Goal: Task Accomplishment & Management: Use online tool/utility

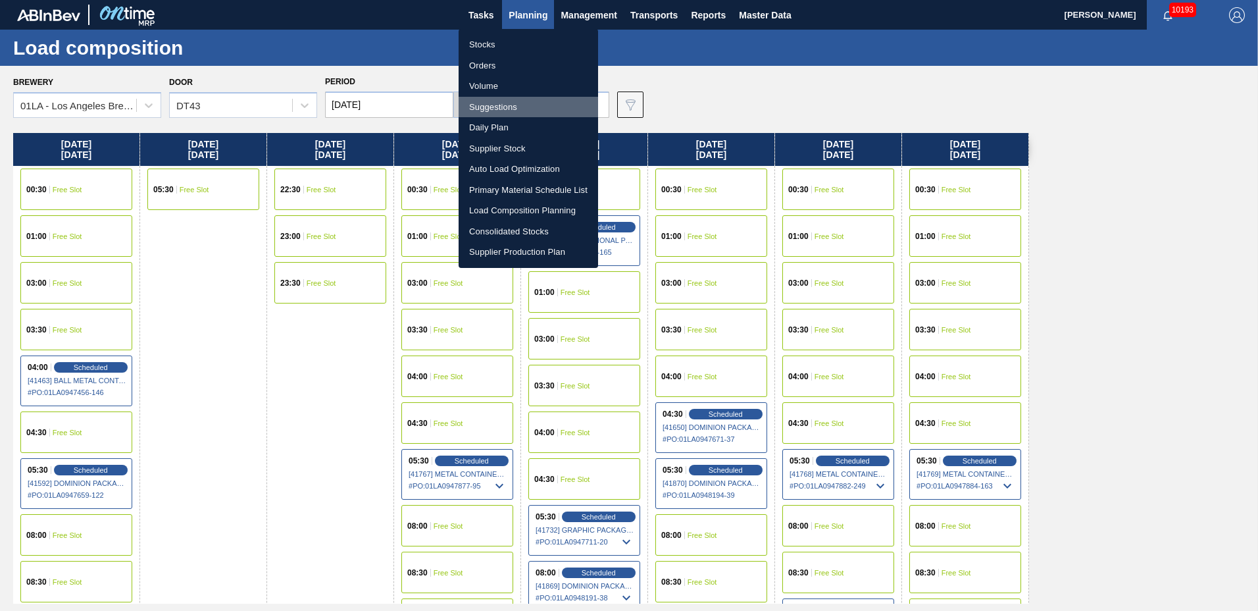
click at [499, 104] on li "Suggestions" at bounding box center [528, 107] width 139 height 21
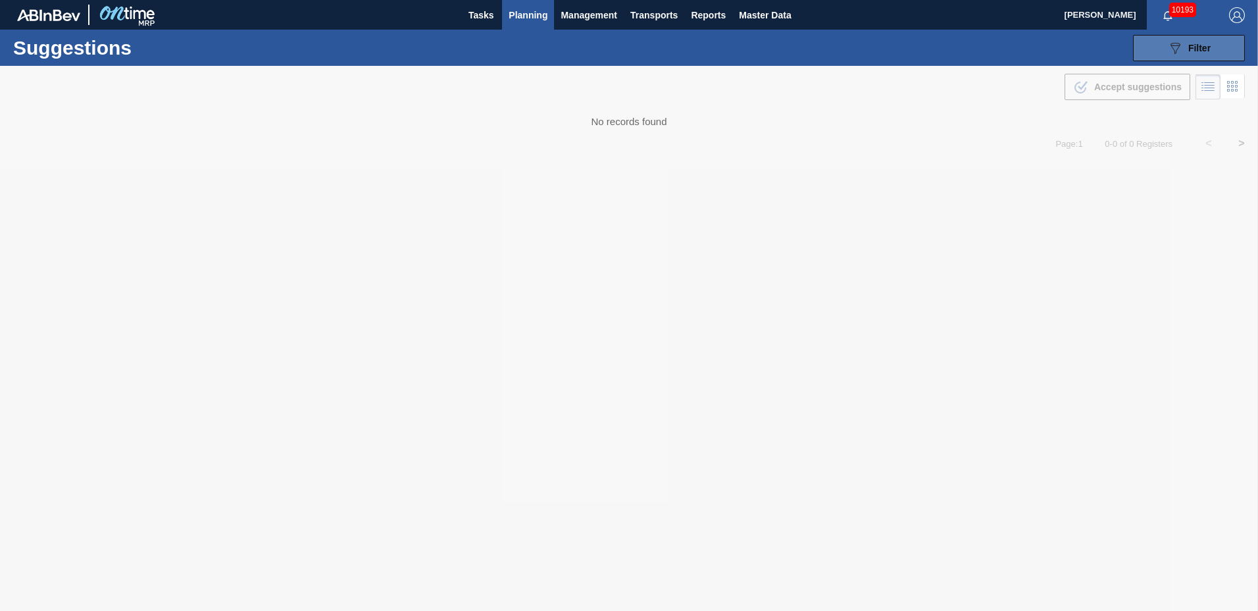
click at [1186, 48] on div "089F7B8B-B2A5-4AFE-B5C0-19BA573D28AC Filter" at bounding box center [1188, 48] width 43 height 16
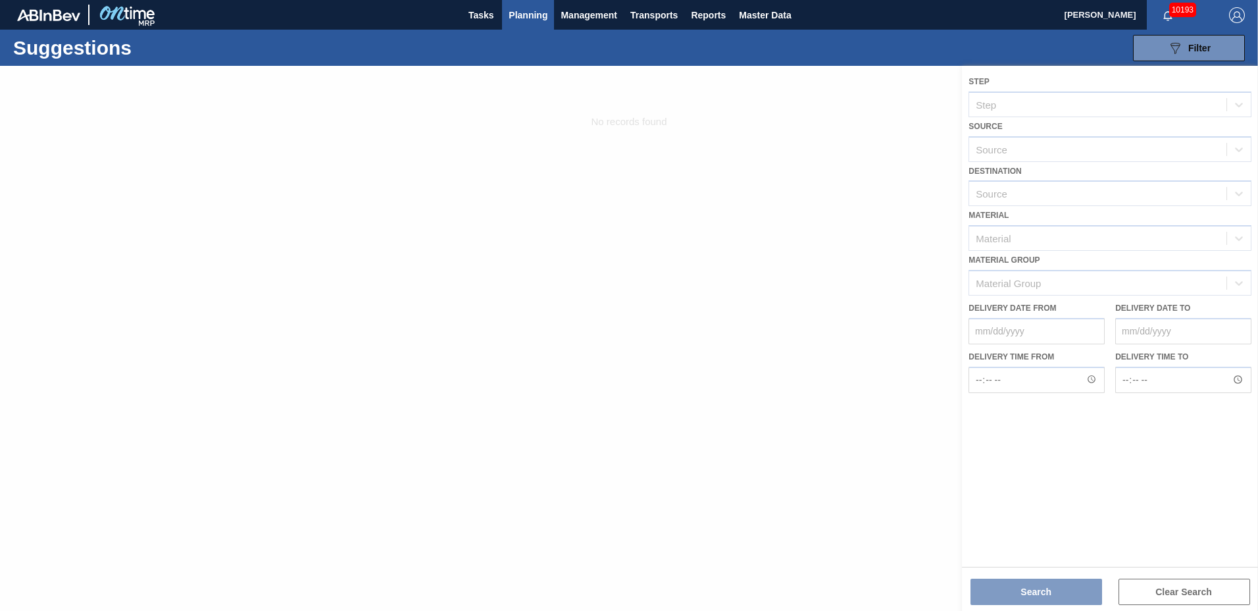
click at [1047, 201] on div at bounding box center [629, 338] width 1258 height 545
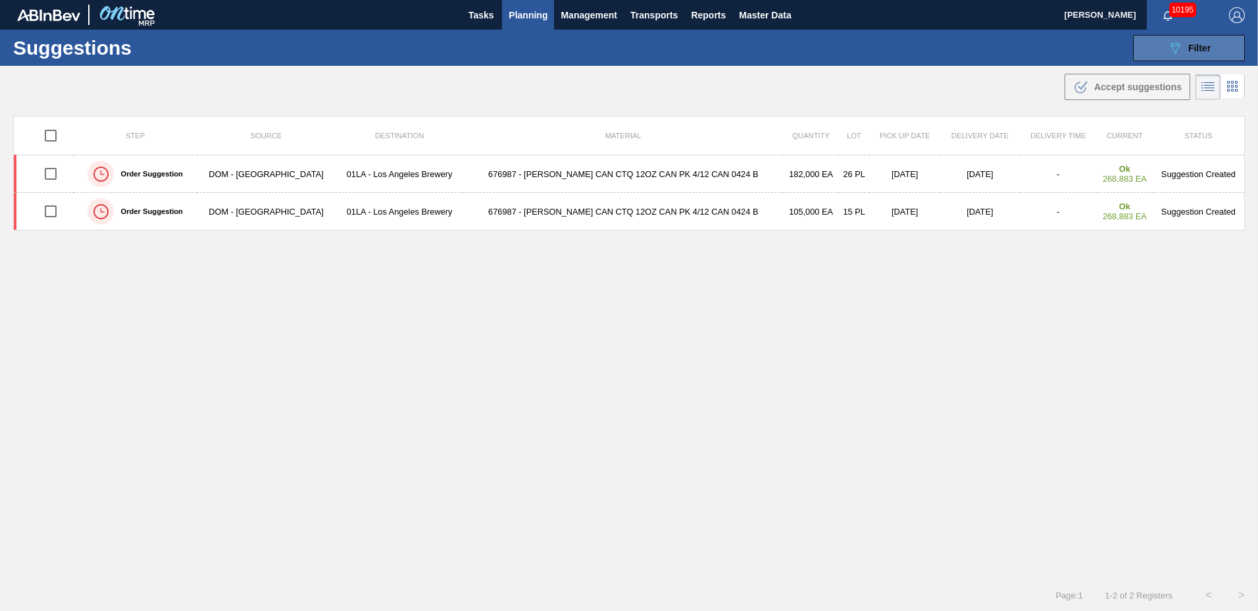
click at [1209, 52] on button "089F7B8B-B2A5-4AFE-B5C0-19BA573D28AC Filter" at bounding box center [1189, 48] width 112 height 26
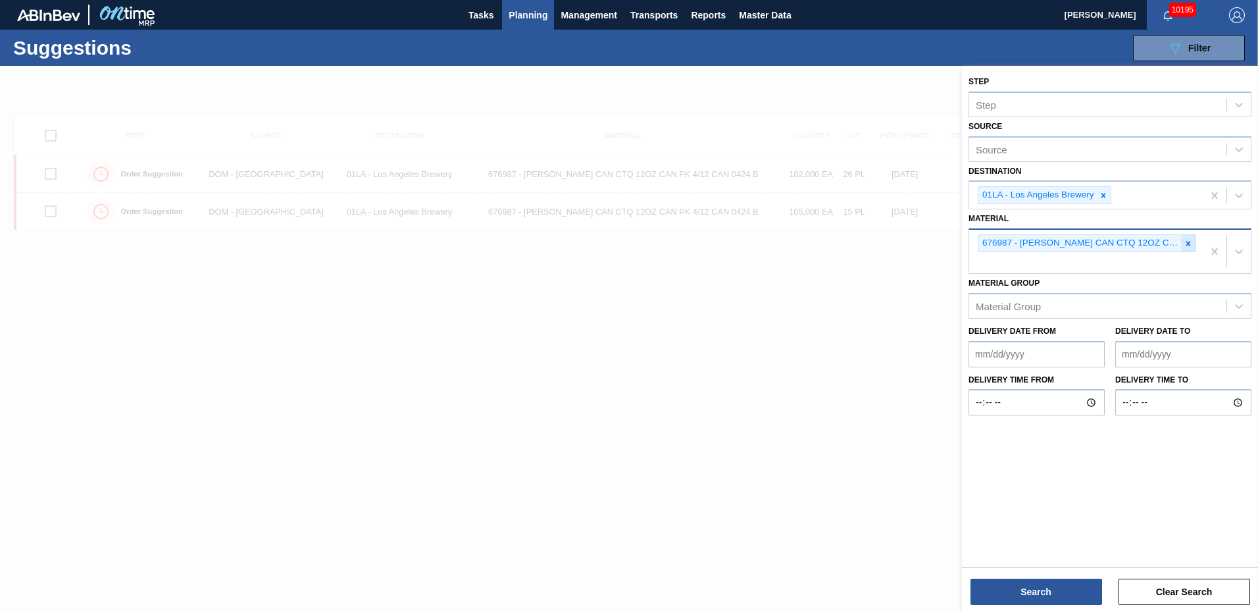
click at [1186, 236] on div at bounding box center [1188, 243] width 14 height 16
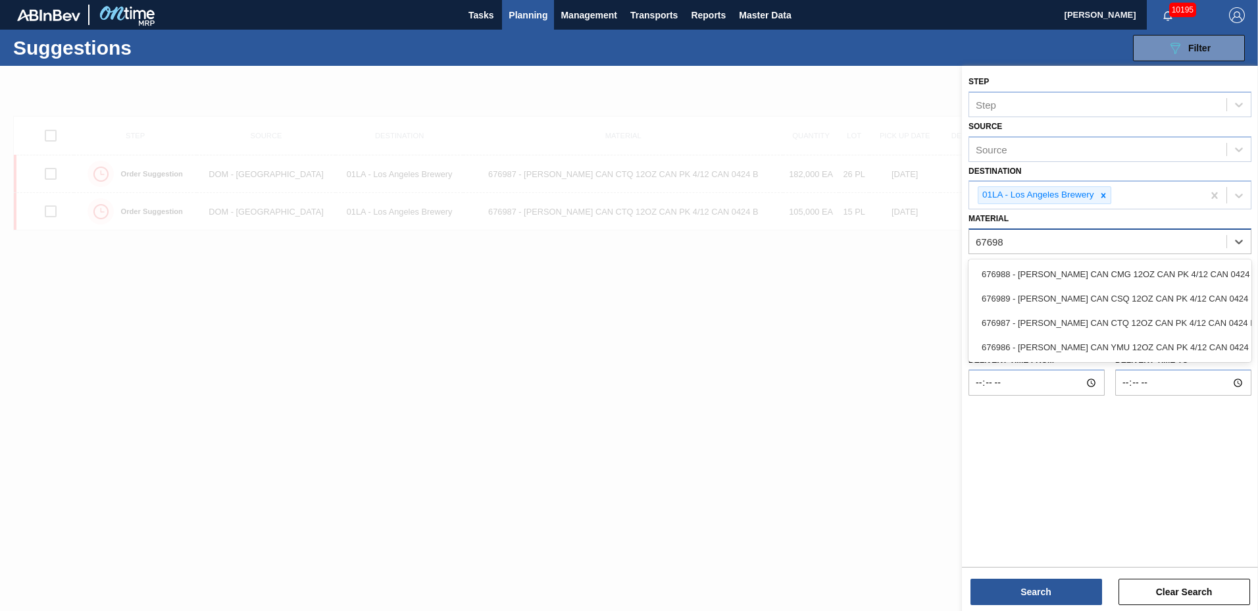
type input "676988"
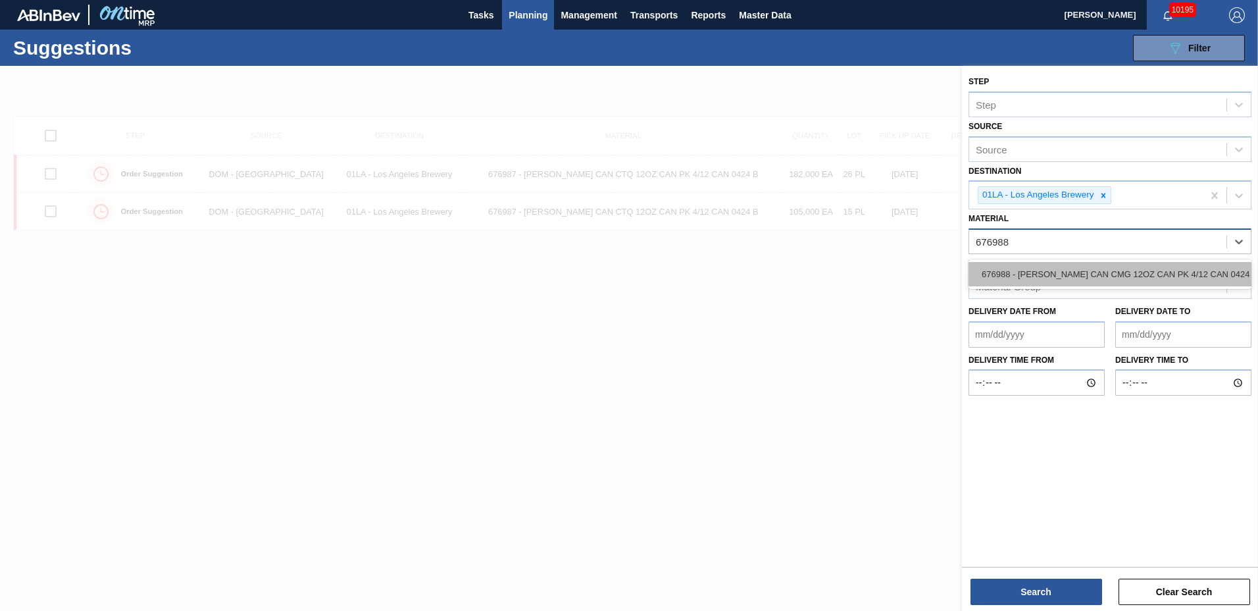
click at [1149, 265] on div "676988 - CARR CAN CMG 12OZ CAN PK 4/12 CAN 0424 B" at bounding box center [1110, 274] width 283 height 24
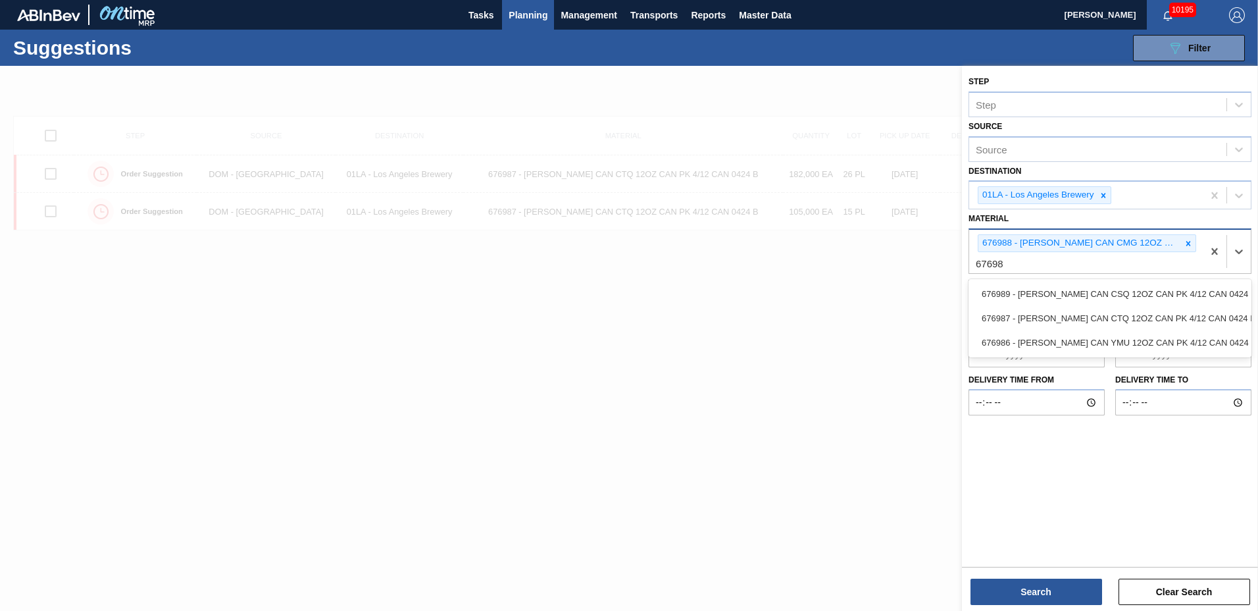
type input "676989"
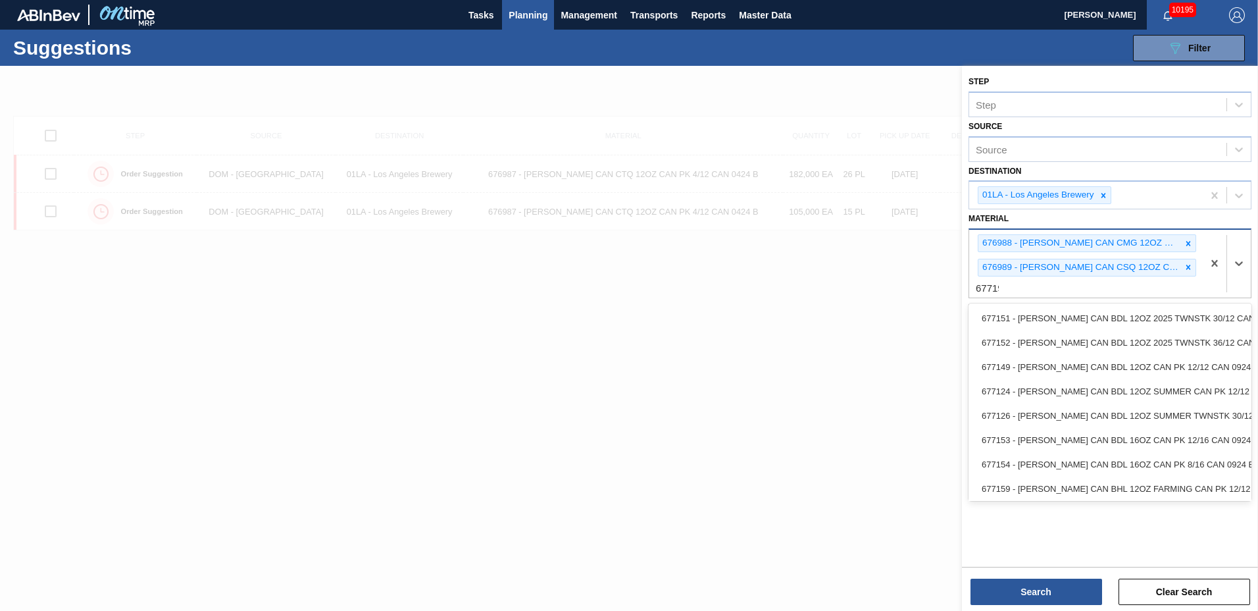
type input "677191"
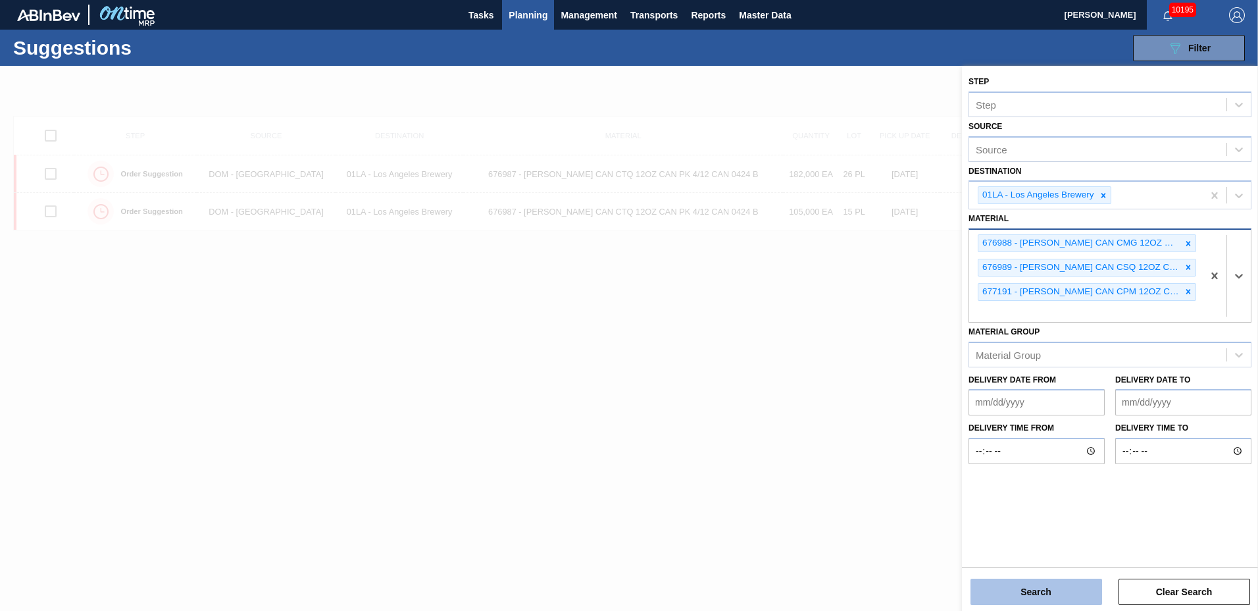
click at [1015, 590] on button "Search" at bounding box center [1036, 591] width 132 height 26
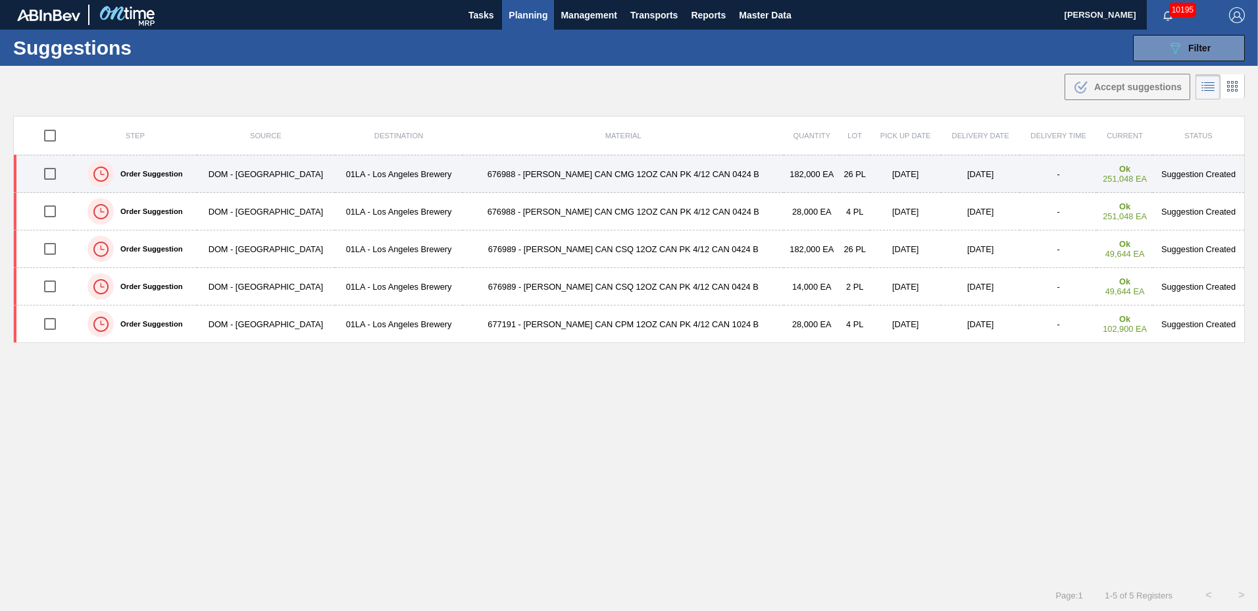
click at [59, 174] on input "checkbox" at bounding box center [50, 174] width 28 height 28
checkbox input "true"
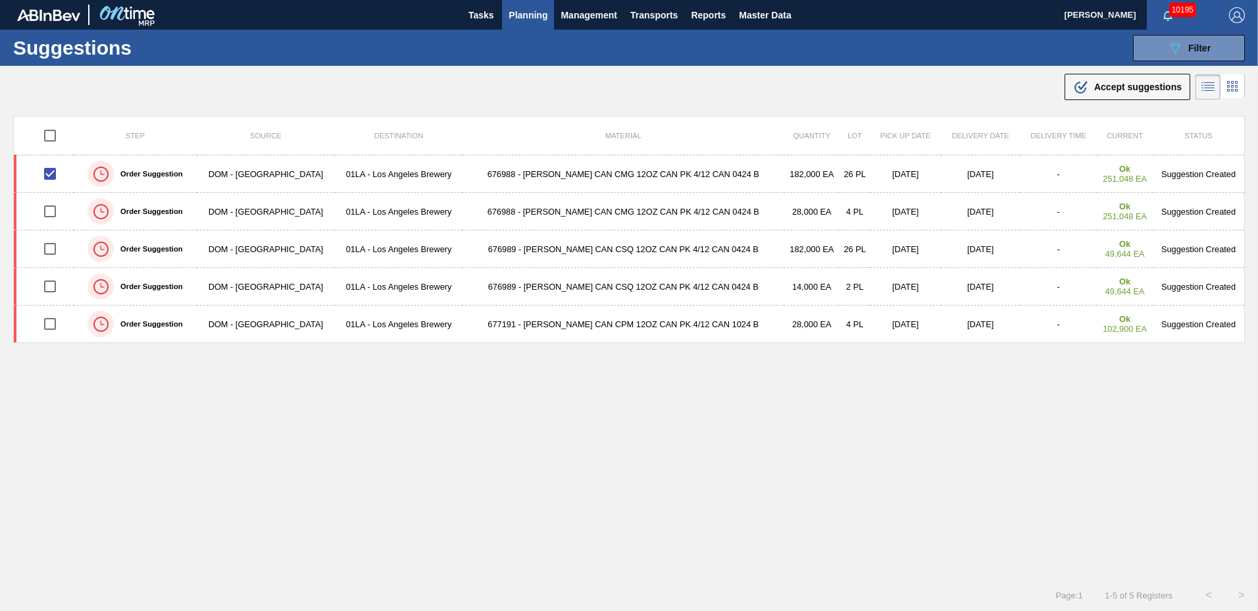
drag, startPoint x: 1113, startPoint y: 87, endPoint x: 1040, endPoint y: 95, distance: 73.5
click at [1113, 88] on span "Accept suggestions" at bounding box center [1138, 87] width 88 height 11
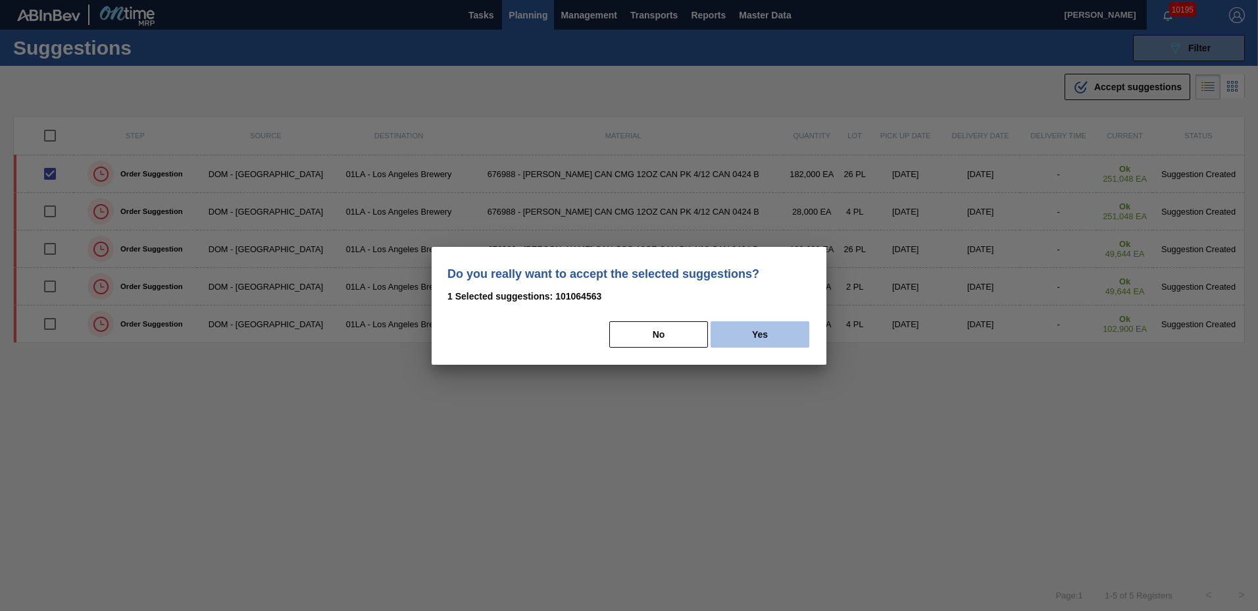
click at [758, 332] on button "Yes" at bounding box center [760, 334] width 99 height 26
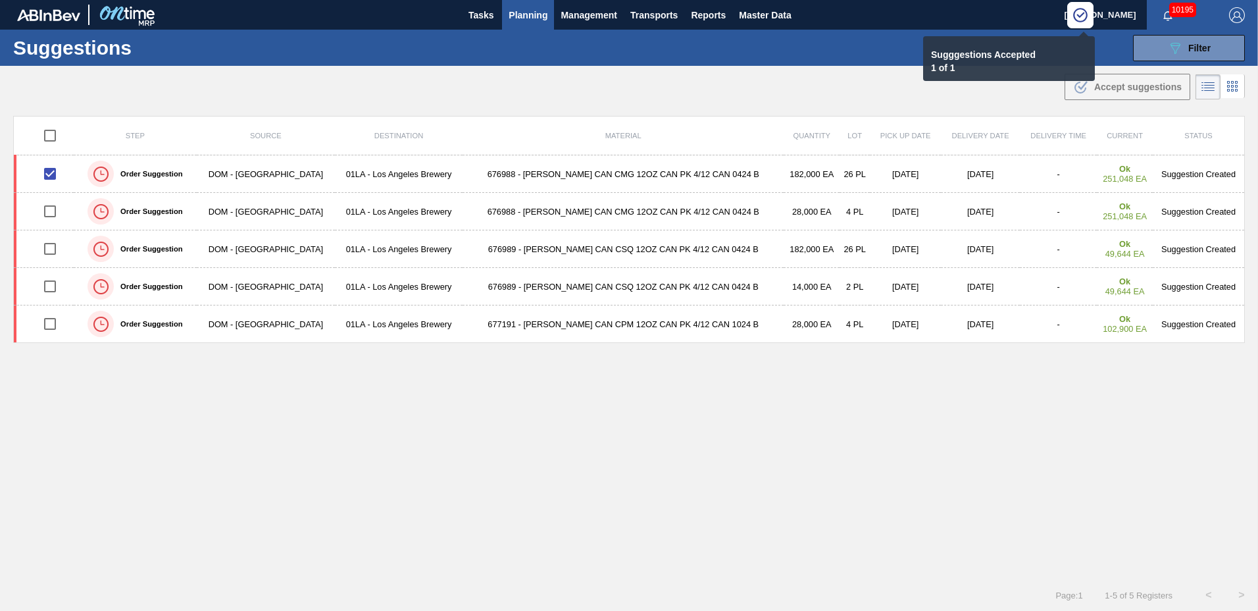
click at [511, 9] on span "Planning" at bounding box center [528, 15] width 39 height 16
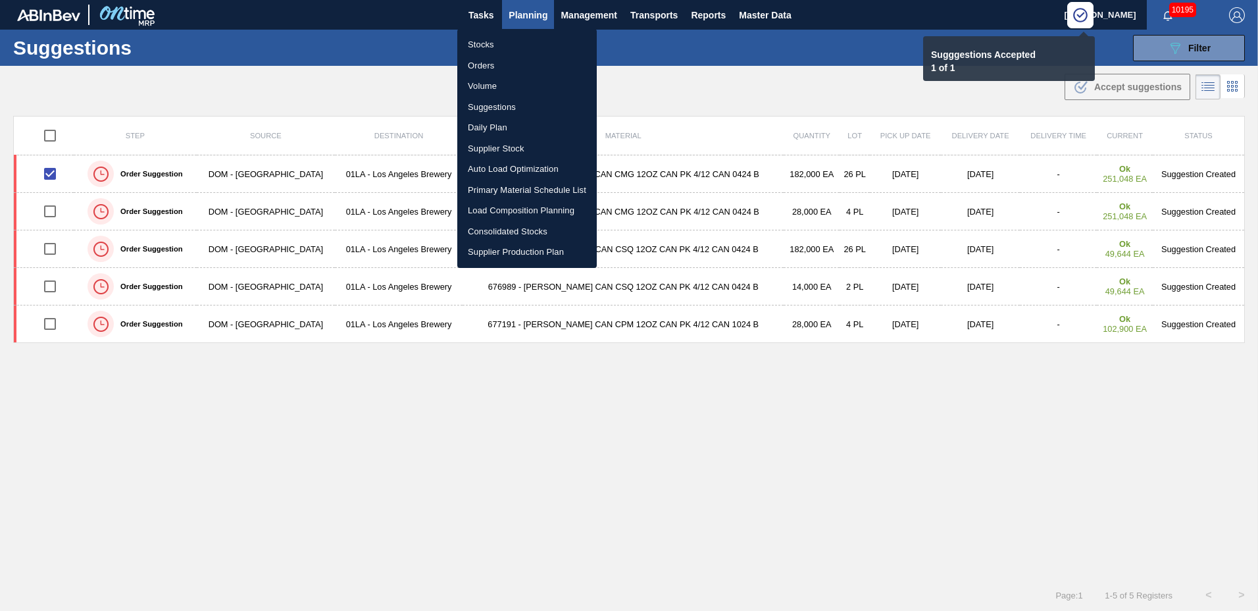
click at [495, 211] on li "Load Composition Planning" at bounding box center [526, 210] width 139 height 21
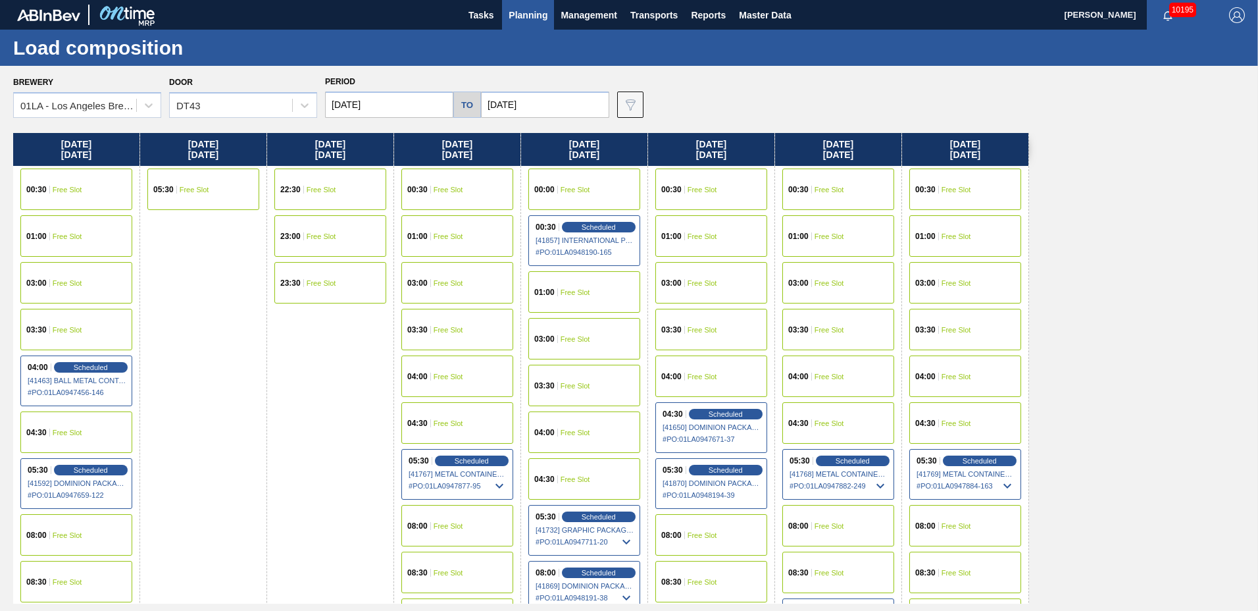
click at [838, 331] on span "Free Slot" at bounding box center [830, 330] width 30 height 8
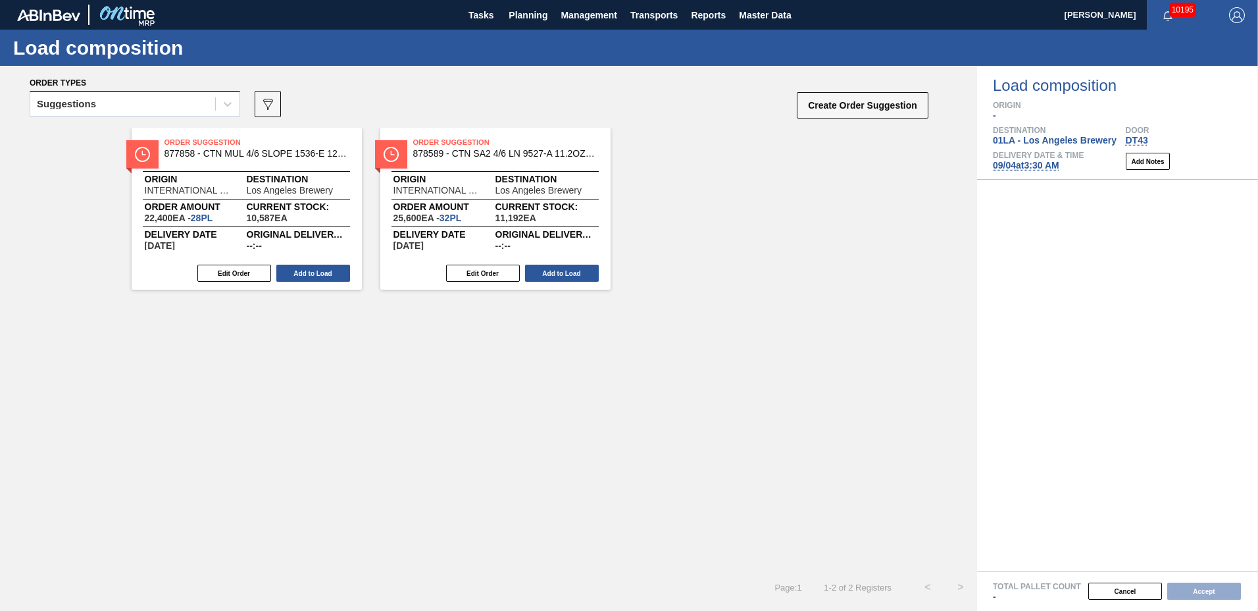
click at [117, 99] on div "Suggestions" at bounding box center [122, 104] width 185 height 19
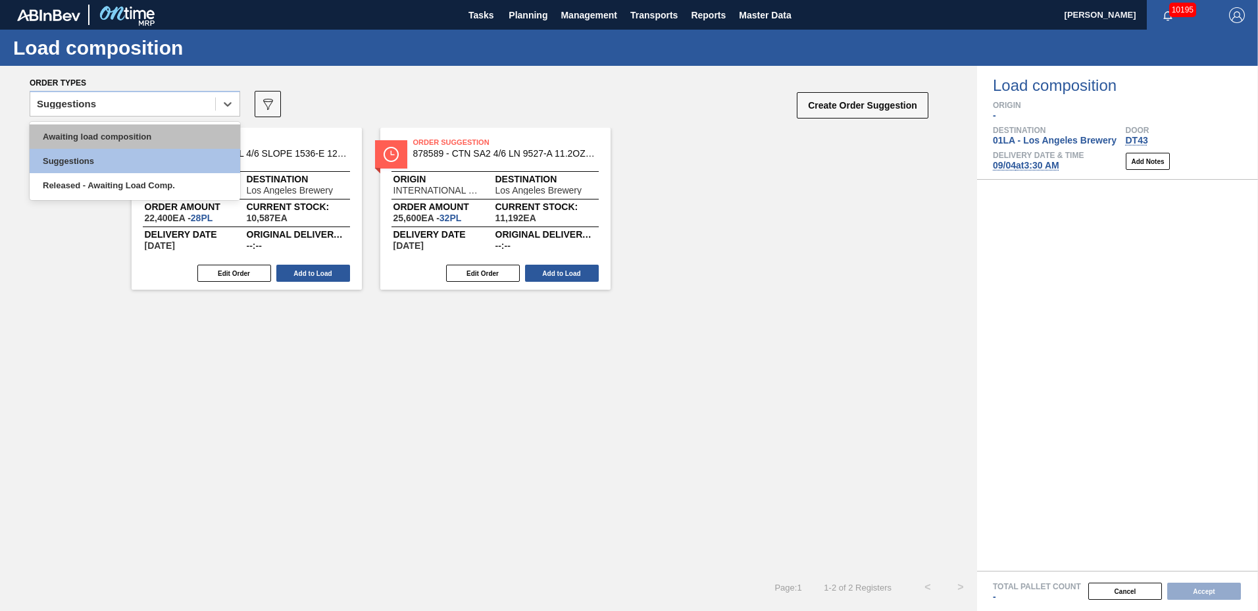
click at [98, 136] on div "Awaiting load composition" at bounding box center [135, 136] width 211 height 24
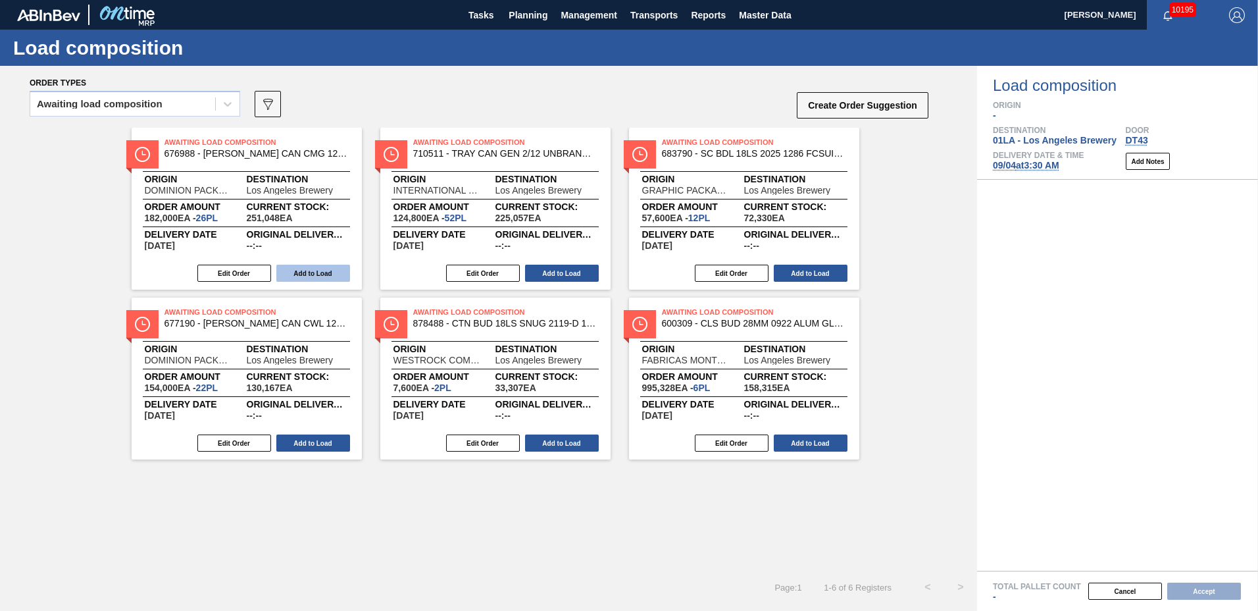
click at [330, 272] on button "Add to Load" at bounding box center [313, 273] width 74 height 17
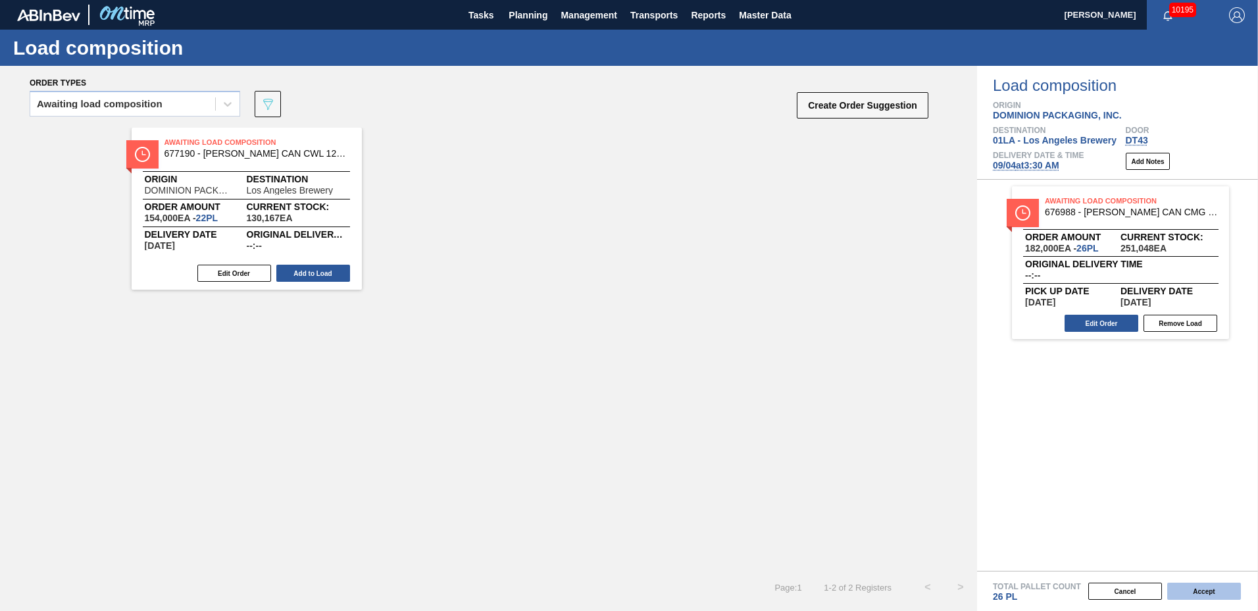
click at [1194, 589] on button "Accept" at bounding box center [1204, 590] width 74 height 17
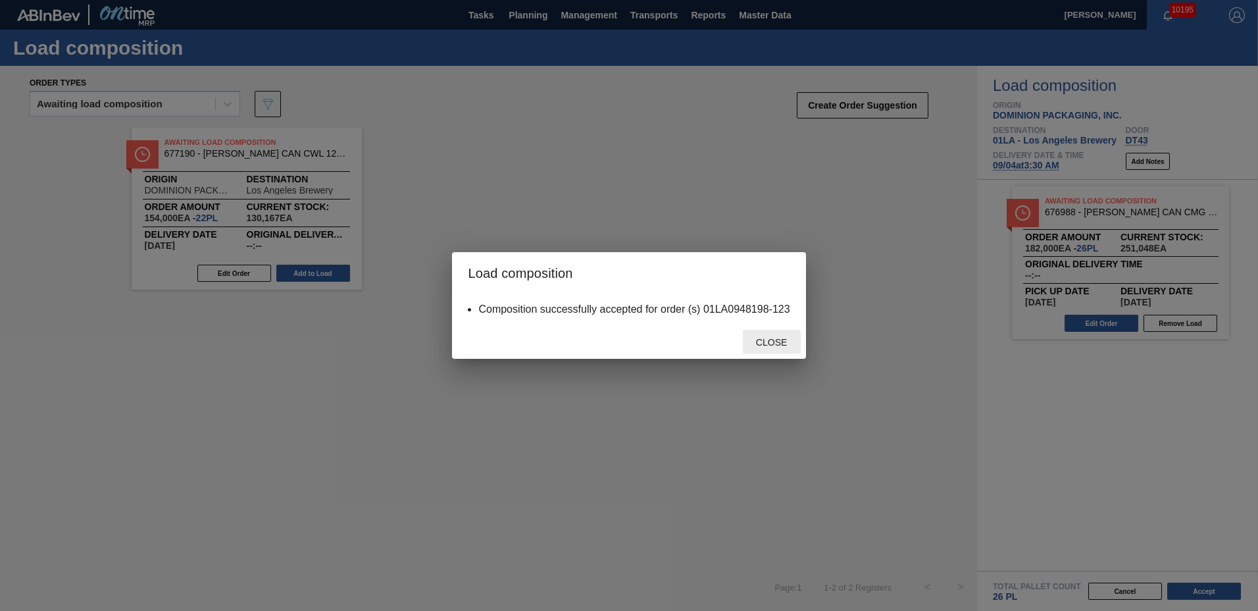
click at [782, 347] on span "Close" at bounding box center [771, 342] width 52 height 11
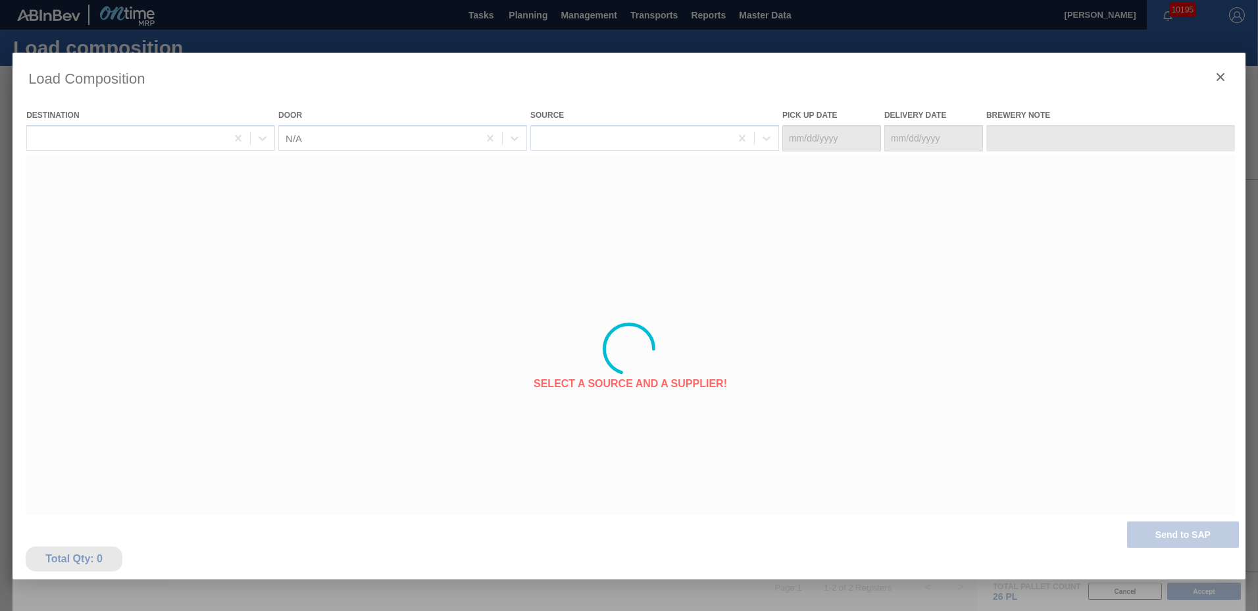
type Date "[DATE]"
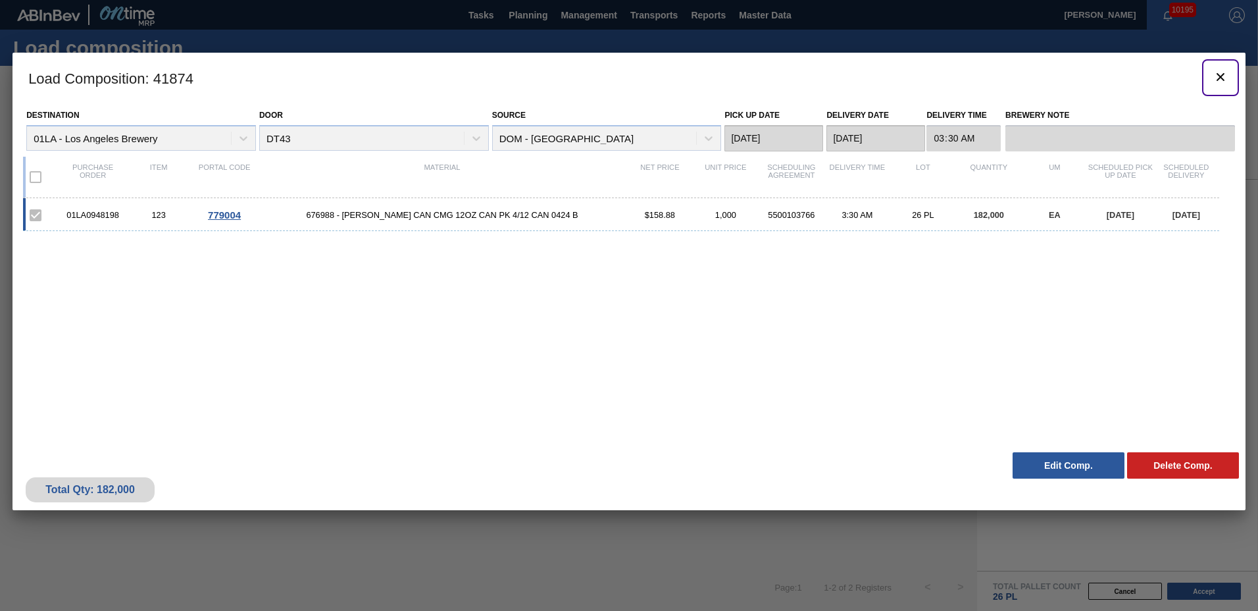
click at [1215, 77] on icon "botão de ícone" at bounding box center [1221, 77] width 16 height 16
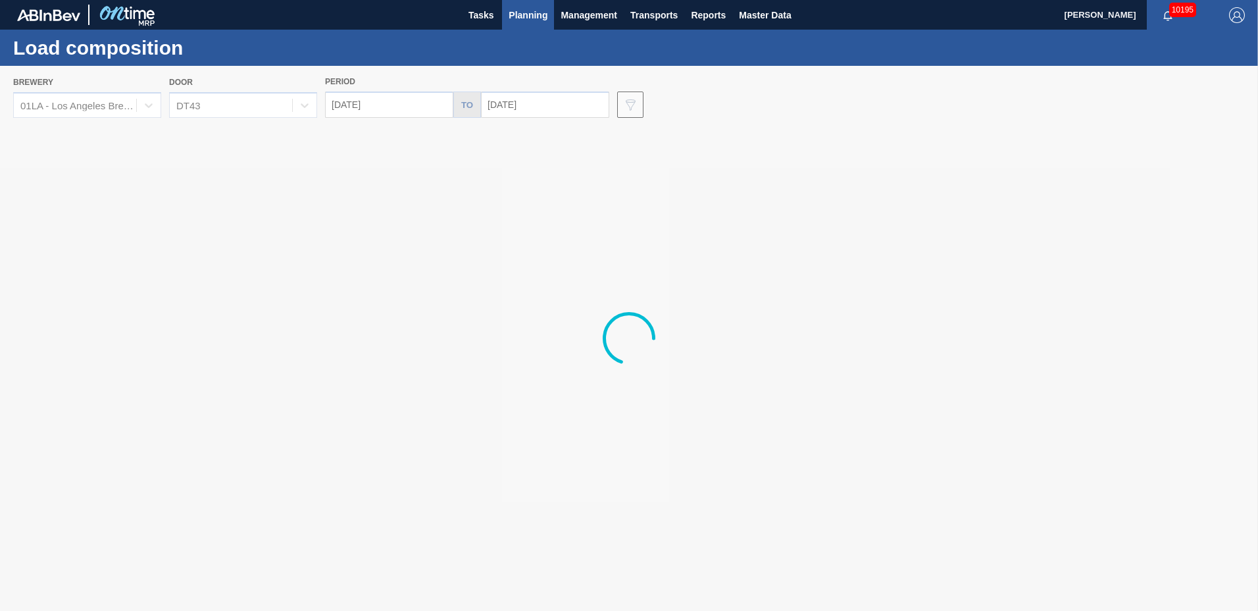
click at [523, 16] on span "Planning" at bounding box center [528, 15] width 39 height 16
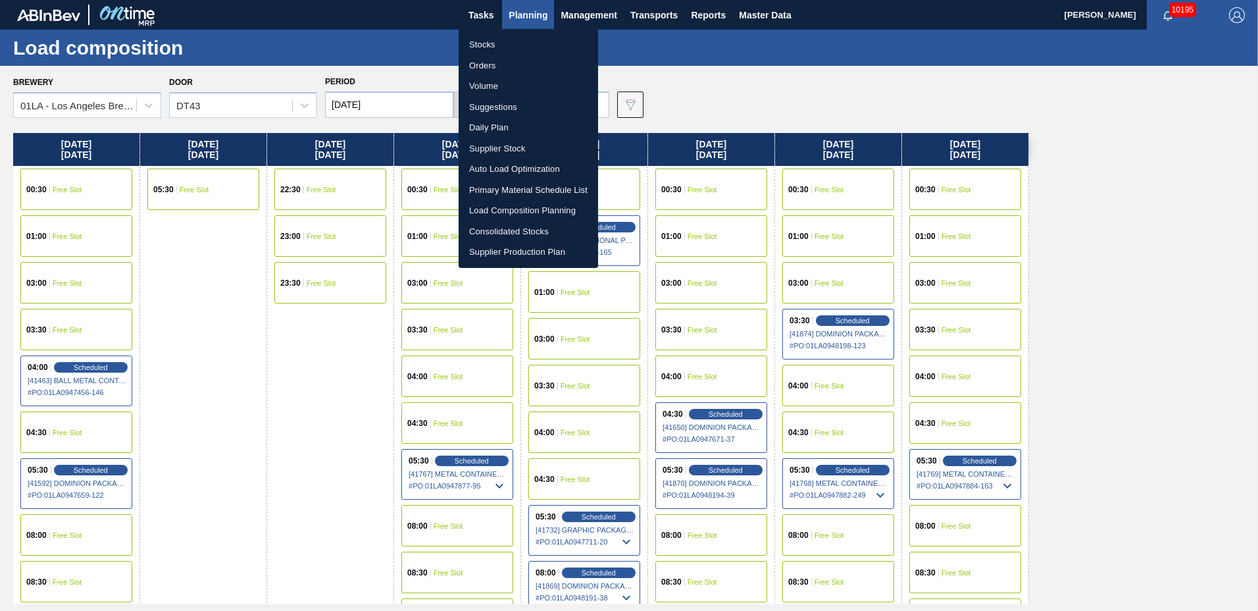
click at [506, 103] on li "Suggestions" at bounding box center [528, 107] width 139 height 21
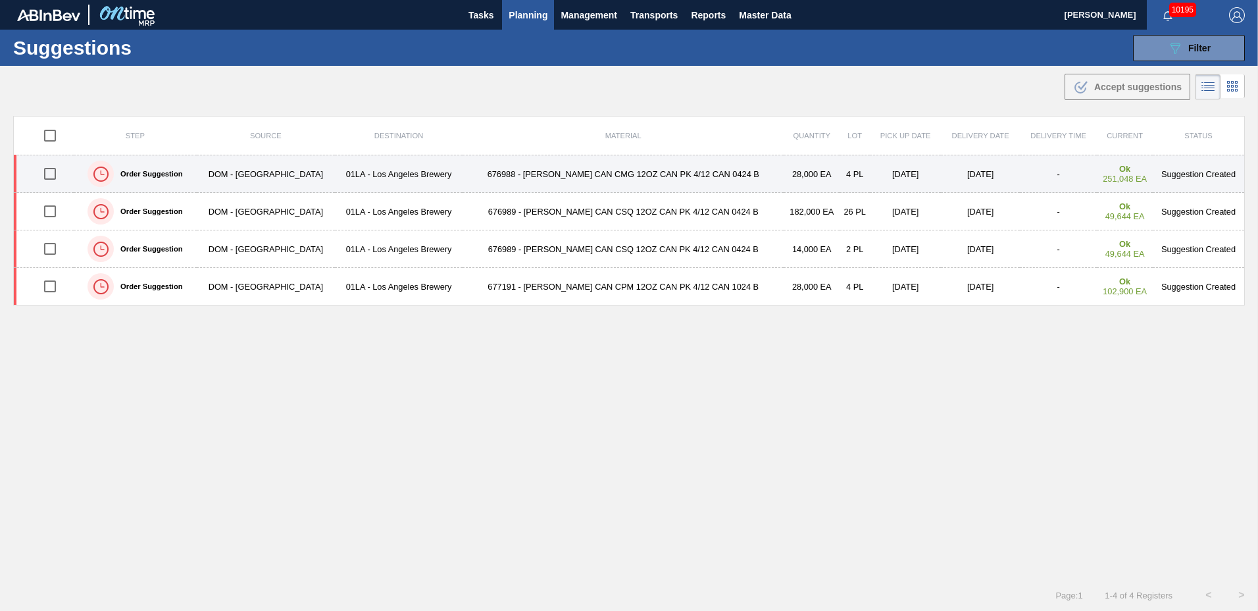
click at [57, 172] on input "checkbox" at bounding box center [50, 174] width 28 height 28
checkbox input "true"
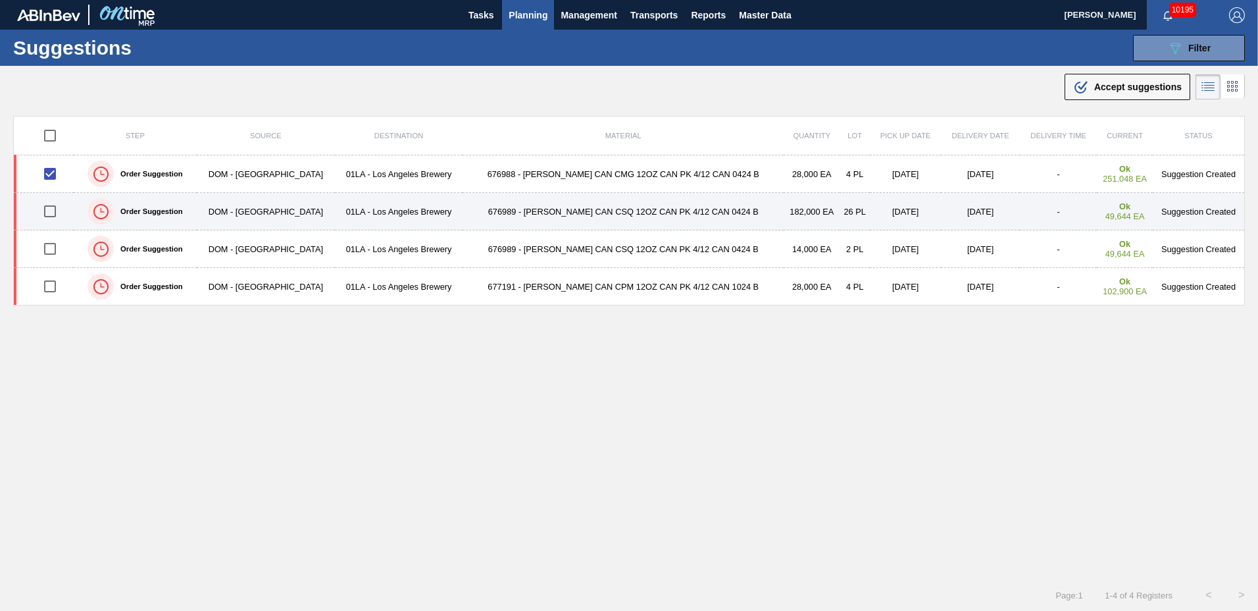
click at [53, 212] on input "checkbox" at bounding box center [50, 211] width 28 height 28
checkbox input "true"
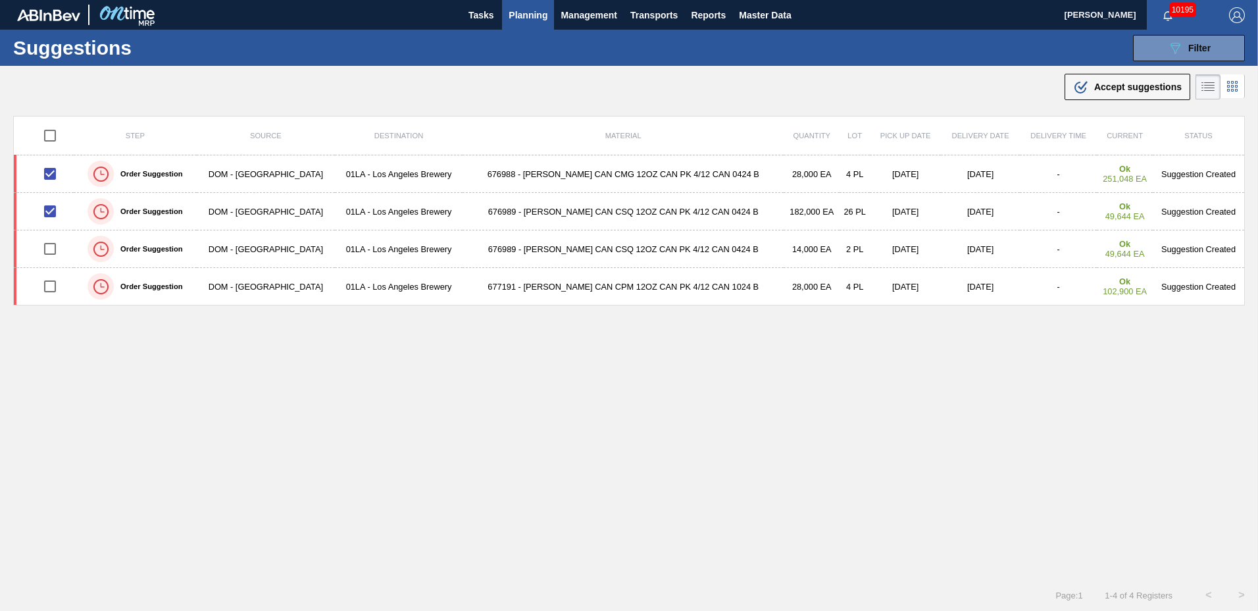
drag, startPoint x: 1099, startPoint y: 91, endPoint x: 1073, endPoint y: 107, distance: 31.0
click at [1099, 92] on div ".b{fill:var(--color-action-default)} Accept suggestions" at bounding box center [1127, 87] width 109 height 16
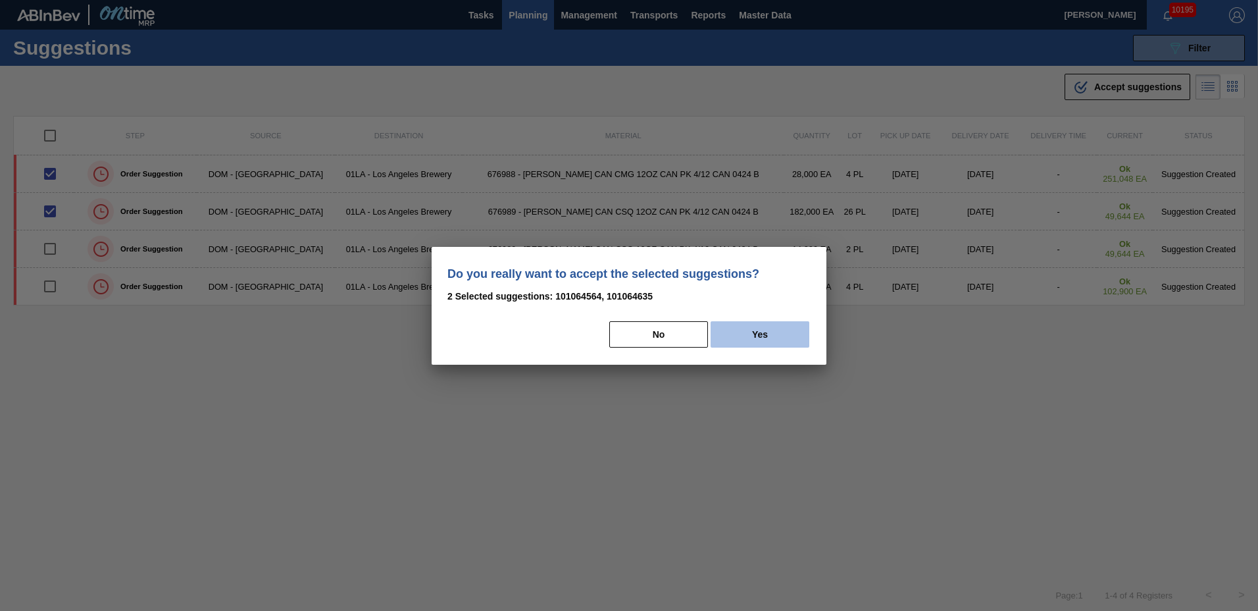
click at [741, 340] on button "Yes" at bounding box center [760, 334] width 99 height 26
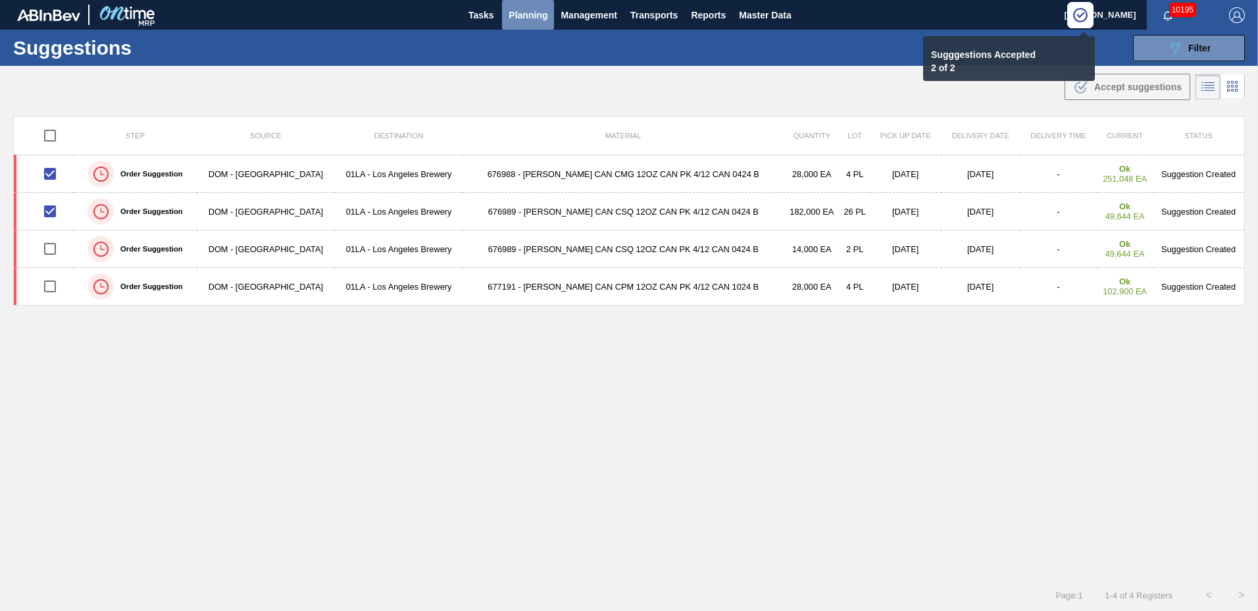
click at [534, 16] on span "Planning" at bounding box center [528, 15] width 39 height 16
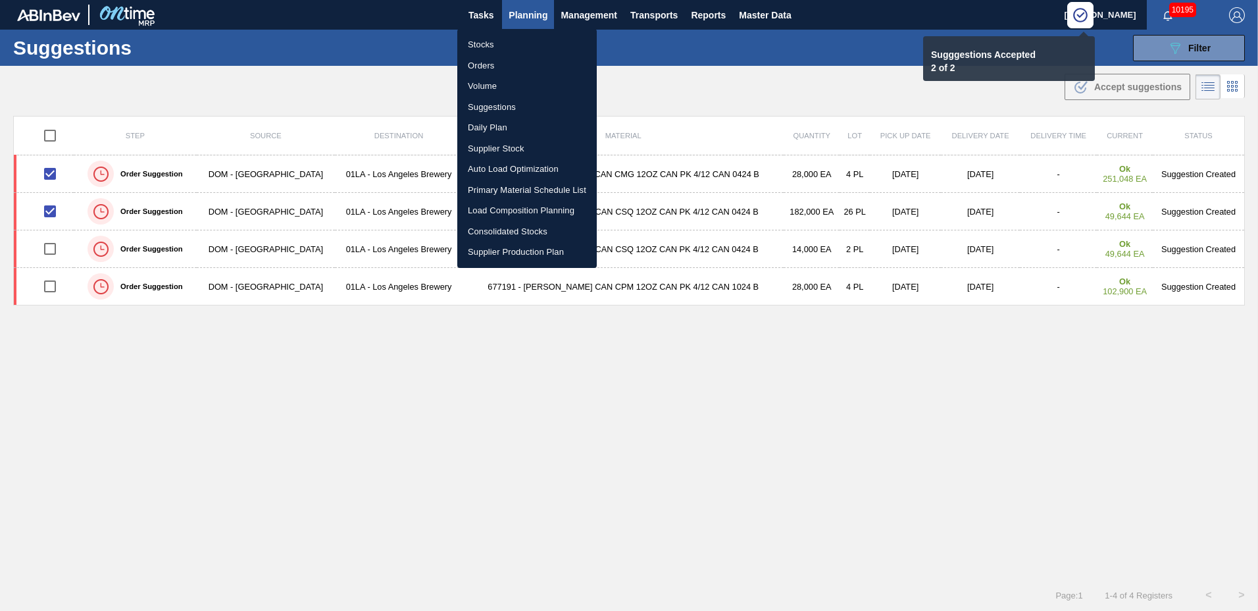
click at [520, 214] on li "Load Composition Planning" at bounding box center [526, 210] width 139 height 21
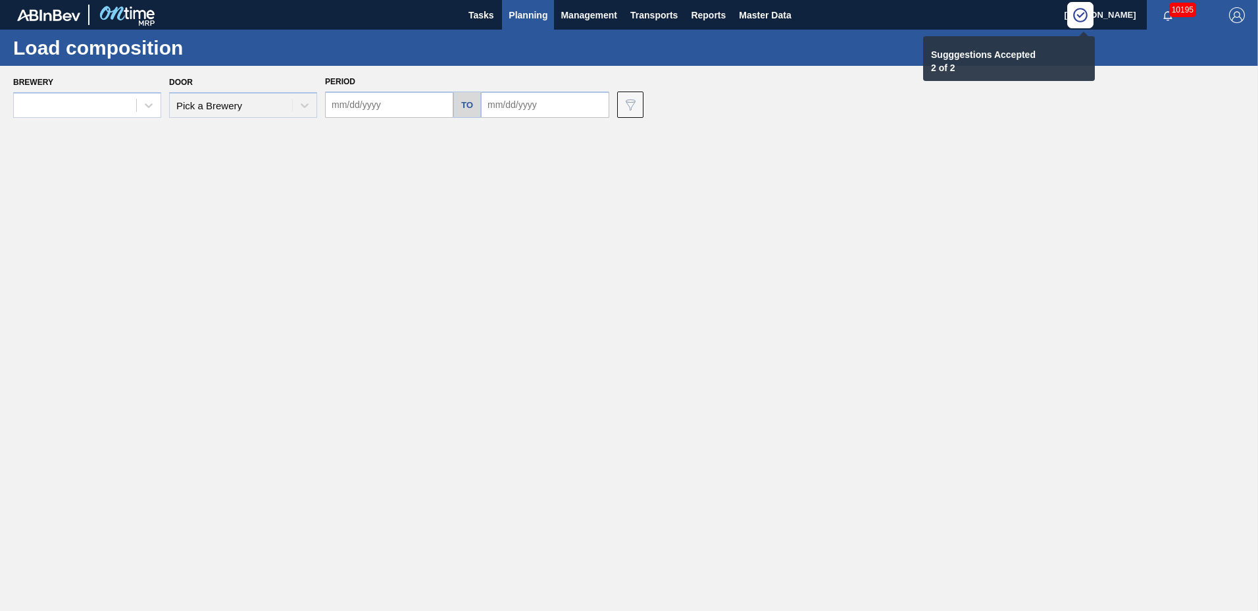
type input "[DATE]"
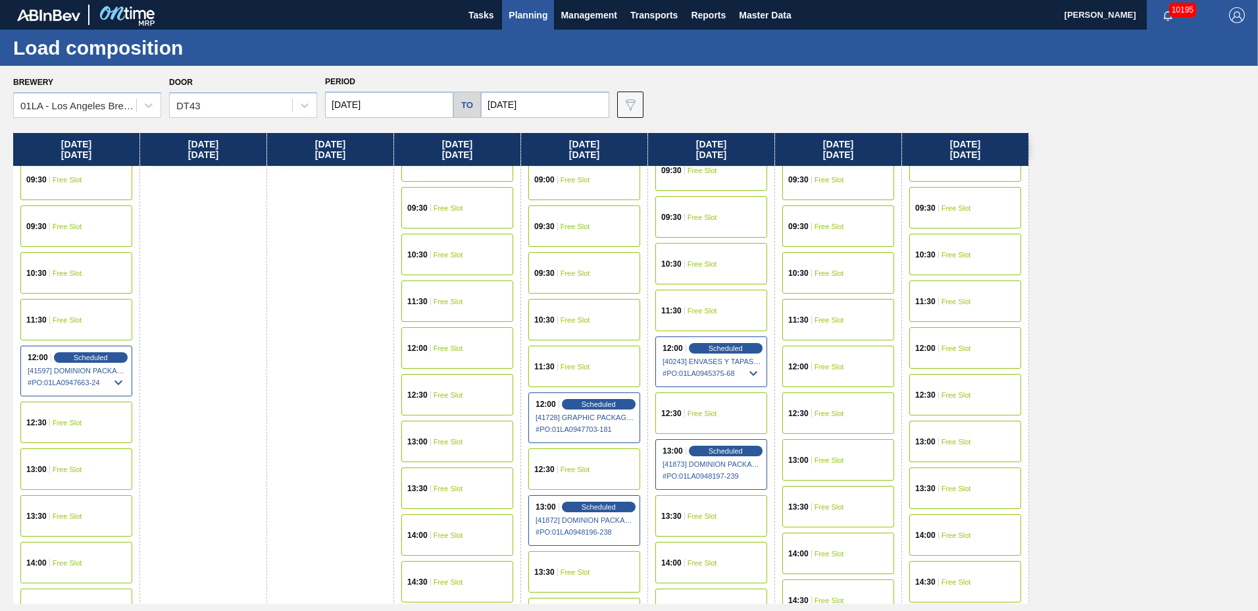
scroll to position [1066, 0]
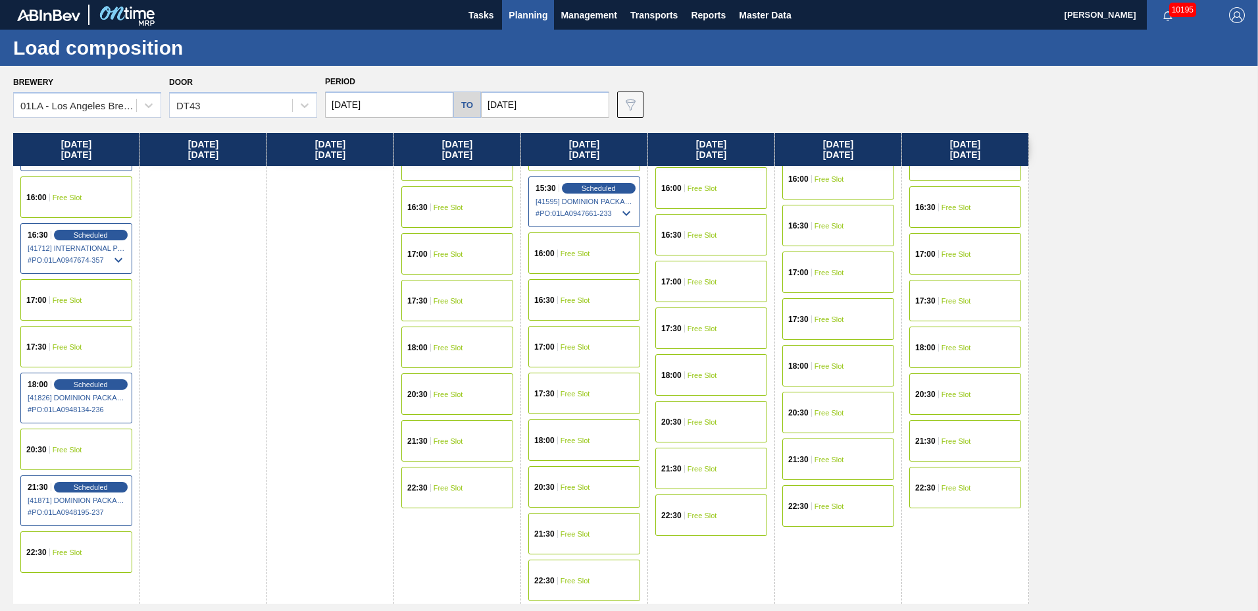
click at [809, 270] on div "17:00" at bounding box center [800, 272] width 24 height 8
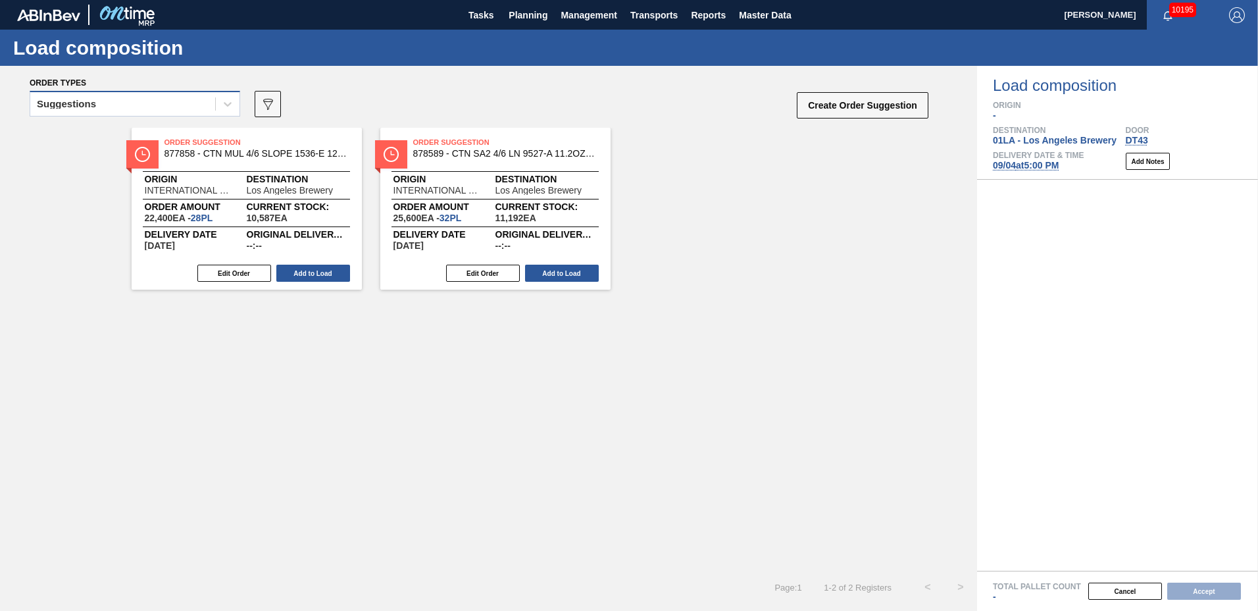
click at [150, 100] on div "Suggestions" at bounding box center [122, 104] width 185 height 19
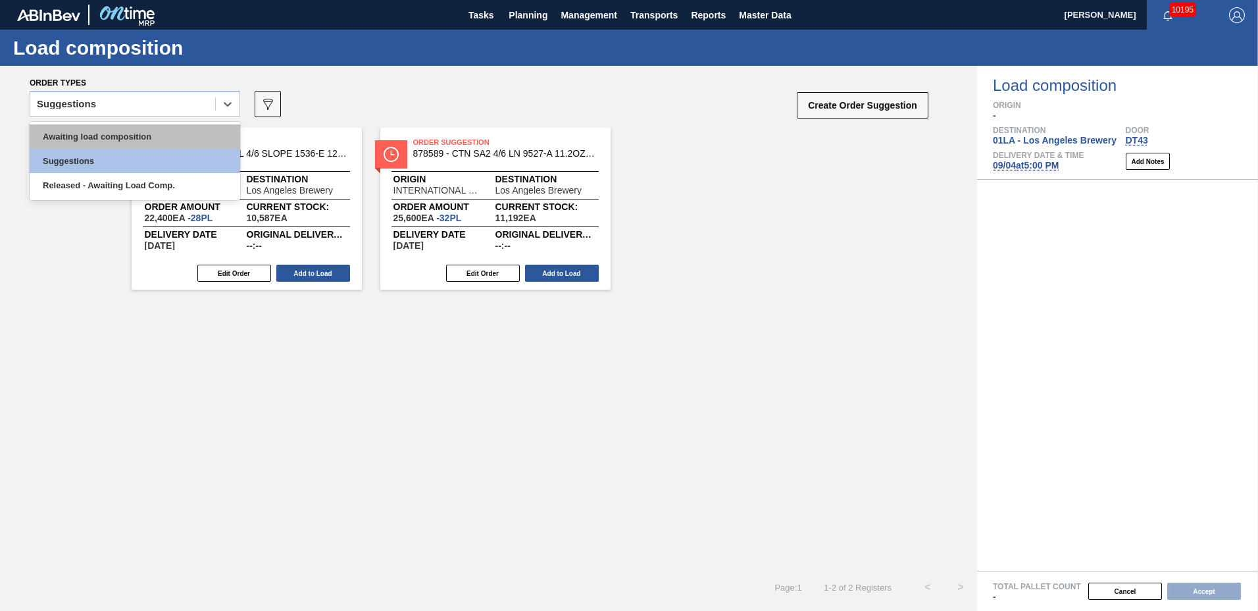
click at [136, 138] on div "Awaiting load composition" at bounding box center [135, 136] width 211 height 24
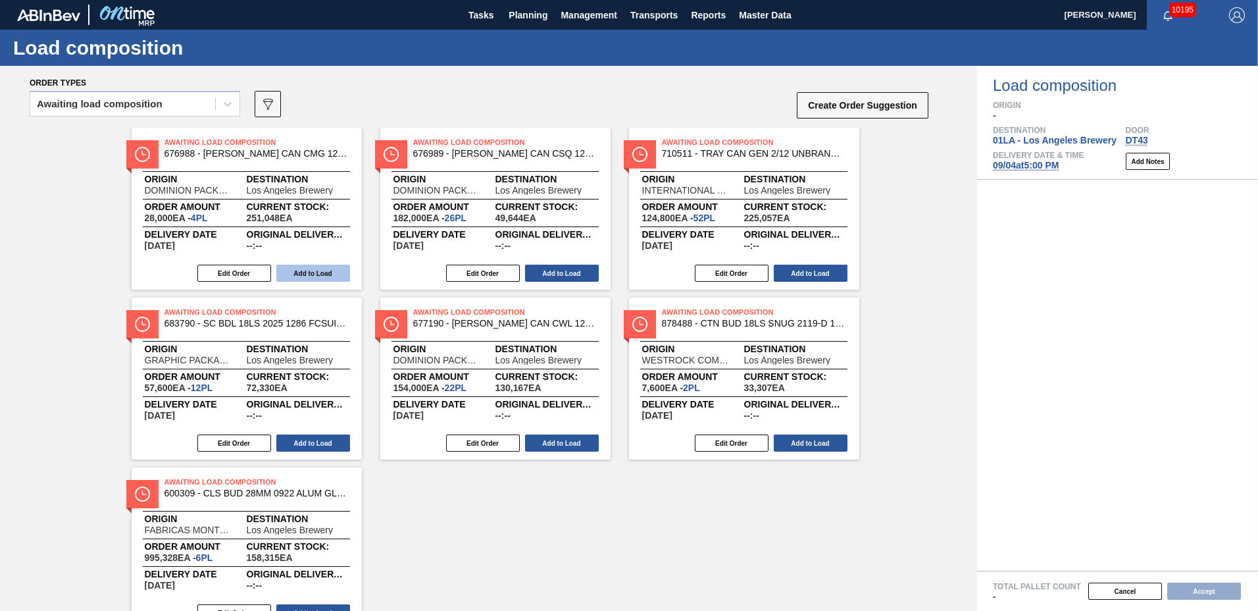
click at [322, 277] on button "Add to Load" at bounding box center [313, 273] width 74 height 17
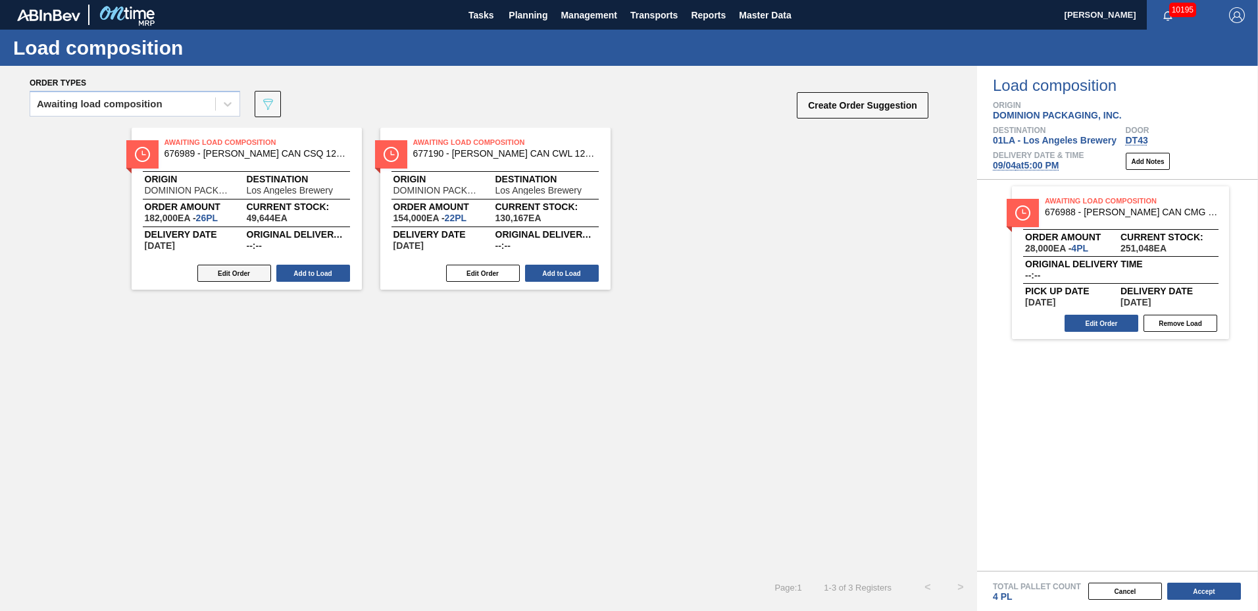
click at [231, 272] on button "Edit Order" at bounding box center [234, 273] width 74 height 17
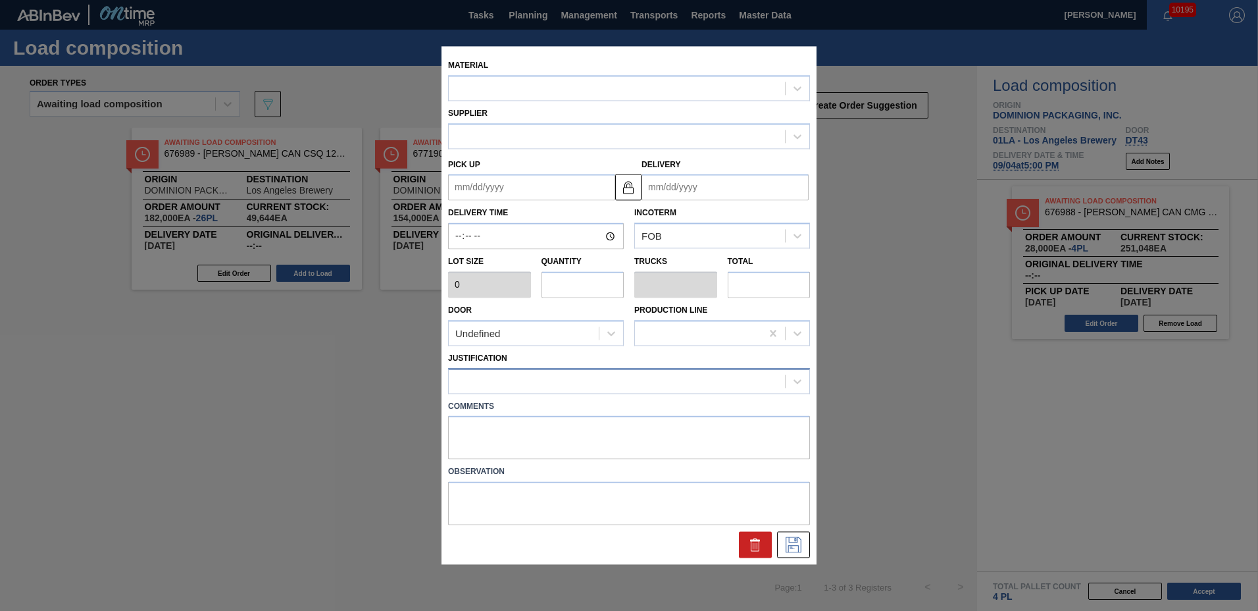
type input "7,000"
type input "26"
type input "1"
type input "182,000"
type up "[DATE]"
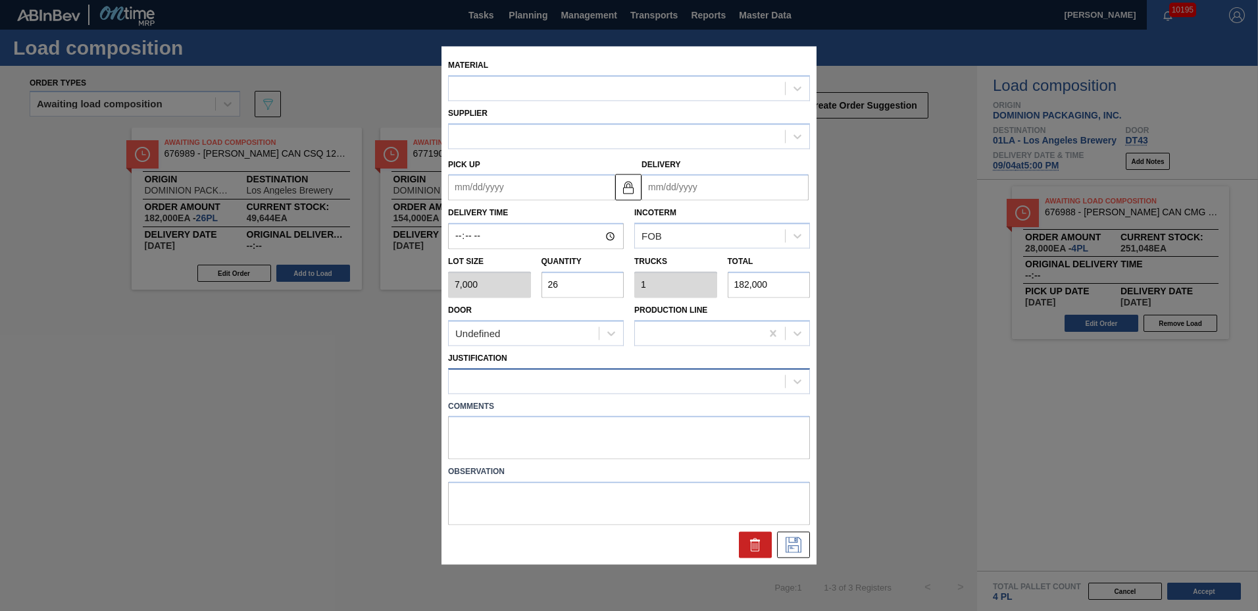
type input "09/08/2025"
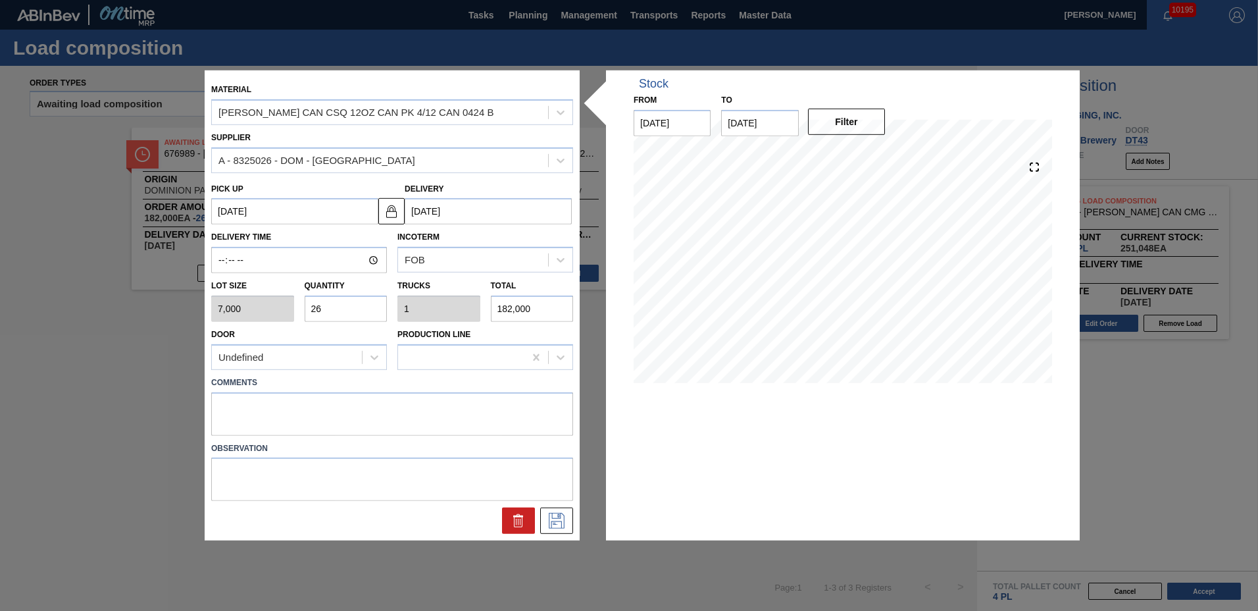
drag, startPoint x: 343, startPoint y: 320, endPoint x: 13, endPoint y: 258, distance: 336.2
click at [13, 258] on div "Material CARR CAN CSQ 12OZ CAN PK 4/12 CAN 0424 B Supplier A - 8325026 - DOM - …" at bounding box center [629, 305] width 1258 height 611
type input "2"
type input "0.077"
type input "14,000"
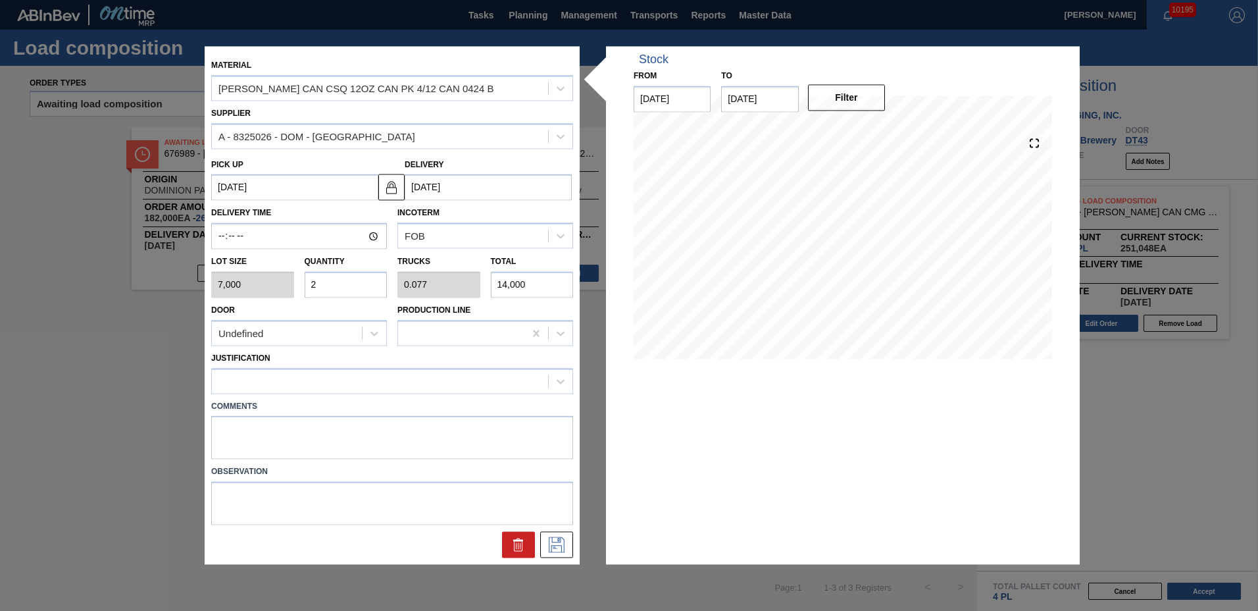
type input "22"
type input "0.846"
type input "154,000"
type input "22"
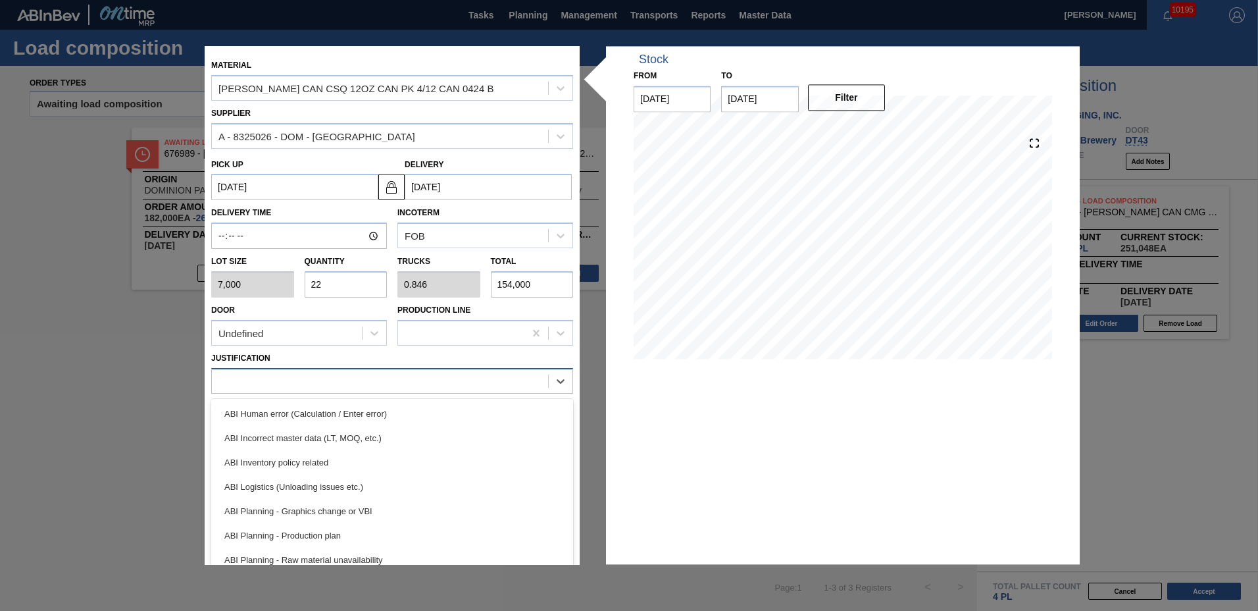
click at [280, 383] on div at bounding box center [380, 380] width 336 height 19
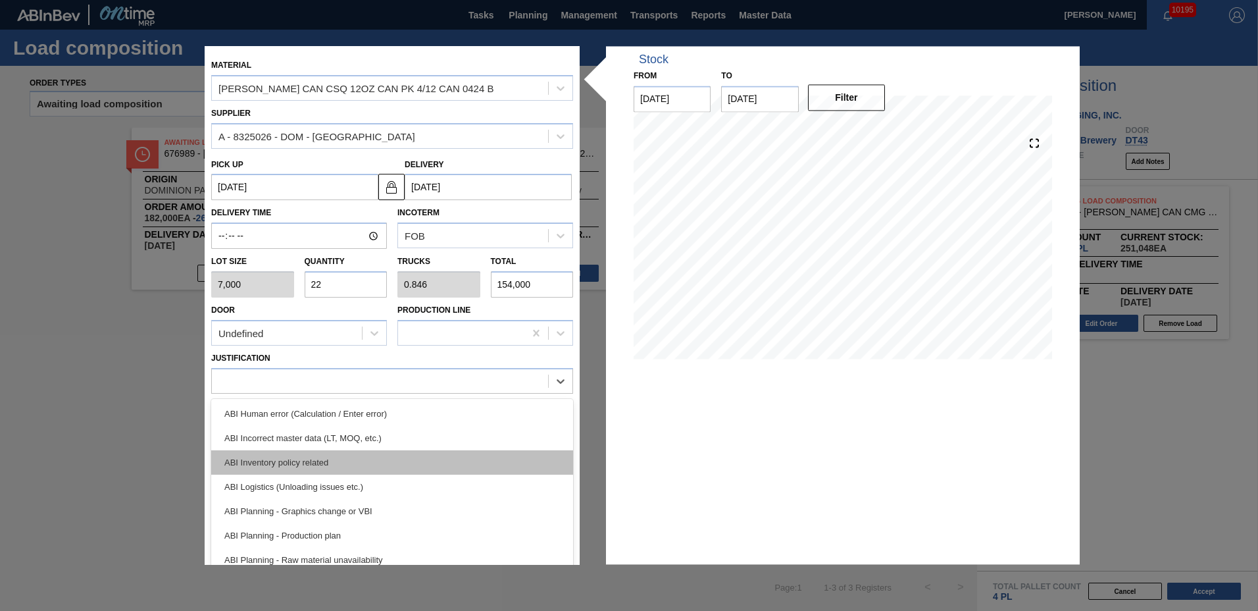
click at [278, 454] on div "ABI Inventory policy related" at bounding box center [392, 462] width 362 height 24
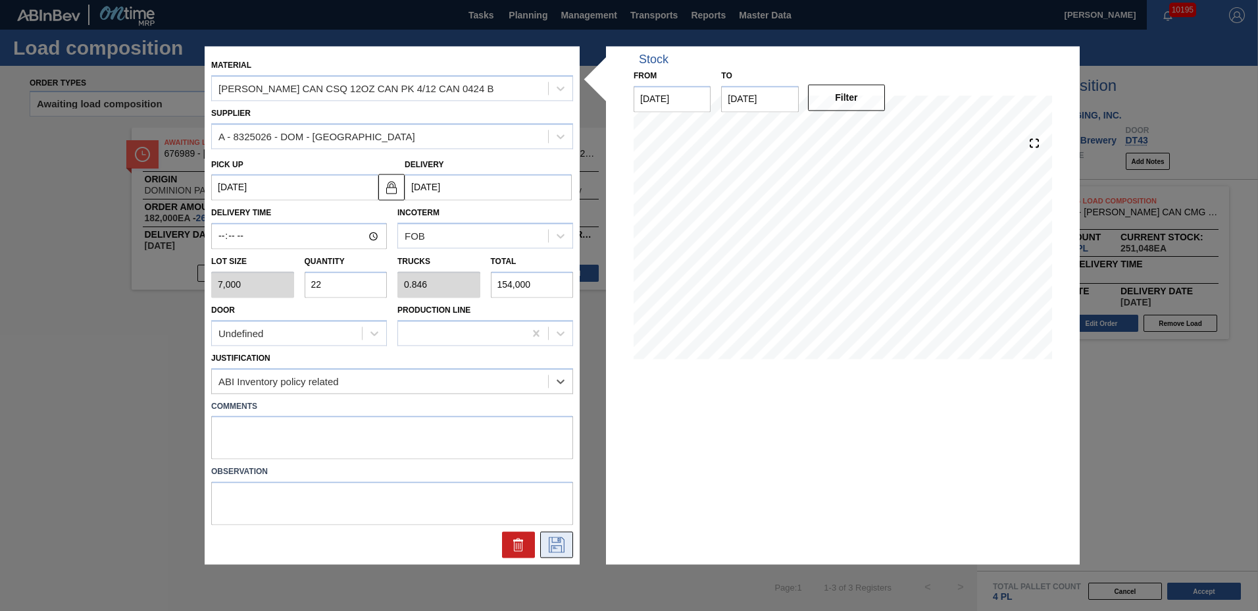
click at [557, 537] on icon at bounding box center [557, 545] width 16 height 16
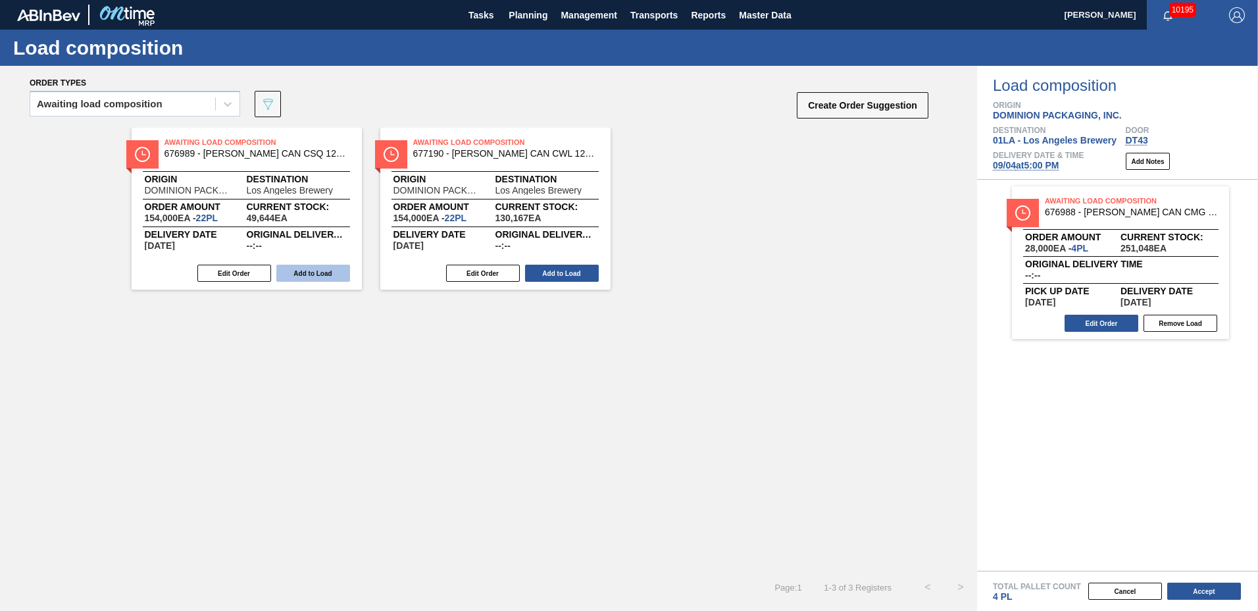
click at [311, 276] on button "Add to Load" at bounding box center [313, 273] width 74 height 17
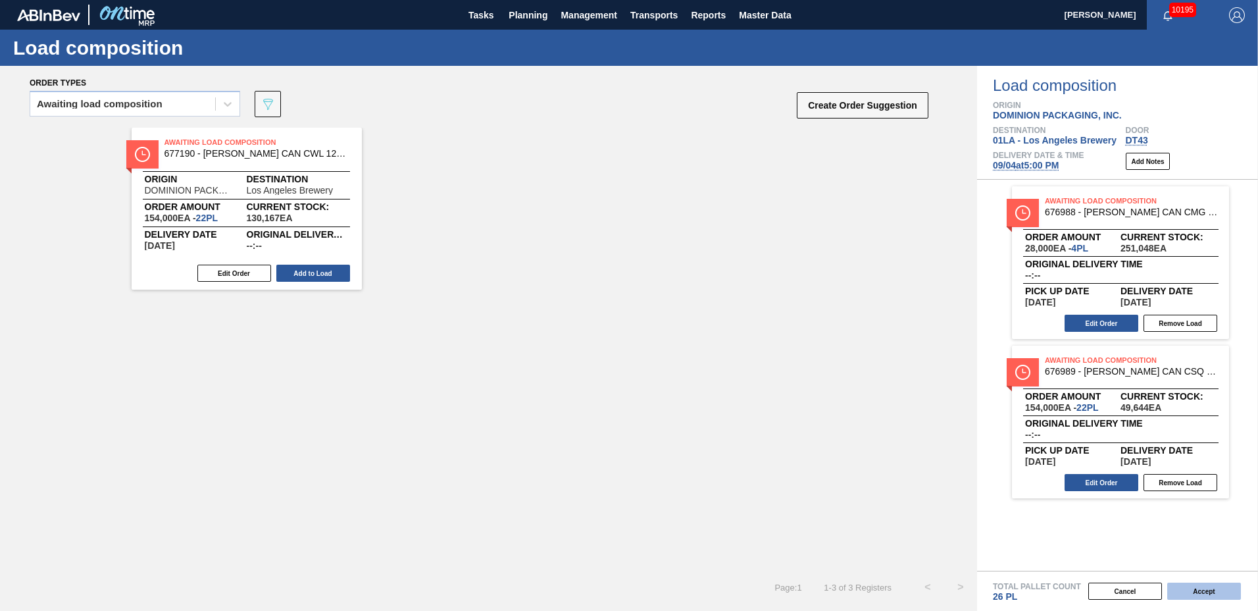
click at [1210, 592] on button "Accept" at bounding box center [1204, 590] width 74 height 17
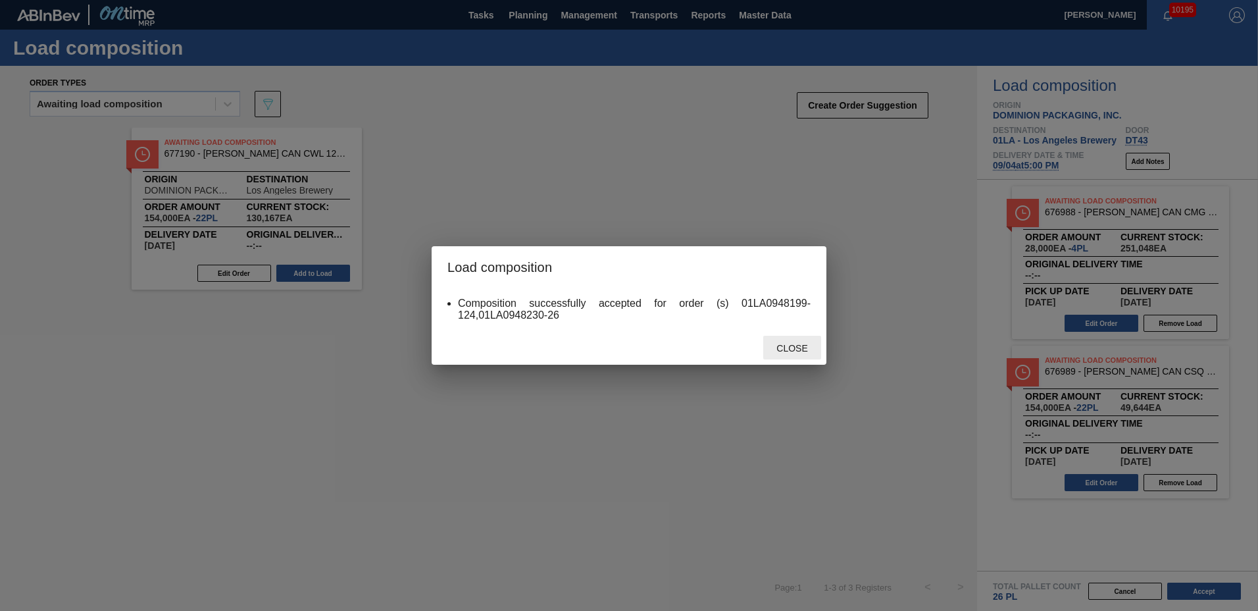
click at [795, 354] on div "Close" at bounding box center [792, 348] width 58 height 24
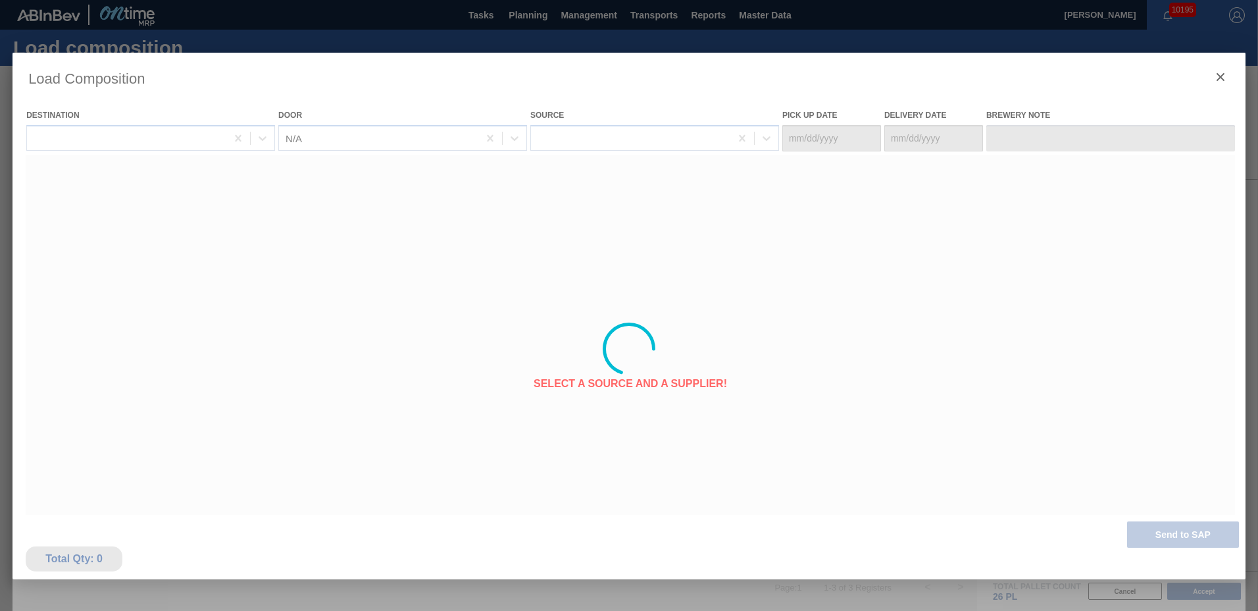
type Date "[DATE]"
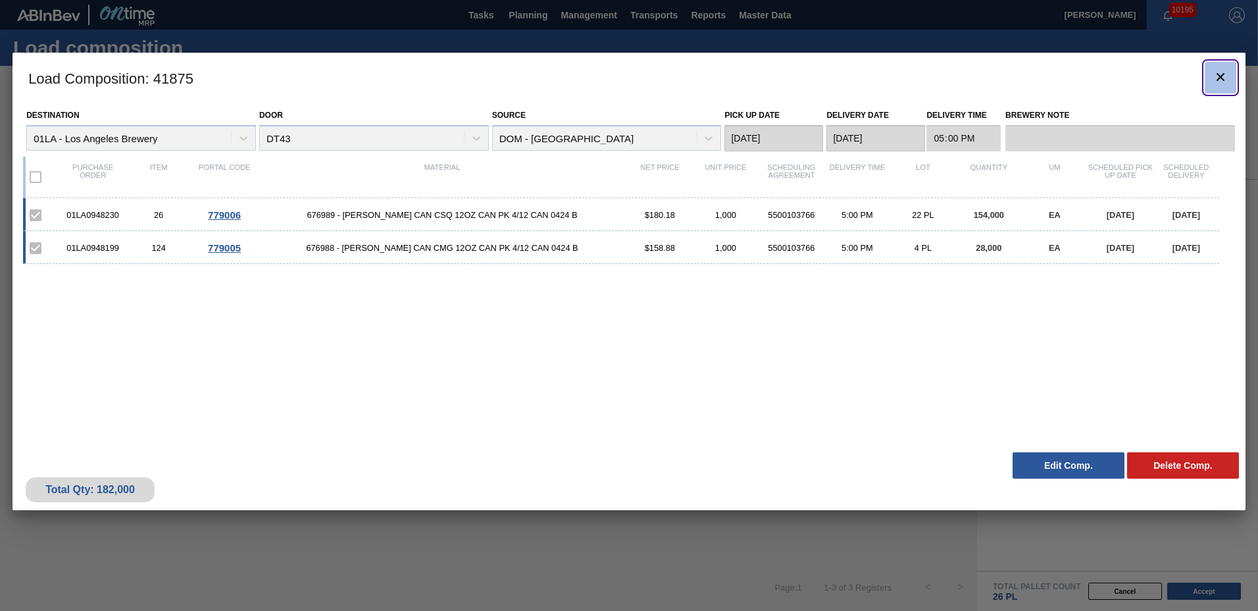
click at [1217, 72] on icon "botão de ícone" at bounding box center [1221, 77] width 16 height 16
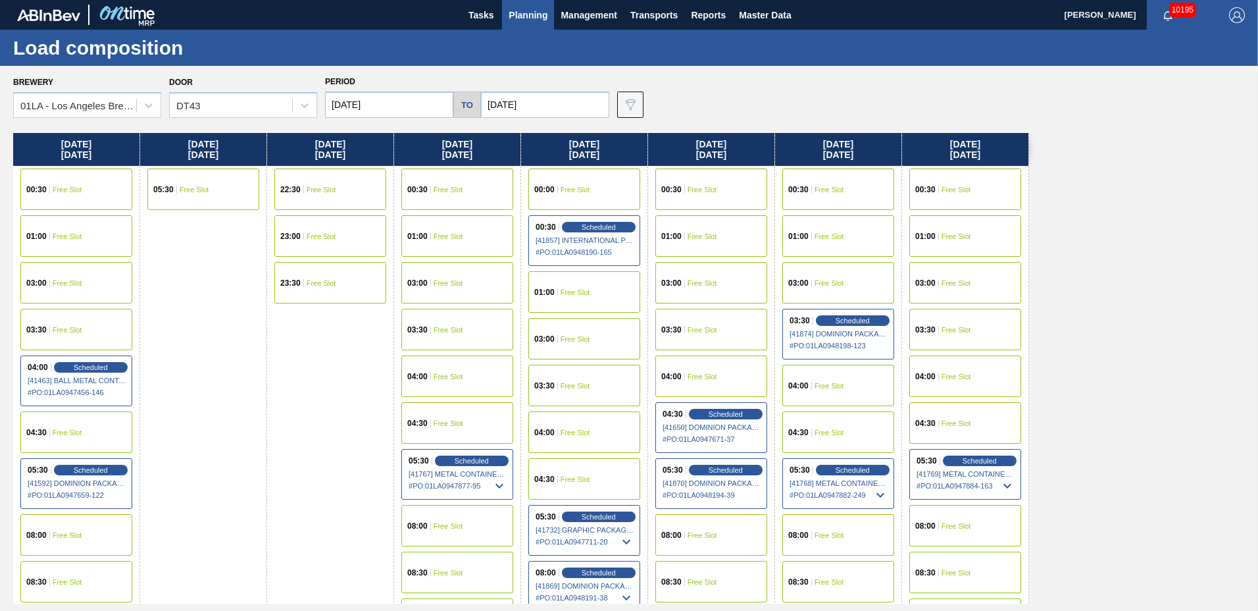
click at [521, 3] on button "Planning" at bounding box center [528, 15] width 52 height 30
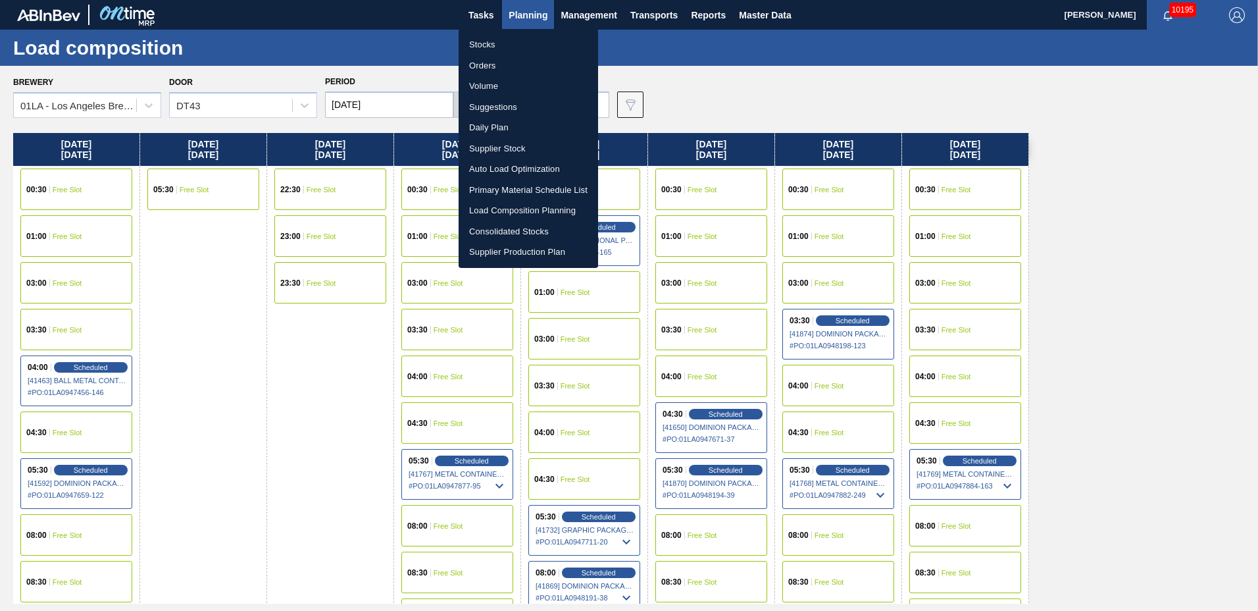
click at [501, 102] on li "Suggestions" at bounding box center [528, 107] width 139 height 21
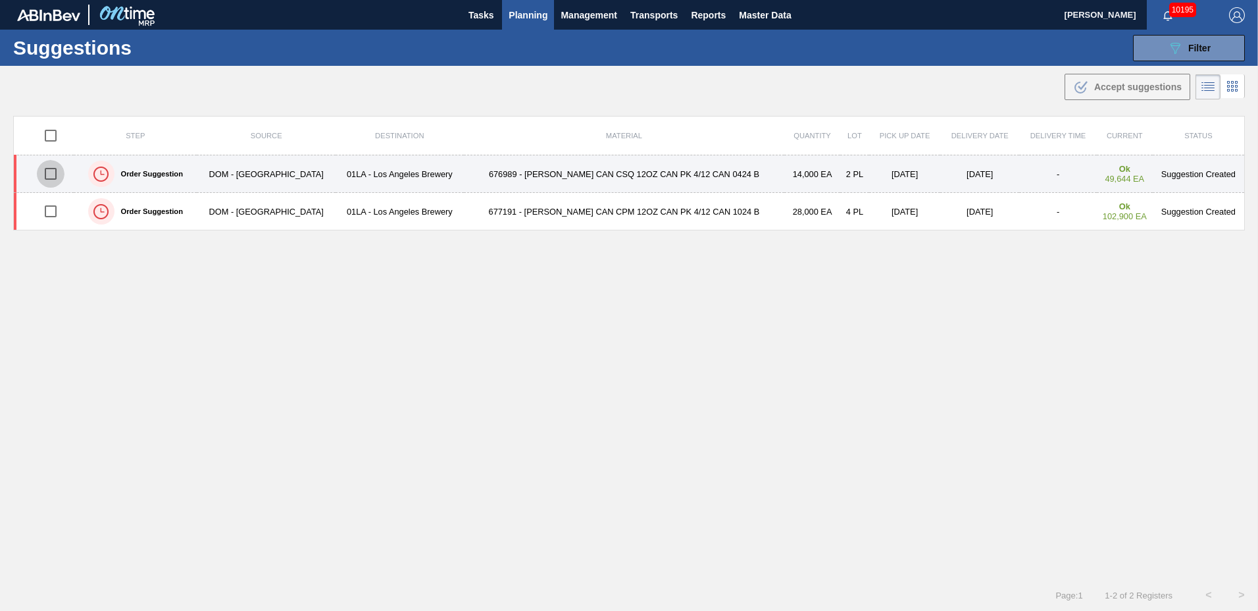
click at [50, 173] on input "checkbox" at bounding box center [51, 174] width 28 height 28
checkbox input "true"
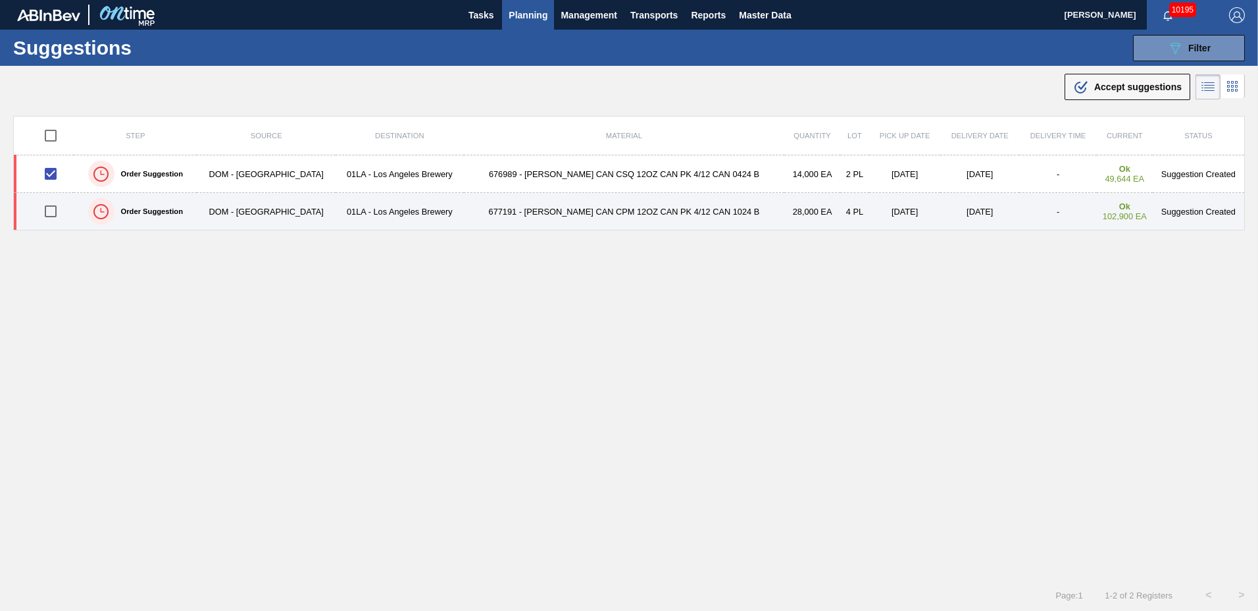
click at [49, 209] on input "checkbox" at bounding box center [51, 211] width 28 height 28
checkbox input "true"
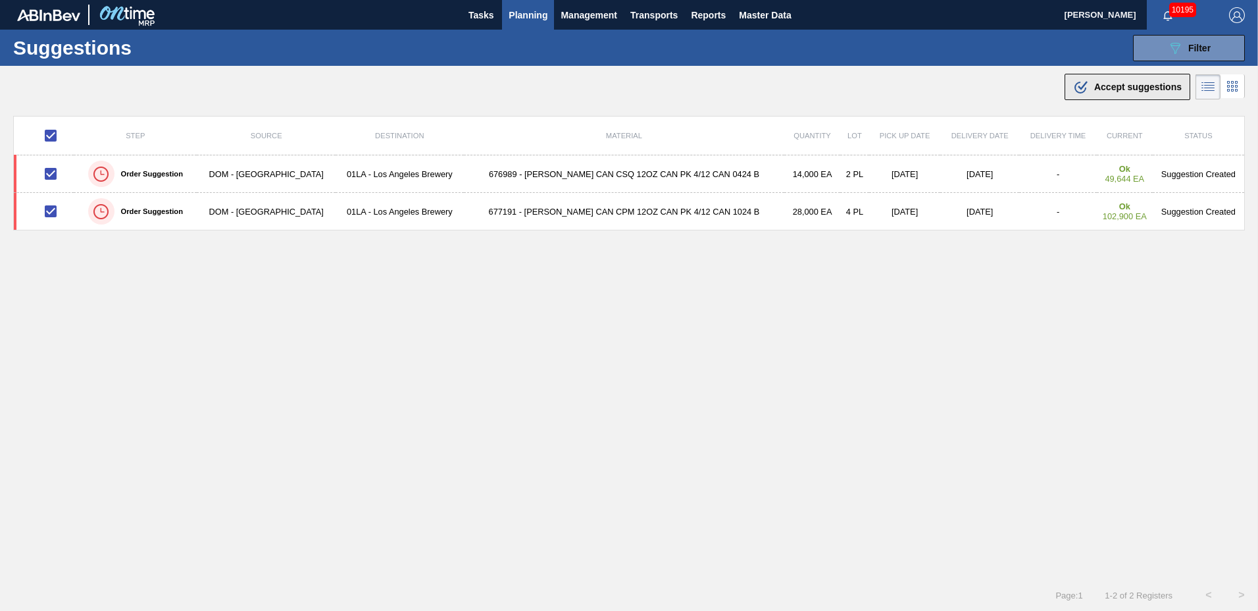
click at [1109, 83] on span "Accept suggestions" at bounding box center [1138, 87] width 88 height 11
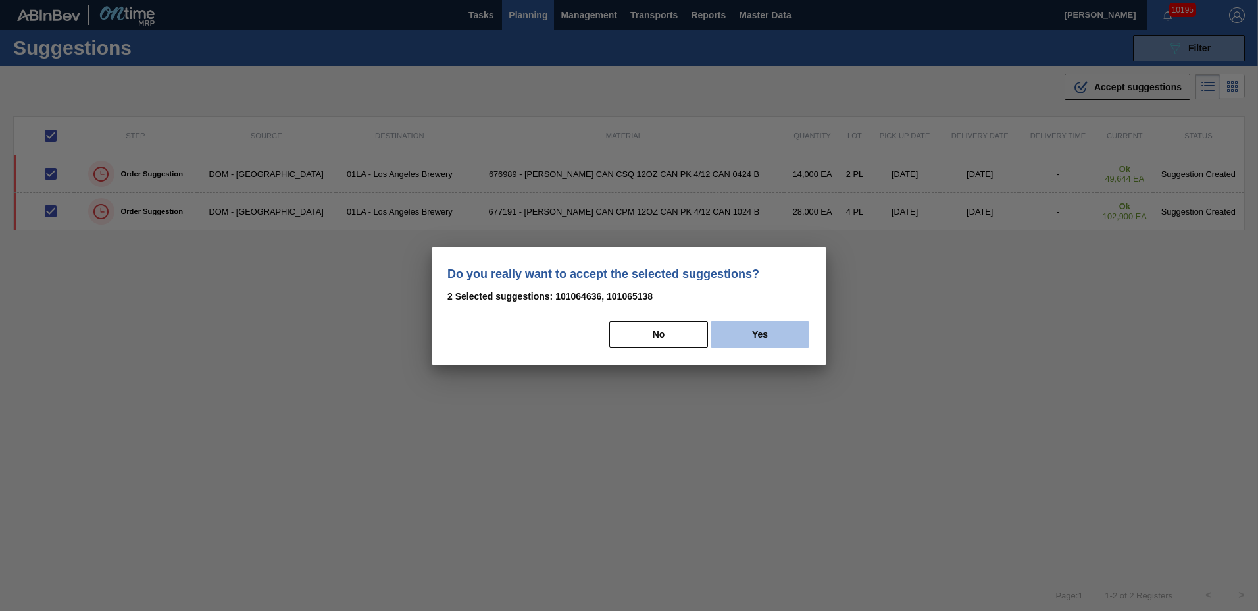
click at [742, 330] on button "Yes" at bounding box center [760, 334] width 99 height 26
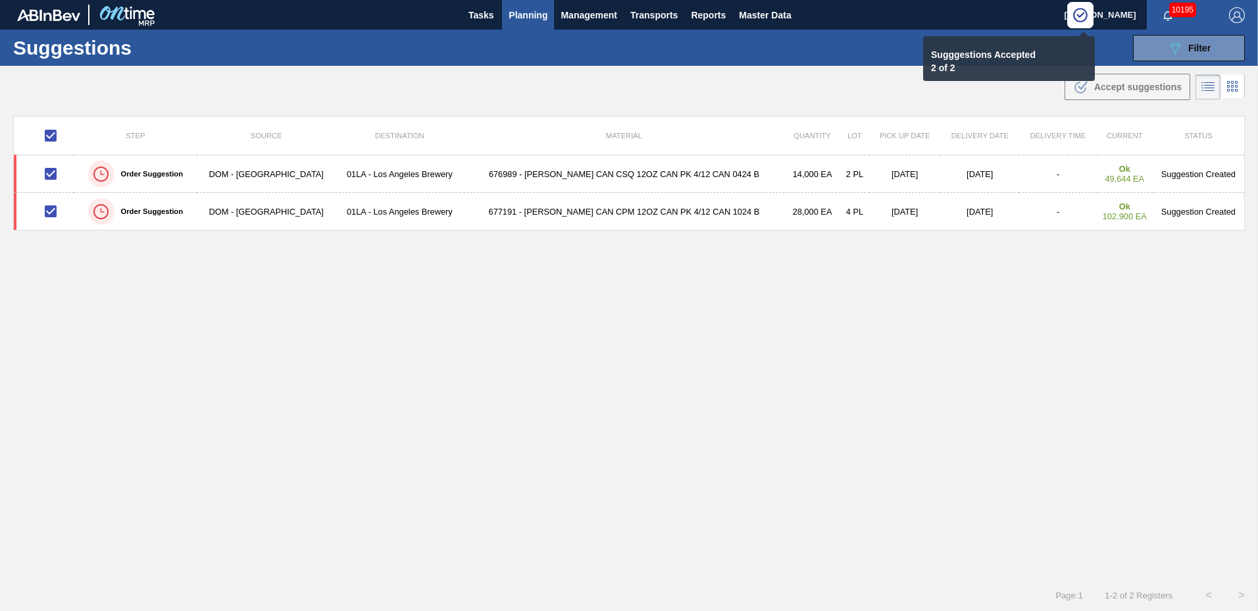
click at [521, 10] on span "Planning" at bounding box center [528, 15] width 39 height 16
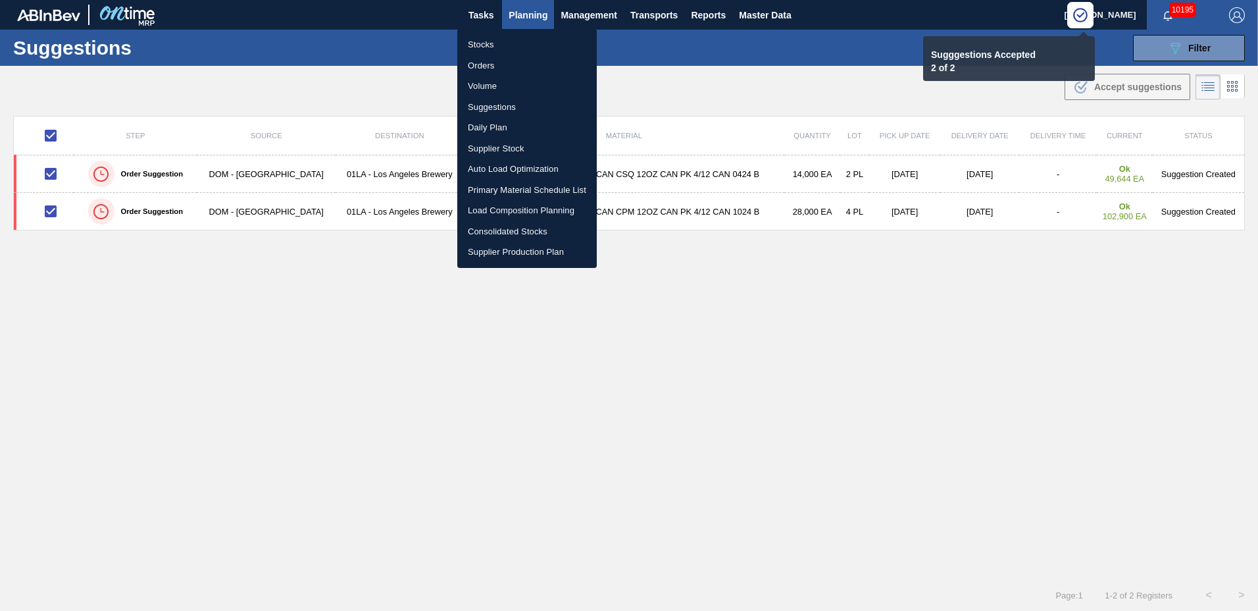
click at [526, 211] on li "Load Composition Planning" at bounding box center [526, 210] width 139 height 21
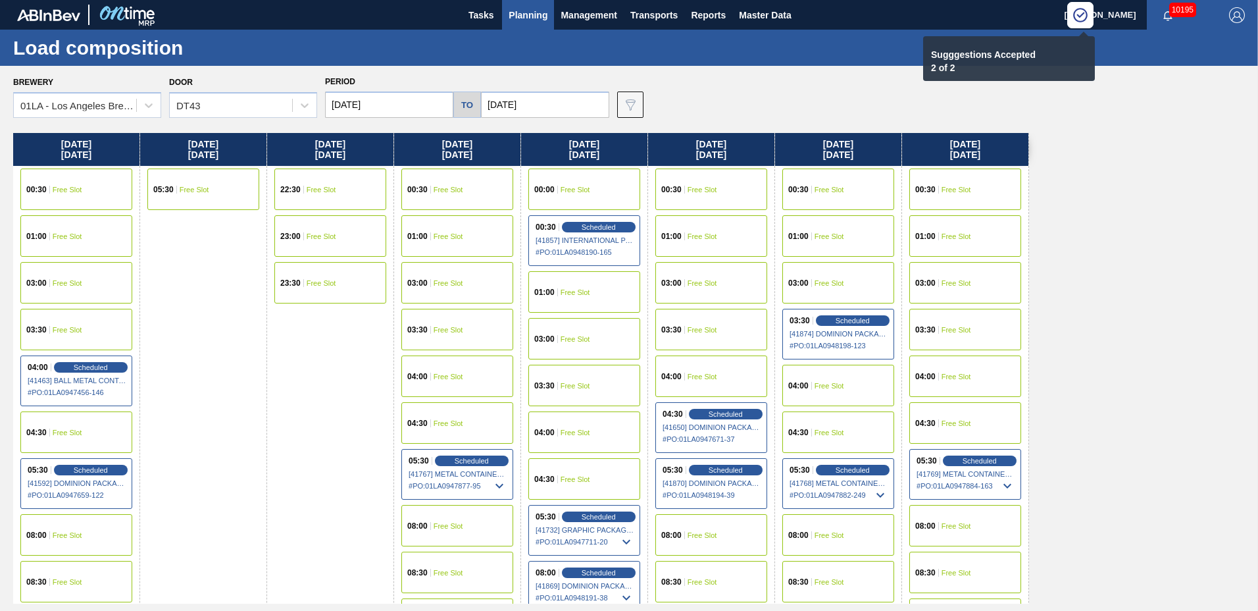
scroll to position [1009, 0]
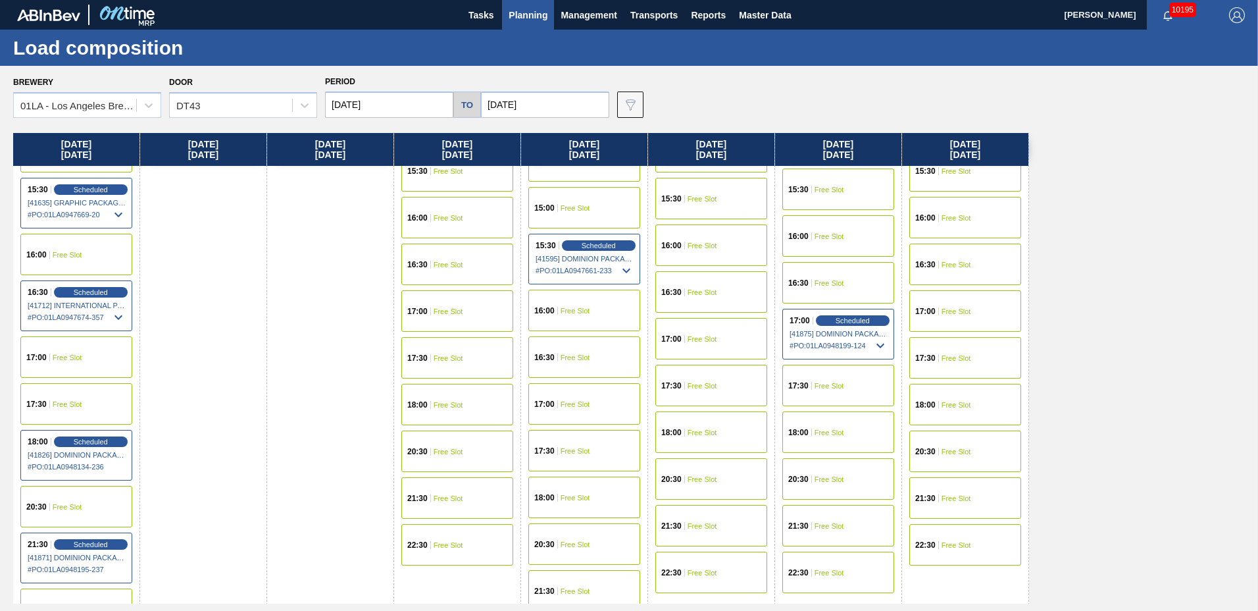
click at [936, 313] on div "17:00" at bounding box center [927, 311] width 24 height 8
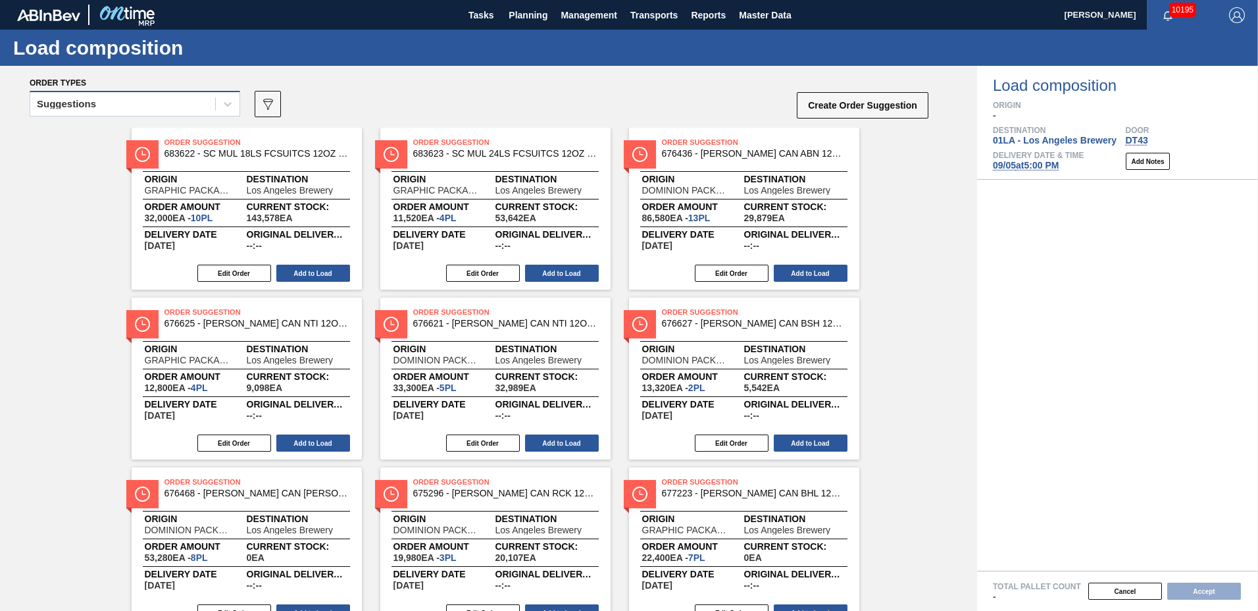
click at [157, 111] on div "Suggestions" at bounding box center [122, 104] width 185 height 19
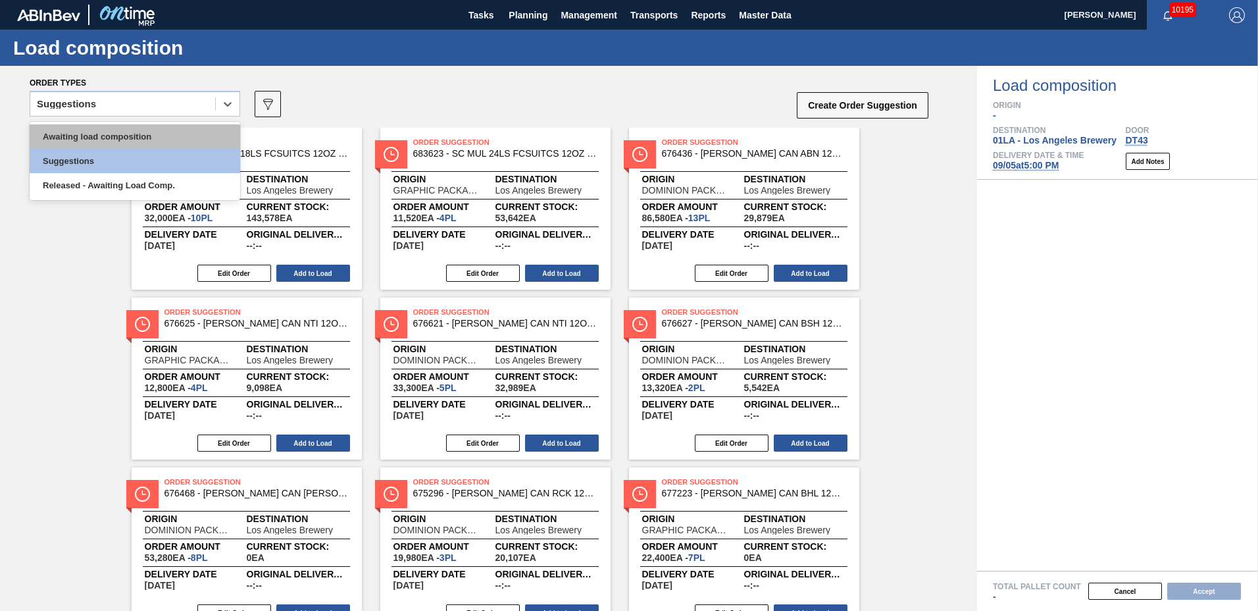
click at [143, 132] on div "Awaiting load composition" at bounding box center [135, 136] width 211 height 24
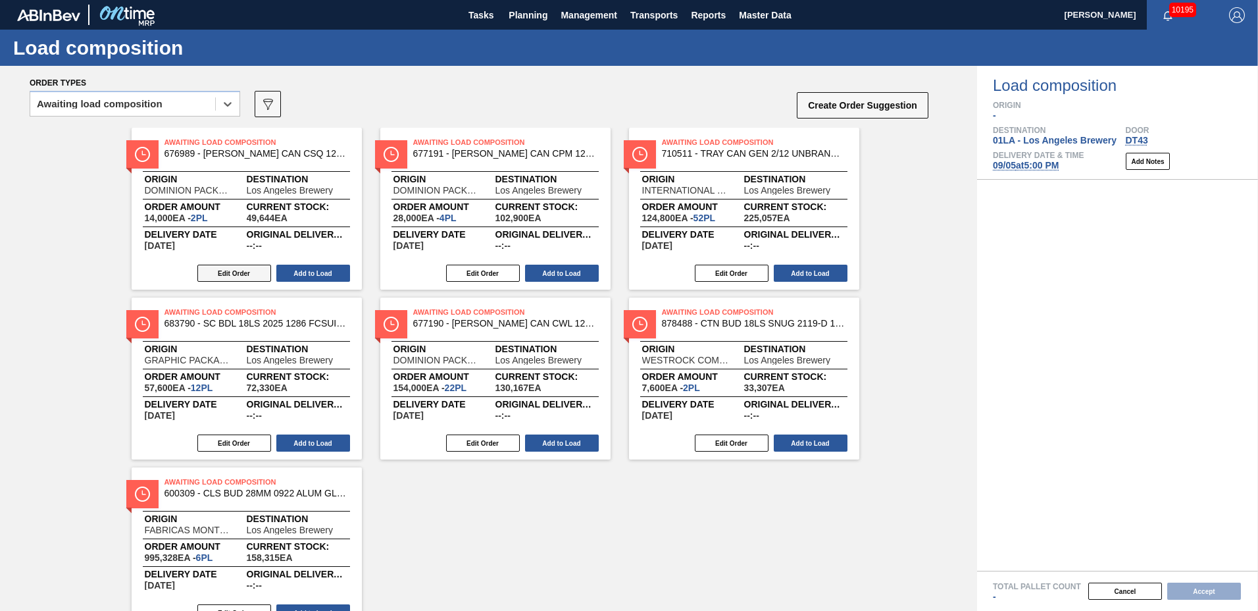
click at [231, 280] on button "Edit Order" at bounding box center [234, 273] width 74 height 17
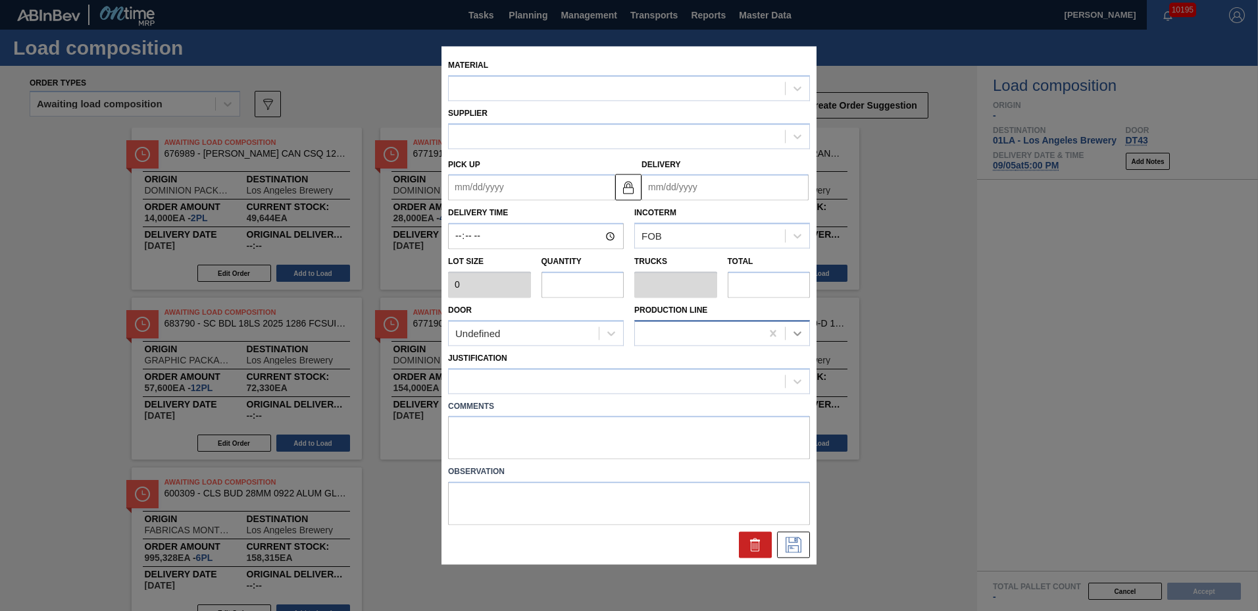
type input "7,000"
type input "2"
type input "0.077"
type input "14,000"
type up "[DATE]"
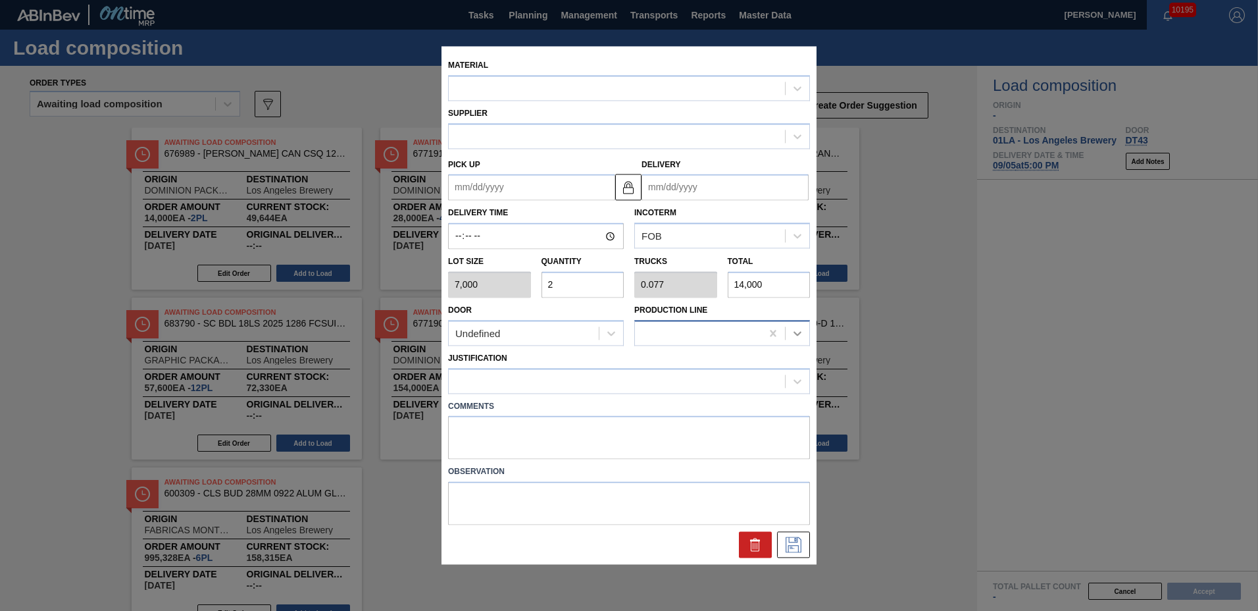
type input "09/08/2025"
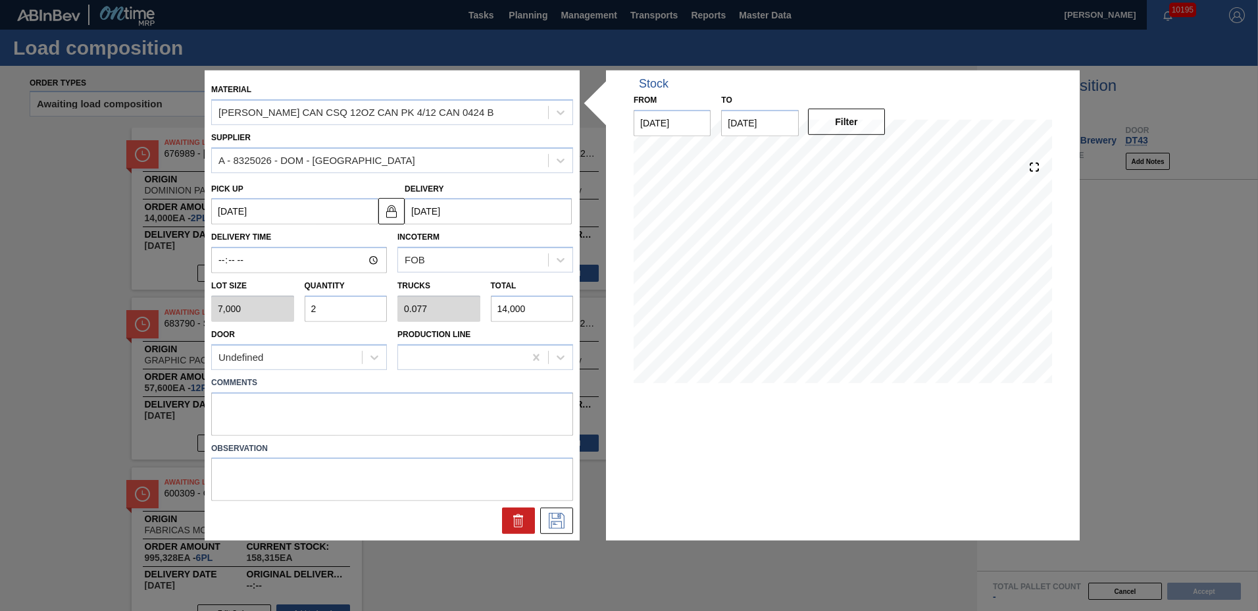
drag, startPoint x: 365, startPoint y: 315, endPoint x: 0, endPoint y: 265, distance: 368.6
click at [0, 0] on html "Tasks Planning Management Transports Reports Master Data Greta Adams 10195 Mark…" at bounding box center [629, 0] width 1258 height 0
type input "8"
type input "0.308"
type input "56,000"
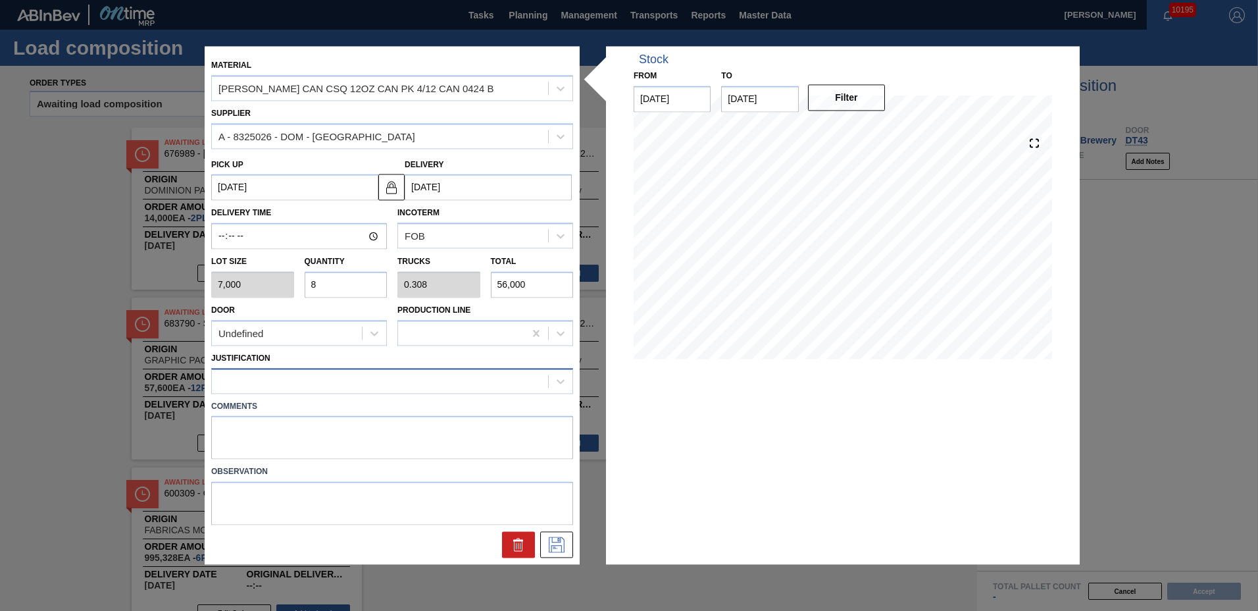
type input "8"
click at [317, 382] on div at bounding box center [380, 380] width 336 height 19
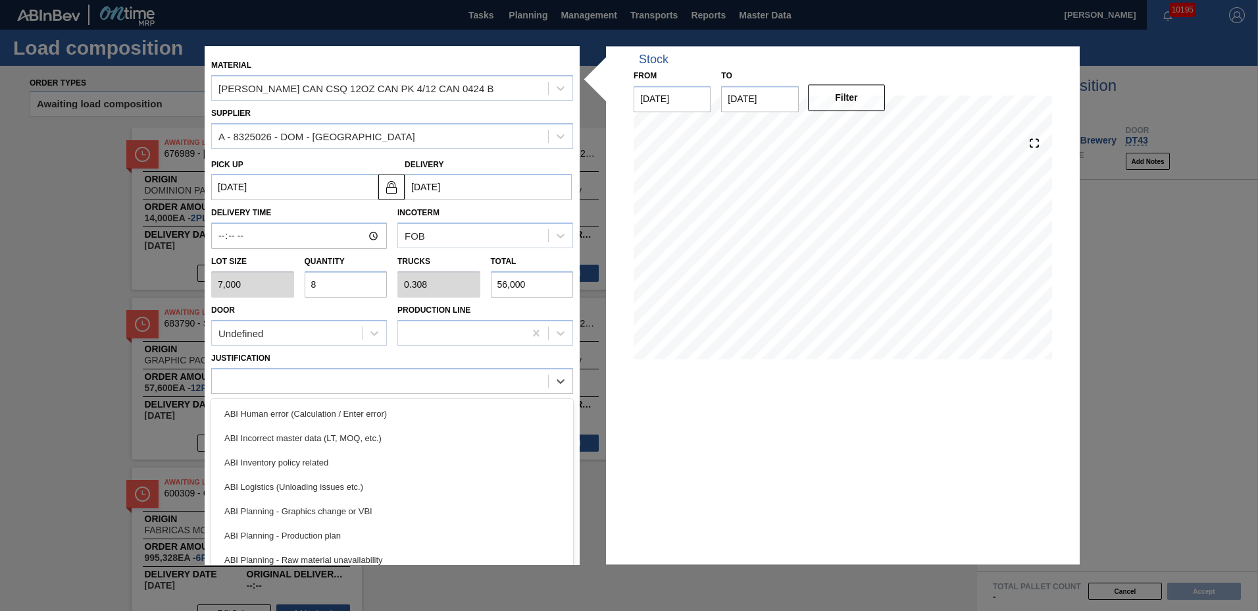
drag, startPoint x: 286, startPoint y: 463, endPoint x: 303, endPoint y: 461, distance: 17.2
click at [286, 463] on div "ABI Inventory policy related" at bounding box center [392, 462] width 362 height 24
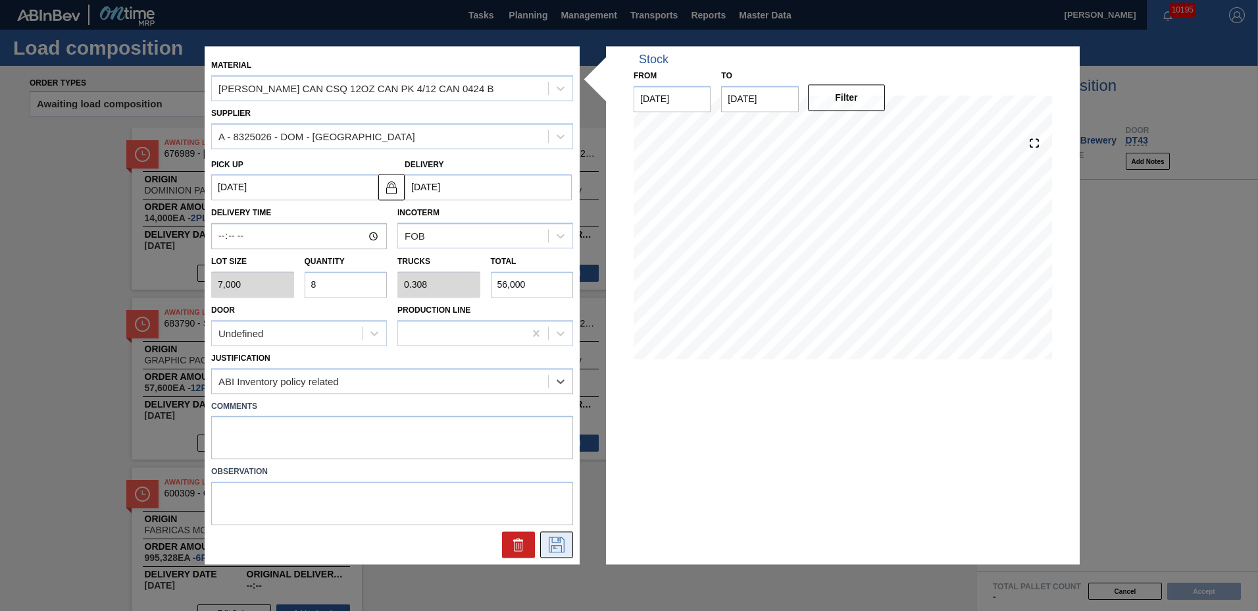
click at [548, 543] on icon at bounding box center [556, 545] width 21 height 16
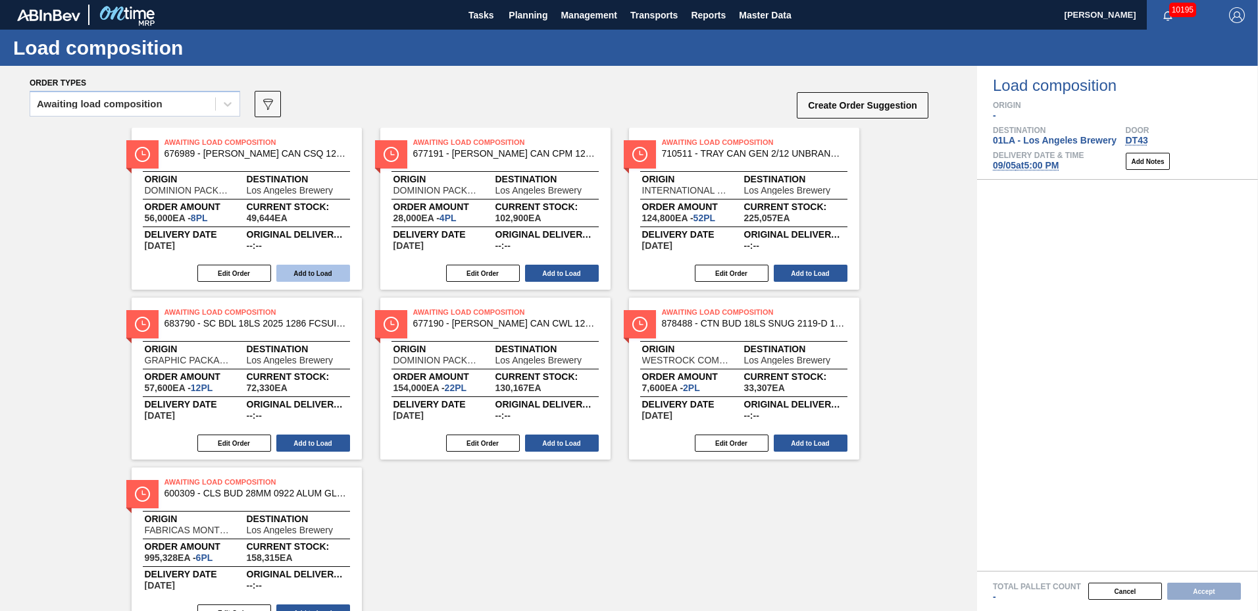
click at [304, 279] on button "Add to Load" at bounding box center [313, 273] width 74 height 17
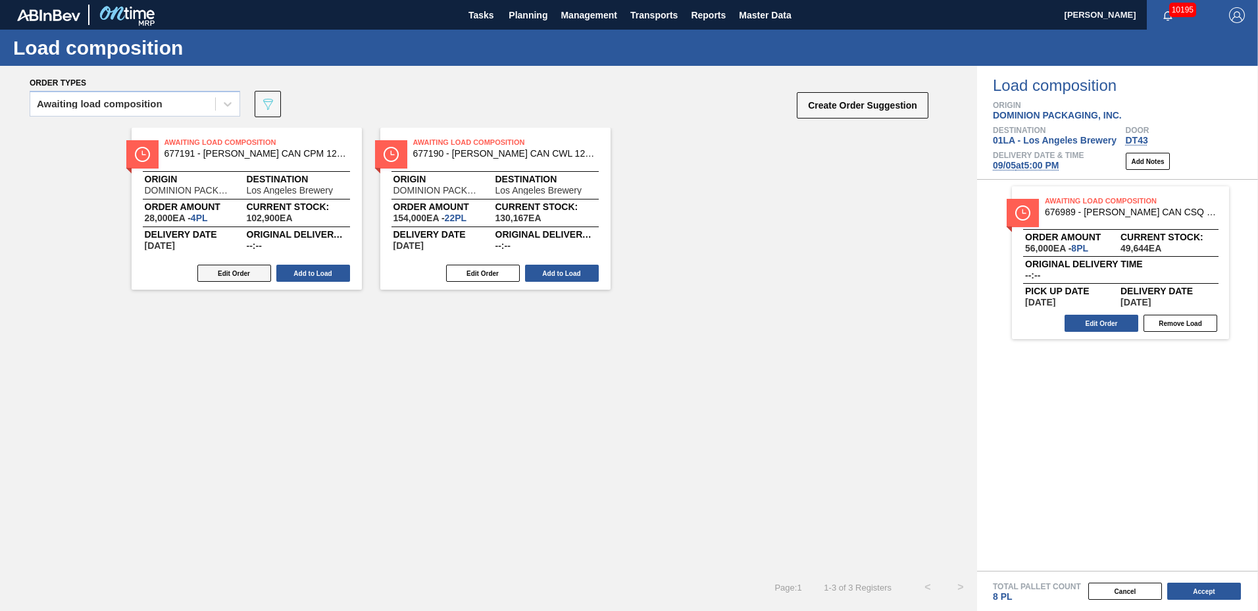
click at [243, 274] on button "Edit Order" at bounding box center [234, 273] width 74 height 17
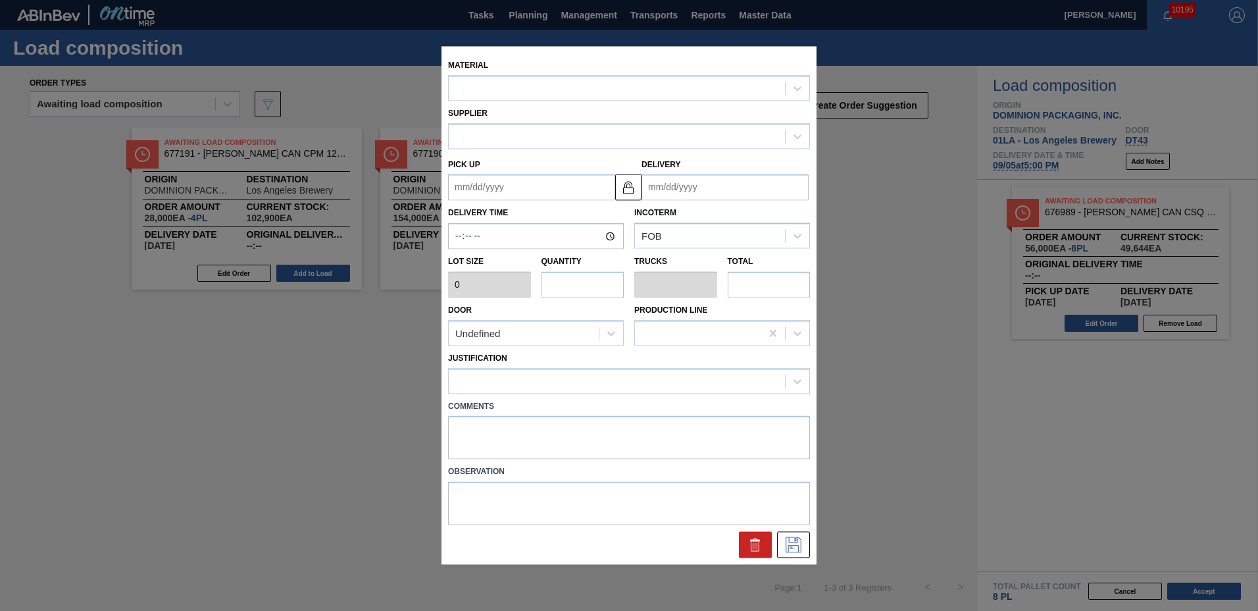
type input "7,000"
type input "4"
type input "0.154"
type input "28,000"
type up "[DATE]"
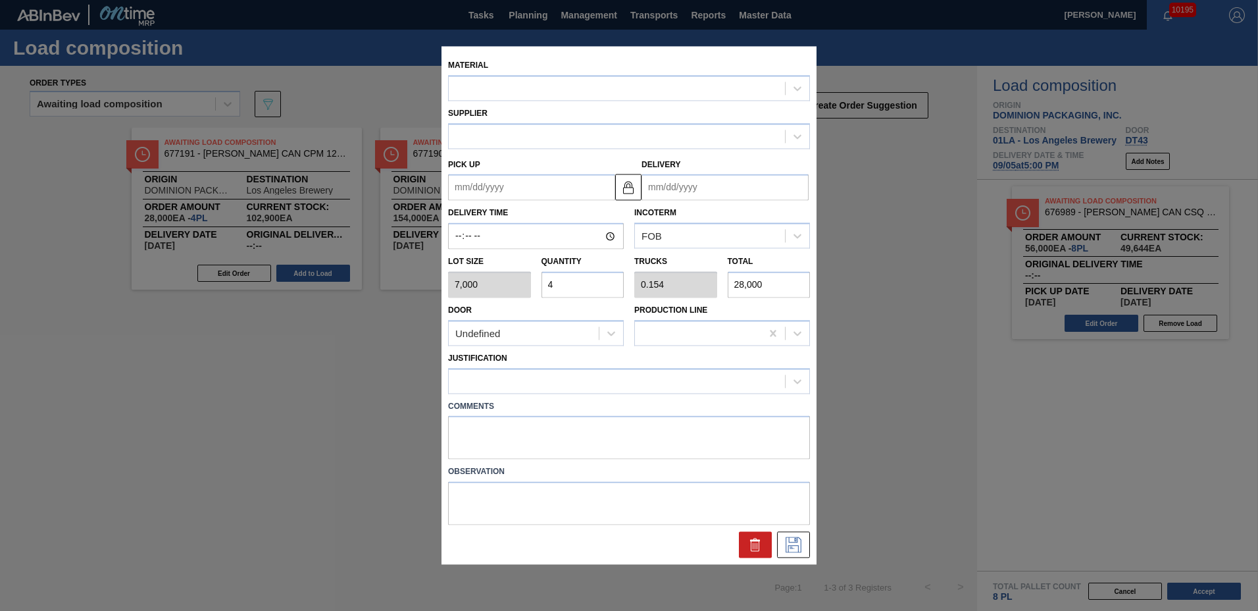
type input "09/08/2025"
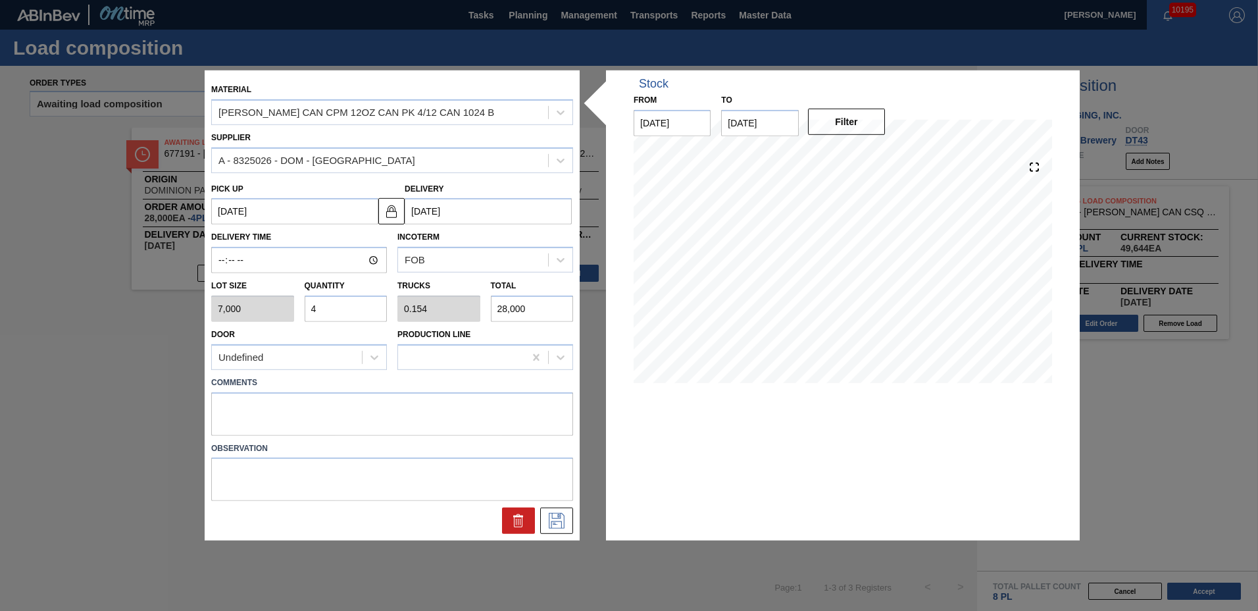
drag, startPoint x: 374, startPoint y: 311, endPoint x: 50, endPoint y: 286, distance: 324.7
click at [74, 293] on div "Material CARR CAN CPM 12OZ CAN PK 4/12 CAN 1024 B Supplier A - 8325026 - DOM - …" at bounding box center [629, 305] width 1258 height 611
type input "8"
type input "0.308"
type input "56,000"
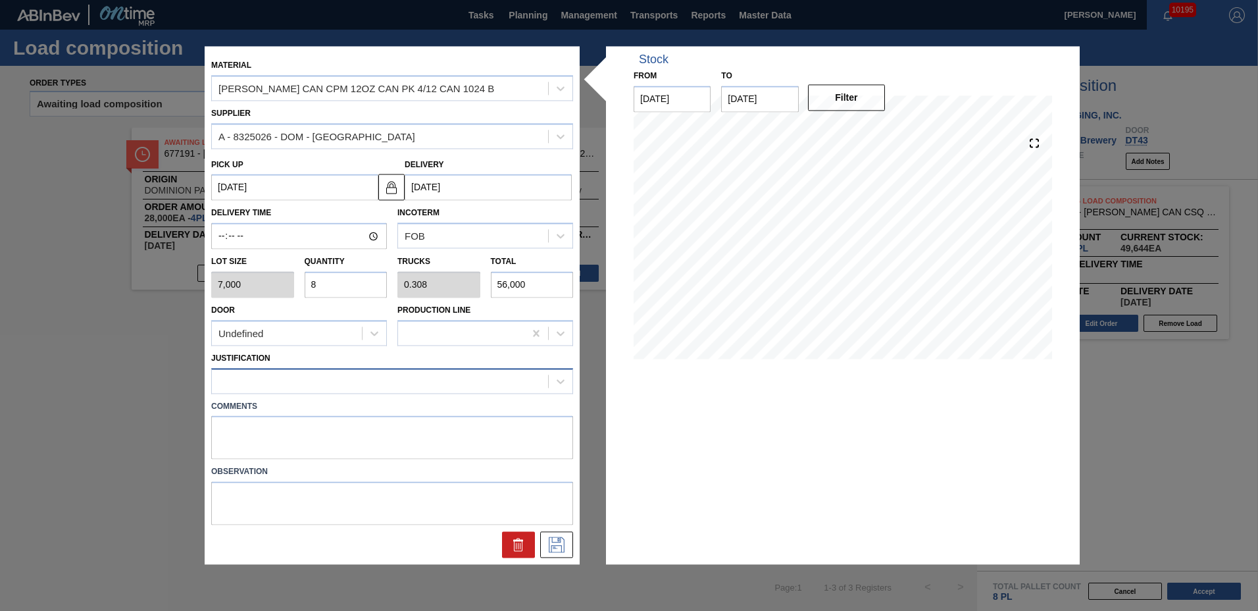
type input "8"
click at [241, 382] on div at bounding box center [380, 380] width 336 height 19
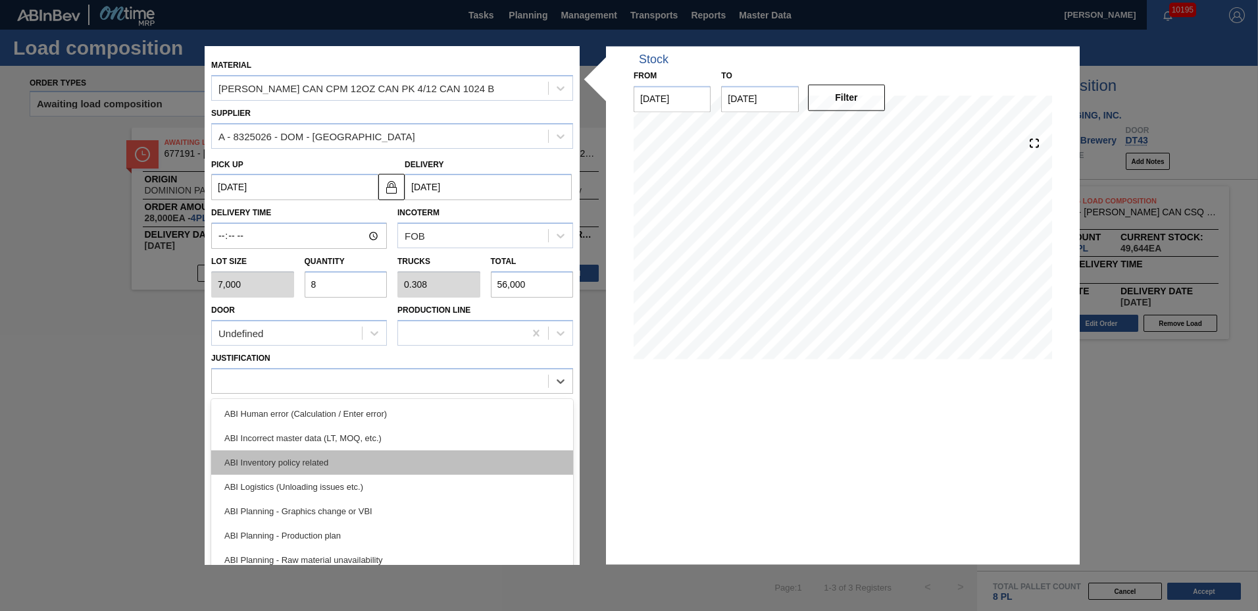
click at [241, 454] on div "ABI Inventory policy related" at bounding box center [392, 462] width 362 height 24
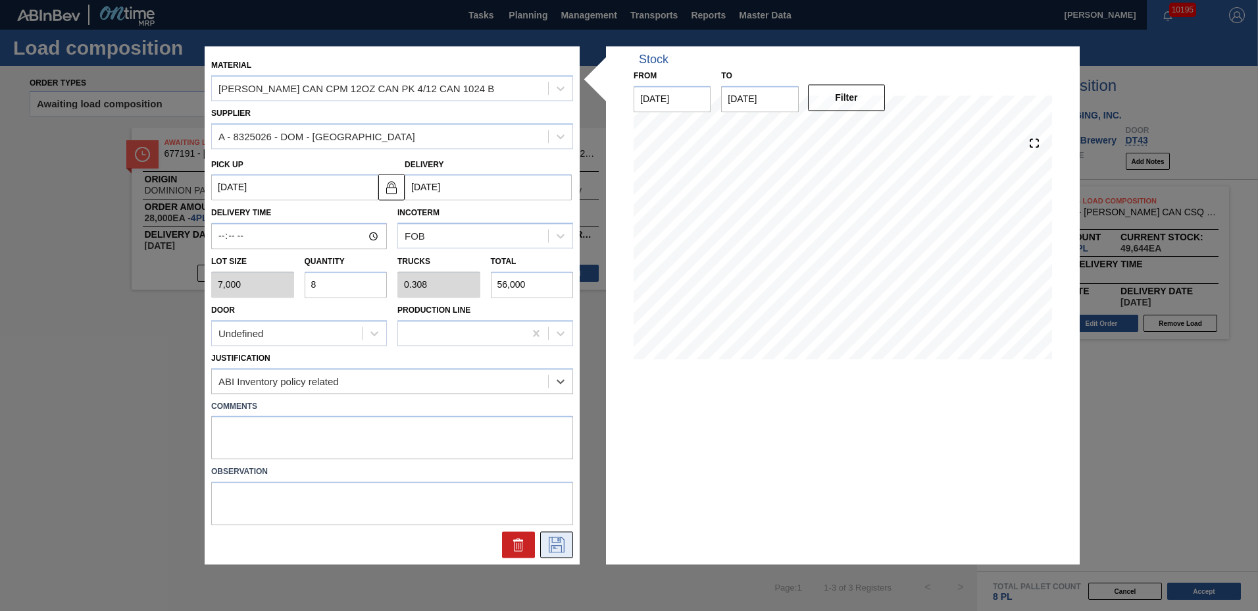
click at [561, 545] on icon at bounding box center [556, 545] width 21 height 16
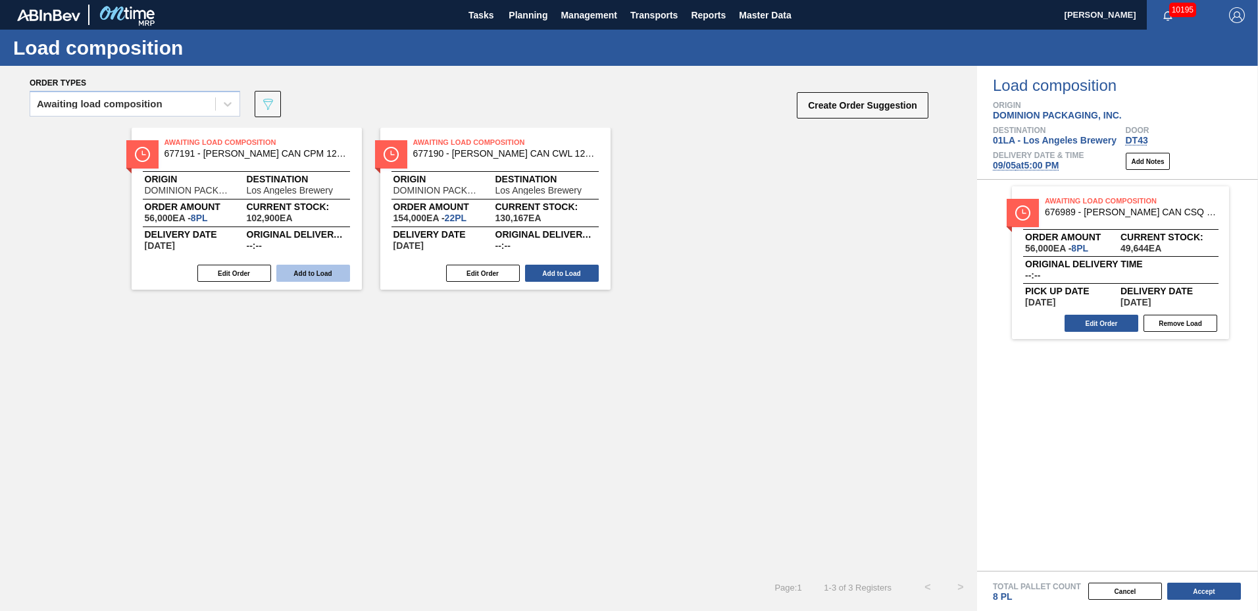
click at [332, 275] on button "Add to Load" at bounding box center [313, 273] width 74 height 17
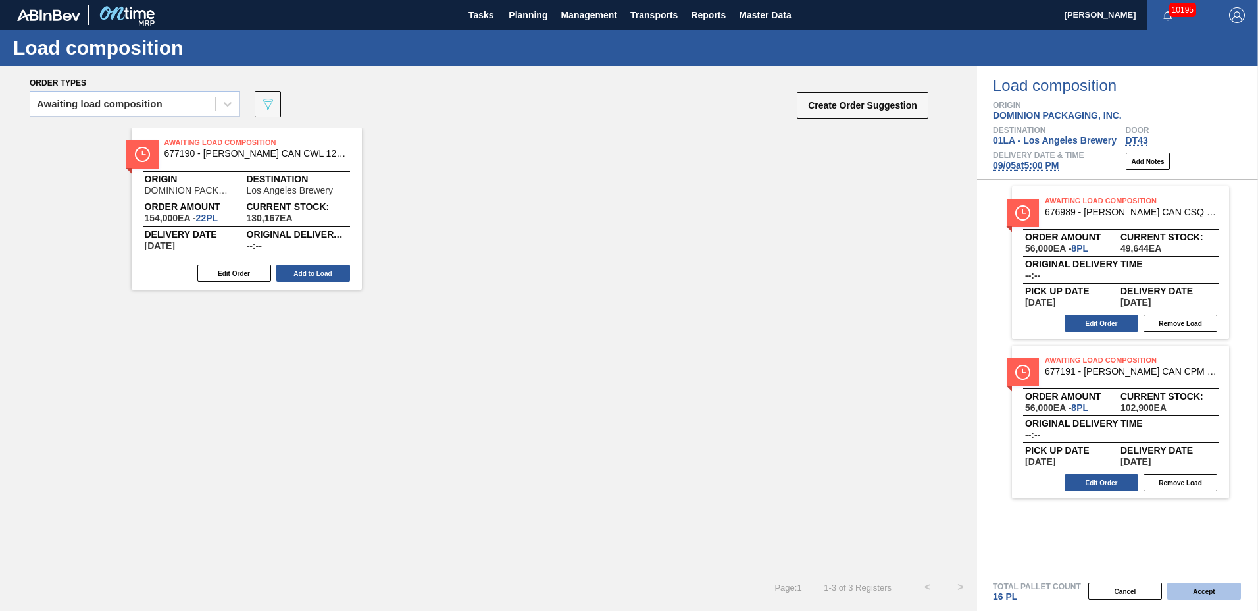
click at [1208, 592] on button "Accept" at bounding box center [1204, 590] width 74 height 17
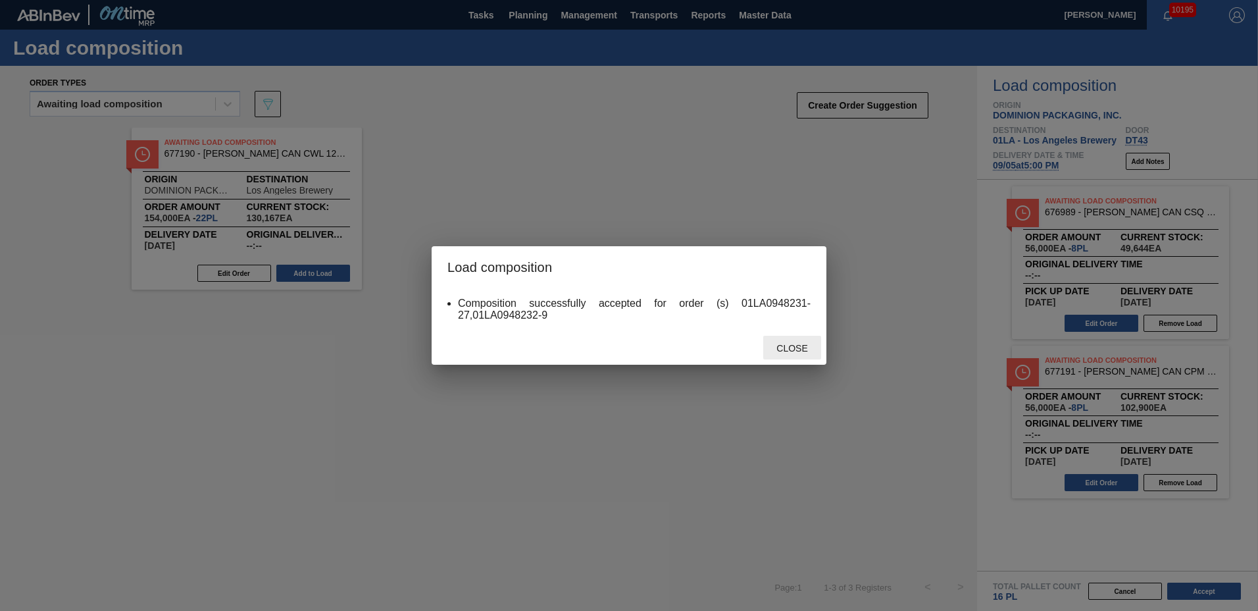
click at [815, 351] on span "Close" at bounding box center [792, 348] width 52 height 11
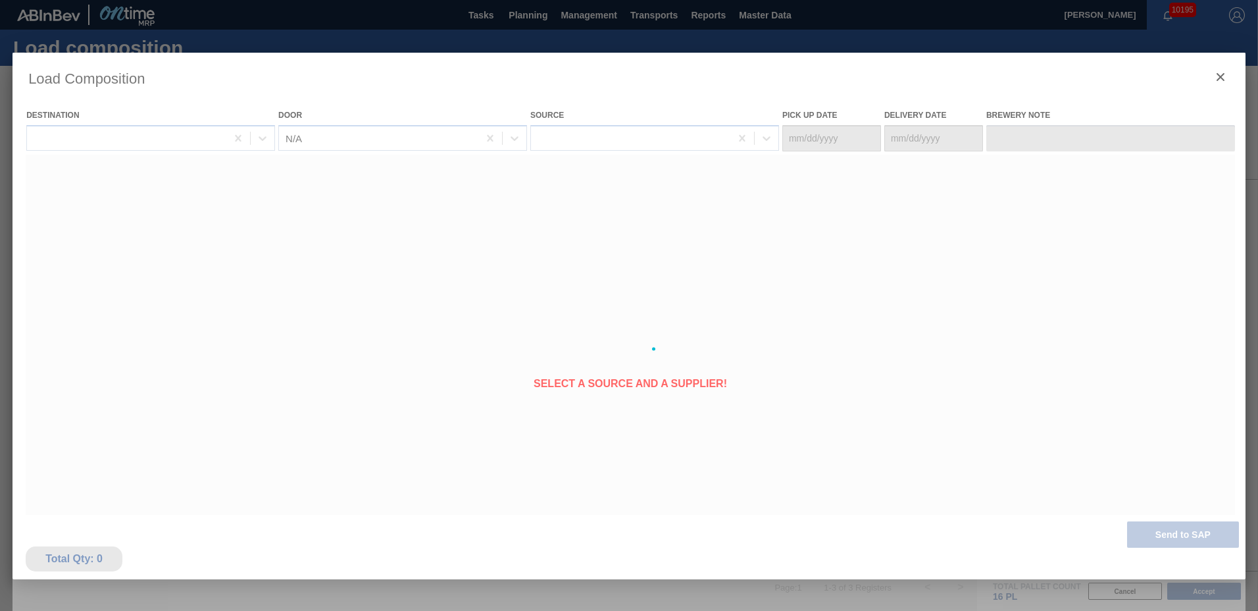
type Date "[DATE]"
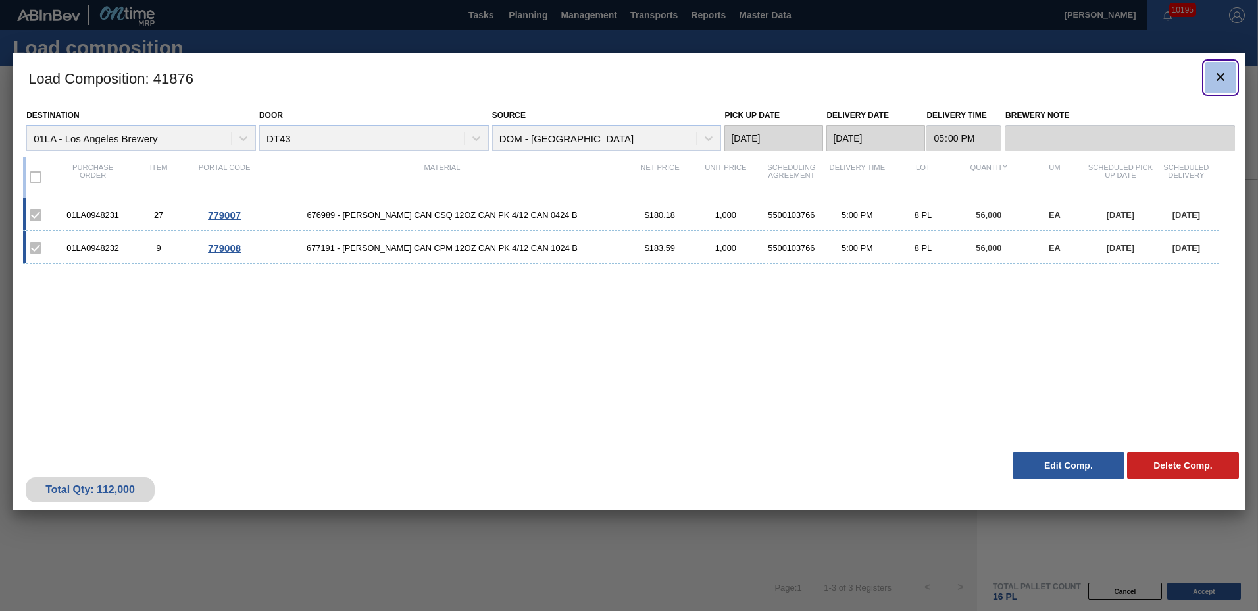
click at [1226, 80] on icon "botão de ícone" at bounding box center [1221, 77] width 16 height 16
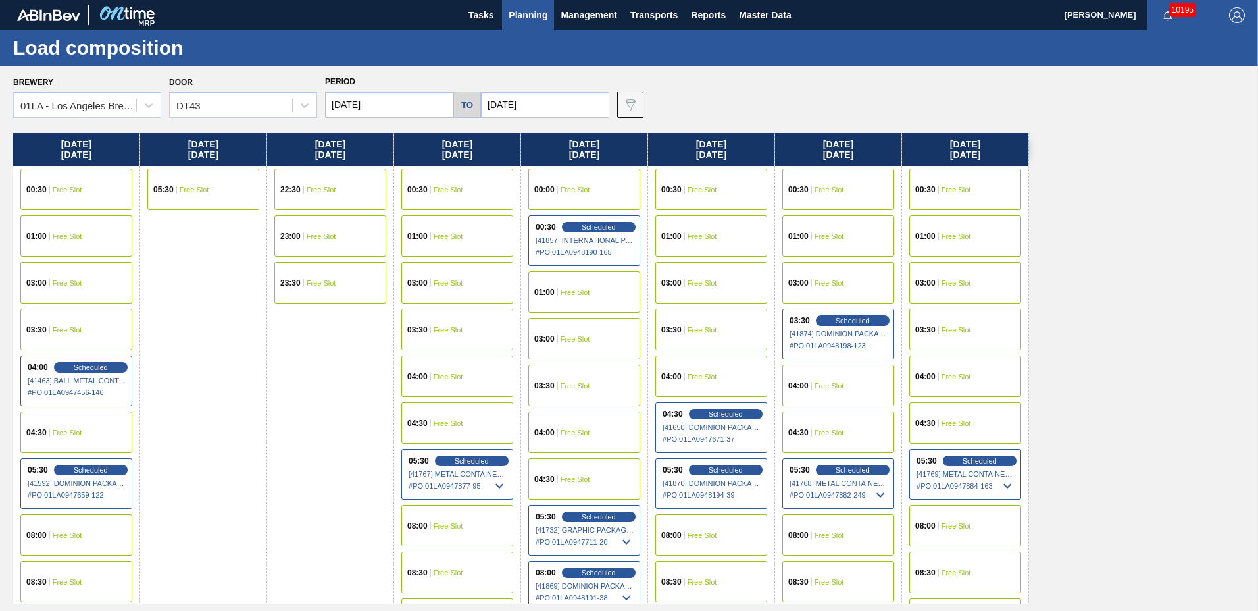
scroll to position [1066, 0]
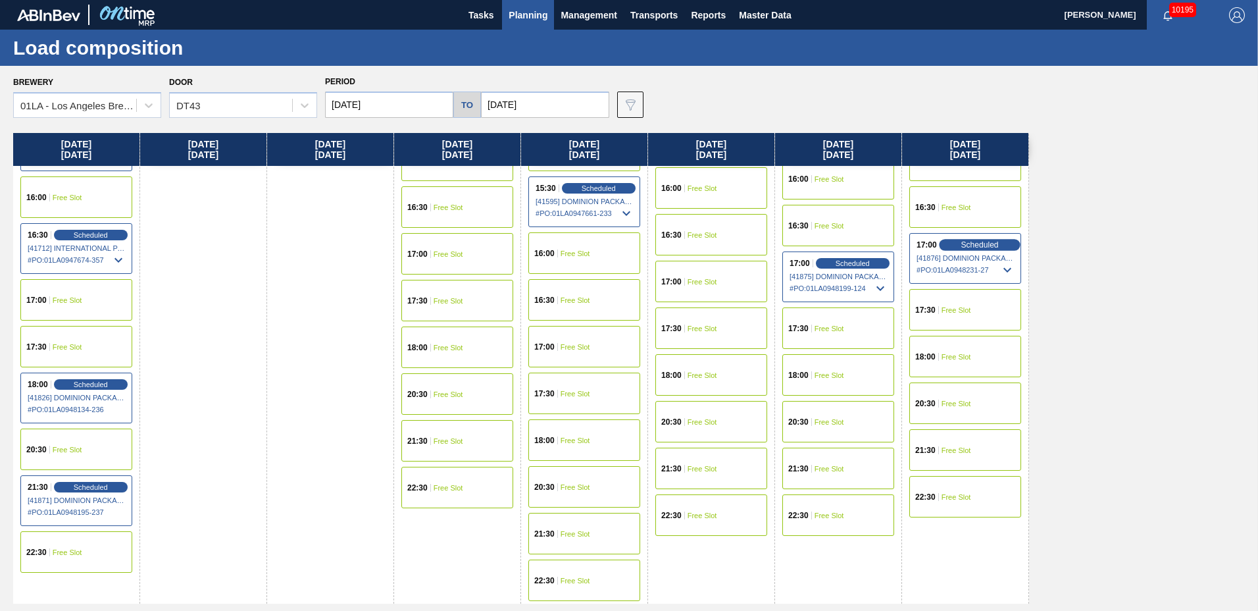
click at [972, 247] on span "Scheduled" at bounding box center [980, 244] width 38 height 9
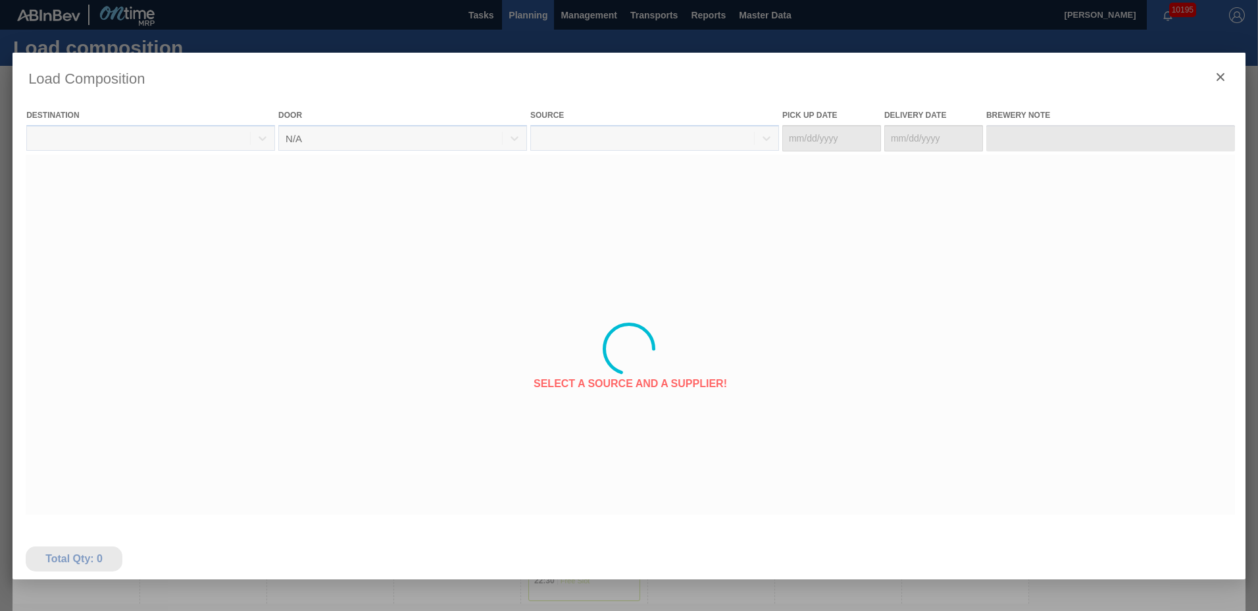
type Date "[DATE]"
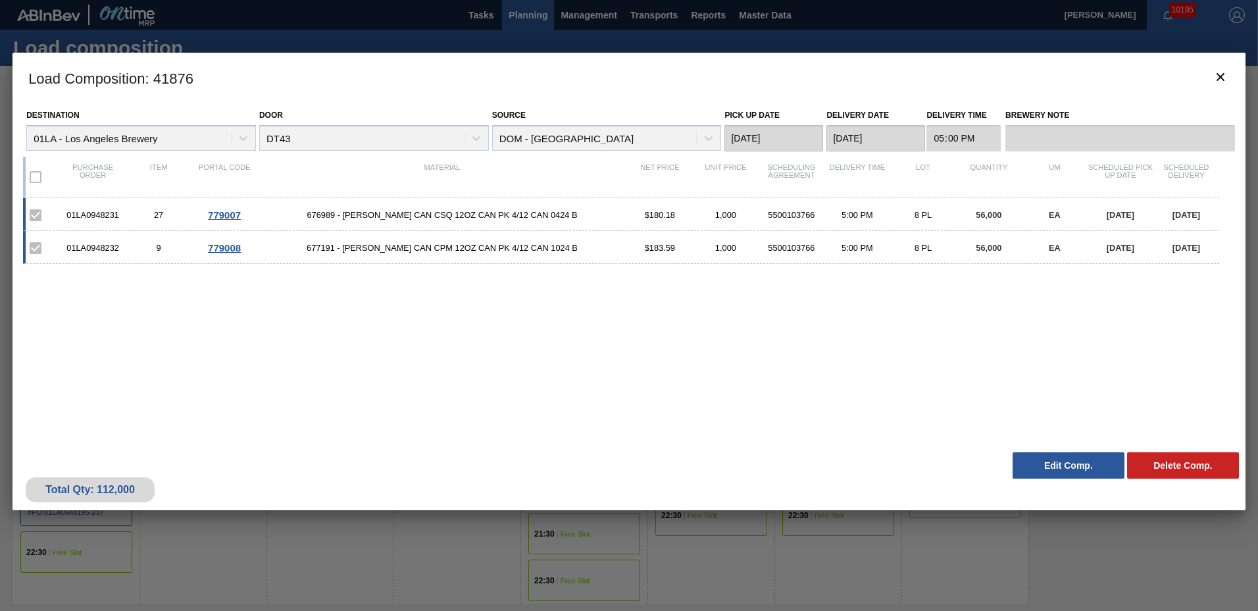
click at [1065, 465] on button "Edit Comp." at bounding box center [1069, 465] width 112 height 26
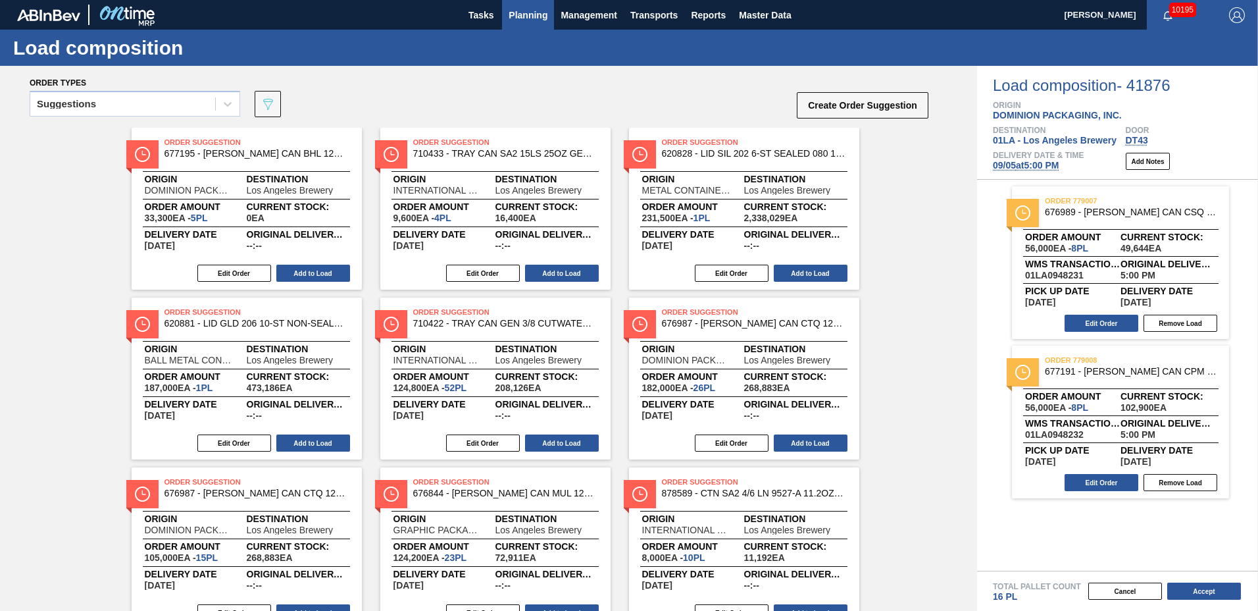
click at [528, 9] on span "Planning" at bounding box center [528, 15] width 39 height 16
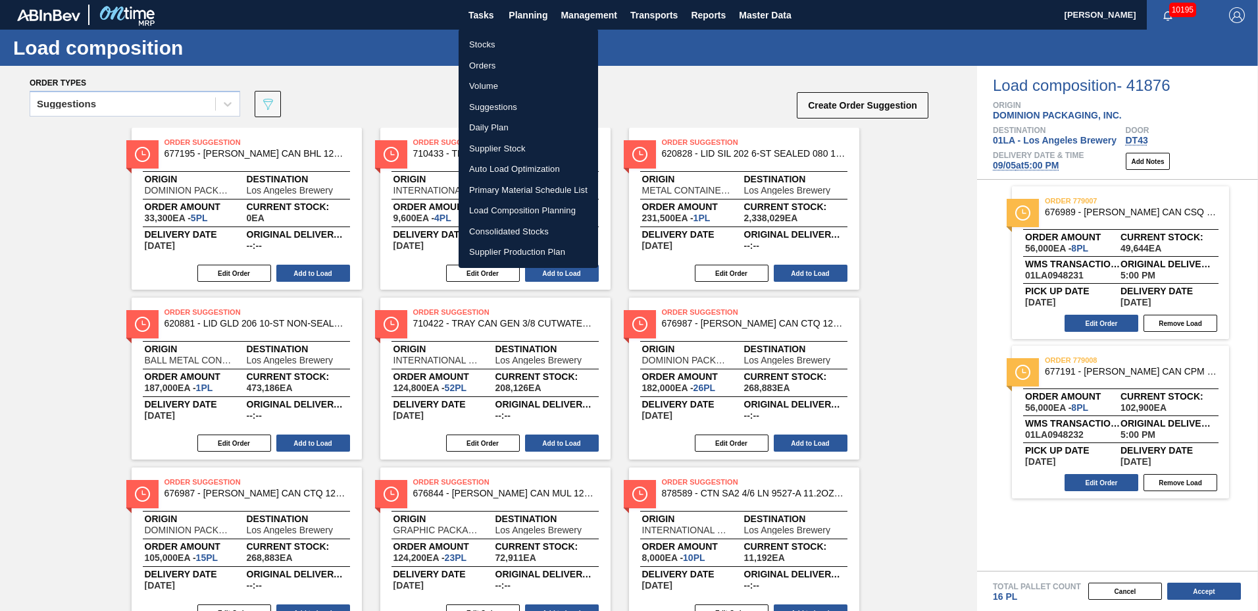
click at [518, 109] on li "Suggestions" at bounding box center [528, 107] width 139 height 21
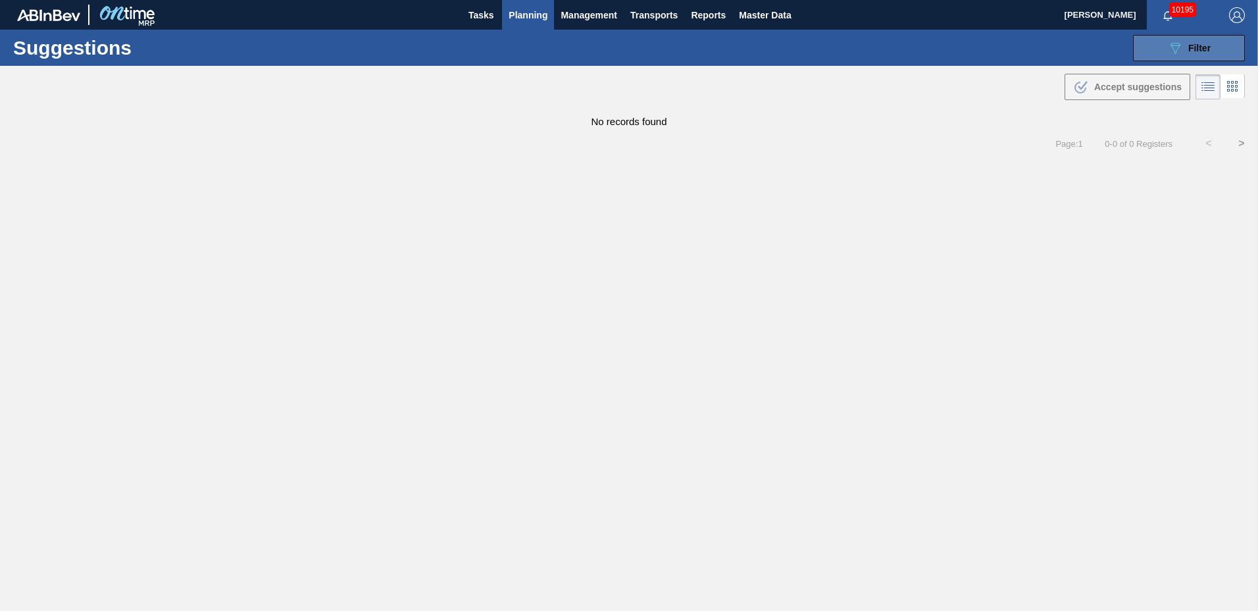
click at [1149, 50] on button "089F7B8B-B2A5-4AFE-B5C0-19BA573D28AC Filter" at bounding box center [1189, 48] width 112 height 26
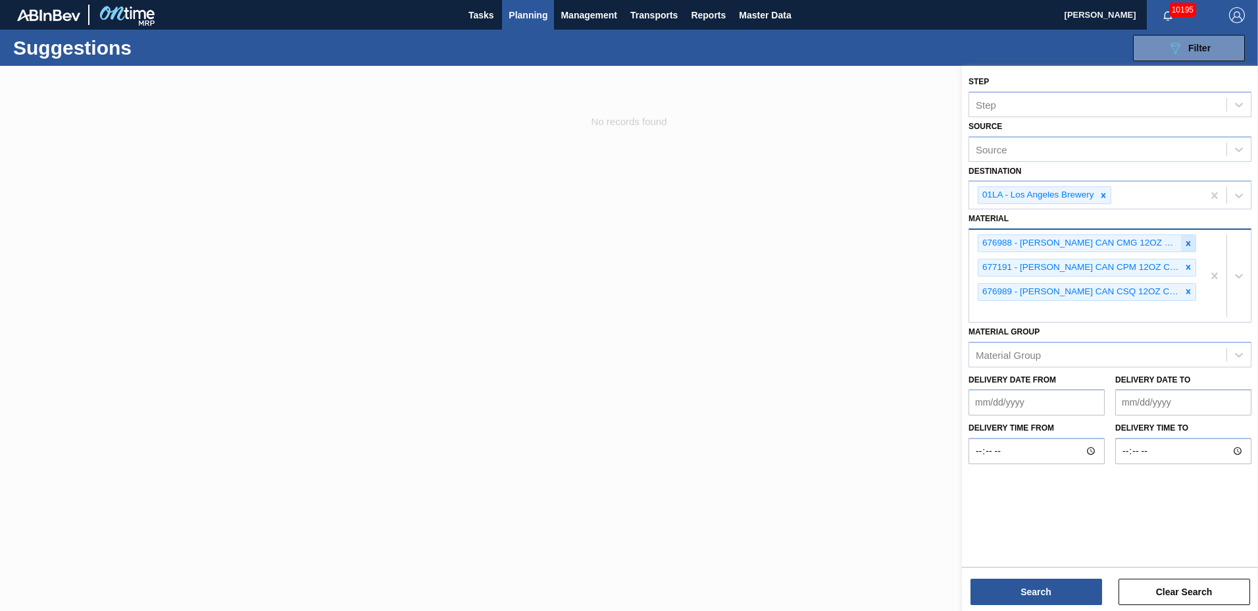
click at [1183, 240] on div at bounding box center [1188, 243] width 14 height 16
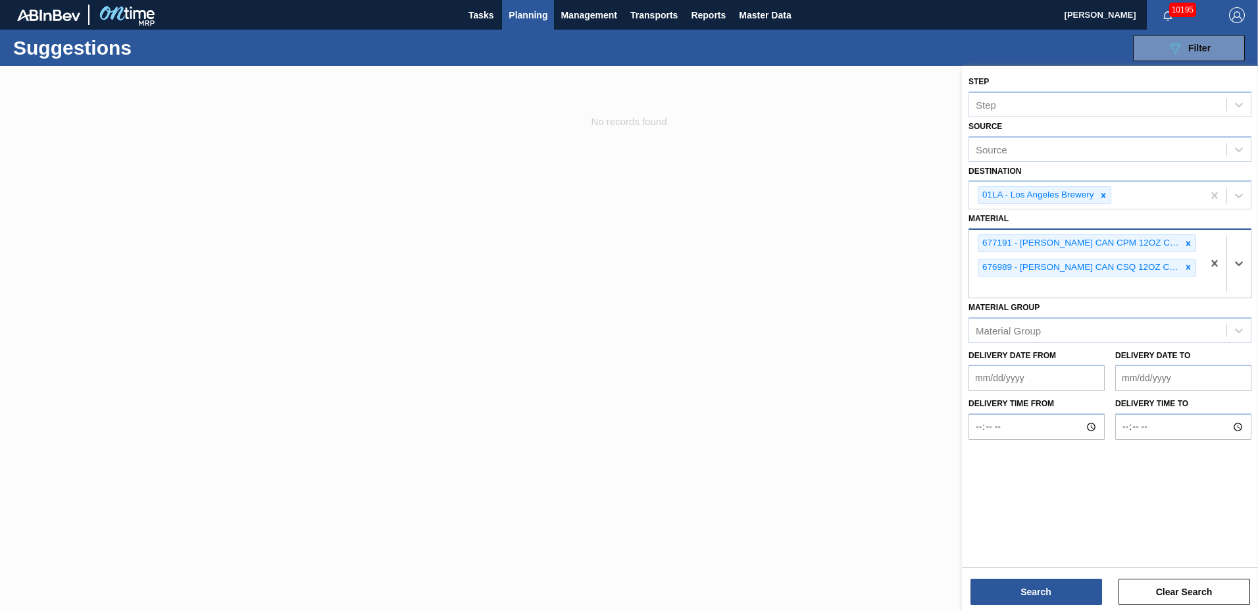
click at [1183, 240] on div at bounding box center [1188, 243] width 14 height 16
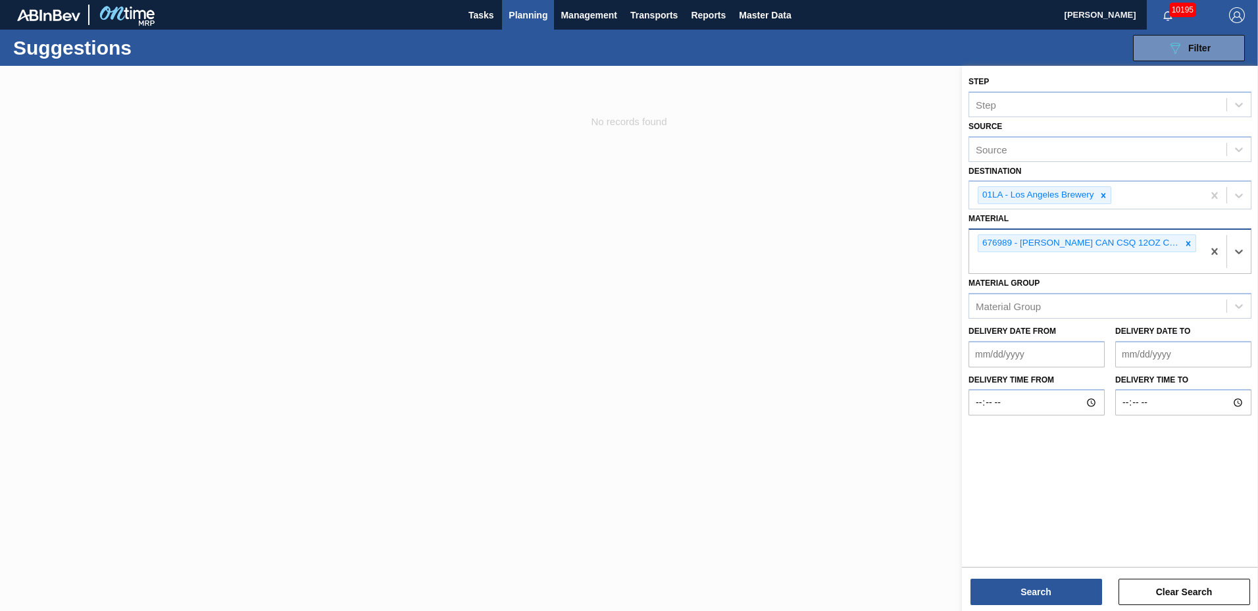
click at [1183, 240] on div at bounding box center [1188, 243] width 14 height 16
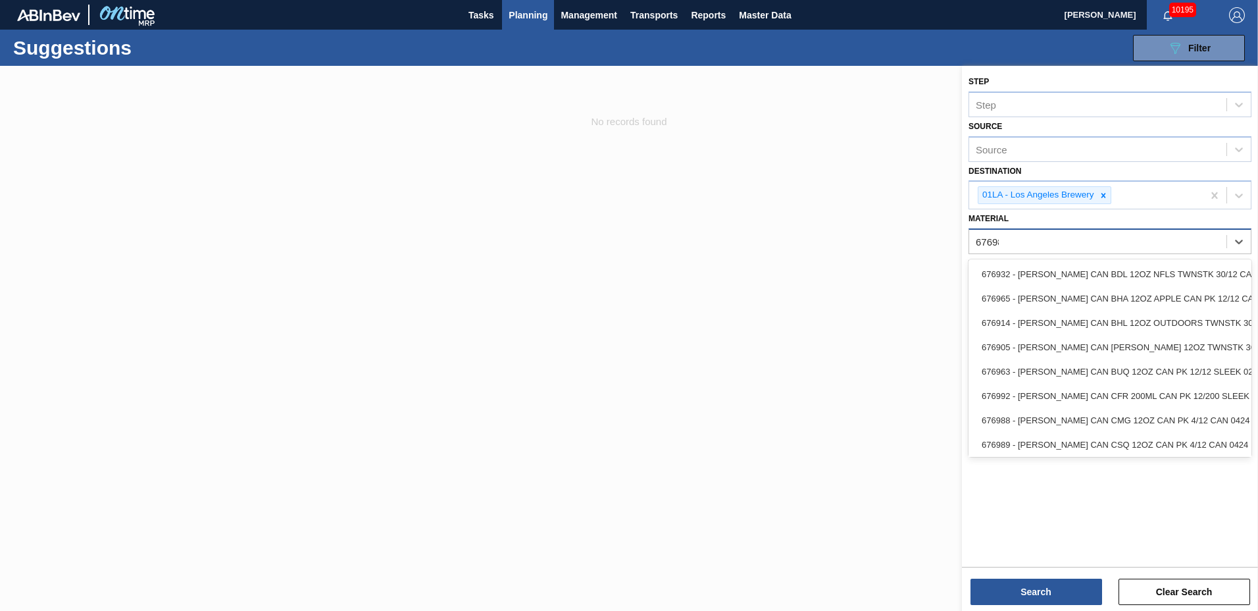
type input "676987"
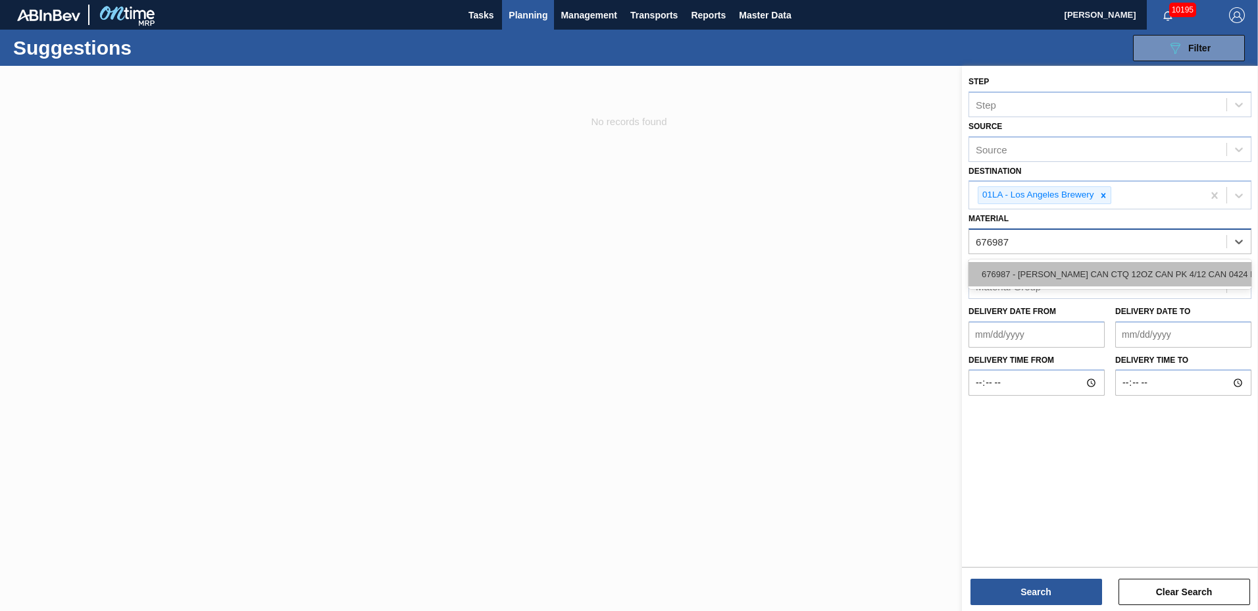
click at [1147, 264] on div "676987 - CARR CAN CTQ 12OZ CAN PK 4/12 CAN 0424 B" at bounding box center [1110, 274] width 283 height 24
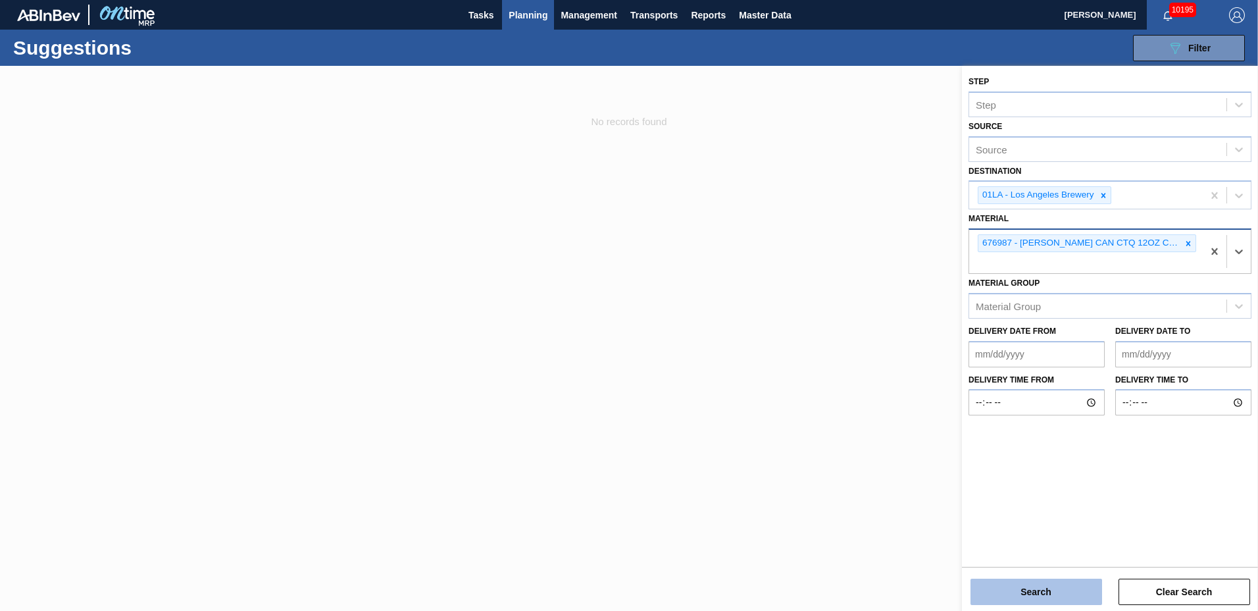
click at [1015, 595] on button "Search" at bounding box center [1036, 591] width 132 height 26
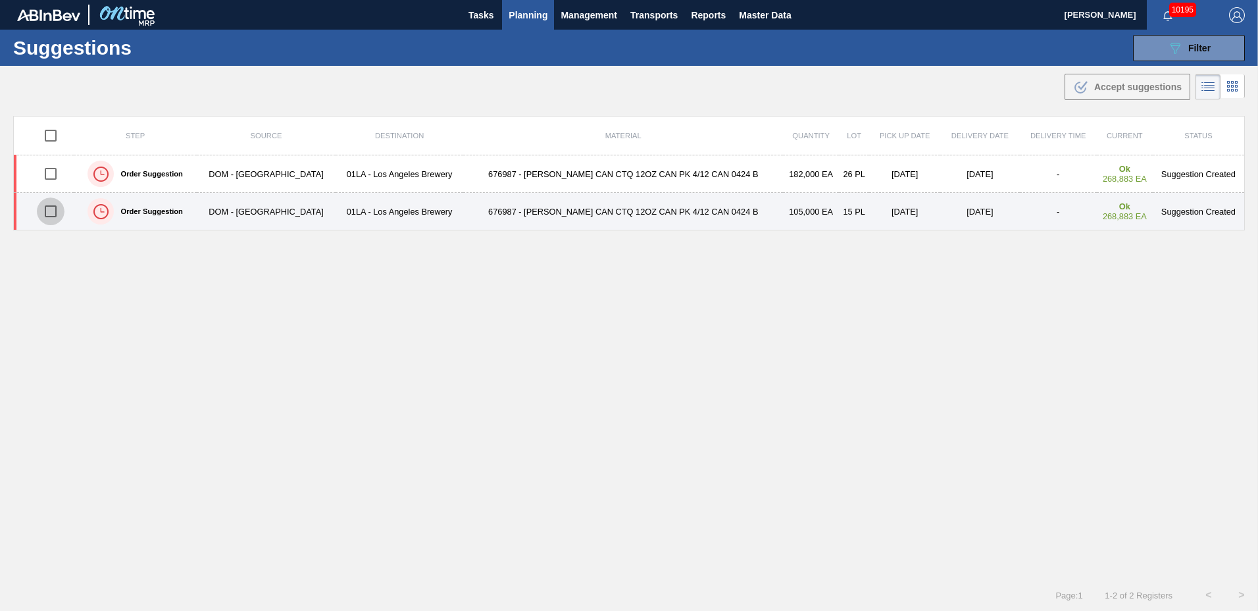
click at [51, 211] on input "checkbox" at bounding box center [51, 211] width 28 height 28
checkbox input "true"
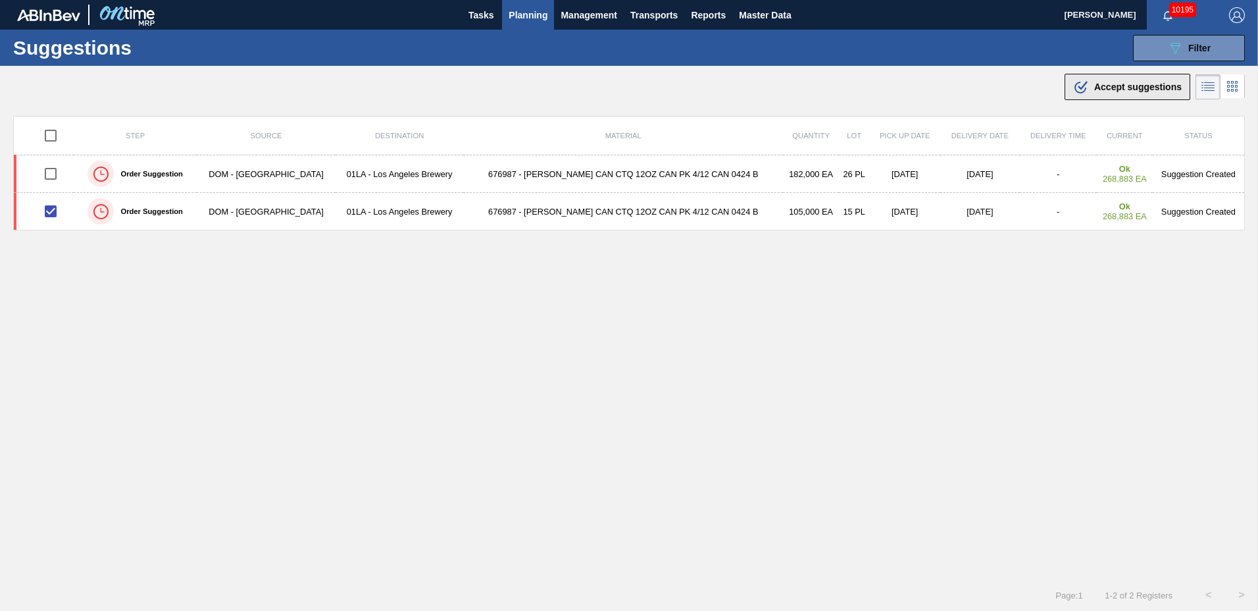
click at [1096, 84] on span "Accept suggestions" at bounding box center [1138, 87] width 88 height 11
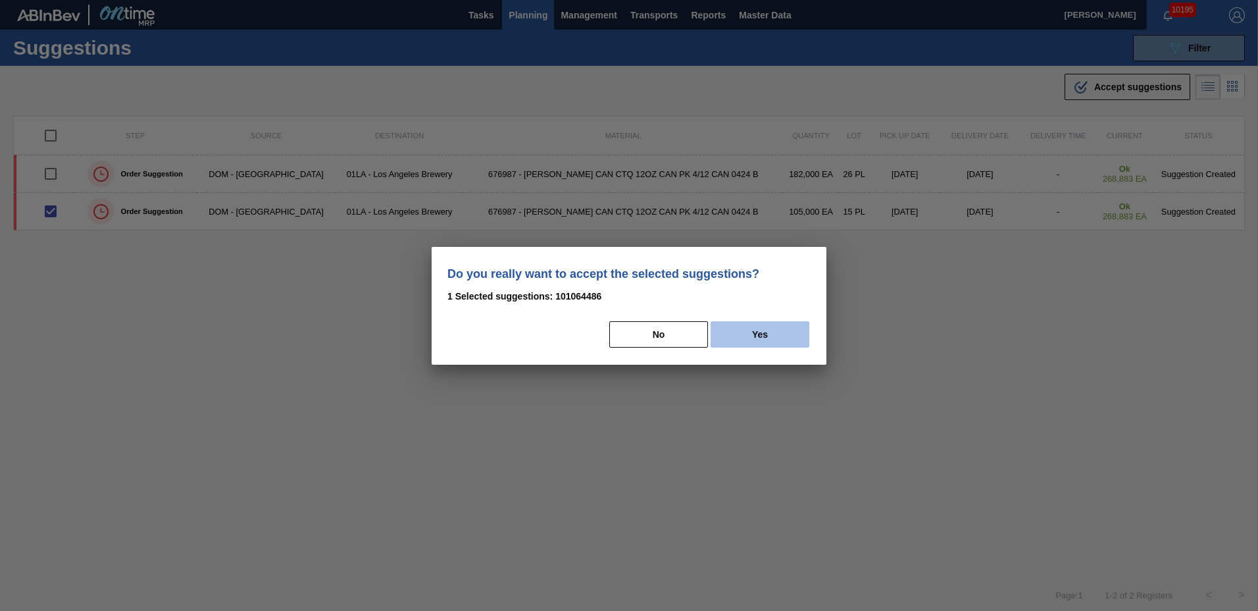
click at [775, 324] on button "Yes" at bounding box center [760, 334] width 99 height 26
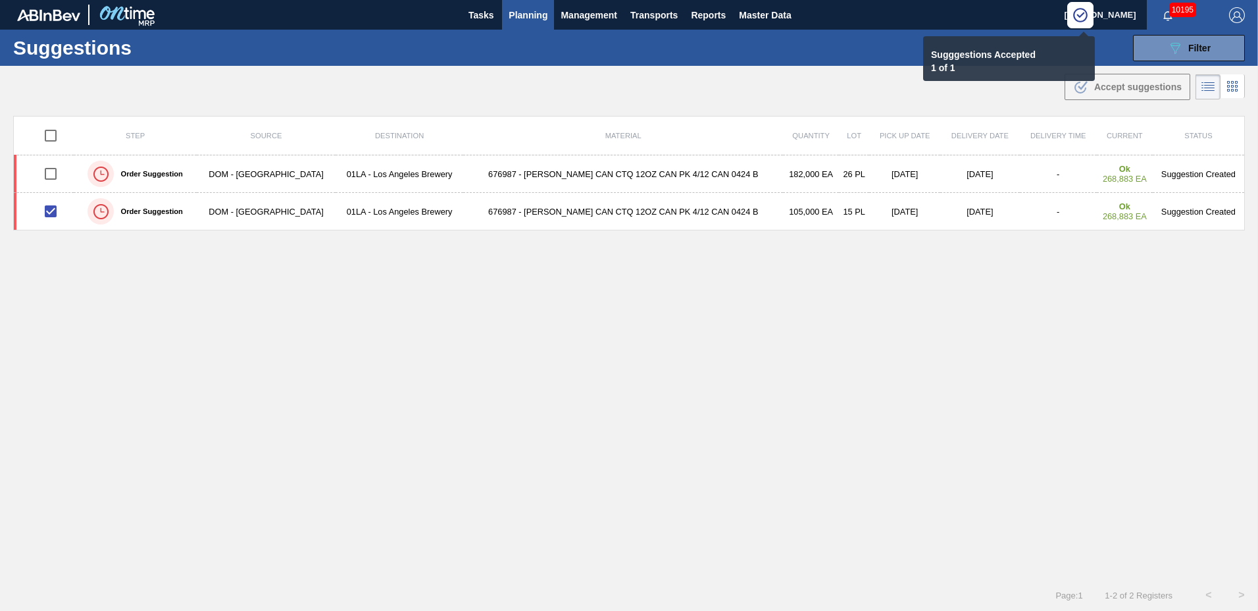
click at [527, 14] on span "Planning" at bounding box center [528, 15] width 39 height 16
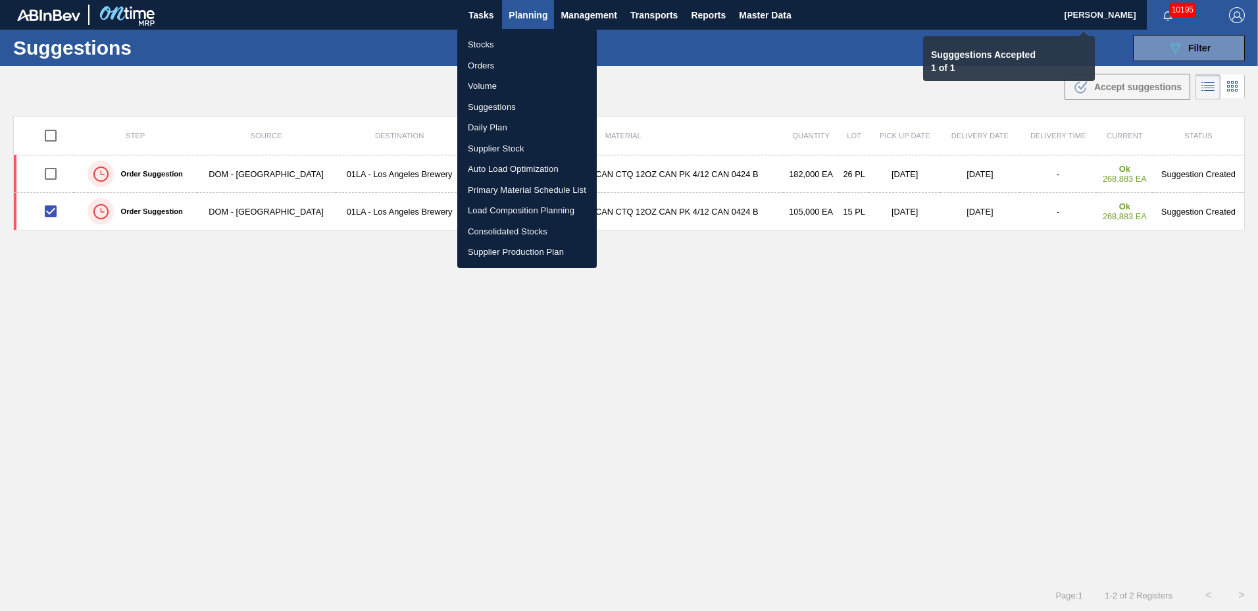
click at [507, 205] on li "Load Composition Planning" at bounding box center [526, 210] width 139 height 21
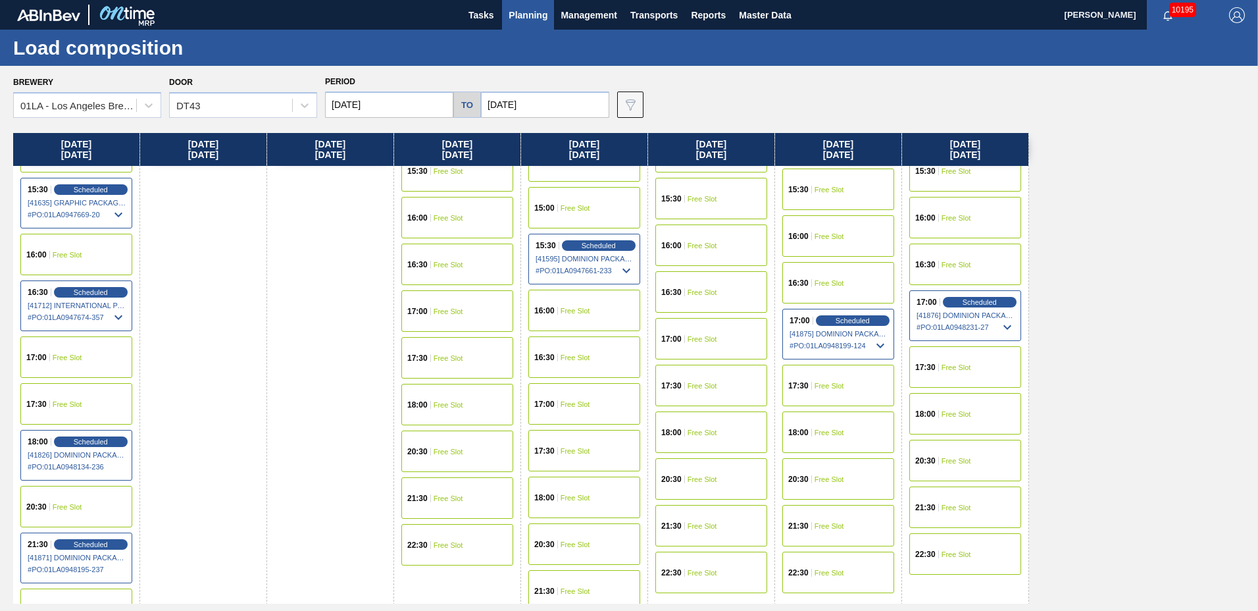
scroll to position [1066, 0]
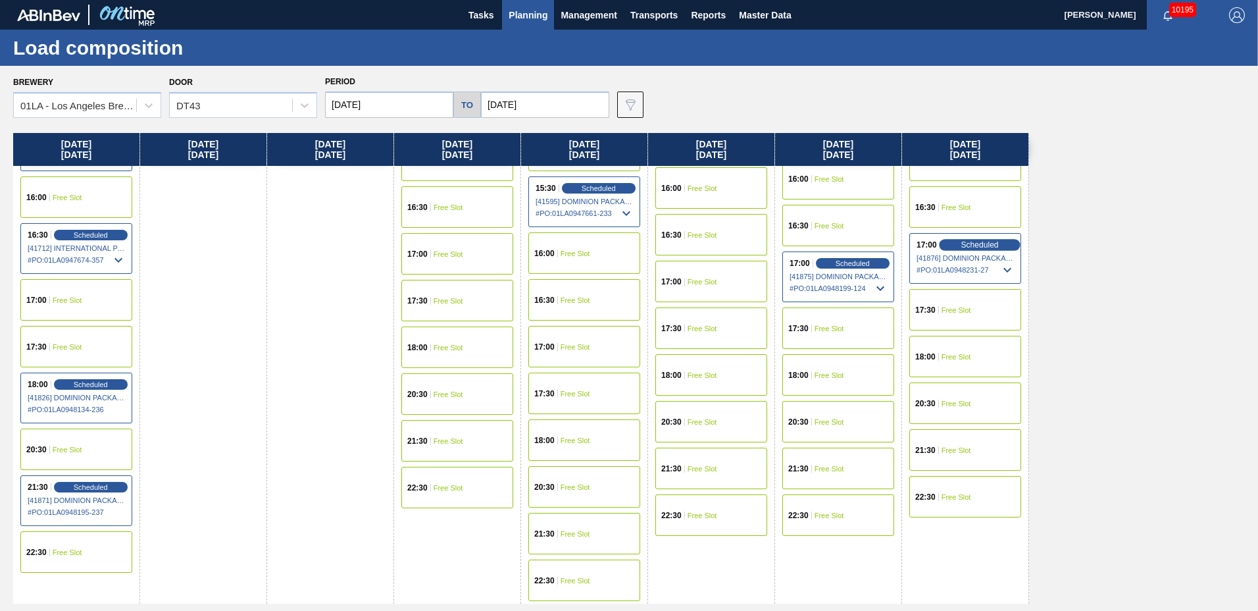
click at [971, 243] on span "Scheduled" at bounding box center [980, 244] width 38 height 9
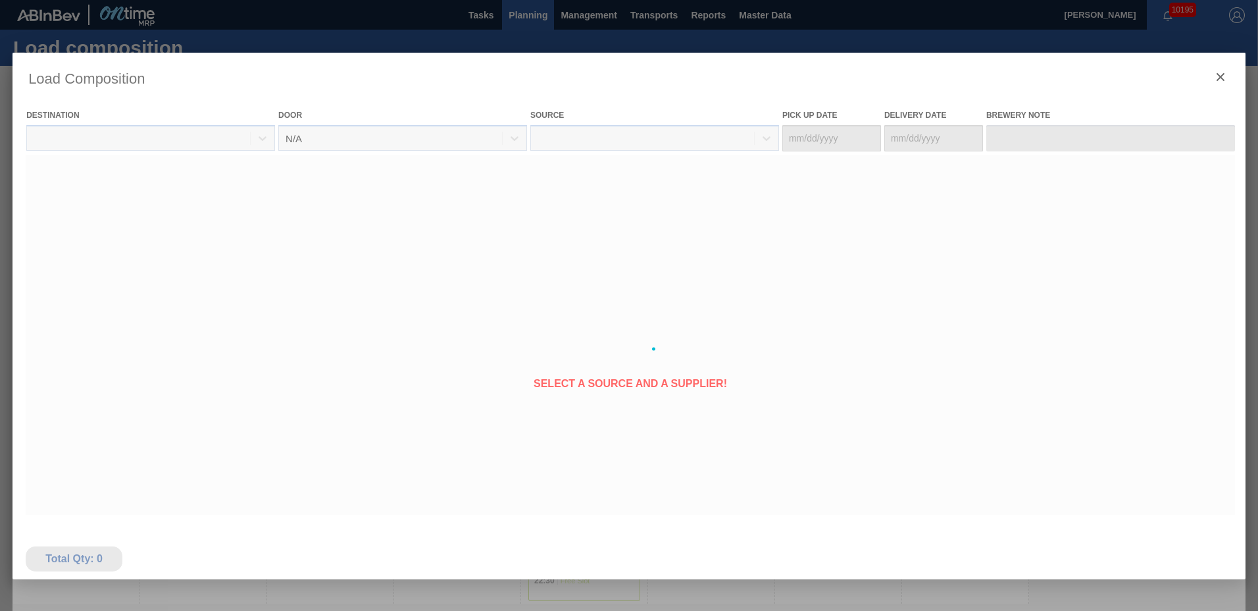
type Date "[DATE]"
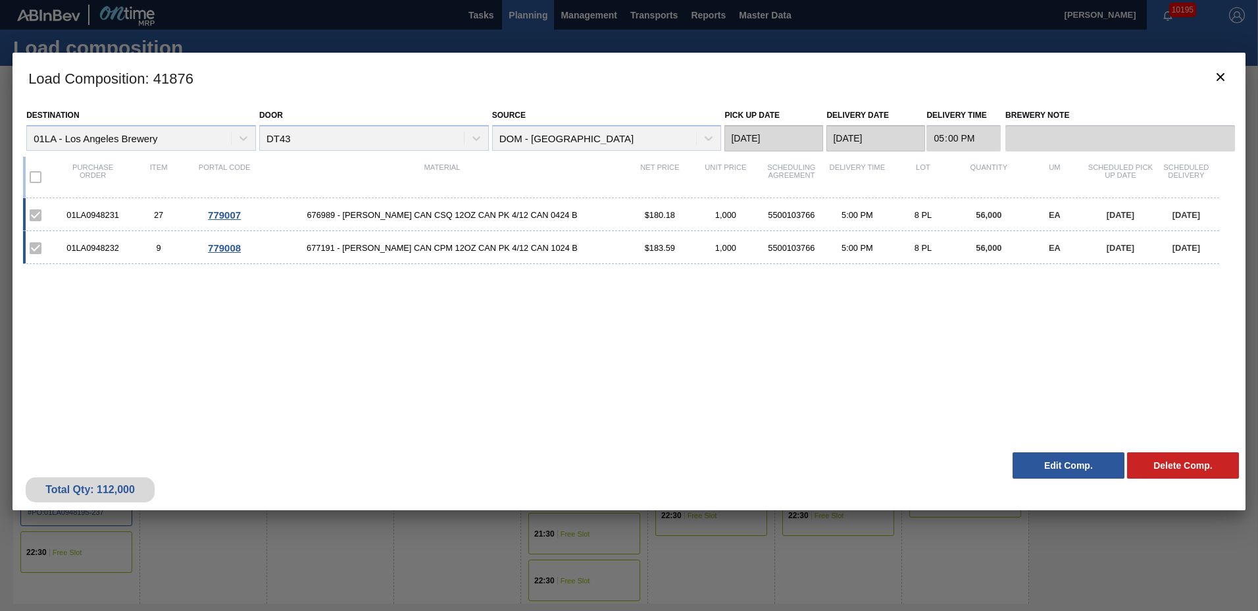
click at [1063, 467] on button "Edit Comp." at bounding box center [1069, 465] width 112 height 26
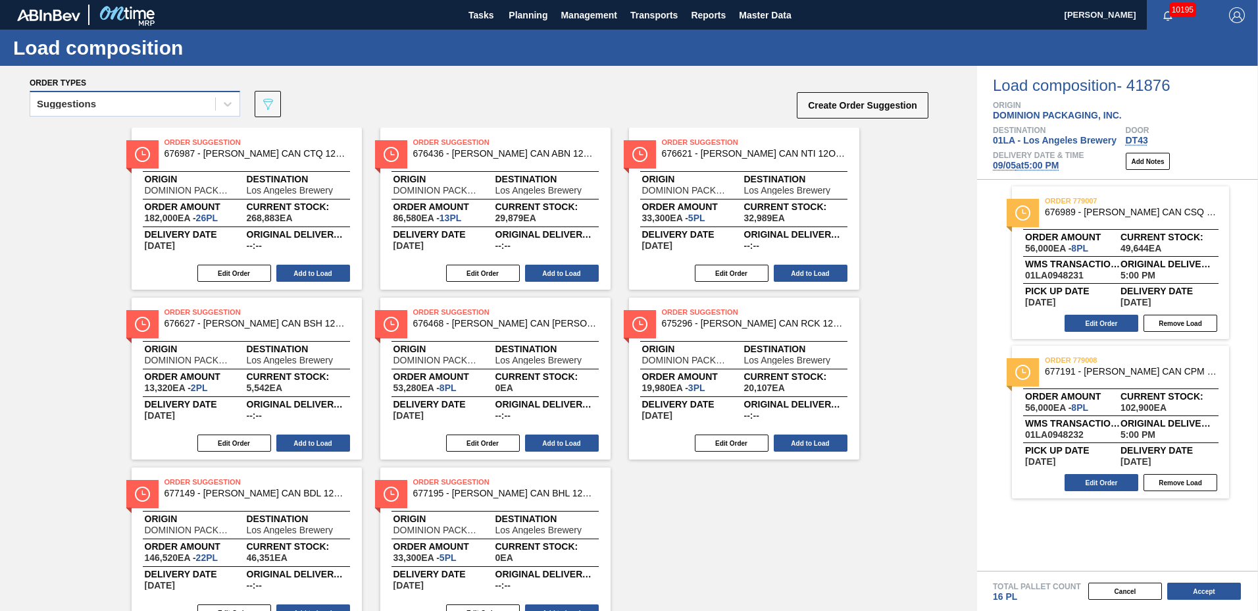
click at [112, 103] on div "Suggestions" at bounding box center [122, 104] width 185 height 19
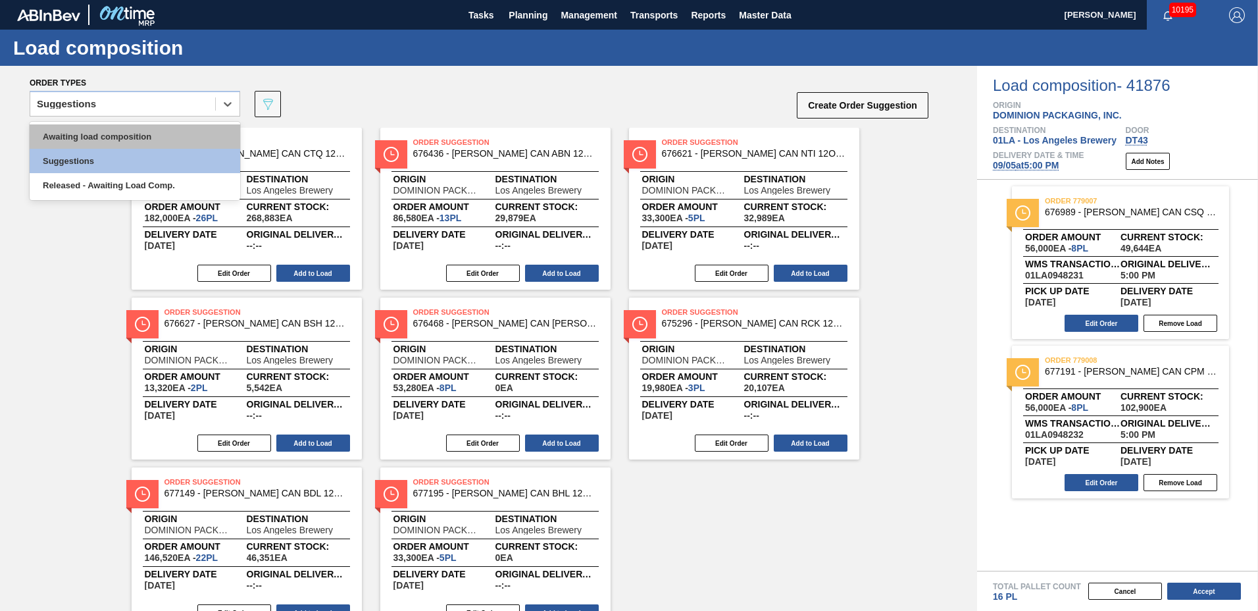
click at [120, 138] on div "Awaiting load composition" at bounding box center [135, 136] width 211 height 24
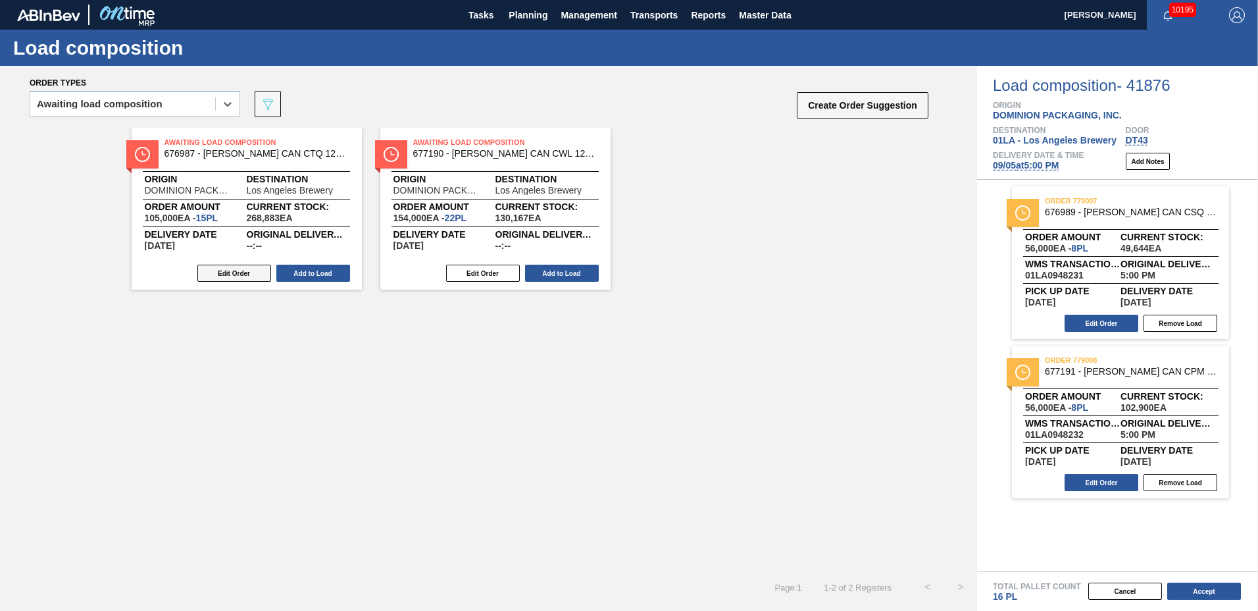
click at [238, 270] on button "Edit Order" at bounding box center [234, 273] width 74 height 17
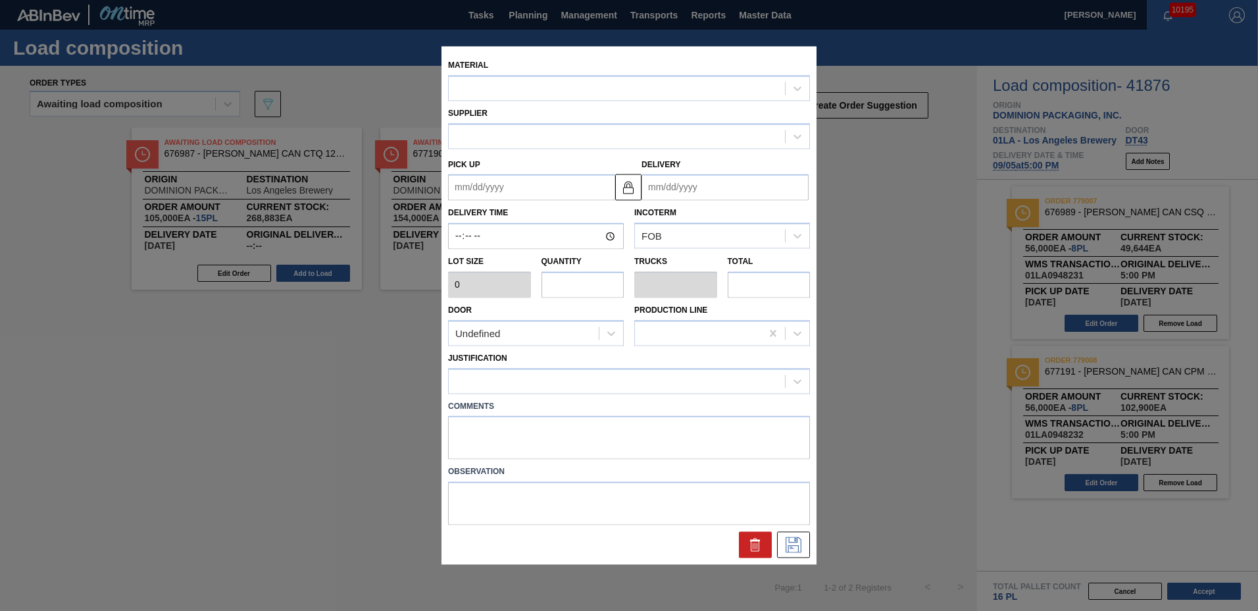
type input "7,000"
type input "15"
type input "0.577"
type input "105,000"
type up "[DATE]"
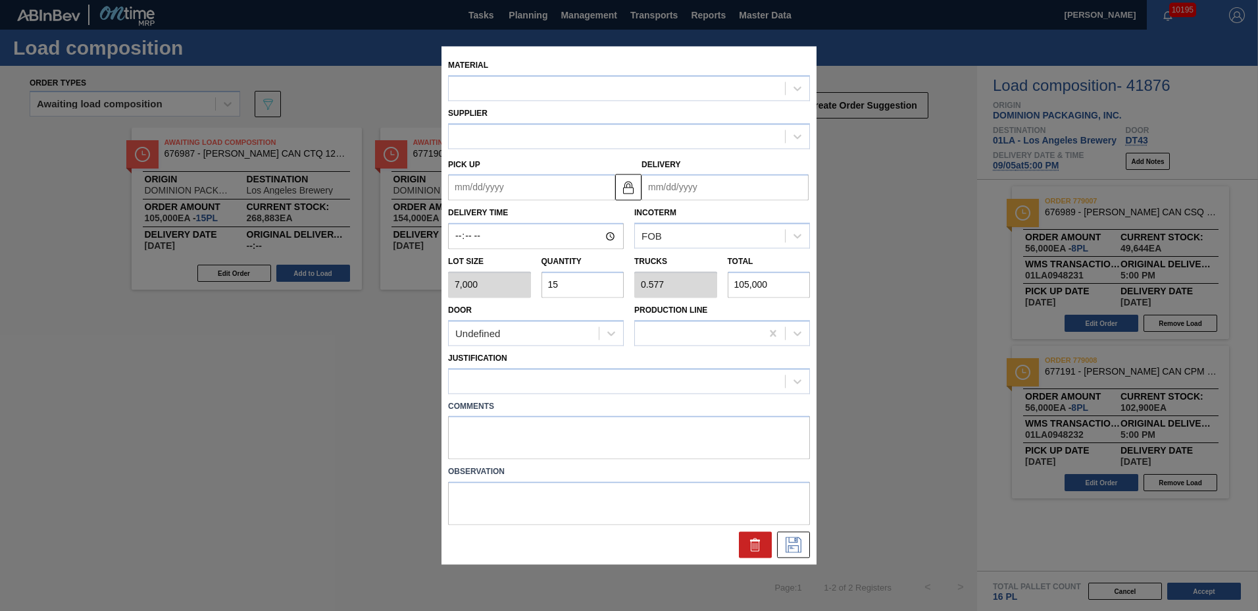
type input "[DATE]"
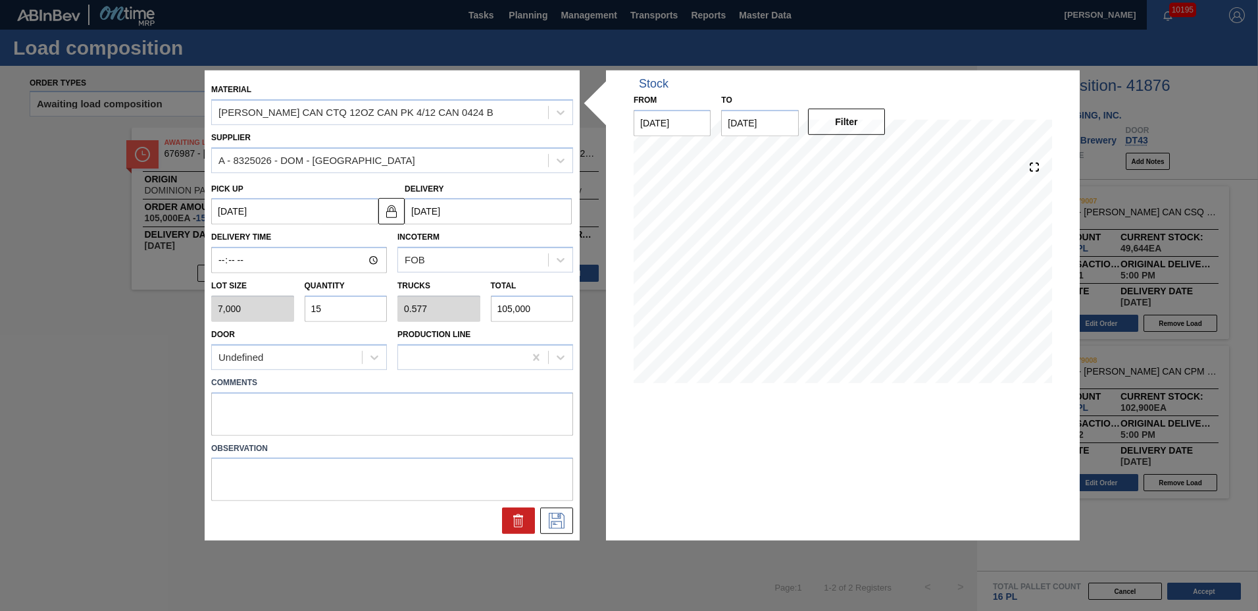
click at [222, 295] on div "Lot size 7,000 Quantity 15 Trucks 0.577 Total 105,000" at bounding box center [392, 297] width 372 height 49
type input "1"
type input "0.038"
type input "7,000"
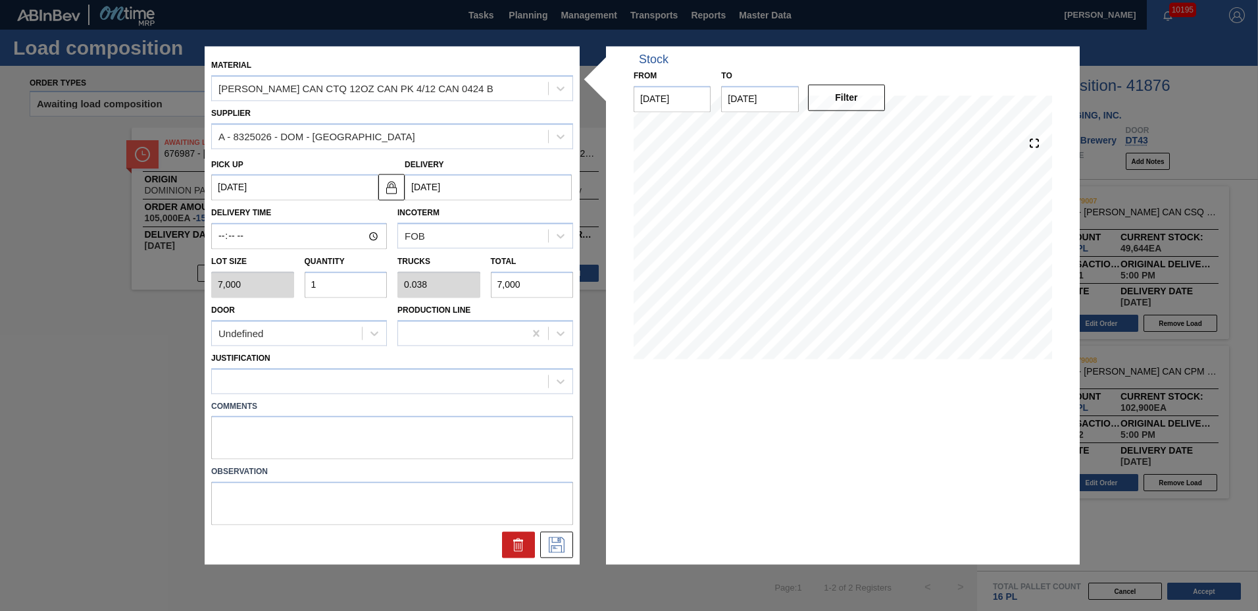
type input "10"
type input "0.385"
type input "70,000"
type input "10"
click at [244, 385] on div at bounding box center [380, 380] width 336 height 19
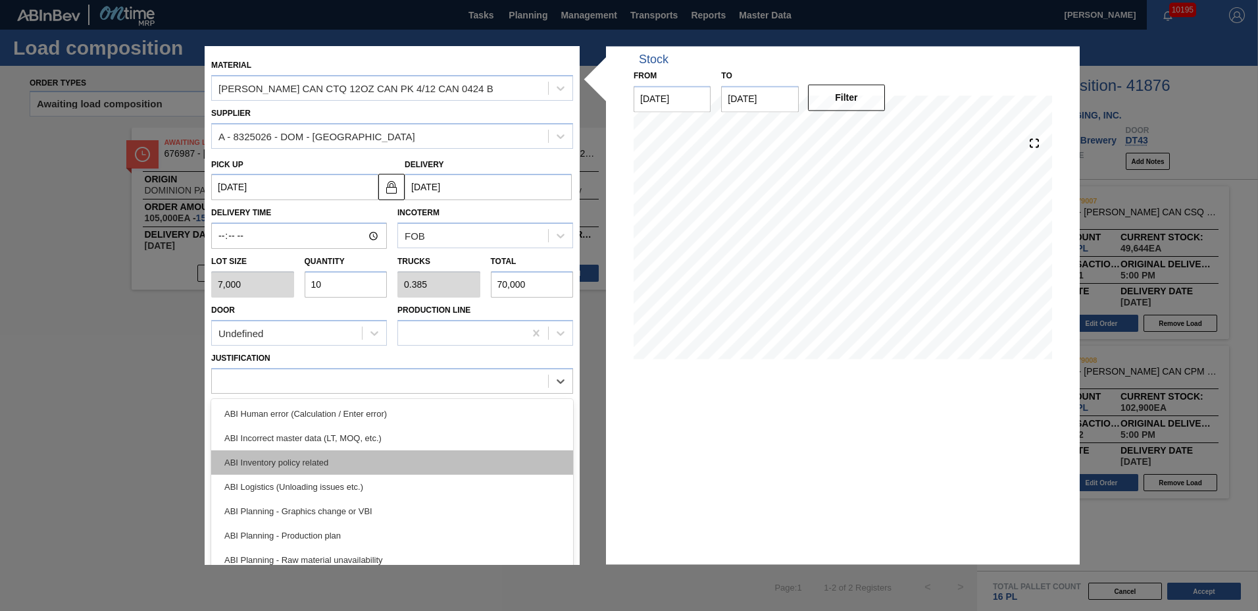
click at [249, 462] on div "ABI Inventory policy related" at bounding box center [392, 462] width 362 height 24
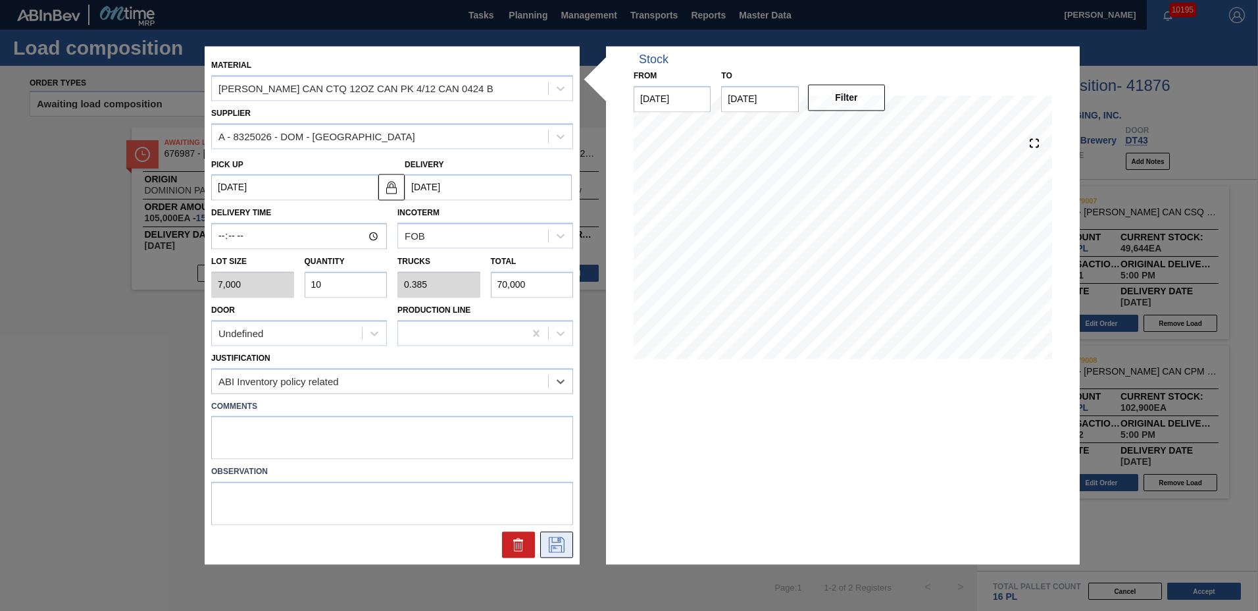
click at [551, 539] on icon at bounding box center [556, 545] width 21 height 16
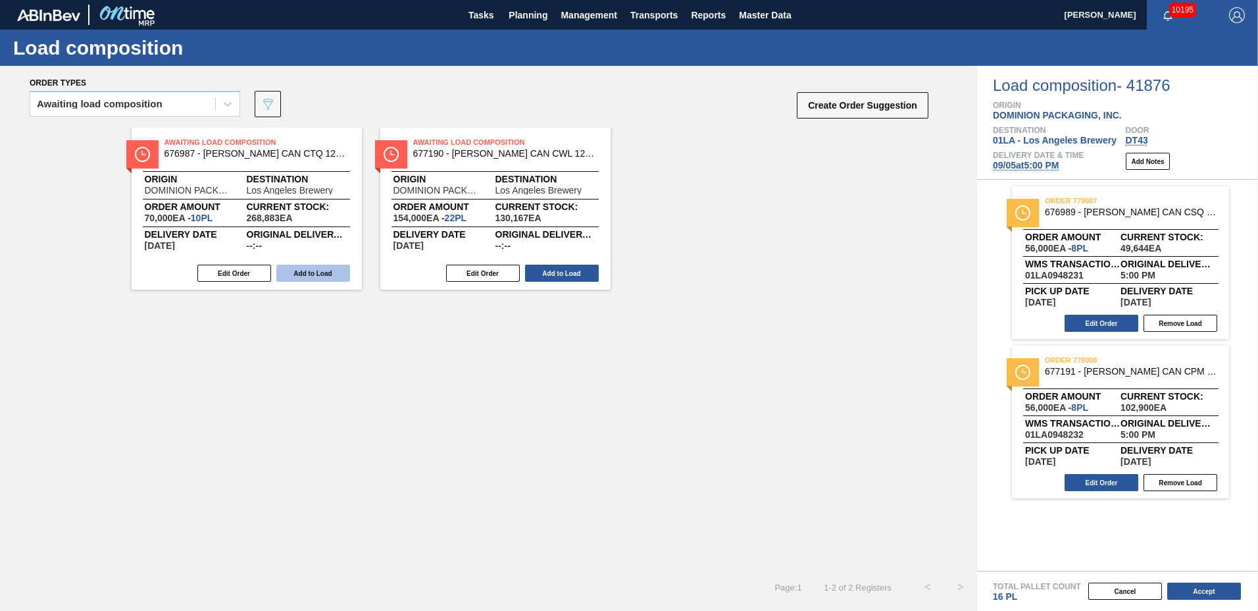
click at [315, 271] on button "Add to Load" at bounding box center [313, 273] width 74 height 17
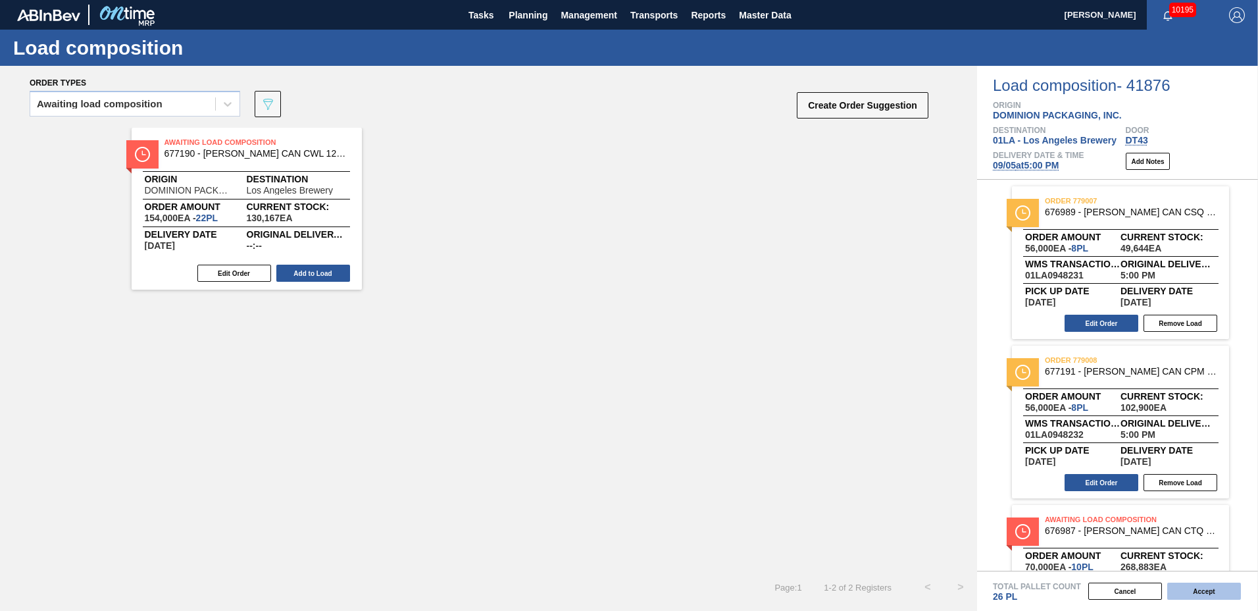
click at [1211, 589] on button "Accept" at bounding box center [1204, 590] width 74 height 17
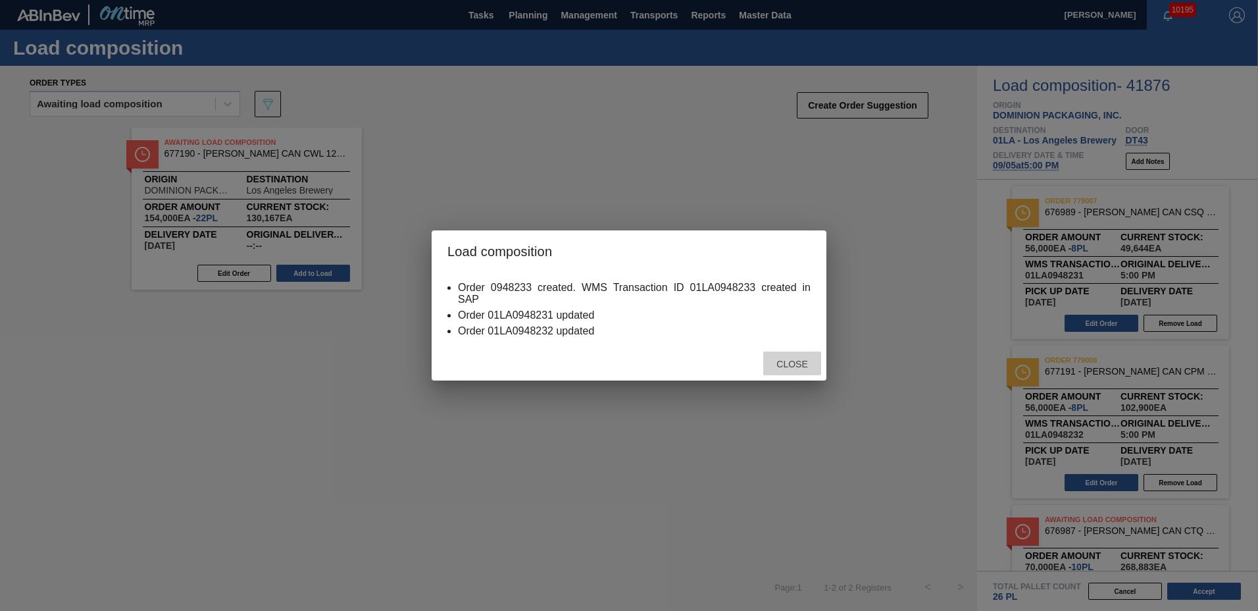
click at [784, 363] on span "Close" at bounding box center [792, 364] width 52 height 11
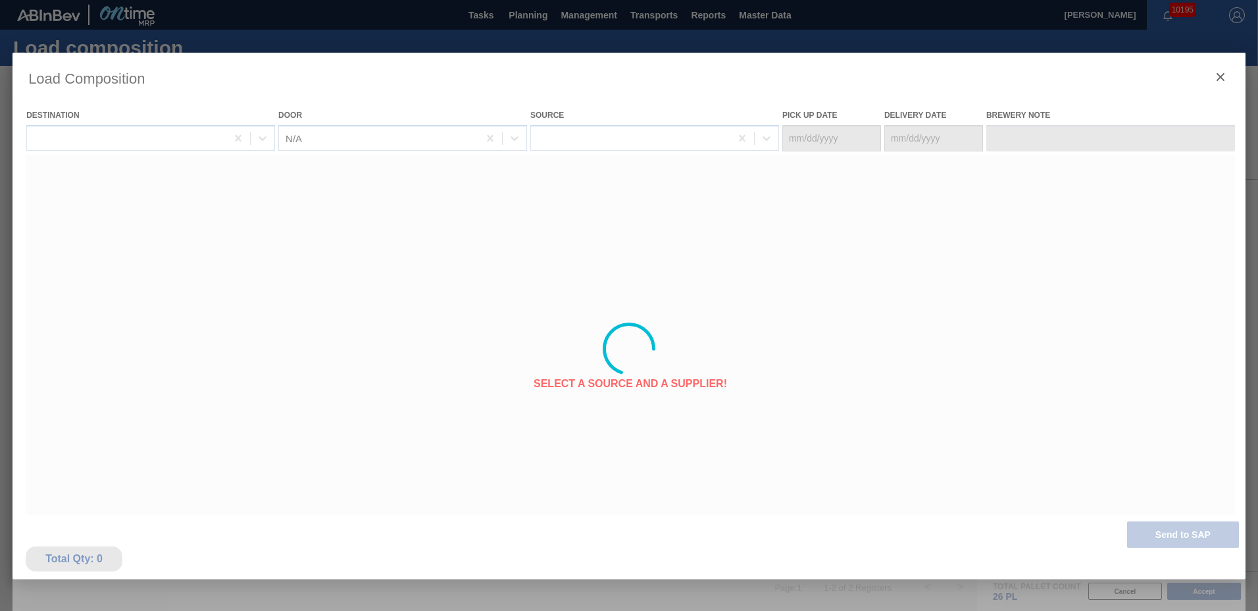
type Date "[DATE]"
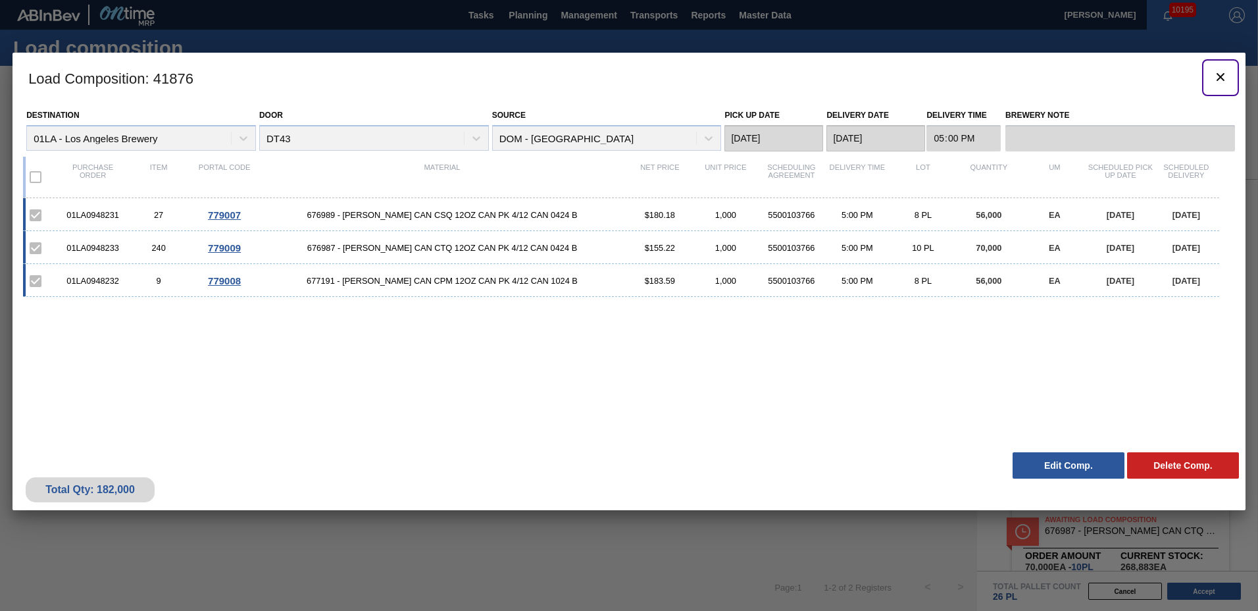
click at [1223, 76] on icon "botão de ícone" at bounding box center [1221, 77] width 16 height 16
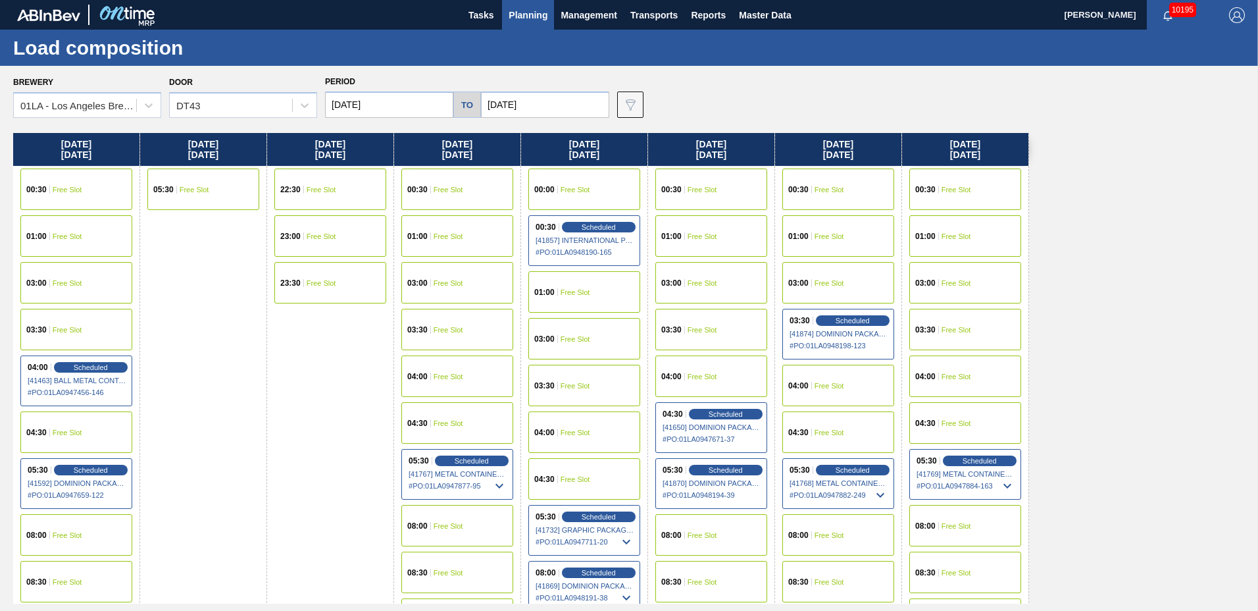
click at [551, 11] on button "Planning" at bounding box center [528, 15] width 52 height 30
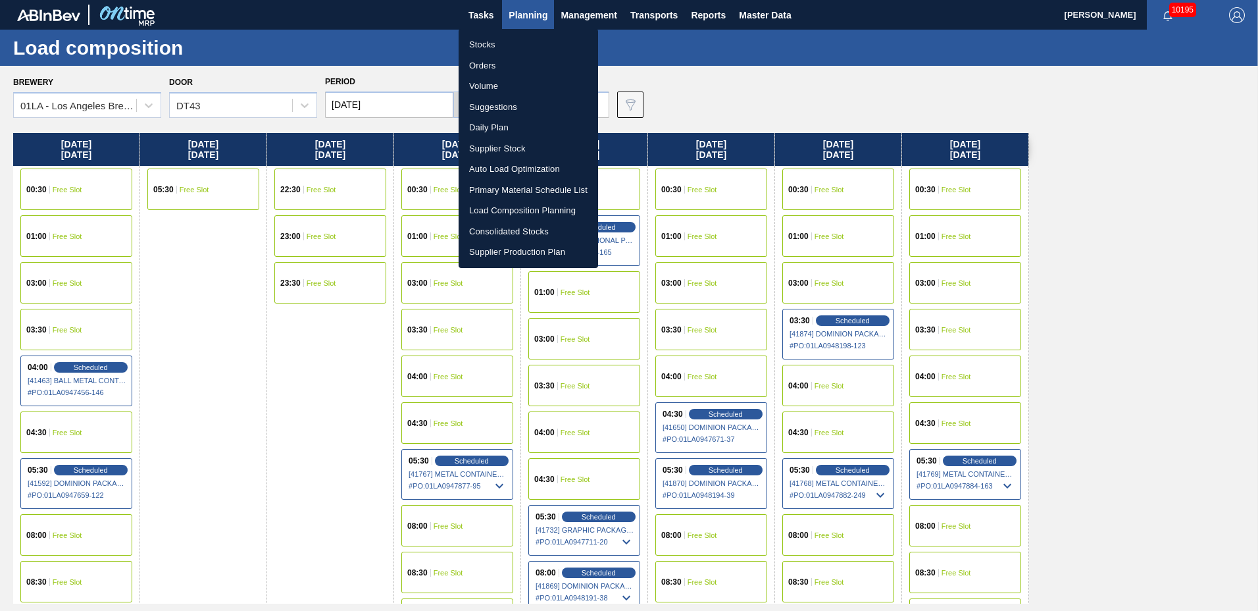
click at [478, 102] on li "Suggestions" at bounding box center [528, 107] width 139 height 21
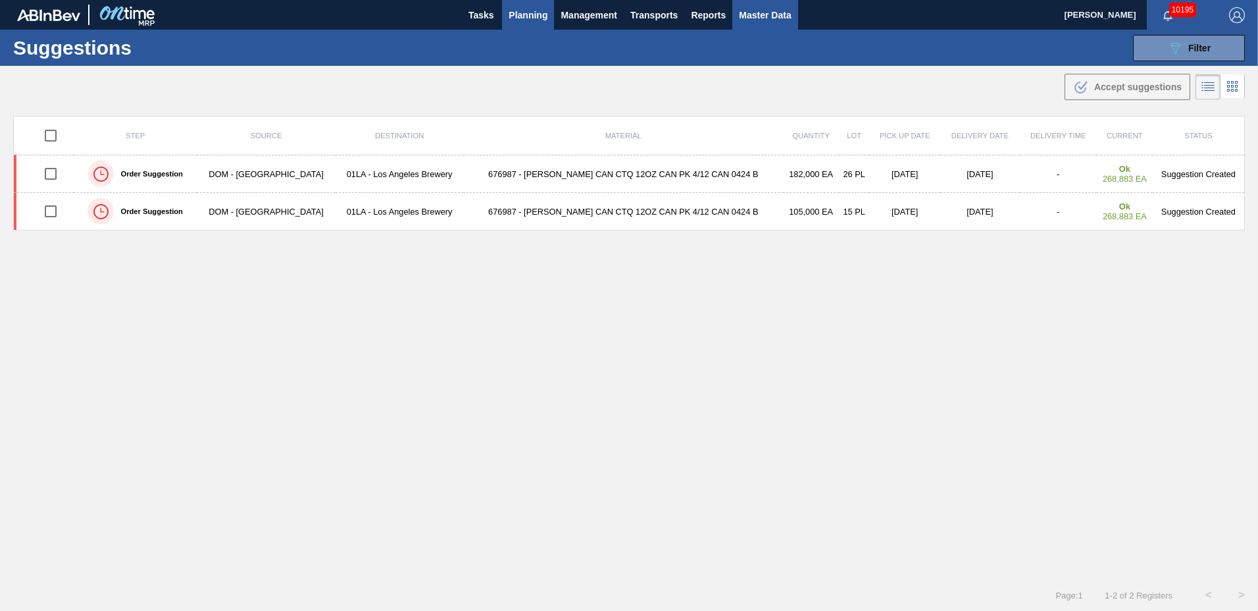
click at [772, 18] on span "Master Data" at bounding box center [765, 15] width 52 height 16
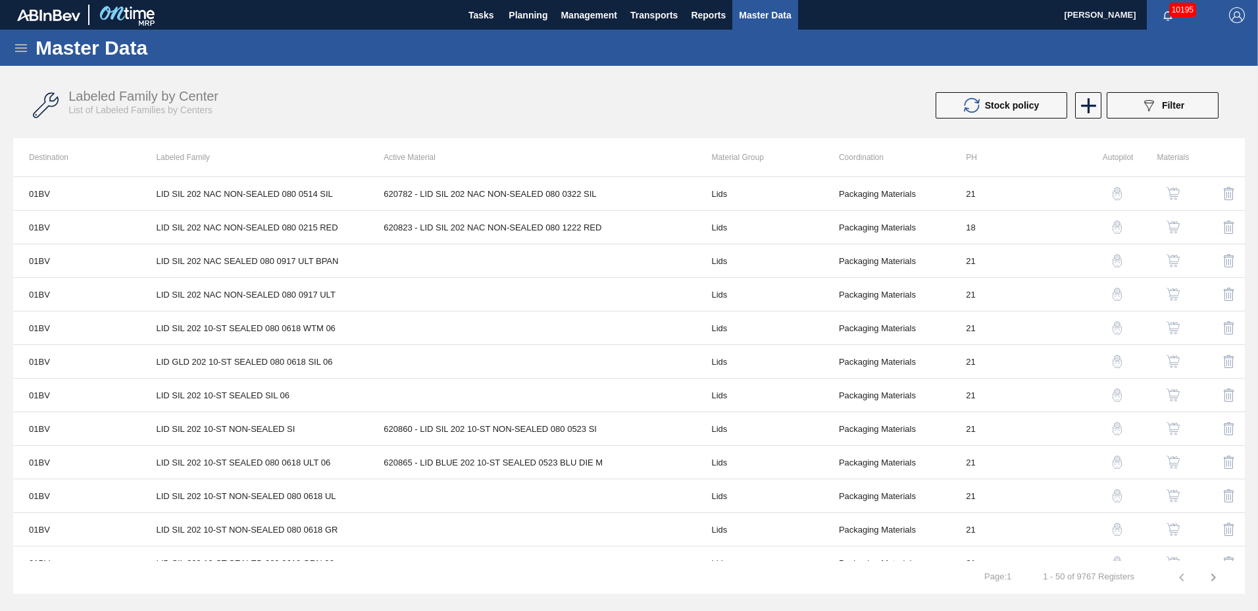
drag, startPoint x: 1242, startPoint y: 237, endPoint x: 1262, endPoint y: 299, distance: 65.5
click at [1257, 0] on html "Tasks Planning Management Transports Reports Master Data Greta Adams 10195 Mark…" at bounding box center [629, 0] width 1258 height 0
drag, startPoint x: 1246, startPoint y: 254, endPoint x: 1245, endPoint y: 368, distance: 113.8
click at [1245, 368] on div "Master Data General Materials Group and Families Coordinations and Users Suppli…" at bounding box center [629, 312] width 1258 height 565
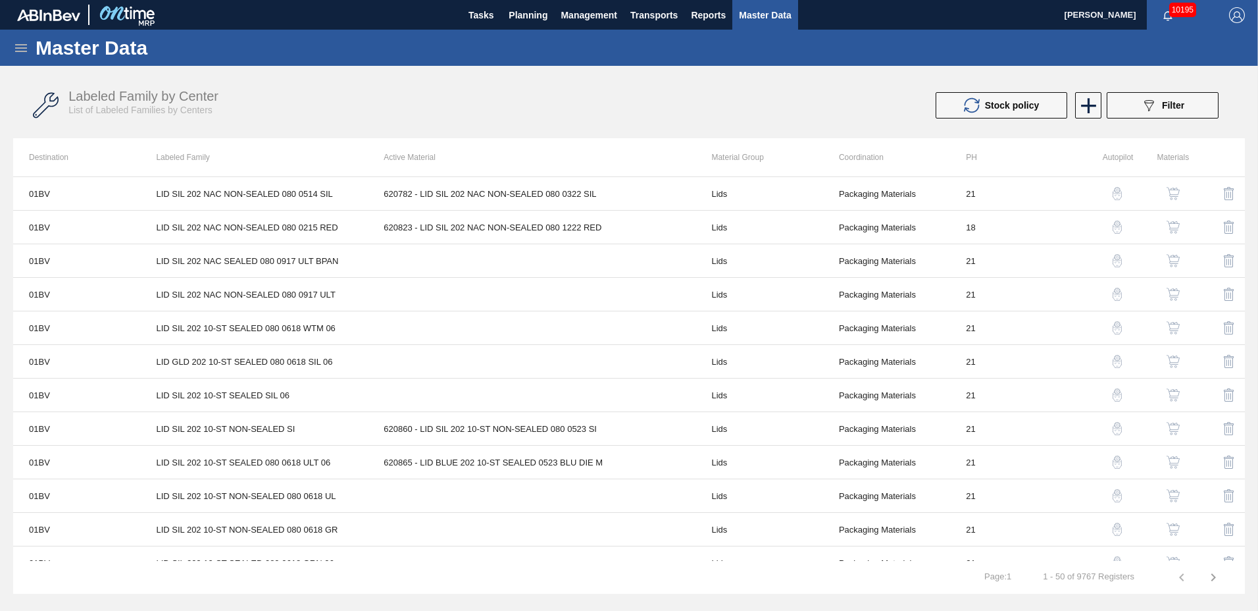
click at [1245, 368] on div "Master Data General Materials Group and Families Coordinations and Users Suppli…" at bounding box center [629, 312] width 1258 height 565
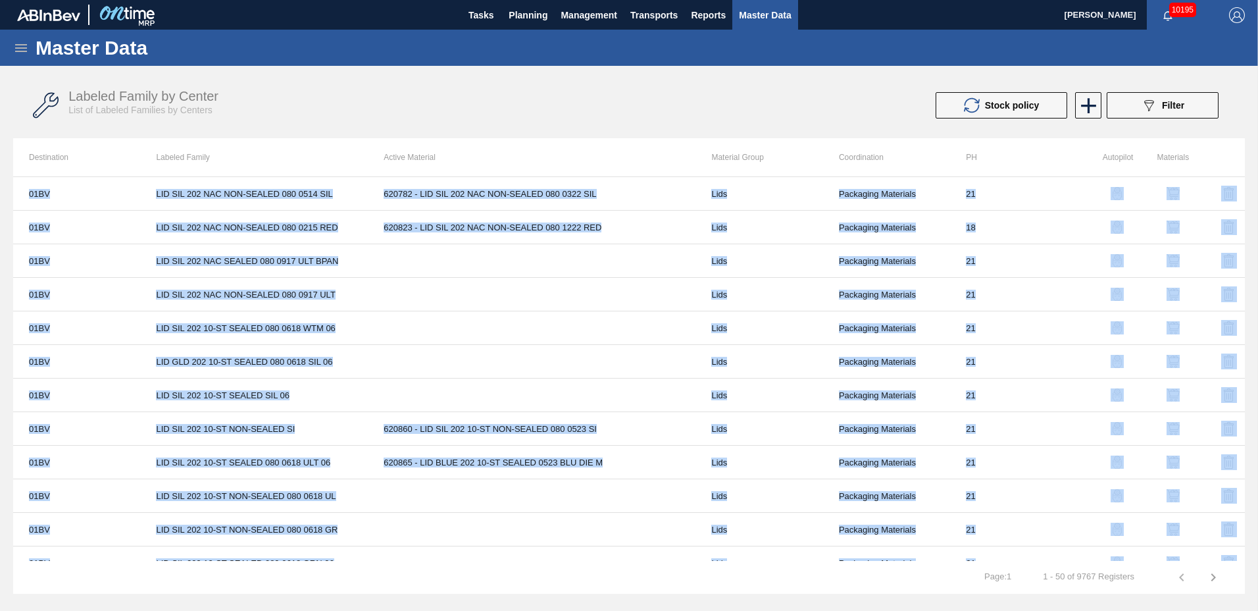
click at [1245, 368] on div "Master Data General Materials Group and Families Coordinations and Users Suppli…" at bounding box center [629, 312] width 1258 height 565
drag, startPoint x: 1245, startPoint y: 368, endPoint x: 1248, endPoint y: 240, distance: 127.7
click at [1248, 240] on div "Master Data General Materials Group and Families Coordinations and Users Suppli…" at bounding box center [629, 312] width 1258 height 565
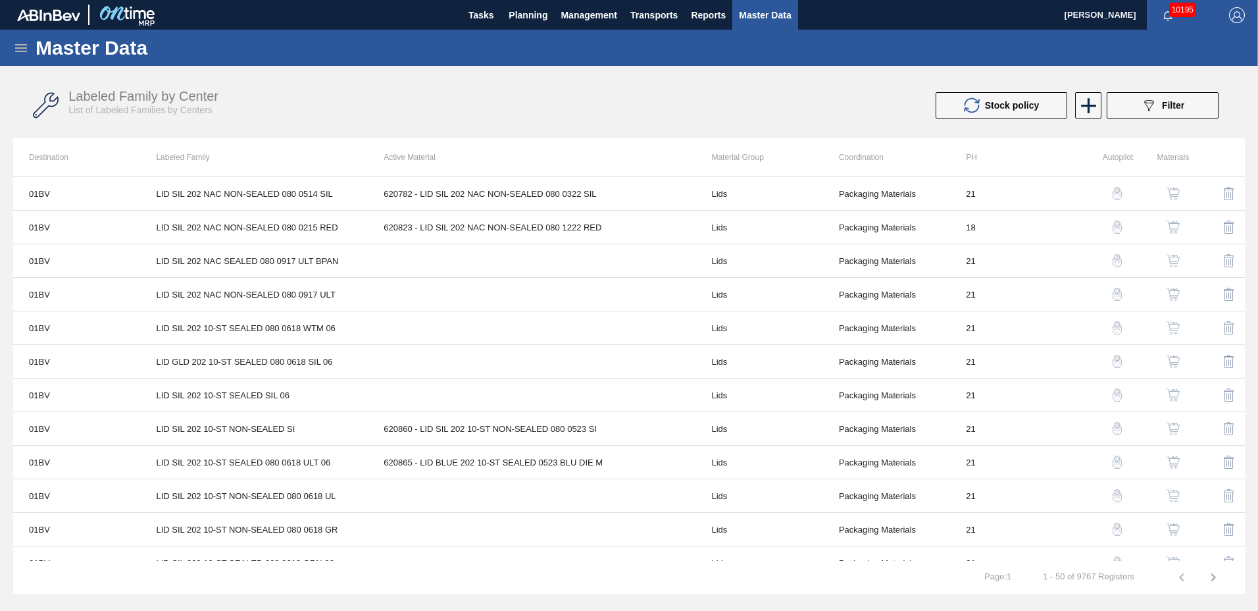
scroll to position [1294, 0]
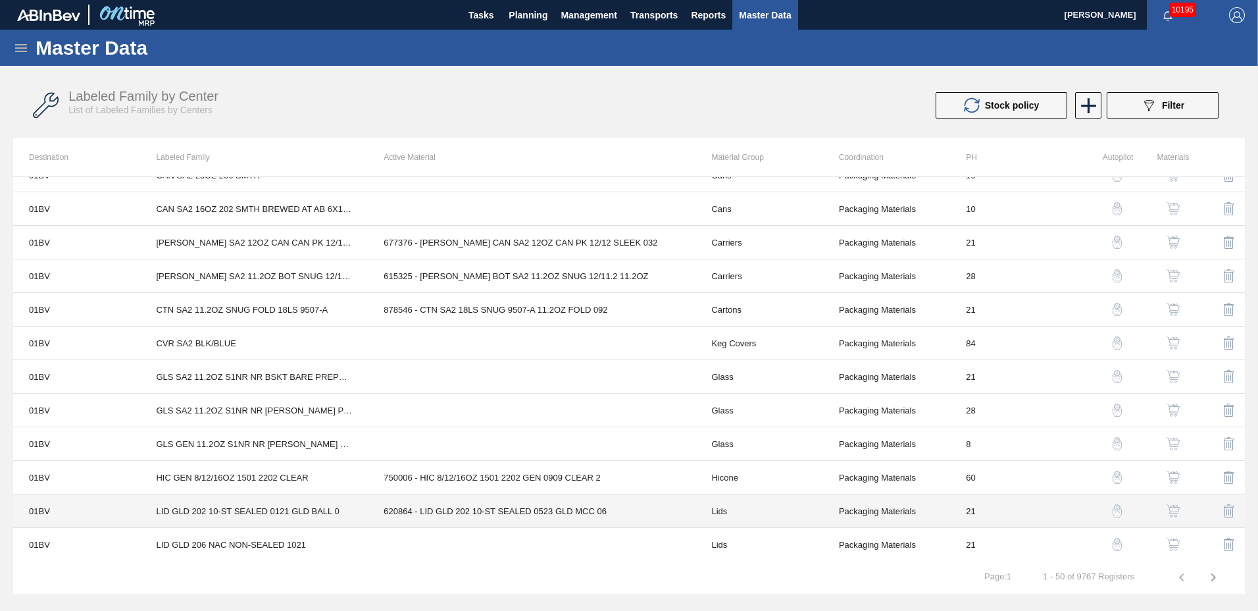
click at [450, 516] on td "620864 - LID GLD 202 10-ST SEALED 0523 GLD MCC 06" at bounding box center [532, 511] width 328 height 34
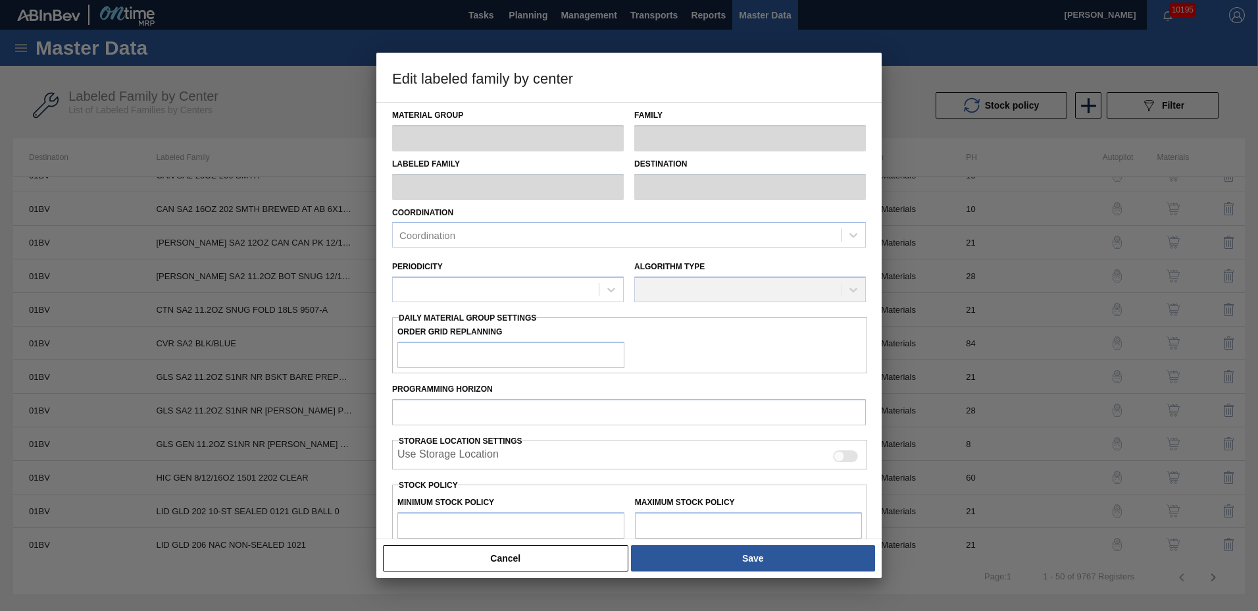
type input "Lids"
type input "Generic 202 Lid"
type input "LID GLD 202 10-ST SEALED 0121 GLD BALL 0"
type input "01BV - Baldwinsville Brewery"
type input "0"
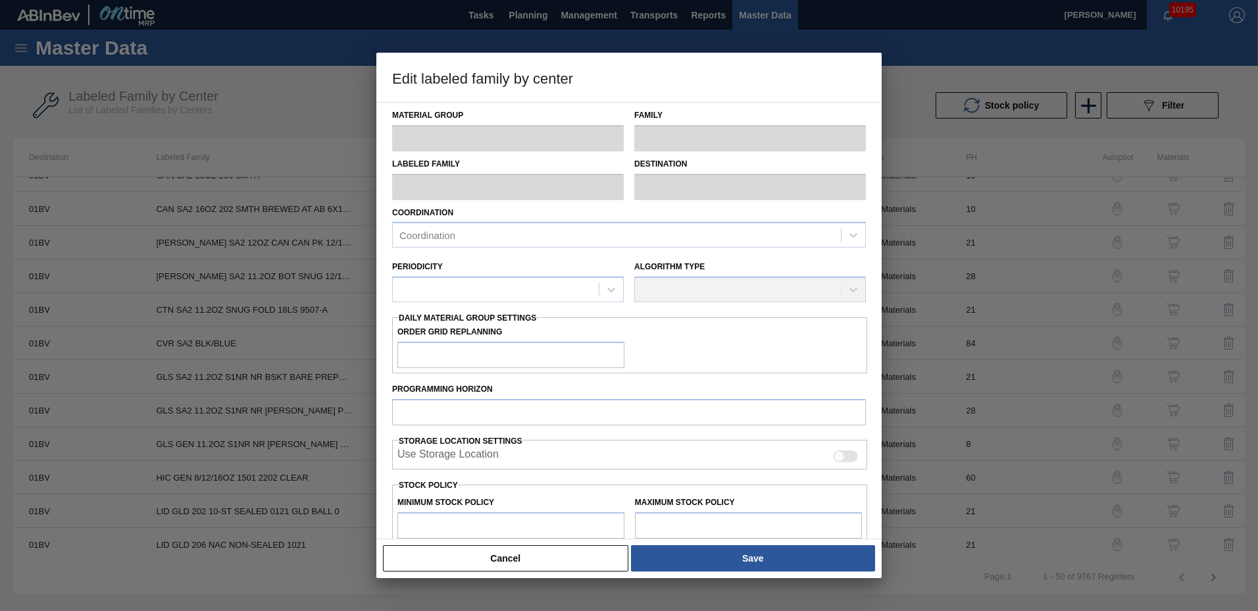
type input "21"
type input "231,500"
type input "2,447,755"
type input "0"
type input "231,500"
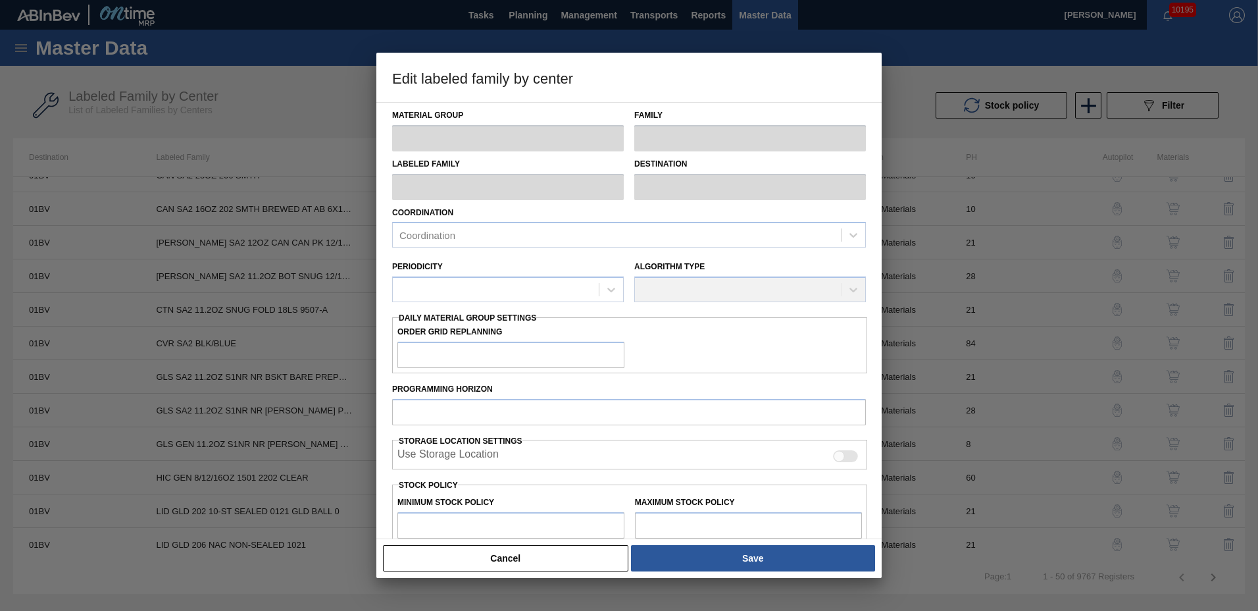
checkbox input "true"
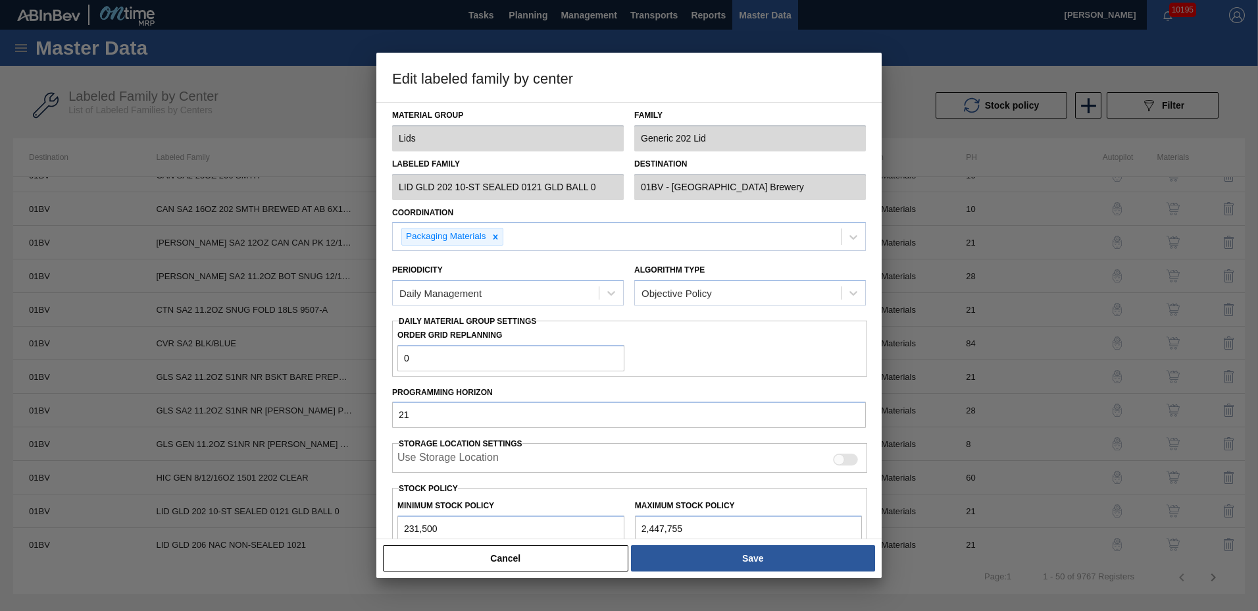
click at [578, 557] on button "Cancel" at bounding box center [505, 558] width 245 height 26
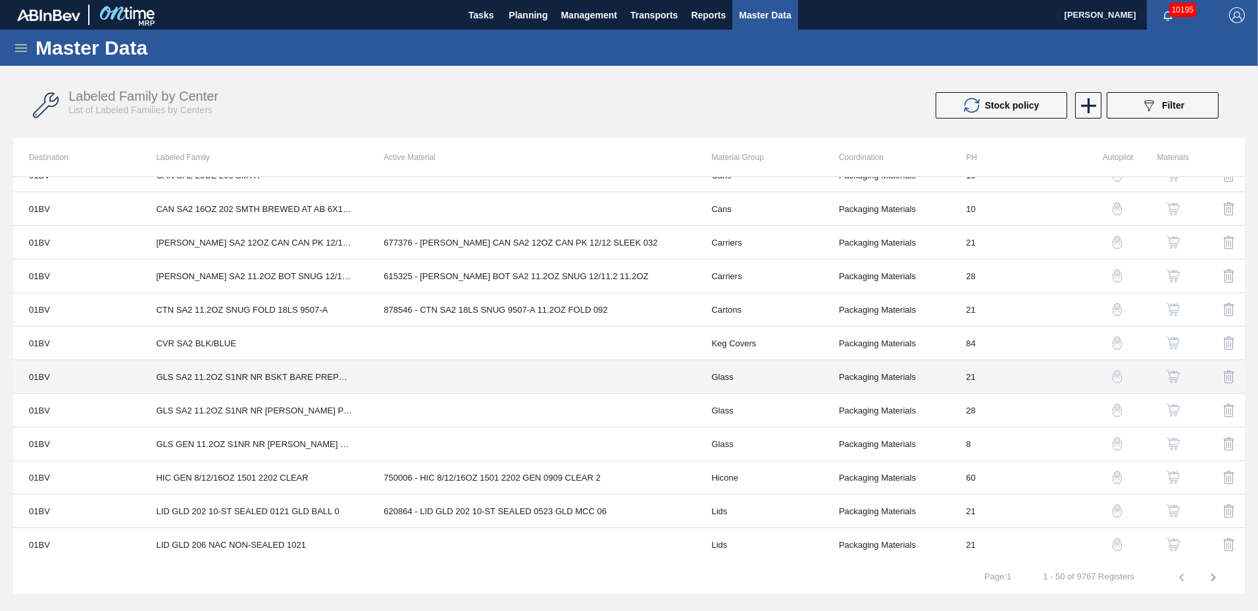
scroll to position [0, 0]
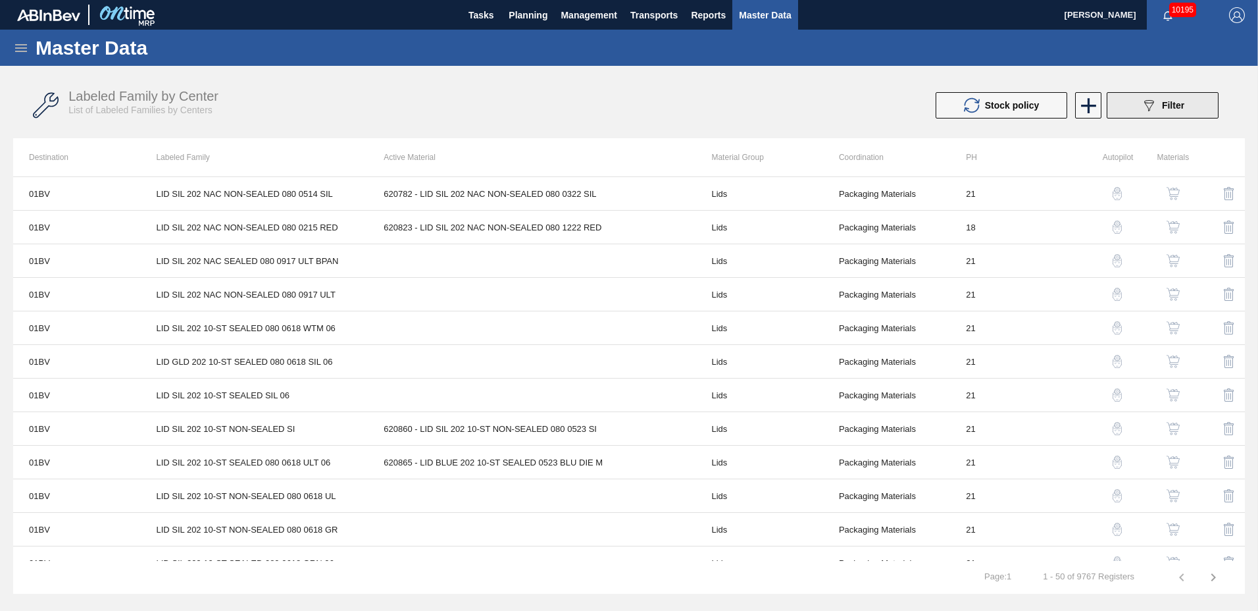
click at [1140, 103] on button "089F7B8B-B2A5-4AFE-B5C0-19BA573D28AC Filter" at bounding box center [1163, 105] width 112 height 26
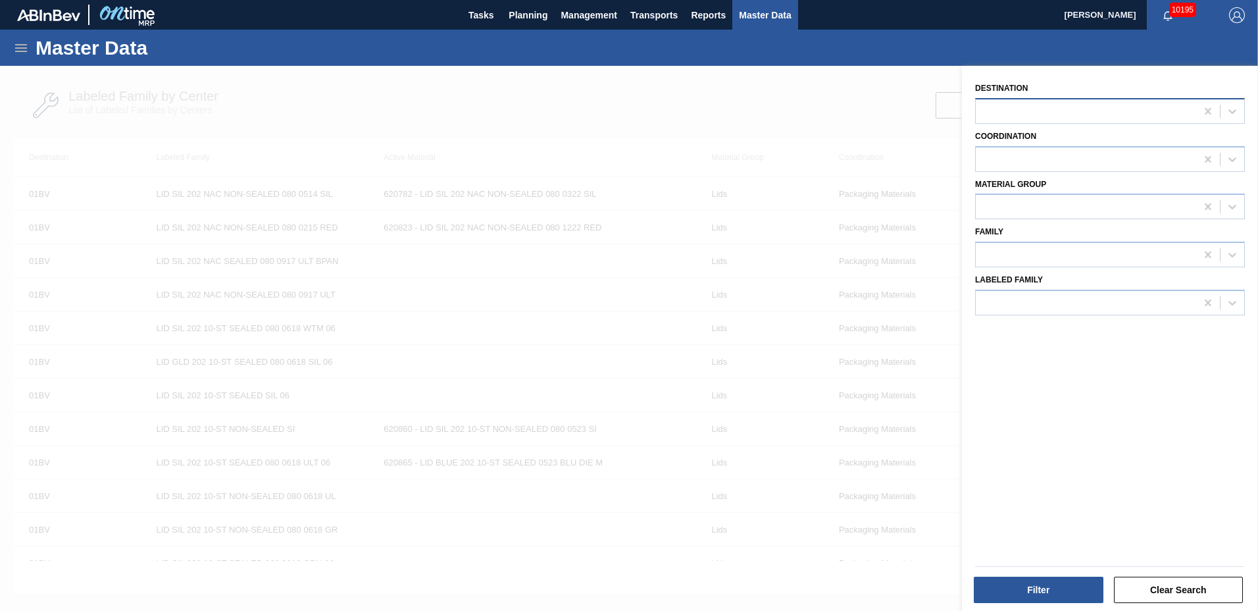
click at [1050, 103] on div at bounding box center [1086, 110] width 220 height 19
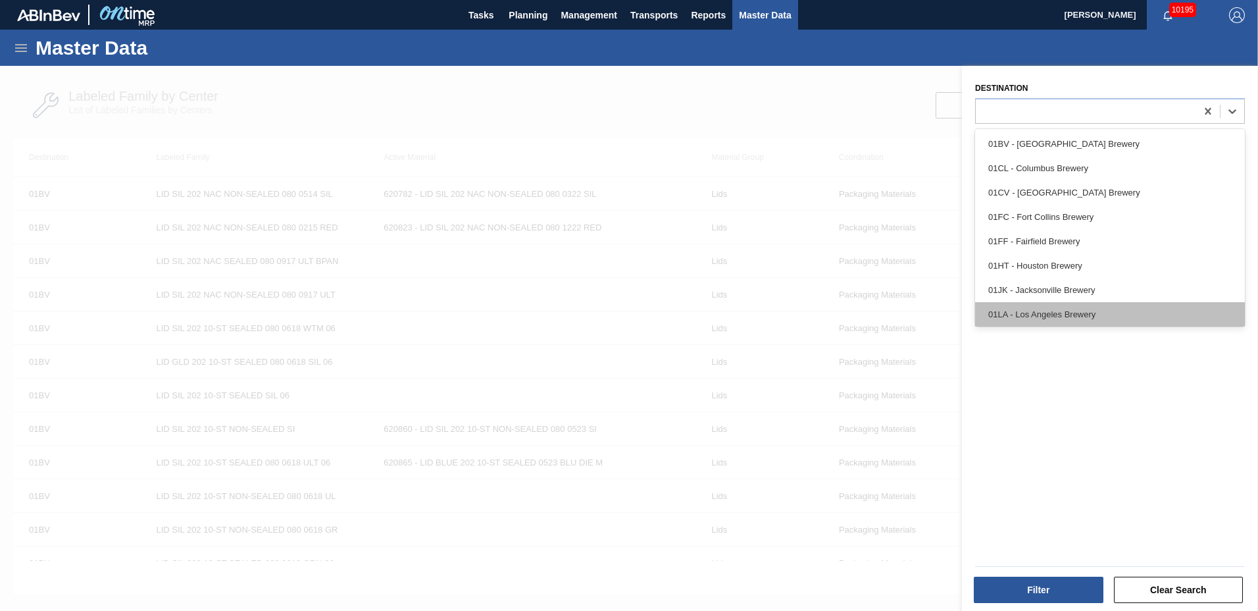
click at [1013, 315] on div "01LA - Los Angeles Brewery" at bounding box center [1110, 314] width 270 height 24
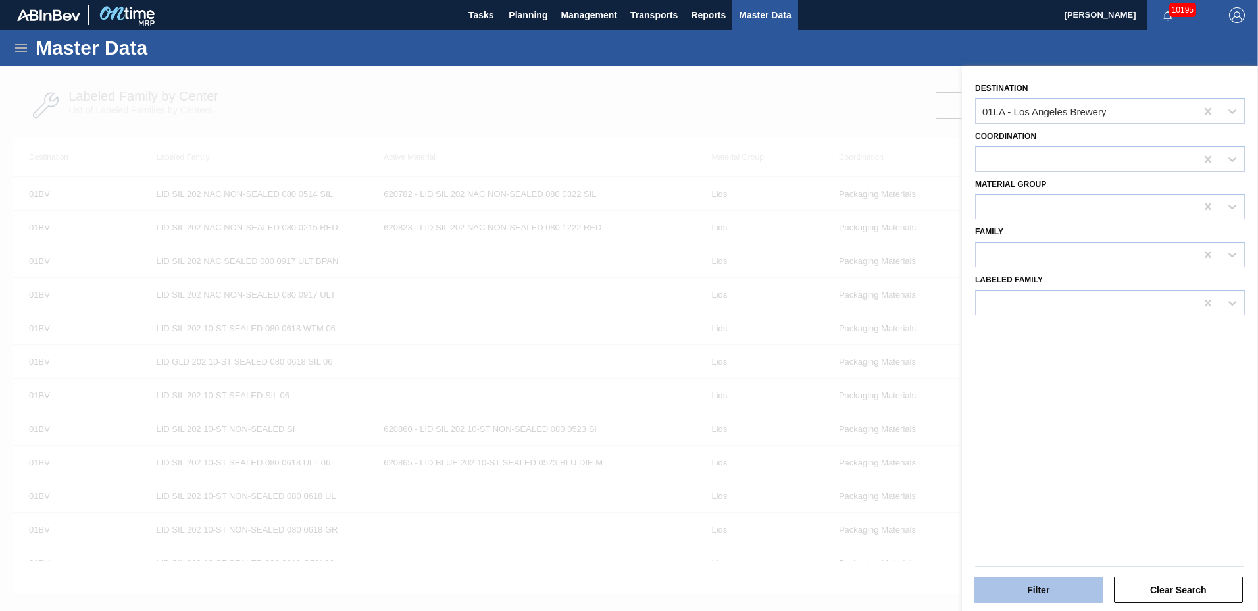
click at [1025, 584] on button "Filter" at bounding box center [1039, 589] width 130 height 26
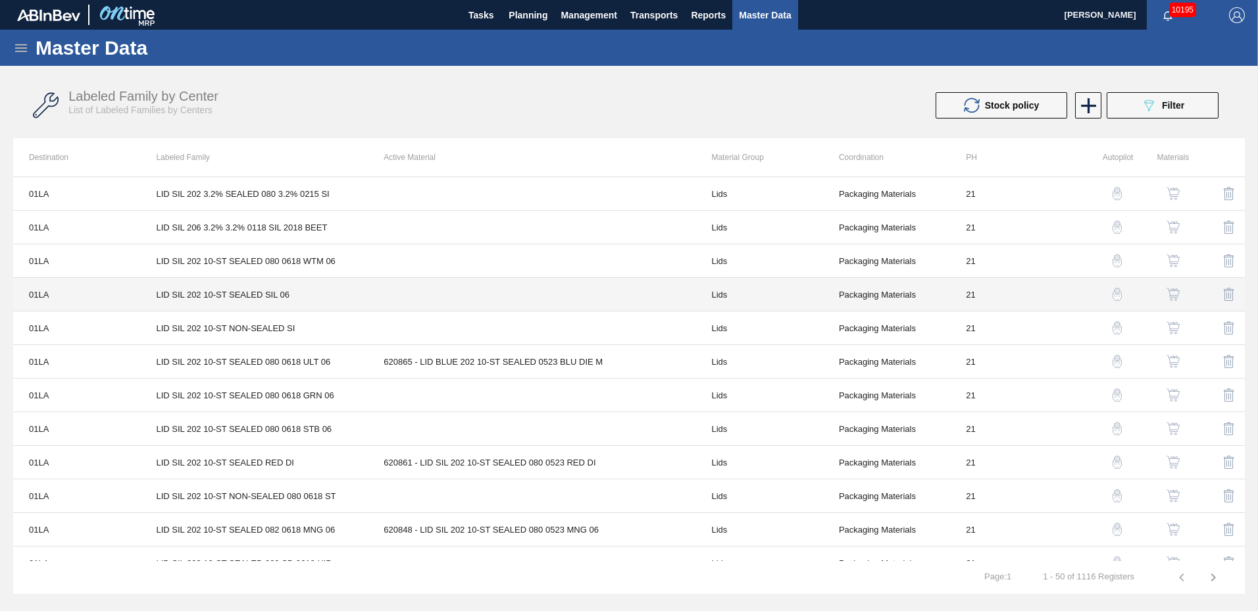
scroll to position [1294, 0]
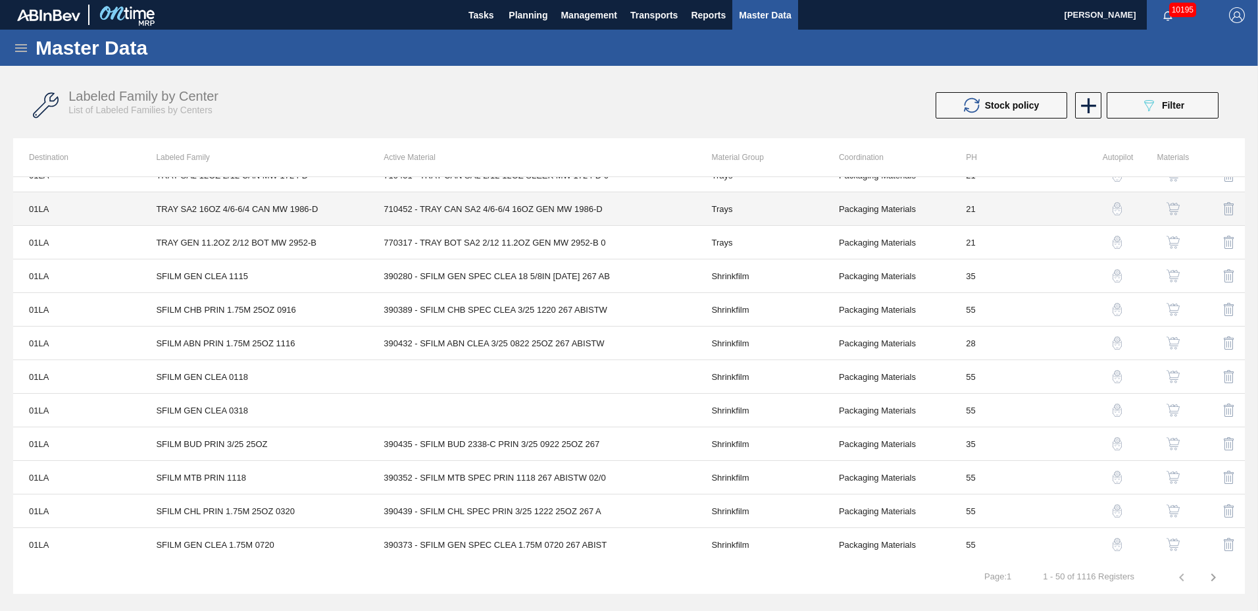
click at [472, 200] on td "710452 - TRAY CAN SA2 4/6-6/4 16OZ GEN MW 1986-D" at bounding box center [532, 209] width 328 height 34
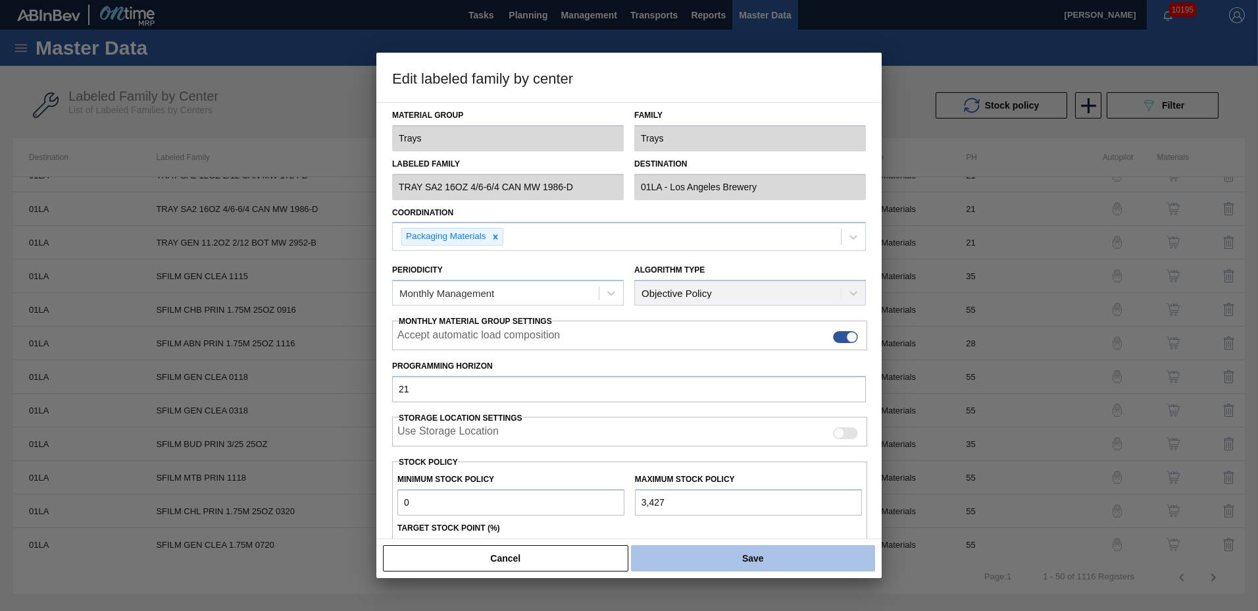
type input "Trays"
type input "TRAY SA2 16OZ 4/6-6/4 CAN MW 1986-D"
type input "01LA - Los Angeles Brewery"
type input "21"
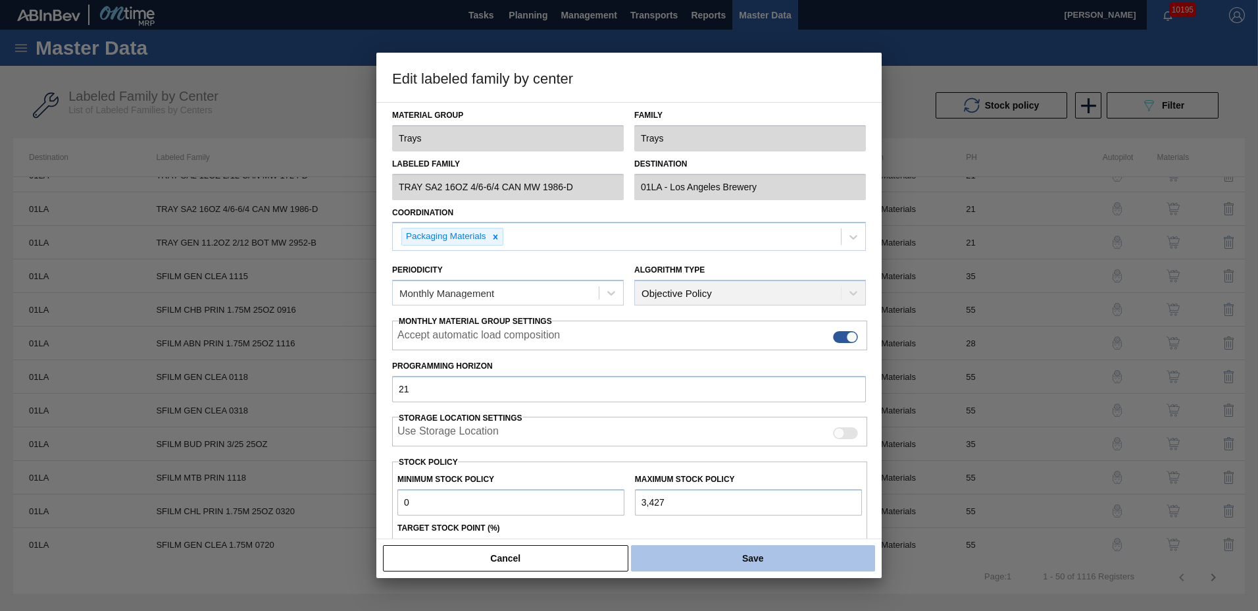
type input "0"
type input "3,427"
type input "0"
checkbox input "true"
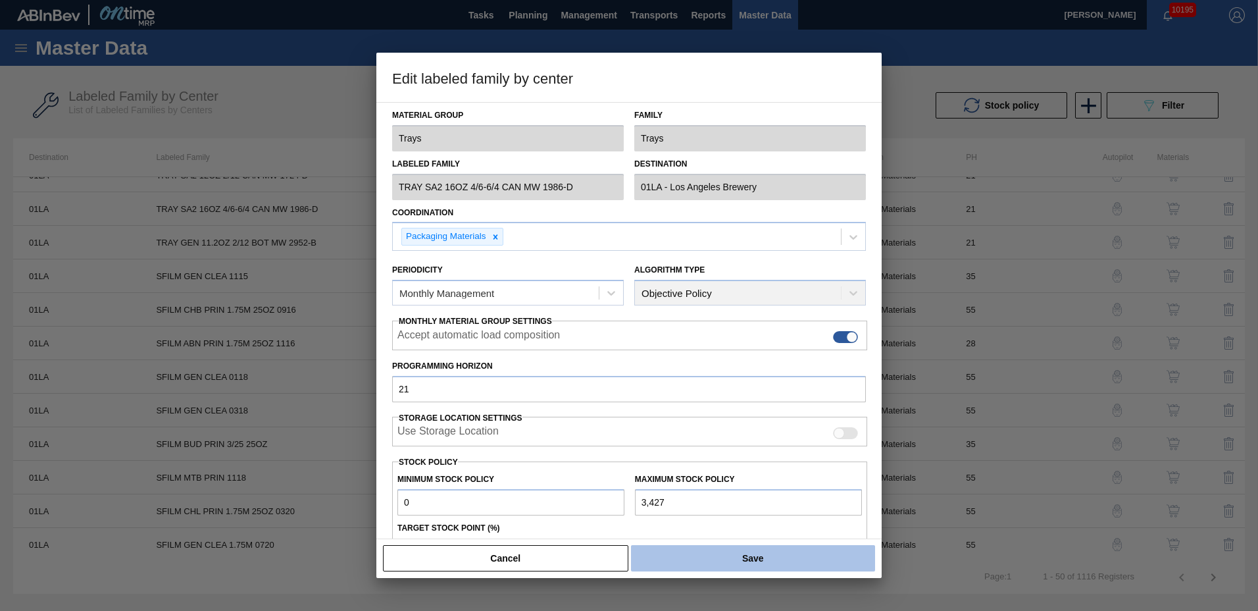
checkbox input "true"
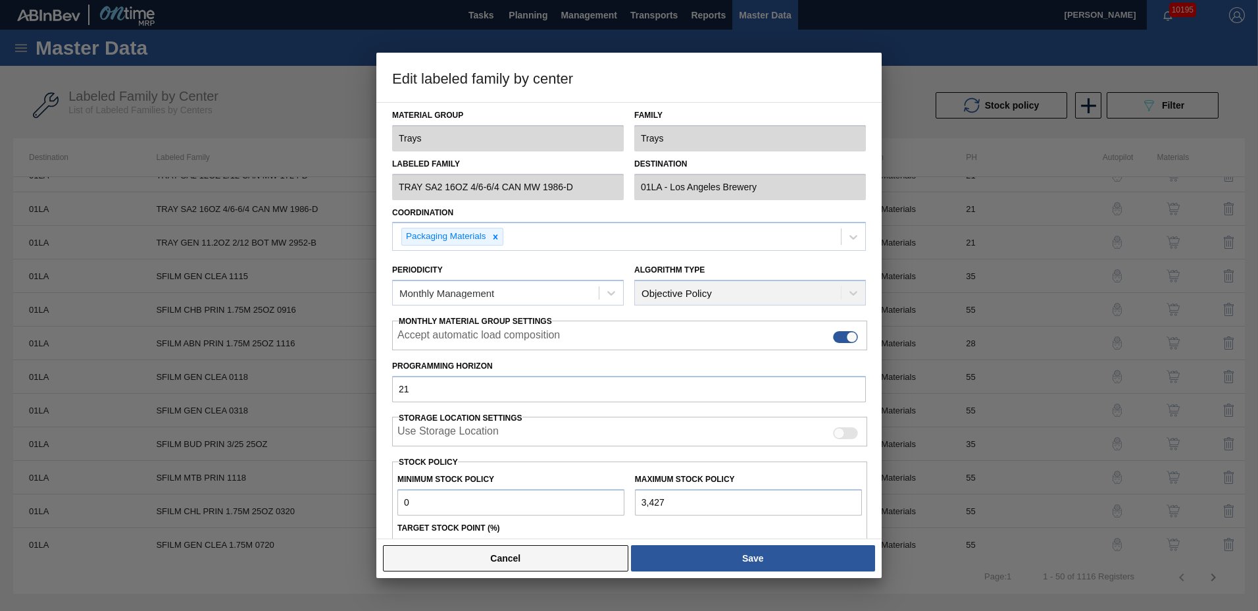
click at [544, 558] on button "Cancel" at bounding box center [505, 558] width 245 height 26
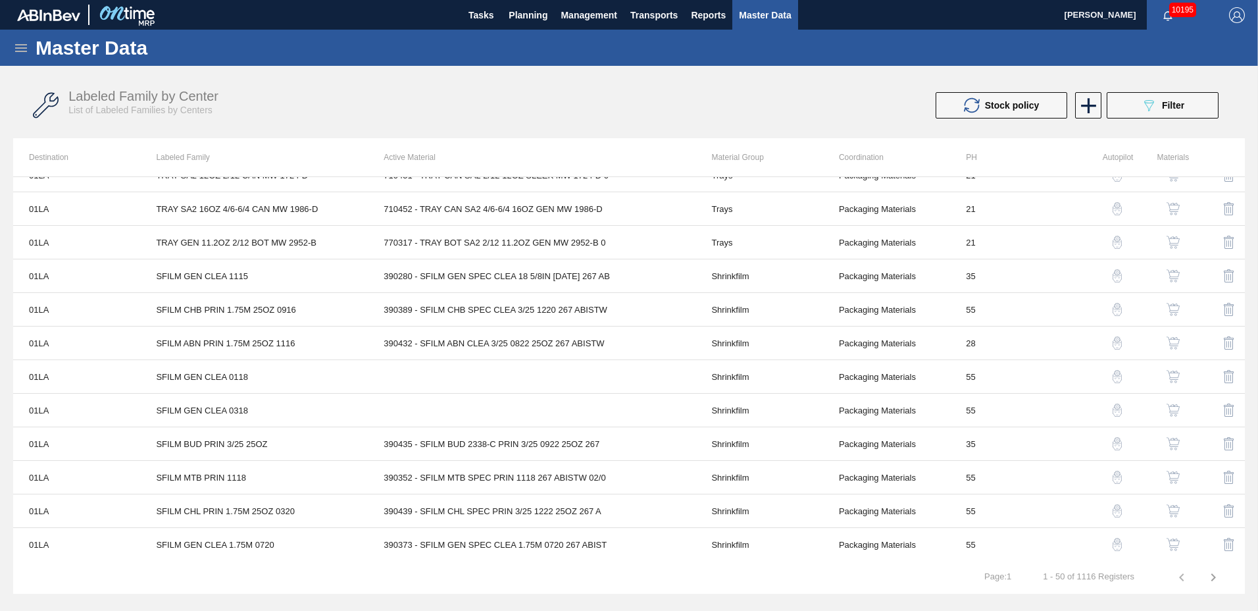
click at [629, 76] on div "Labeled Family by Center List of Labeled Families by Centers Stock policy 089F7…" at bounding box center [629, 105] width 1232 height 66
click at [1082, 107] on icon at bounding box center [1089, 106] width 26 height 26
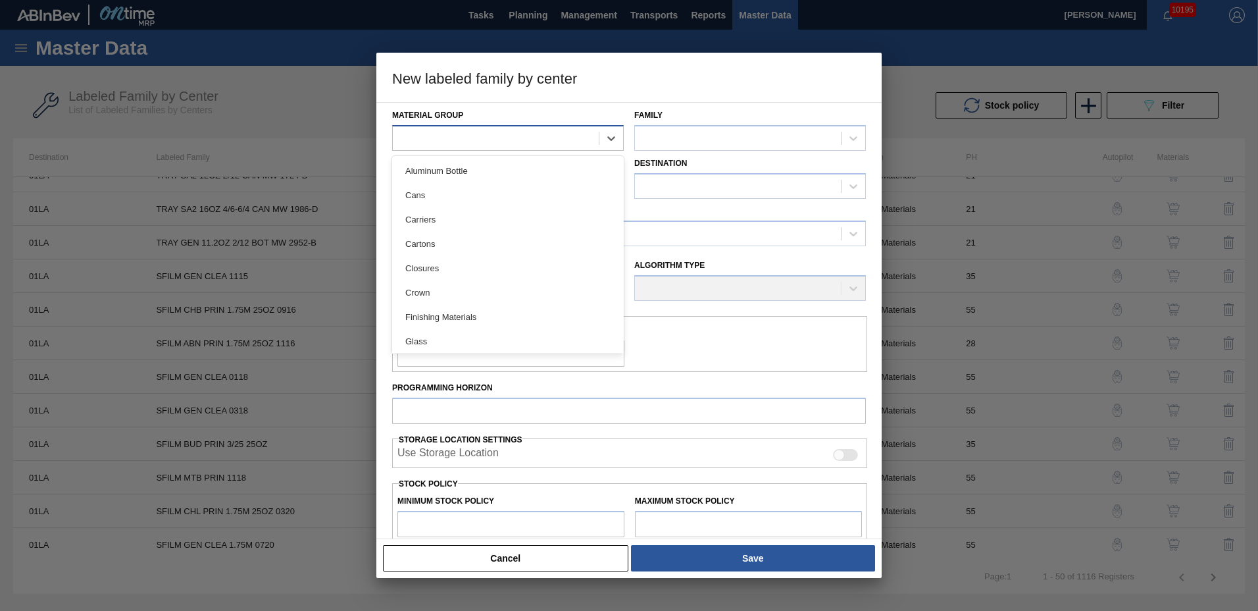
click at [518, 134] on div at bounding box center [496, 137] width 206 height 19
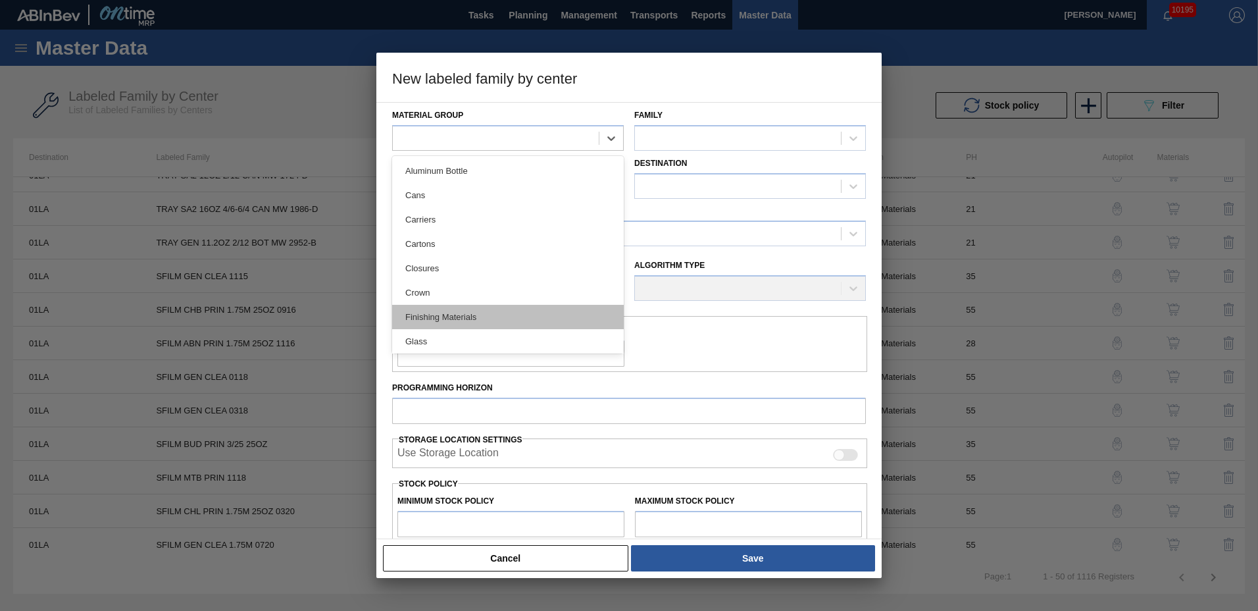
scroll to position [270, 0]
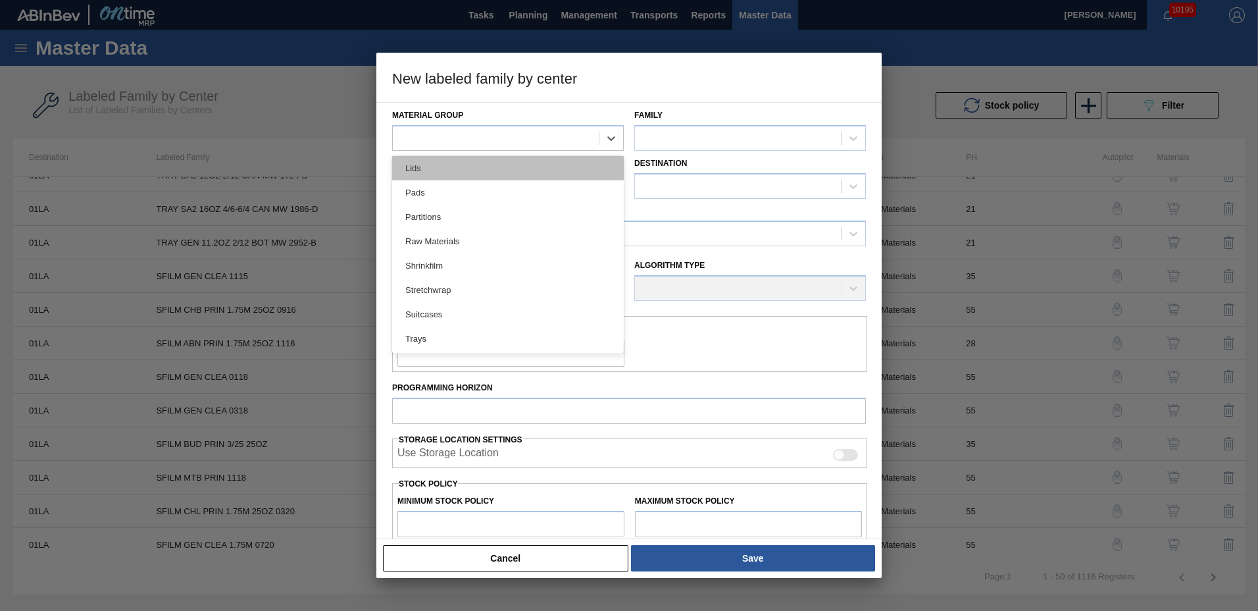
click at [441, 171] on div "Lids" at bounding box center [508, 168] width 232 height 24
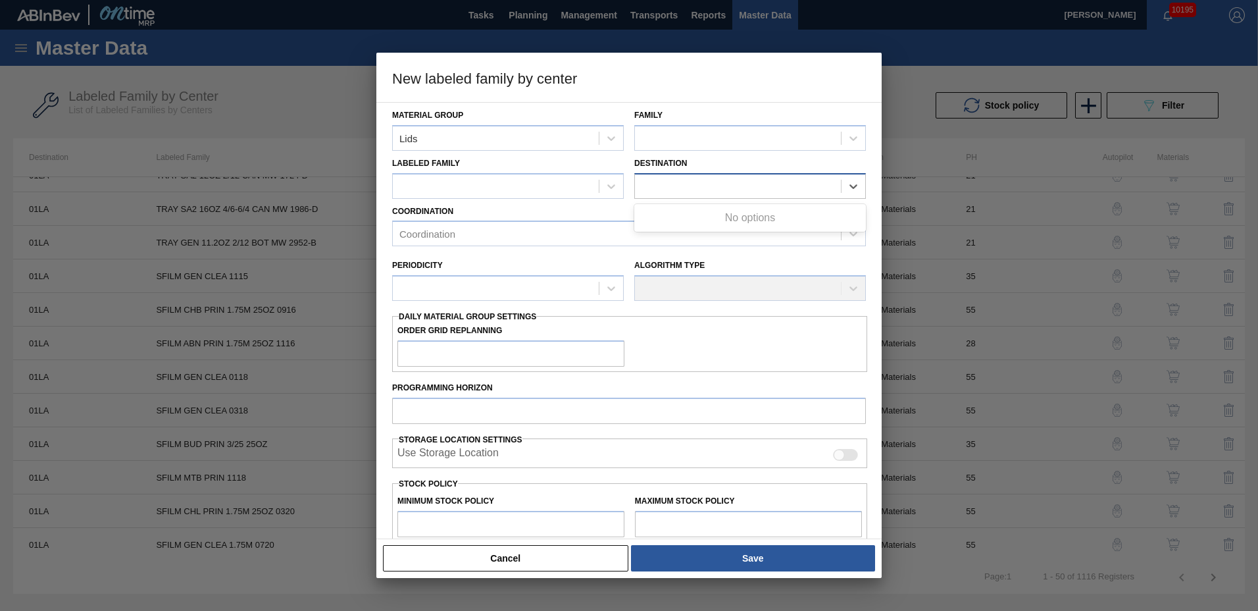
click at [744, 180] on div at bounding box center [738, 185] width 206 height 19
click at [680, 189] on div at bounding box center [738, 185] width 206 height 19
click at [553, 186] on div at bounding box center [496, 185] width 206 height 19
click at [692, 138] on div at bounding box center [738, 137] width 206 height 19
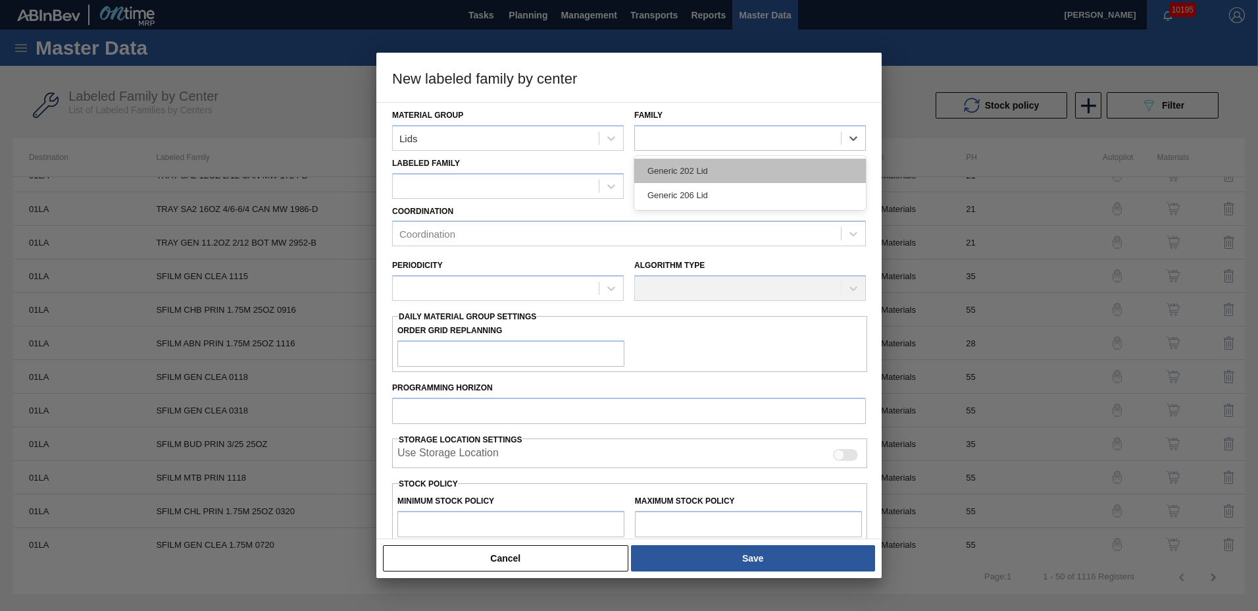
click at [676, 171] on div "Generic 202 Lid" at bounding box center [750, 171] width 232 height 24
click at [895, 86] on div at bounding box center [629, 305] width 1258 height 611
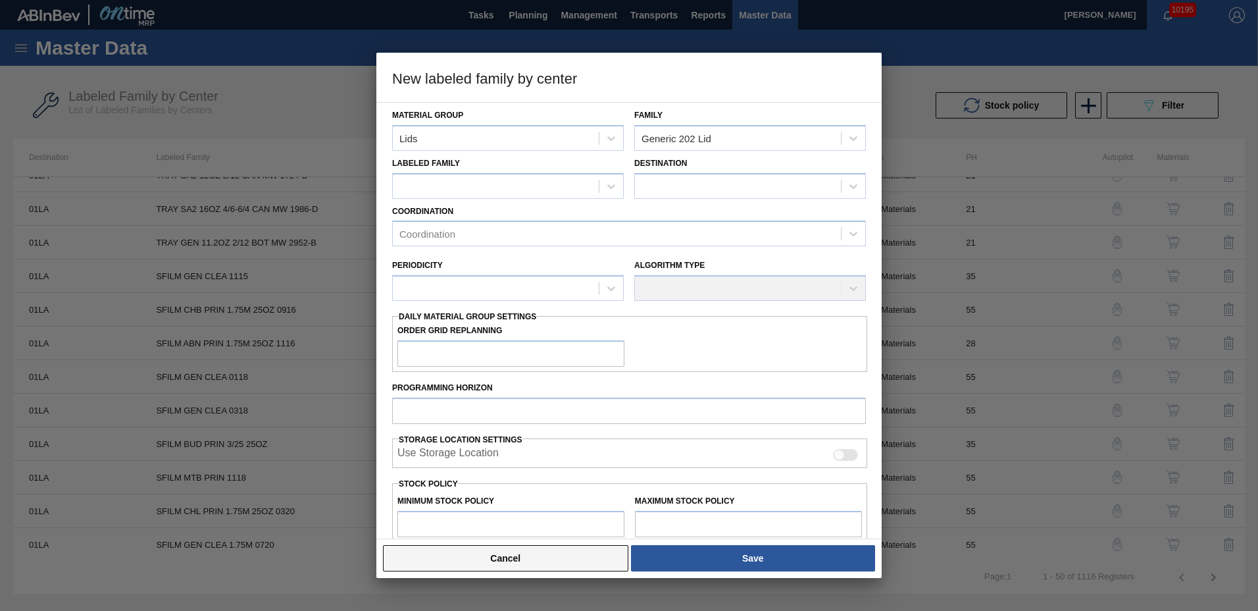
click at [574, 555] on button "Cancel" at bounding box center [505, 558] width 245 height 26
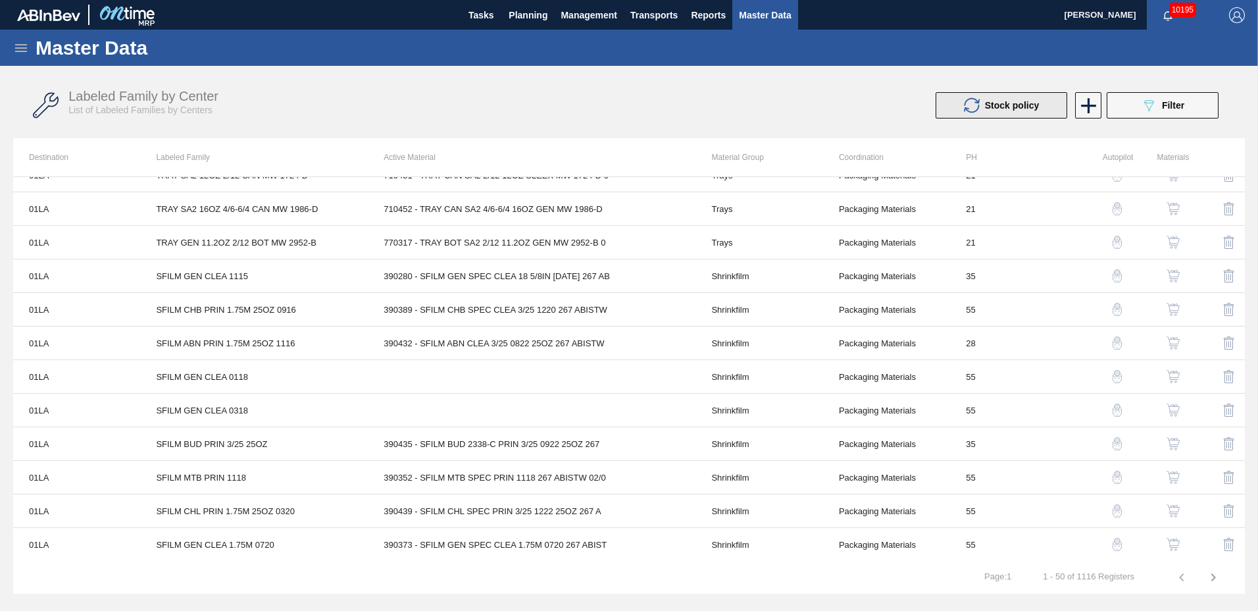
click at [1029, 101] on span "Stock policy" at bounding box center [1012, 105] width 54 height 11
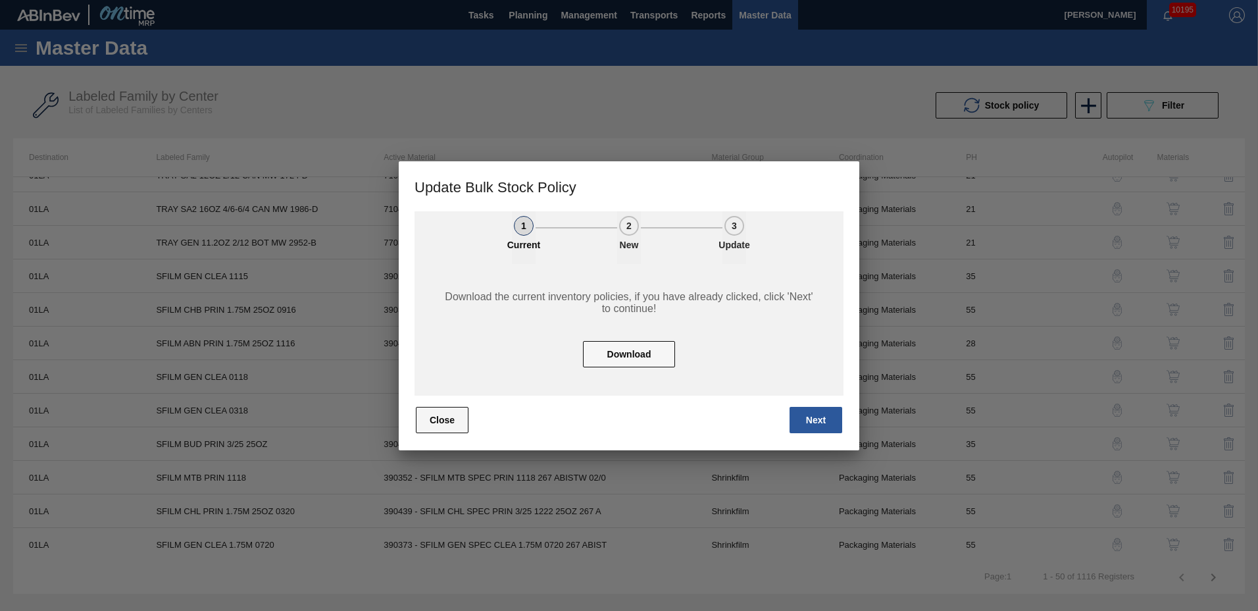
click at [431, 419] on button "Close" at bounding box center [442, 420] width 53 height 26
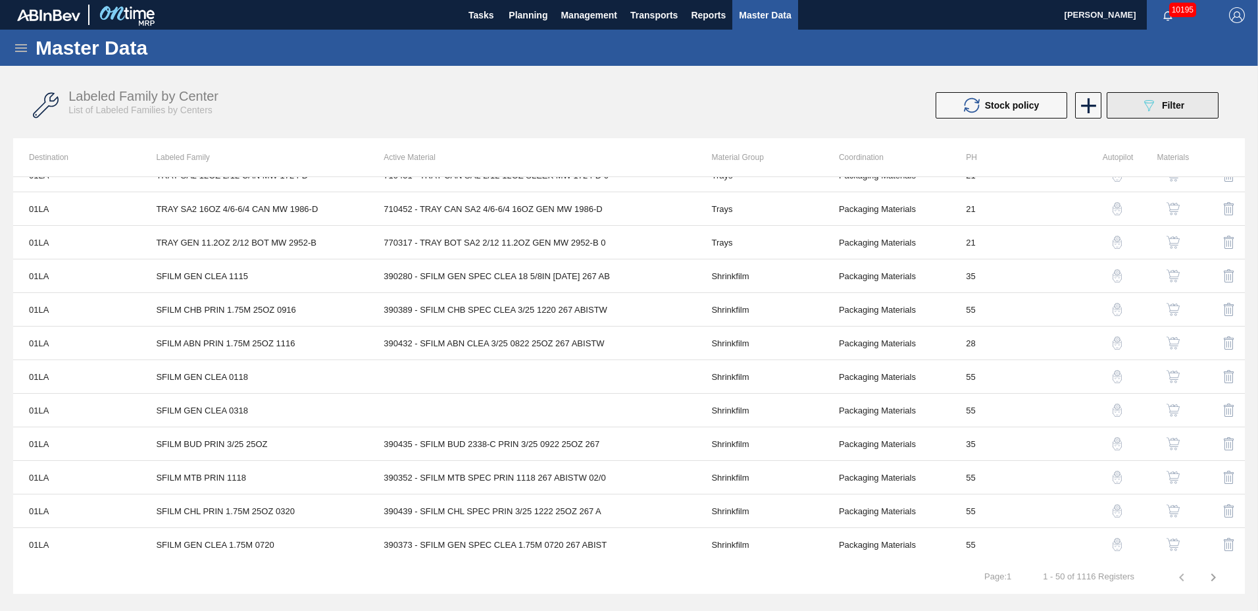
click at [1157, 109] on div "089F7B8B-B2A5-4AFE-B5C0-19BA573D28AC Filter" at bounding box center [1162, 105] width 43 height 16
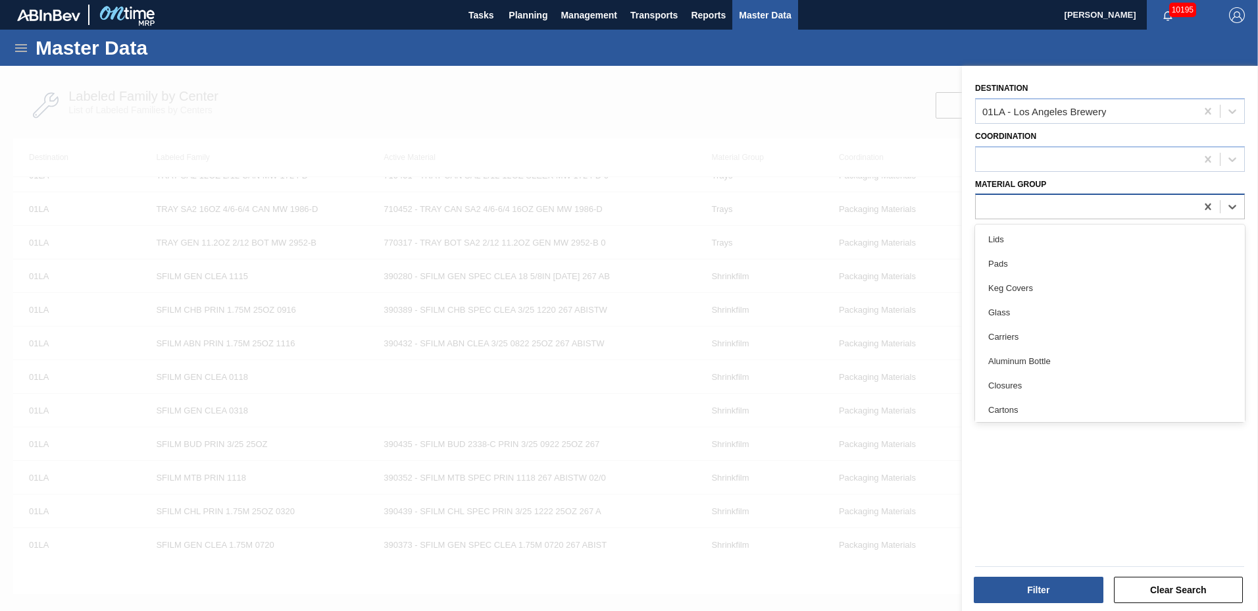
click at [1026, 208] on div at bounding box center [1086, 206] width 220 height 19
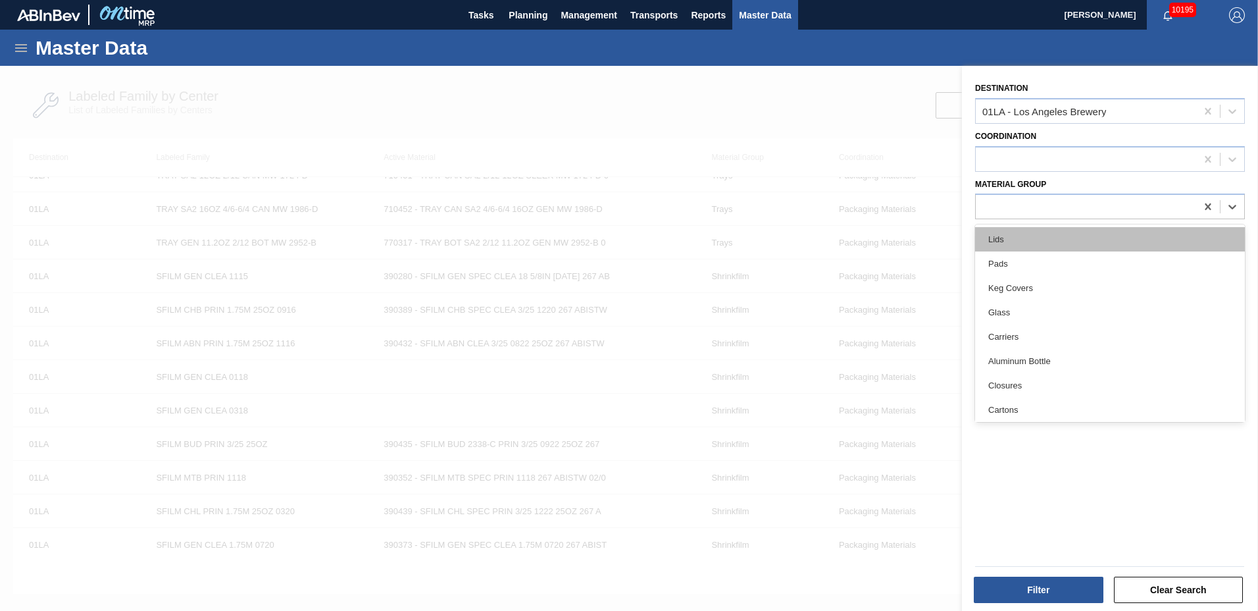
click at [1020, 244] on div "Lids" at bounding box center [1110, 239] width 270 height 24
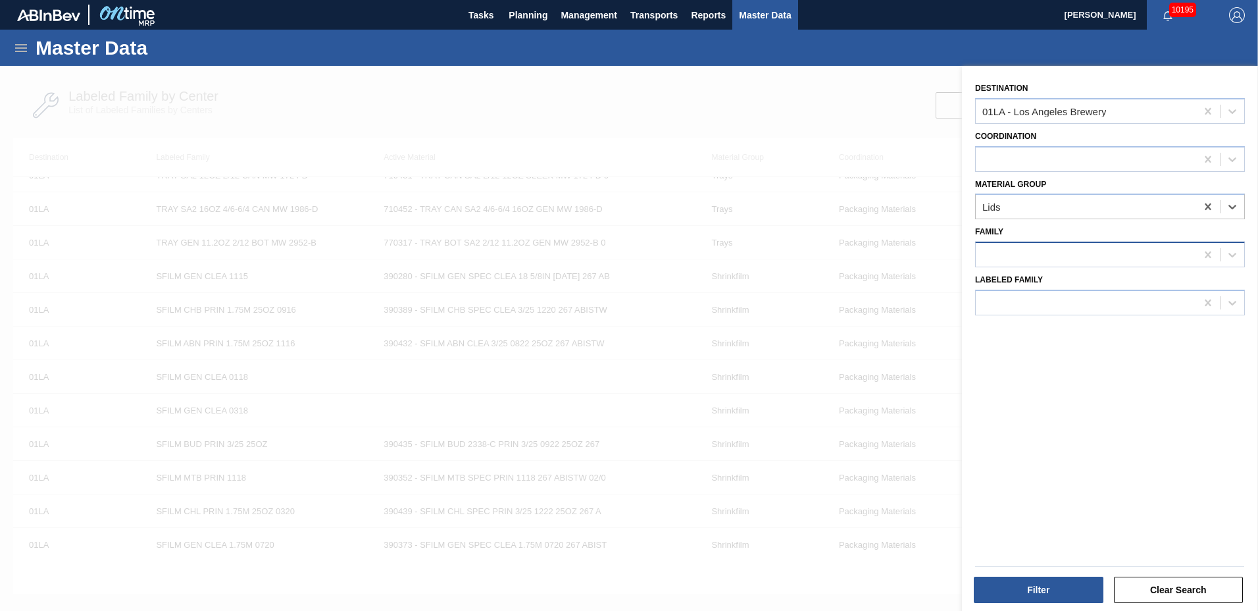
click at [1010, 260] on div at bounding box center [1086, 254] width 220 height 19
click at [1007, 158] on div at bounding box center [1086, 158] width 220 height 19
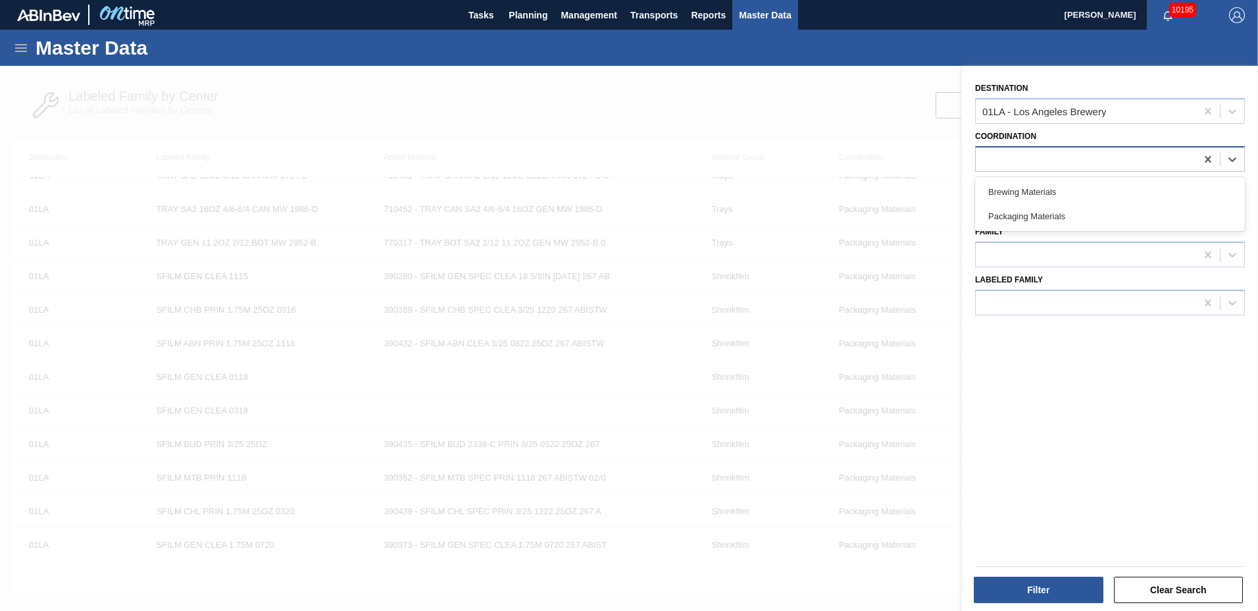
click at [993, 155] on div at bounding box center [1086, 158] width 220 height 19
click at [1020, 579] on button "Filter" at bounding box center [1039, 589] width 130 height 26
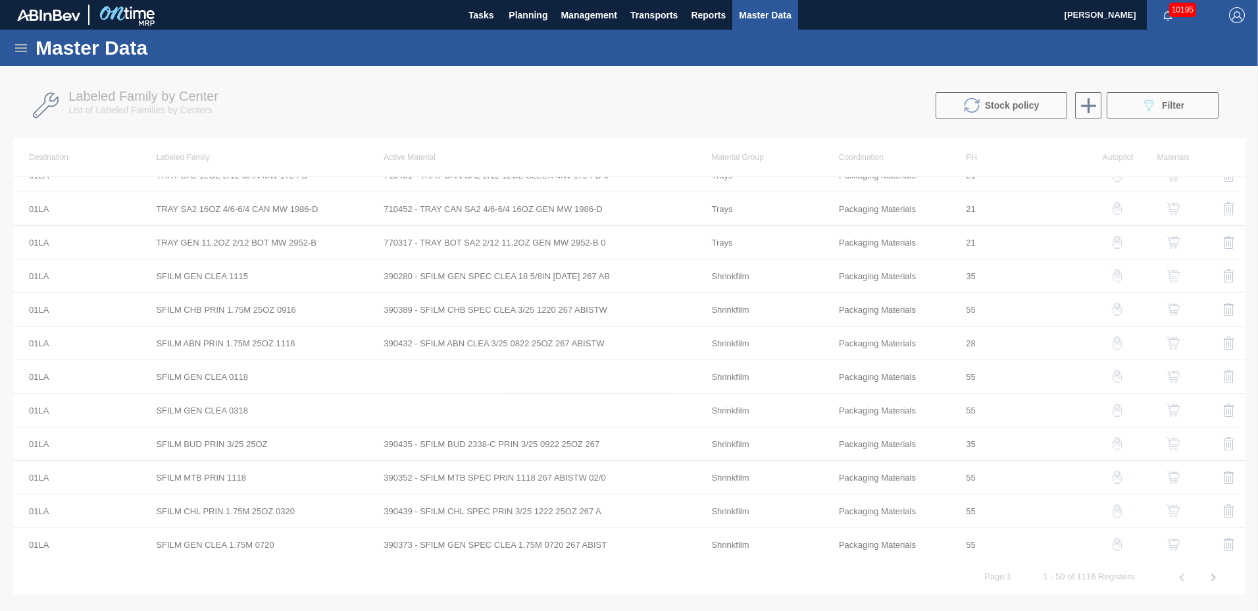
scroll to position [891, 0]
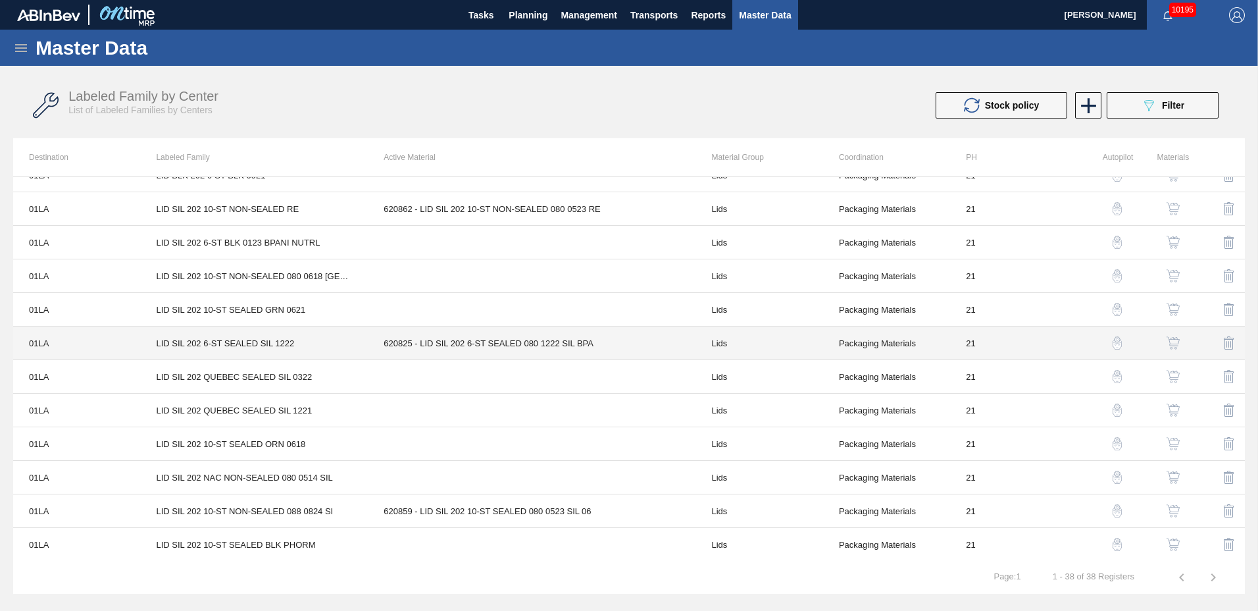
click at [532, 345] on td "620825 - LID SIL 202 6-ST SEALED 080 1222 SIL BPA" at bounding box center [532, 343] width 328 height 34
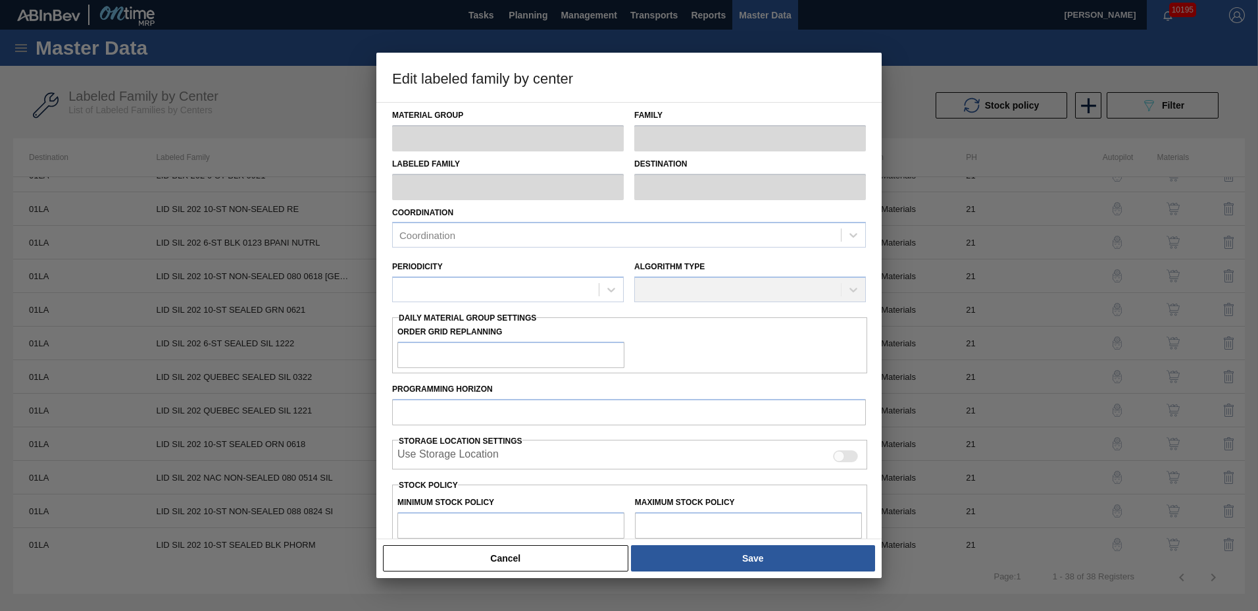
type input "Lids"
type input "Generic 202 Lid"
type input "LID SIL 202 6-ST SEALED SIL 1222"
type input "01LA - Los Angeles Brewery"
type input "0"
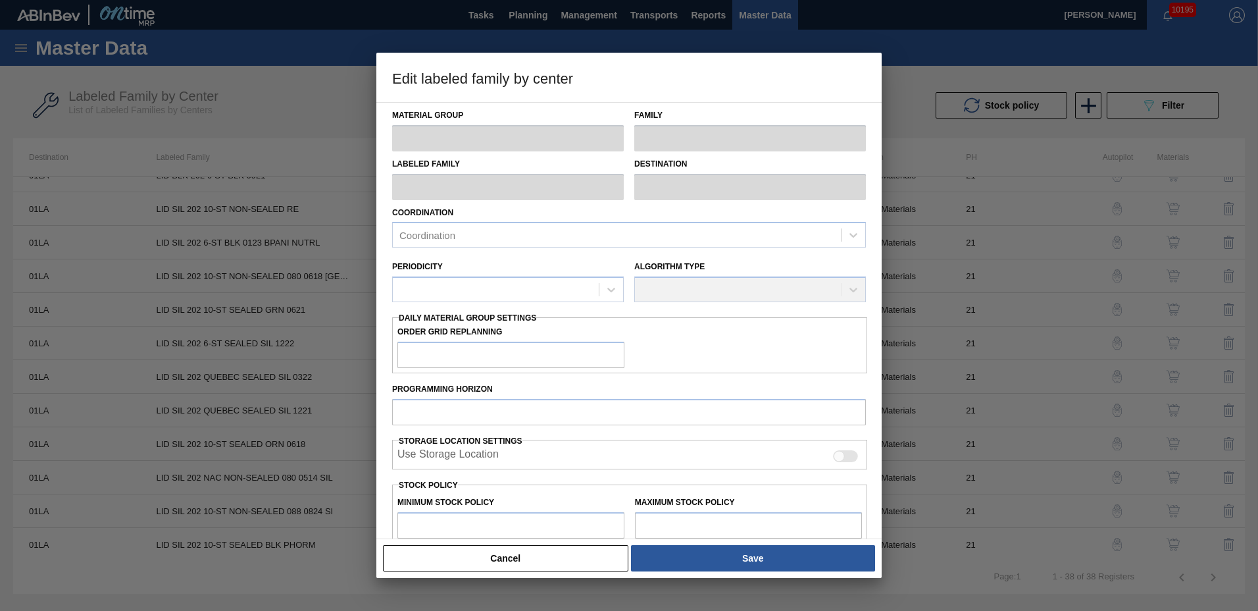
type input "21"
type input "463,000"
type input "3,806,937"
type input "10"
type input "797,394"
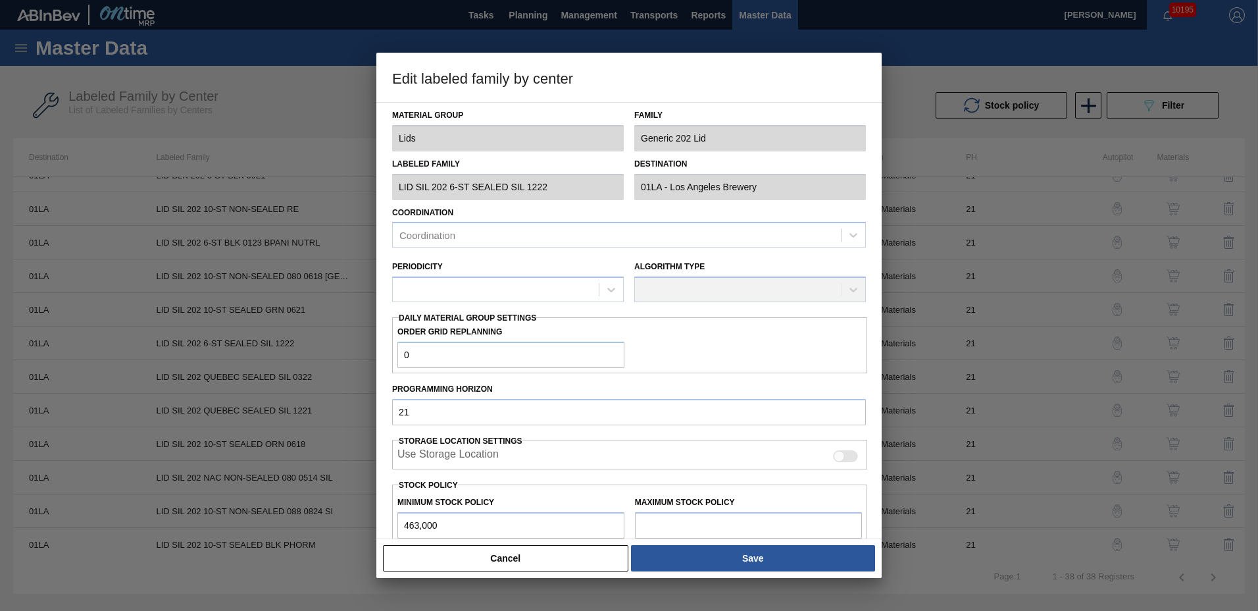
checkbox input "true"
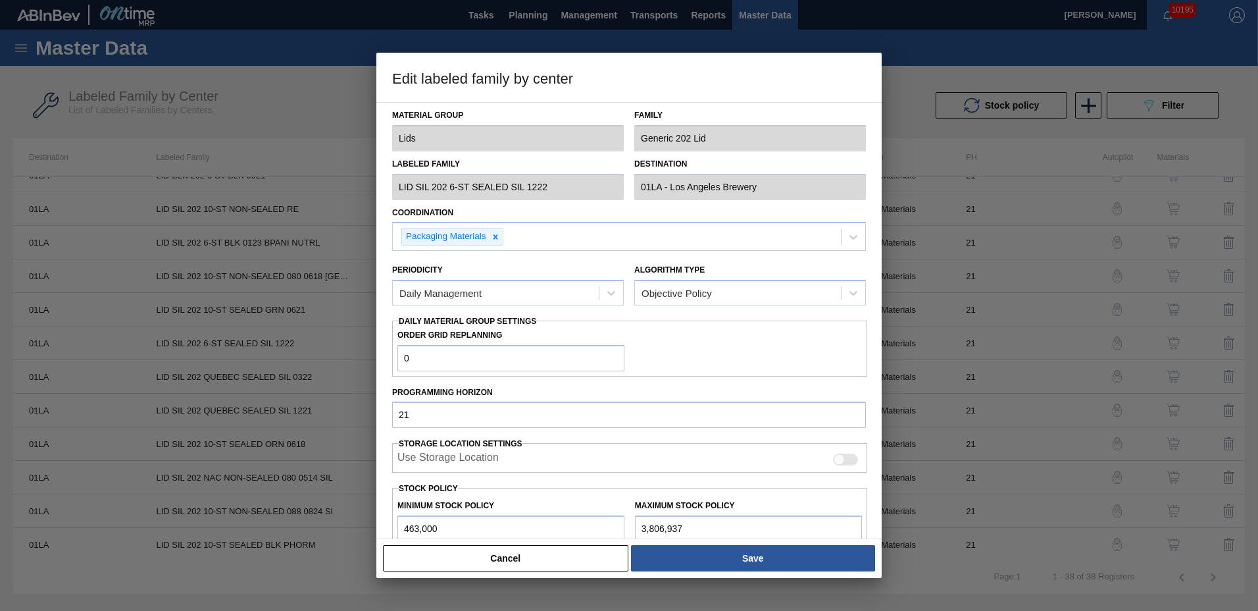
scroll to position [195, 0]
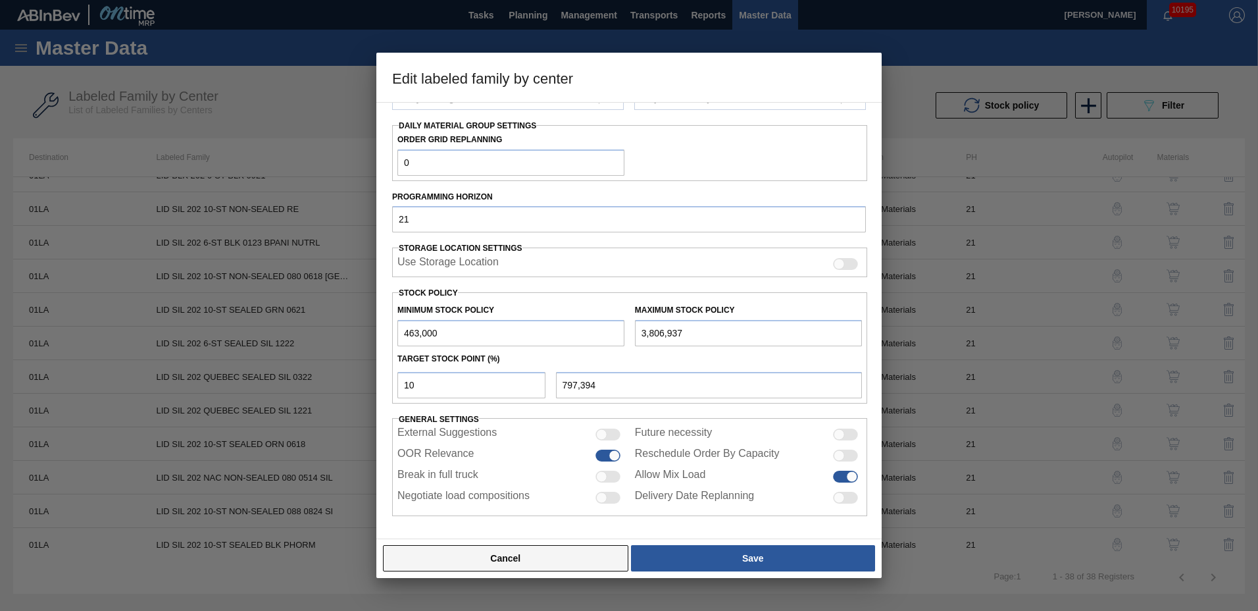
click at [561, 561] on button "Cancel" at bounding box center [505, 558] width 245 height 26
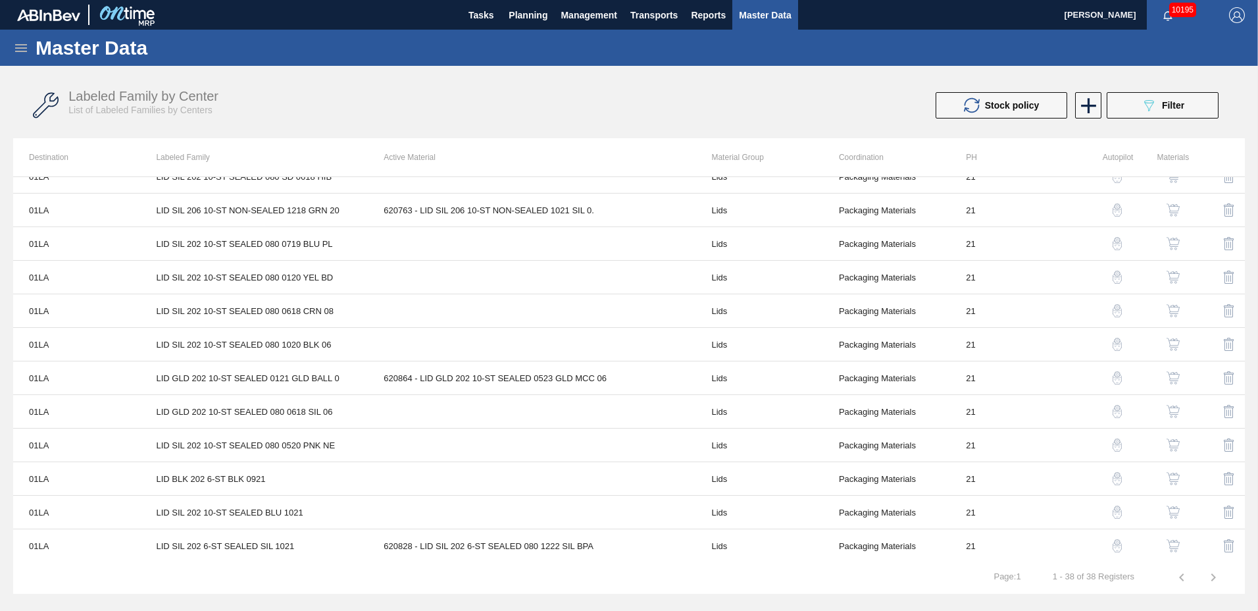
scroll to position [0, 0]
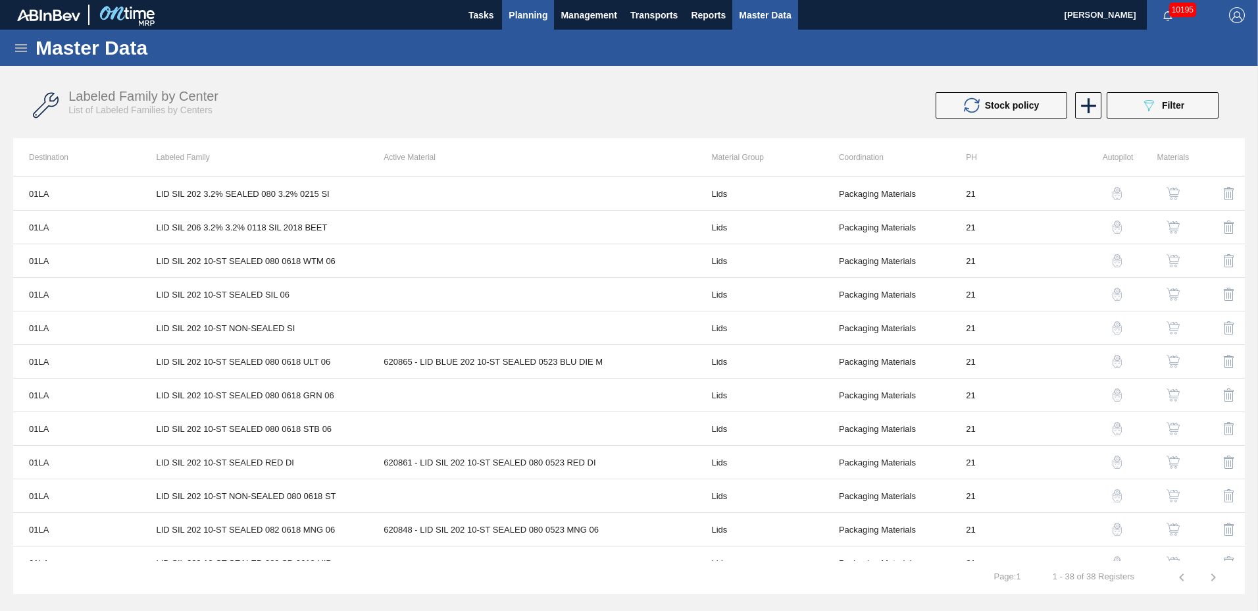
click at [516, 9] on span "Planning" at bounding box center [528, 15] width 39 height 16
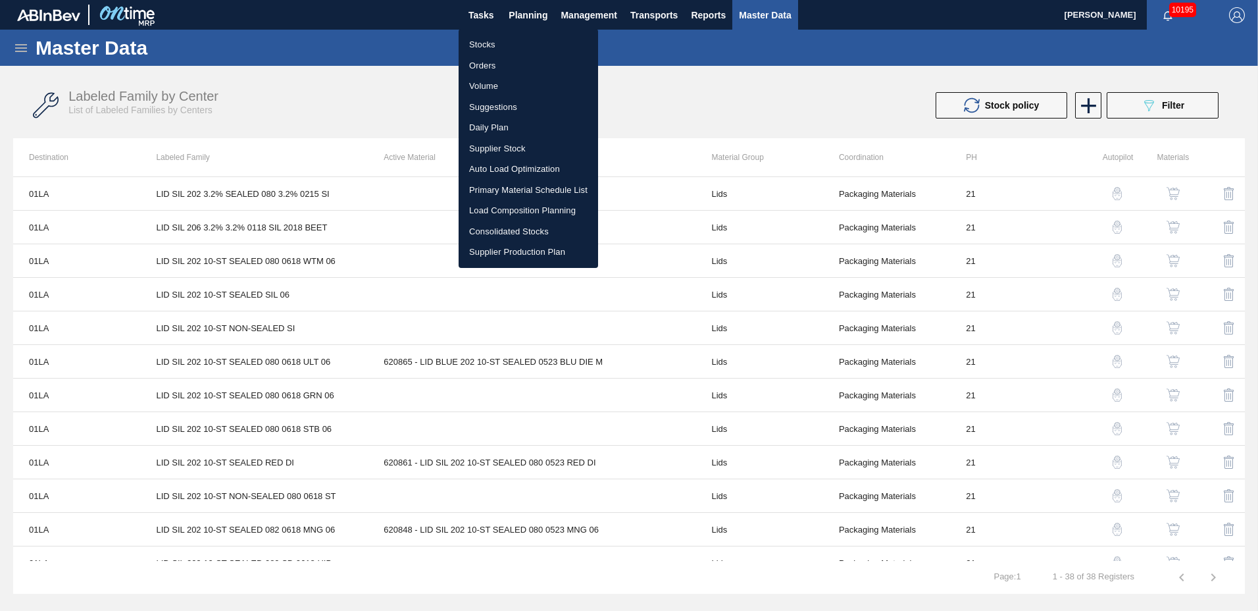
click at [526, 108] on li "Suggestions" at bounding box center [528, 107] width 139 height 21
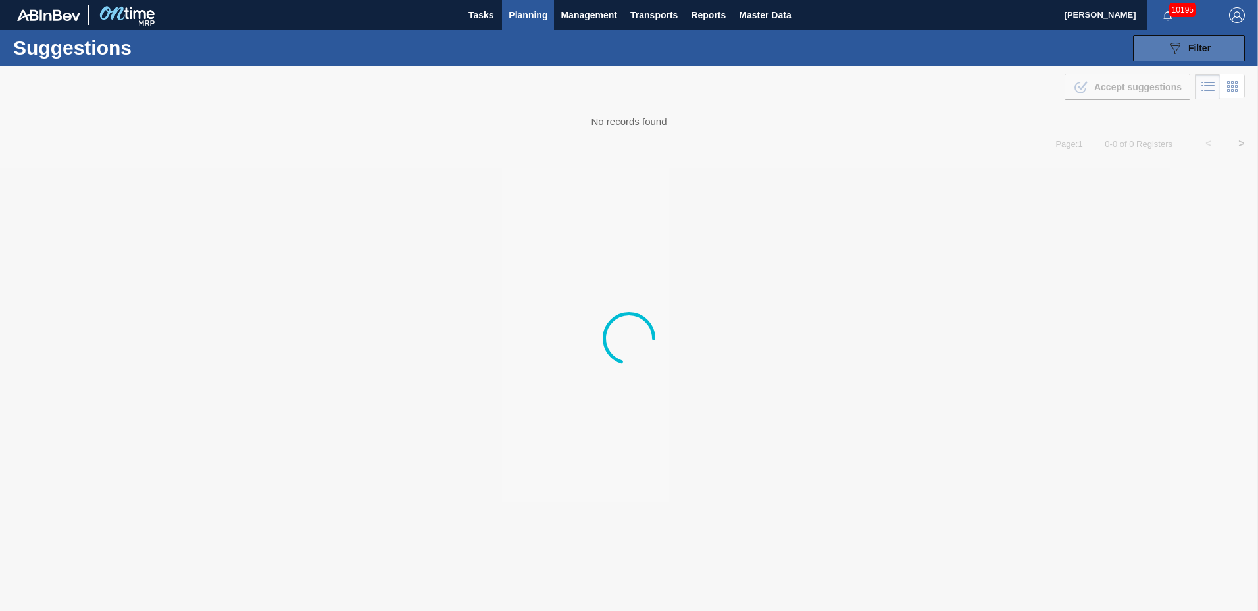
click at [1174, 49] on icon "089F7B8B-B2A5-4AFE-B5C0-19BA573D28AC" at bounding box center [1175, 48] width 16 height 16
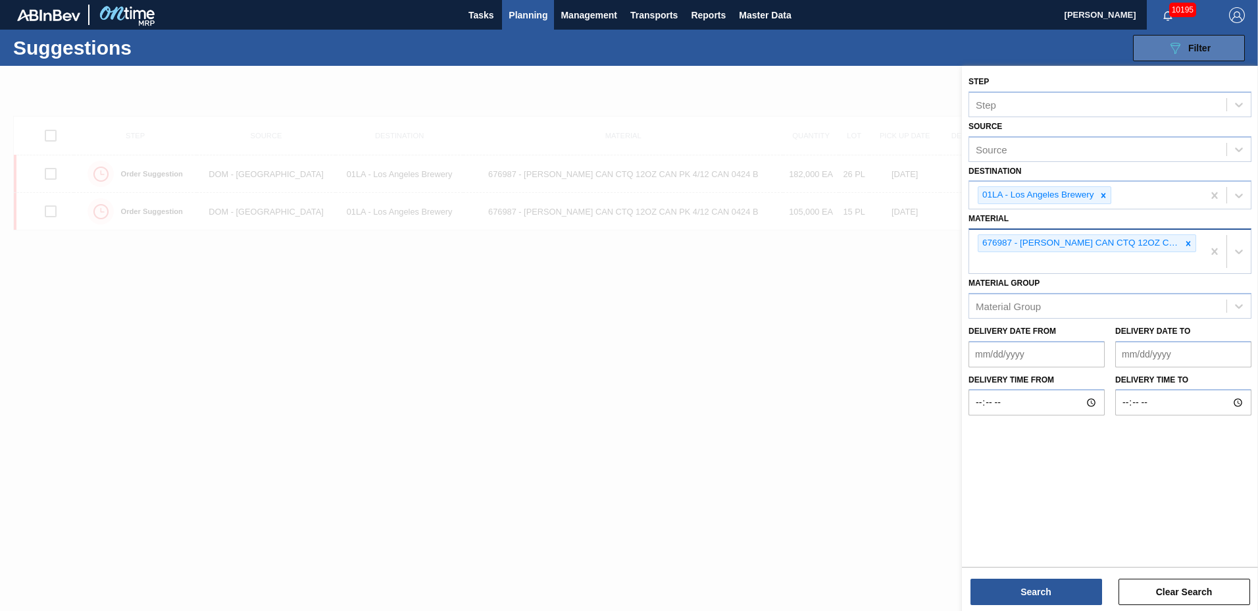
click at [1187, 245] on icon at bounding box center [1188, 243] width 9 height 9
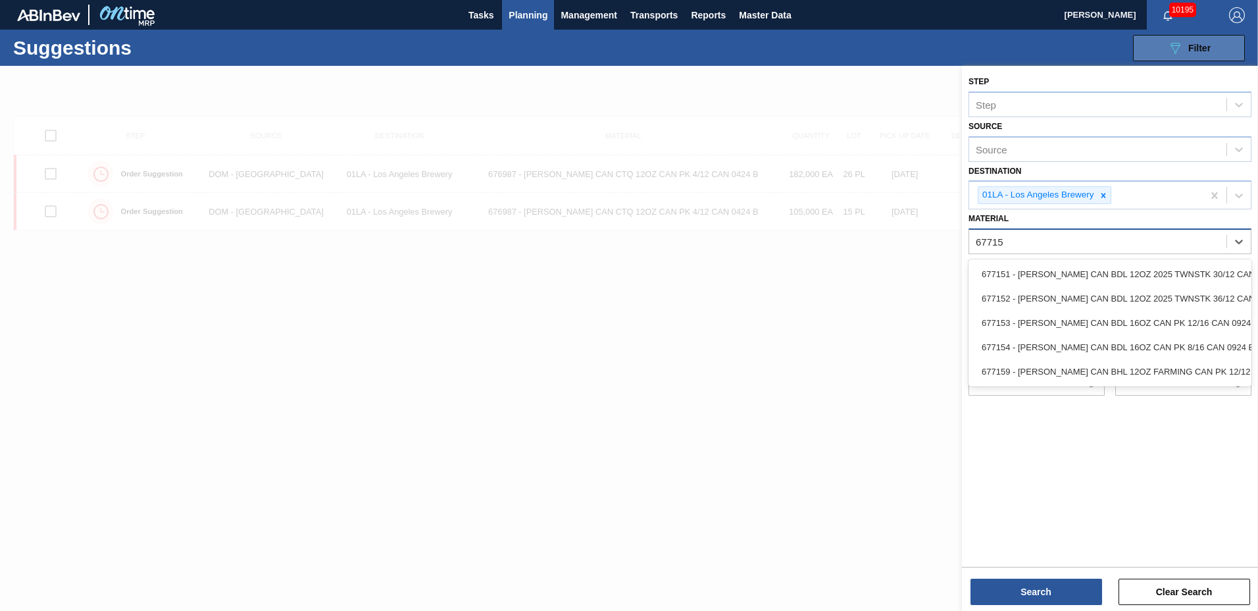
type input "677151"
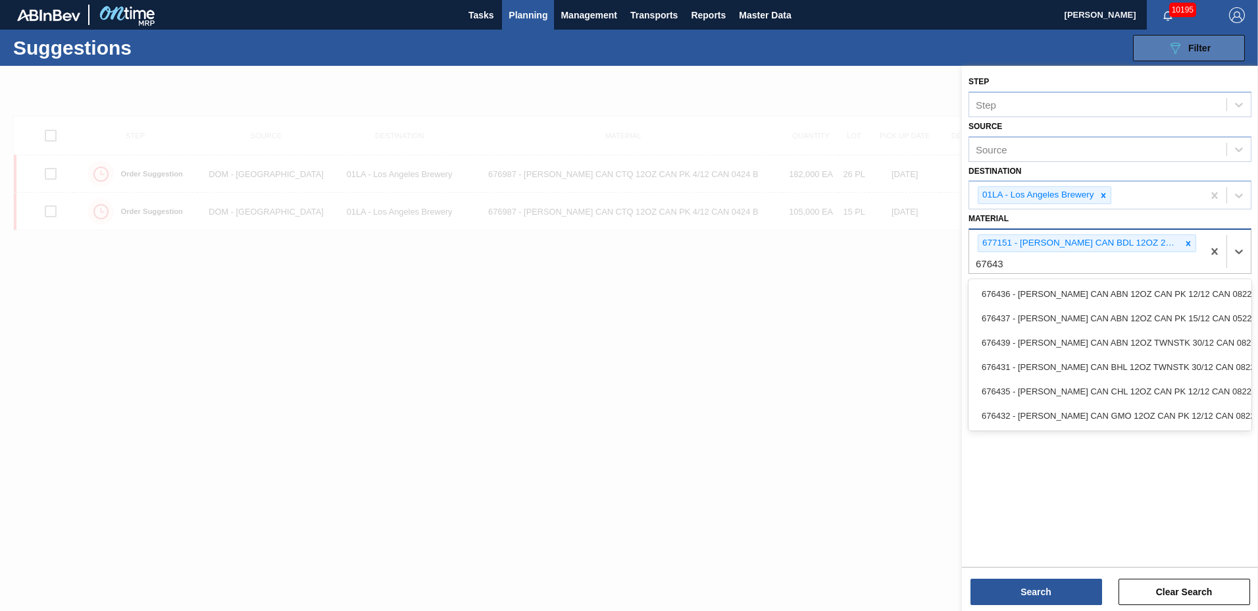
type input "676439"
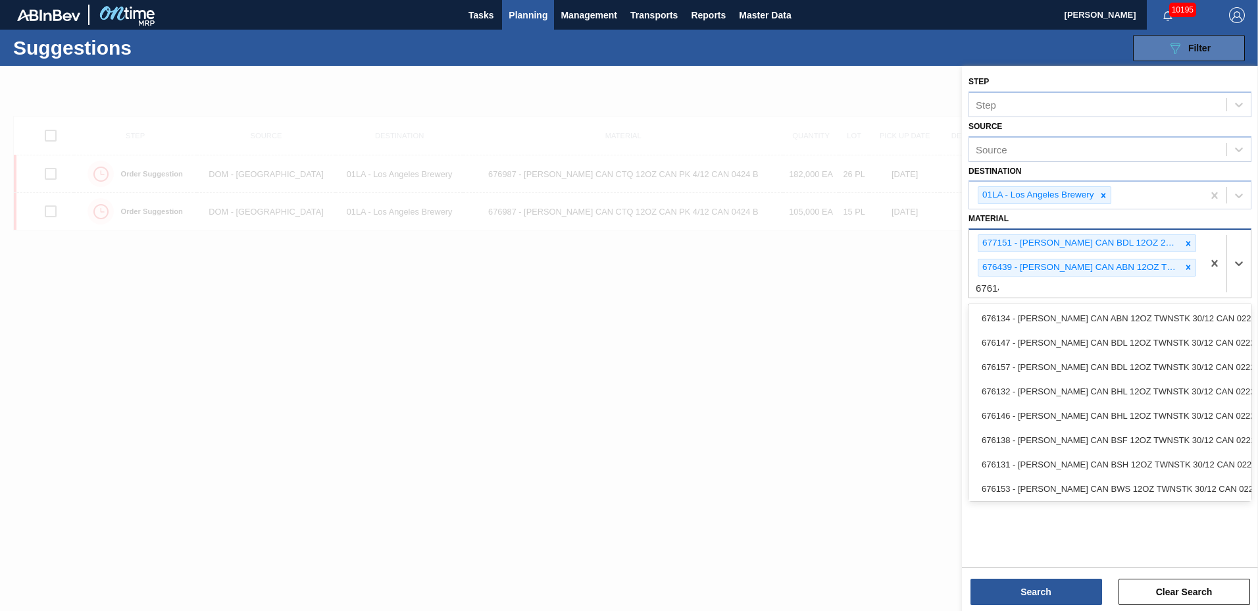
type input "676140"
type input "677223"
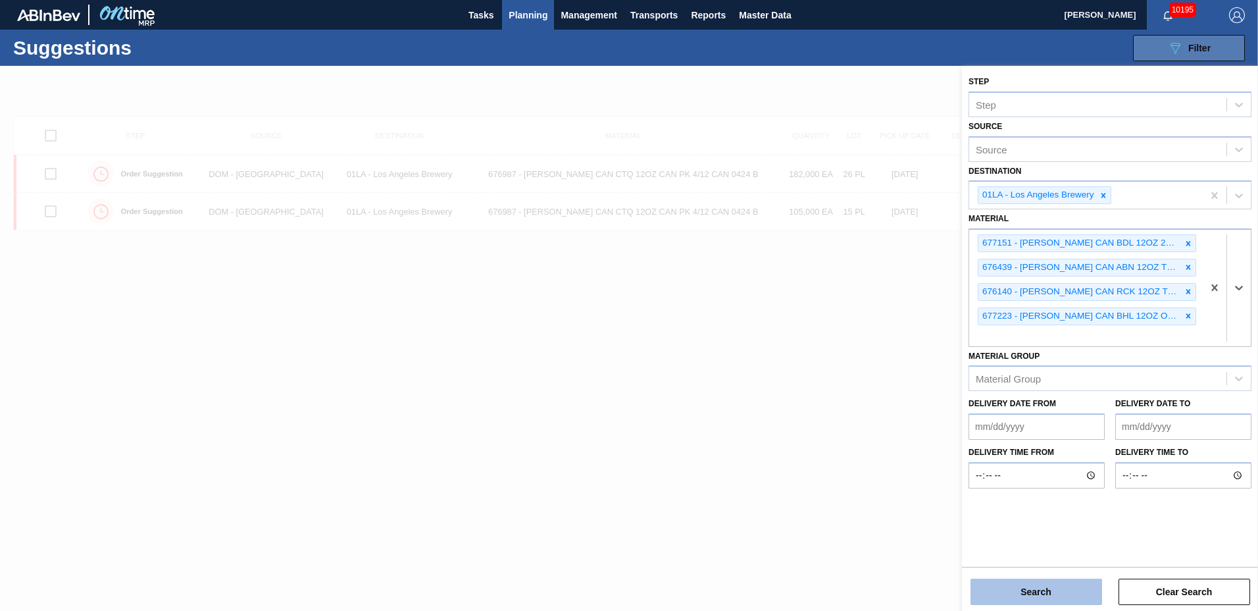
click at [1006, 588] on button "Search" at bounding box center [1036, 591] width 132 height 26
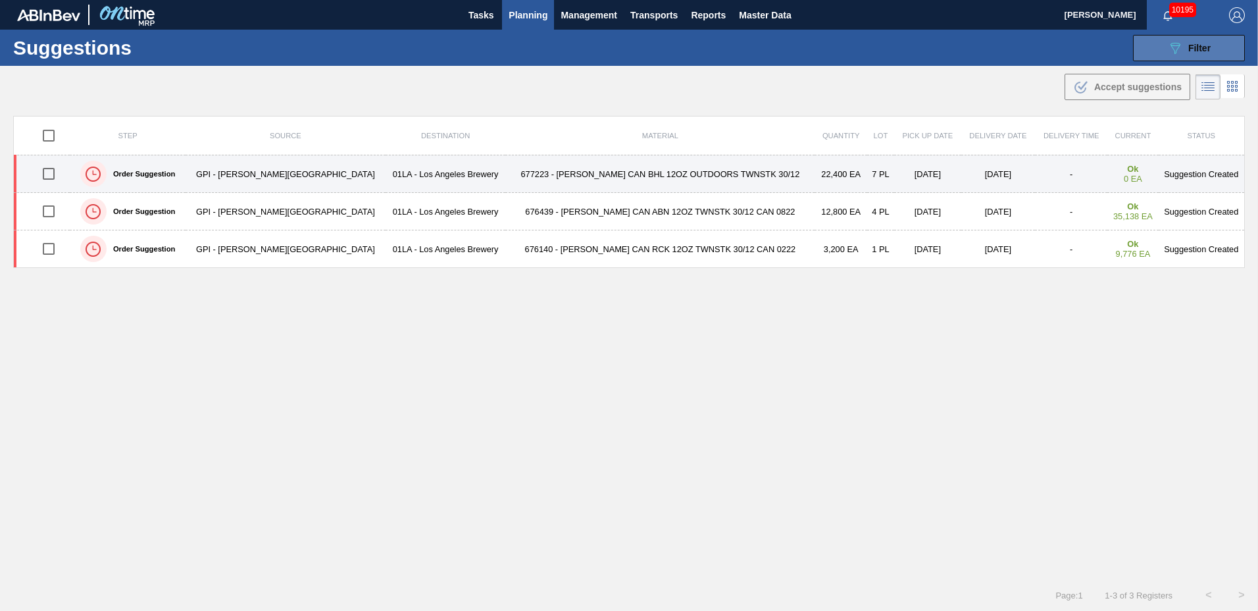
click at [53, 174] on input "checkbox" at bounding box center [49, 174] width 28 height 28
checkbox input "true"
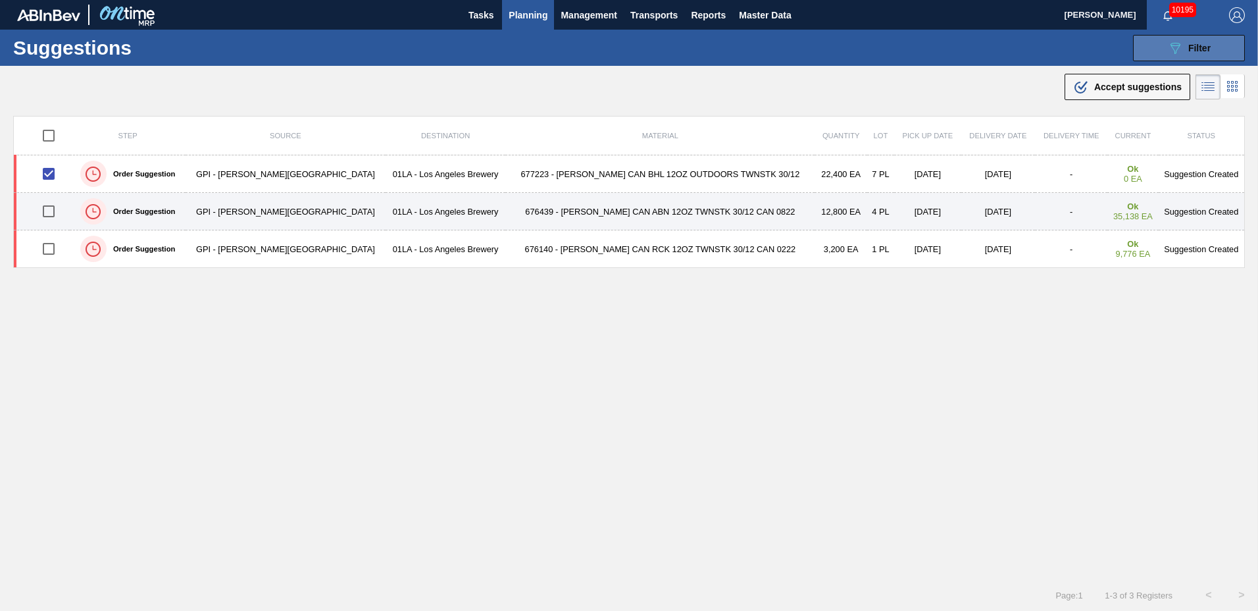
click at [57, 212] on input "checkbox" at bounding box center [49, 211] width 28 height 28
checkbox input "true"
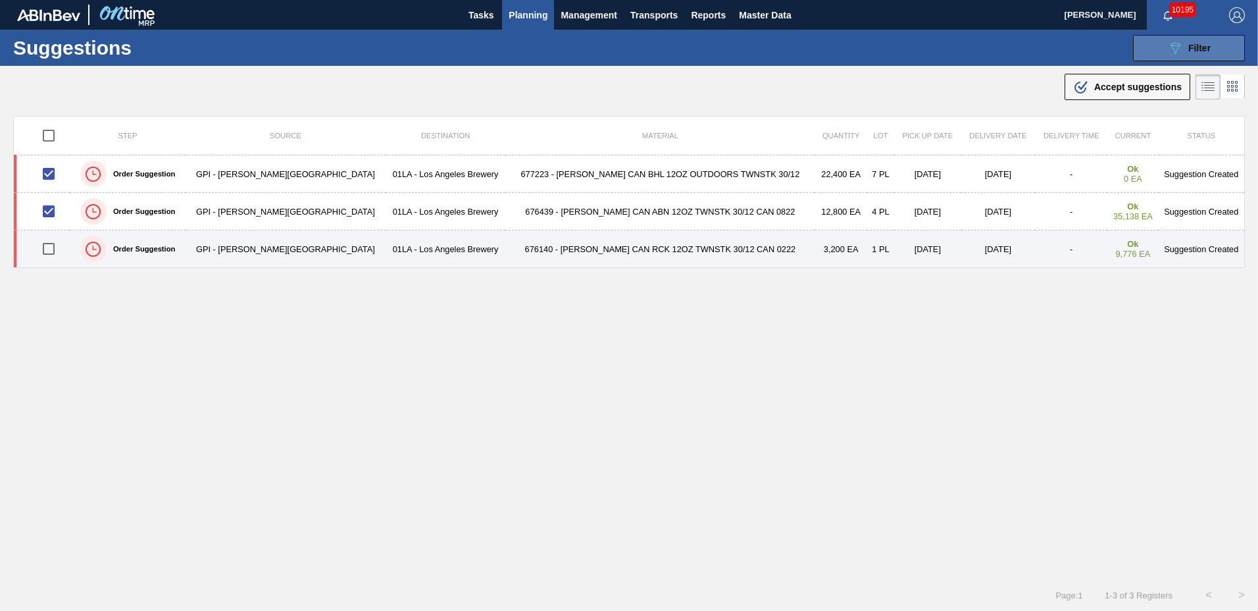
click at [56, 248] on input "checkbox" at bounding box center [49, 249] width 28 height 28
checkbox input "true"
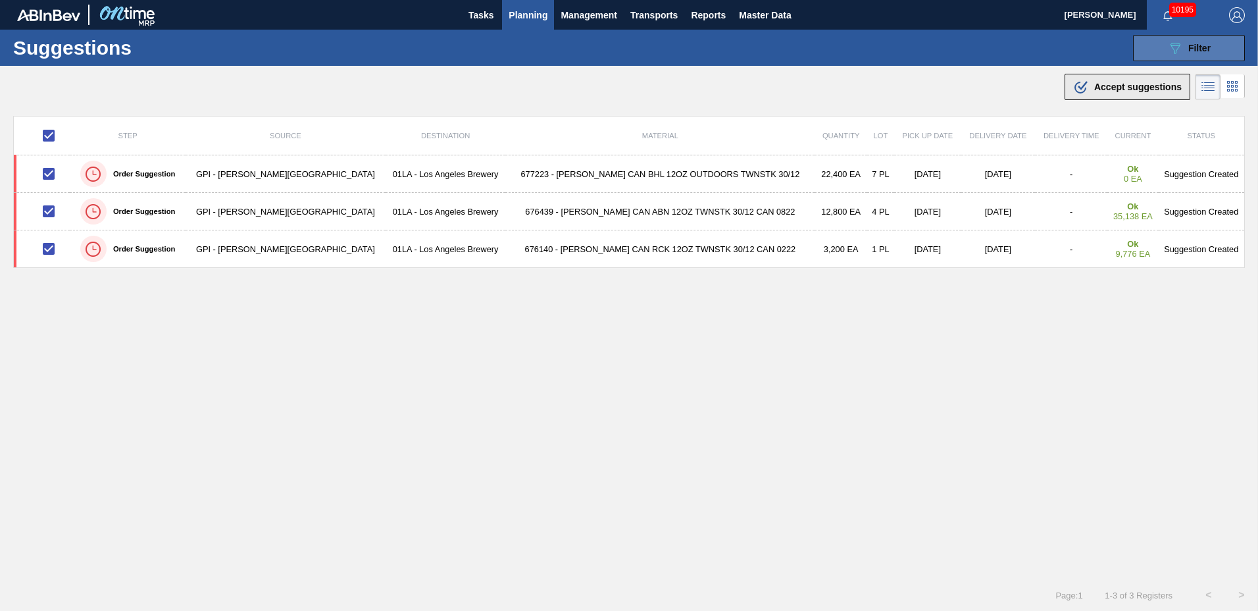
click at [1105, 89] on span "Accept suggestions" at bounding box center [1138, 87] width 88 height 11
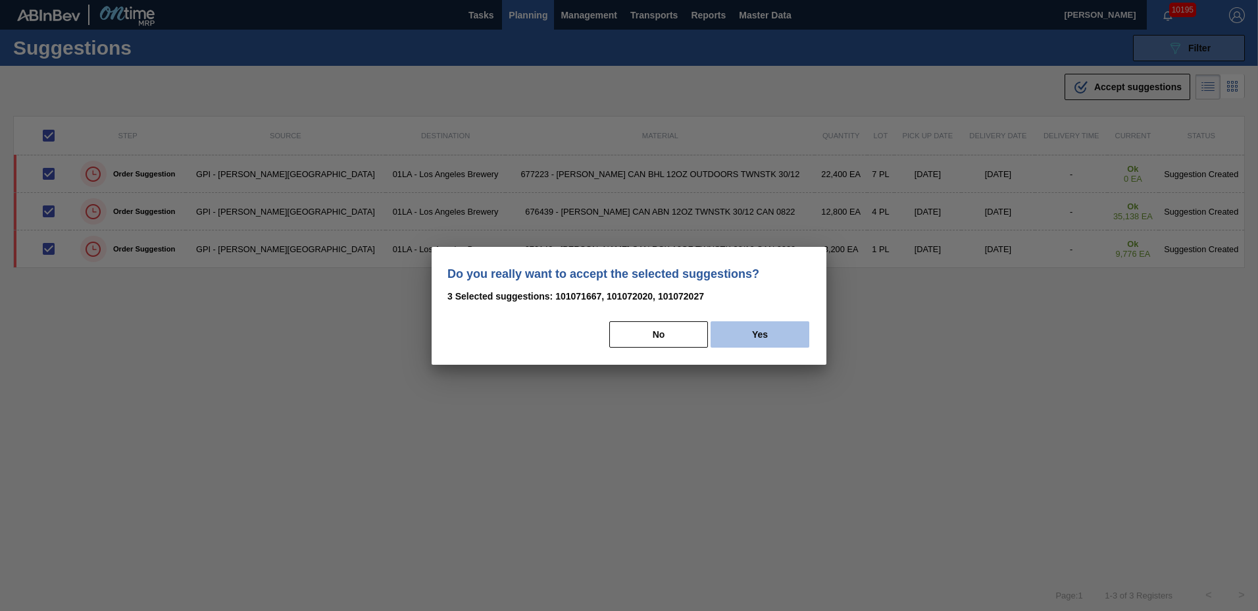
click at [782, 334] on button "Yes" at bounding box center [760, 334] width 99 height 26
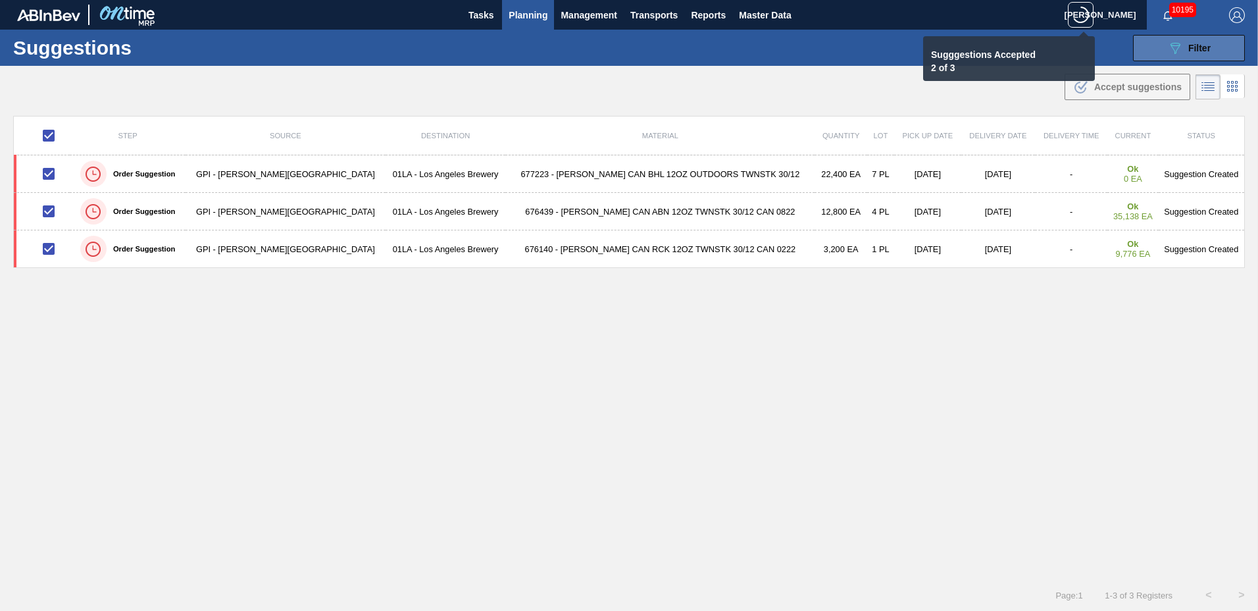
click at [519, 11] on span "Planning" at bounding box center [528, 15] width 39 height 16
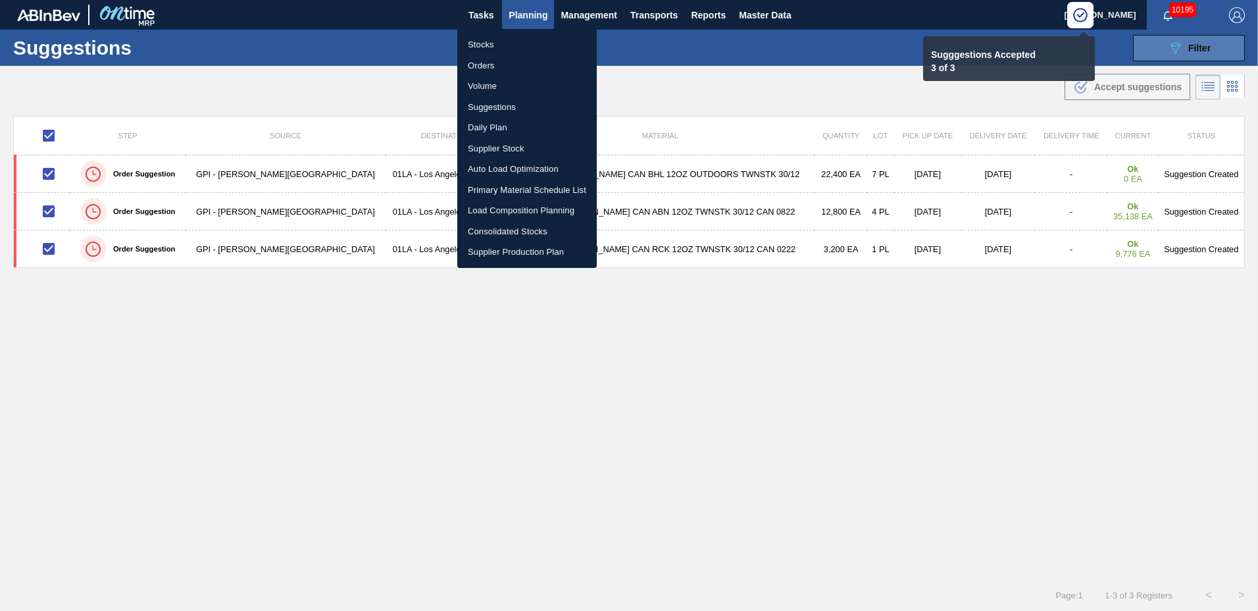
click at [495, 210] on li "Load Composition Planning" at bounding box center [526, 210] width 139 height 21
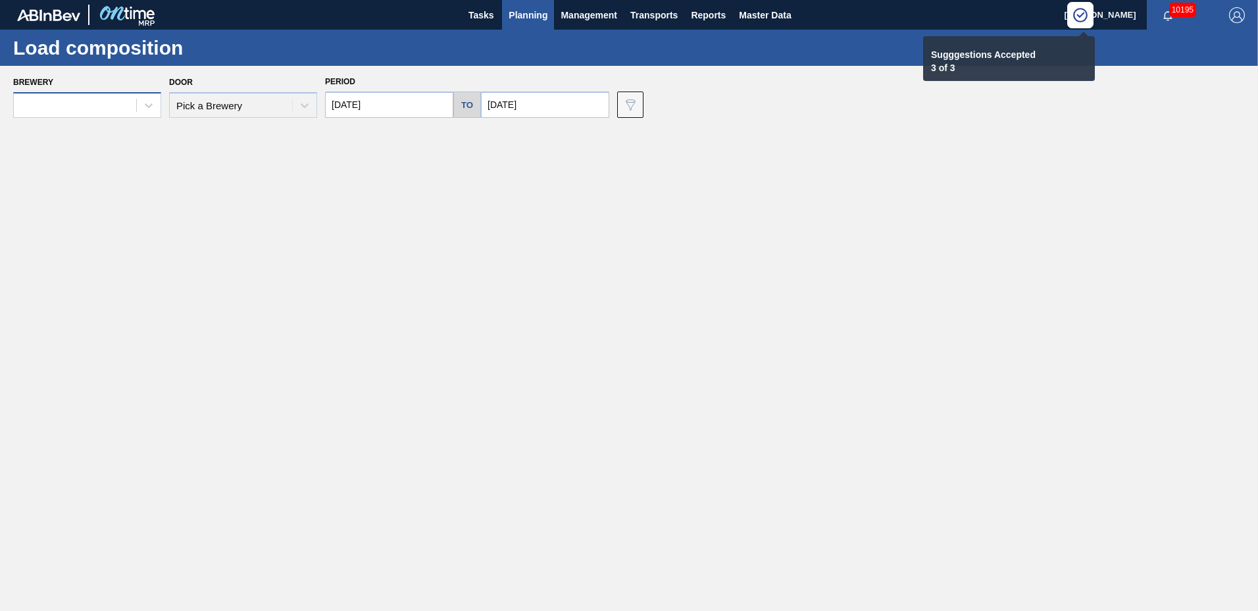
click at [101, 111] on div at bounding box center [75, 105] width 122 height 19
click at [108, 108] on div at bounding box center [75, 105] width 122 height 19
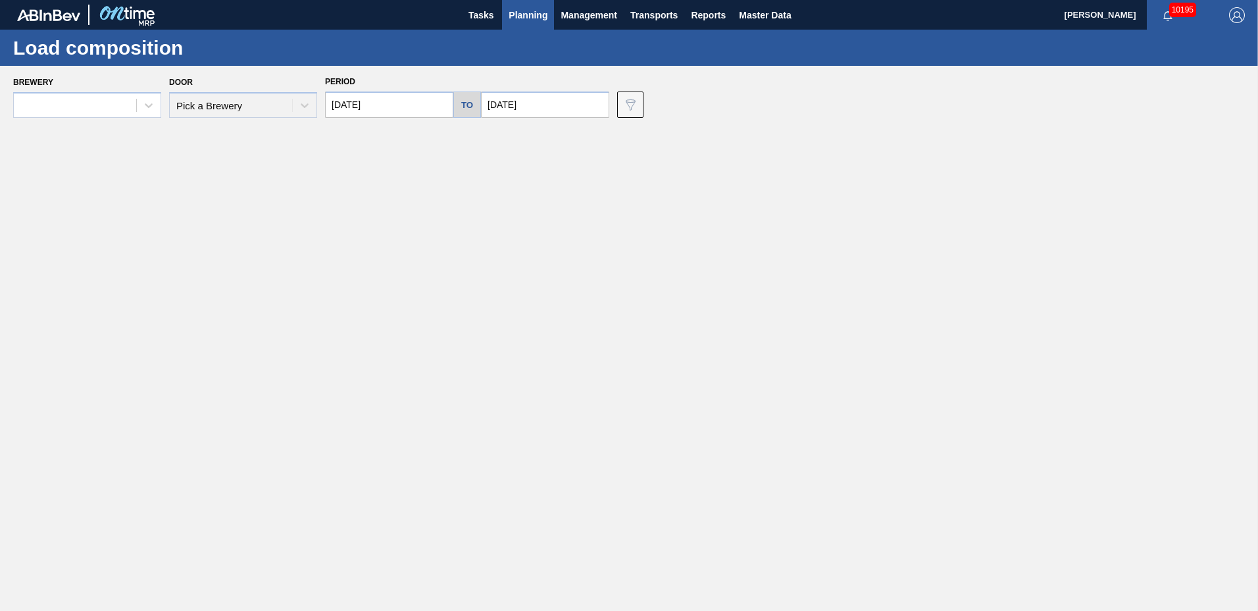
click at [108, 118] on div "Brewery Door Pick a Brewery Period 08/29/2025 to 09/05/2025 Data view filter Un…" at bounding box center [629, 95] width 1258 height 59
click at [105, 110] on div at bounding box center [75, 105] width 122 height 19
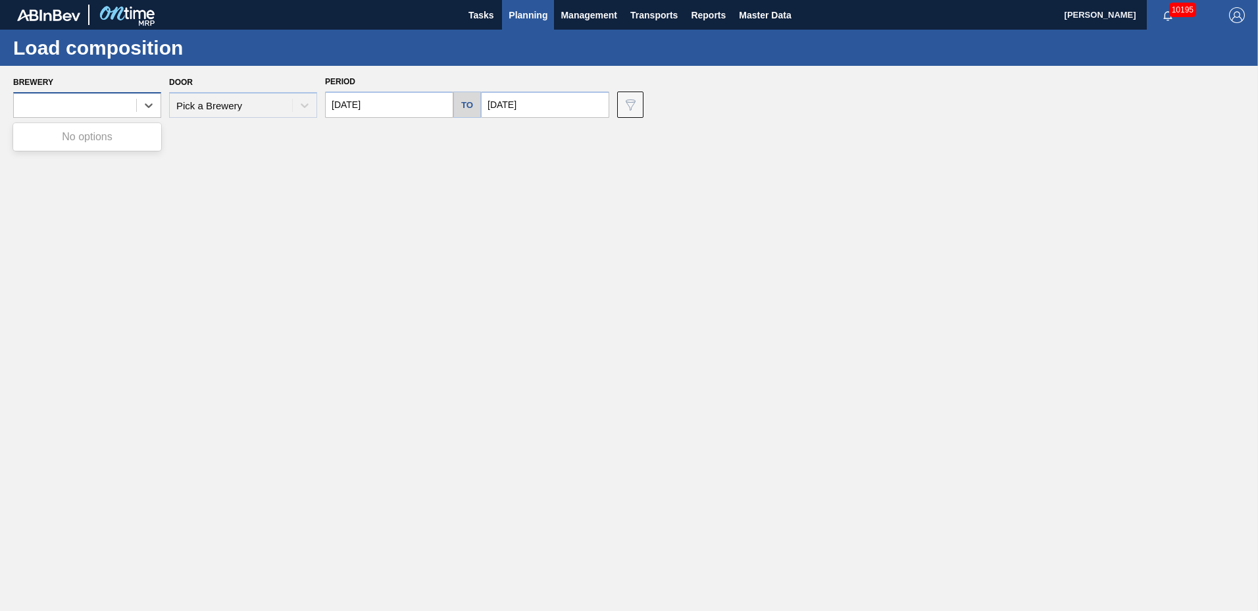
click at [105, 109] on div at bounding box center [75, 105] width 122 height 19
click at [105, 108] on div at bounding box center [75, 105] width 122 height 19
drag, startPoint x: 209, startPoint y: 91, endPoint x: 209, endPoint y: 98, distance: 7.2
click at [209, 98] on div "Door Pick a Brewery" at bounding box center [243, 95] width 148 height 45
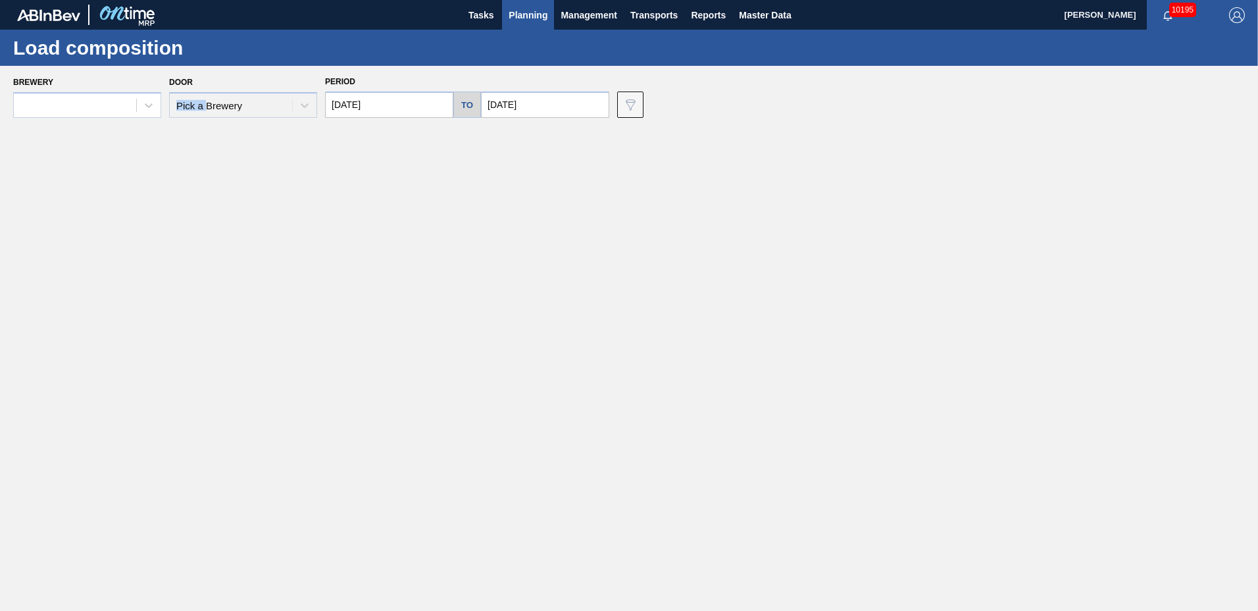
click at [208, 101] on div "Door Pick a Brewery" at bounding box center [243, 95] width 148 height 45
click at [303, 108] on div "Door Pick a Brewery" at bounding box center [243, 95] width 148 height 45
click at [143, 103] on icon at bounding box center [148, 105] width 13 height 13
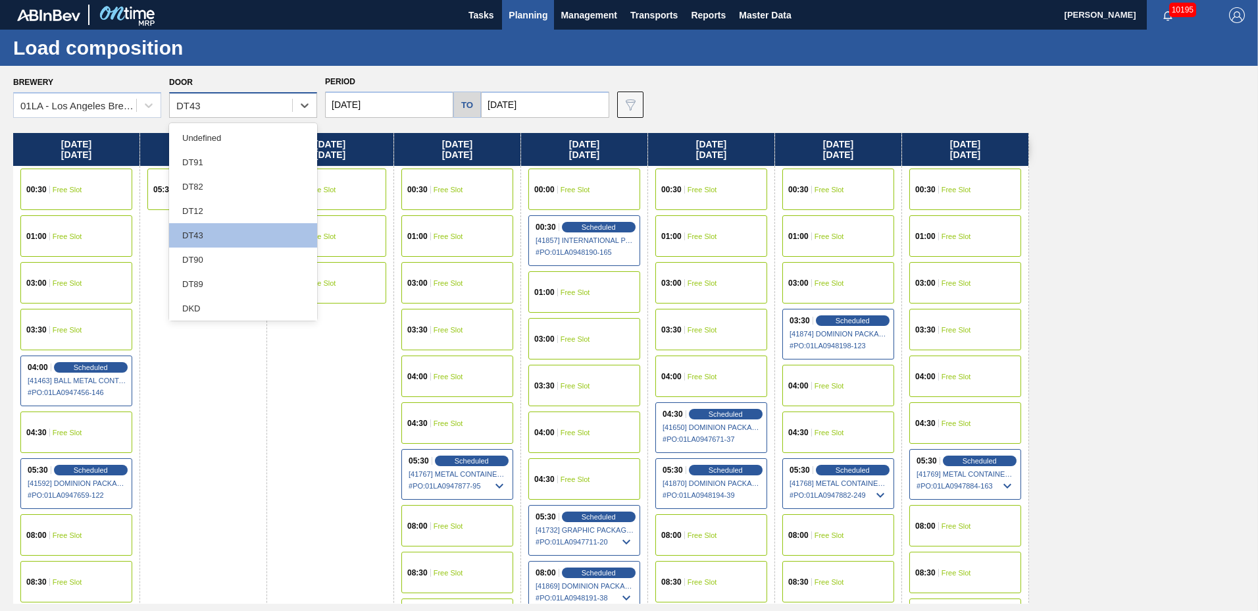
click at [230, 108] on div "DT43" at bounding box center [231, 105] width 122 height 19
click at [203, 211] on div "DT12" at bounding box center [243, 211] width 148 height 24
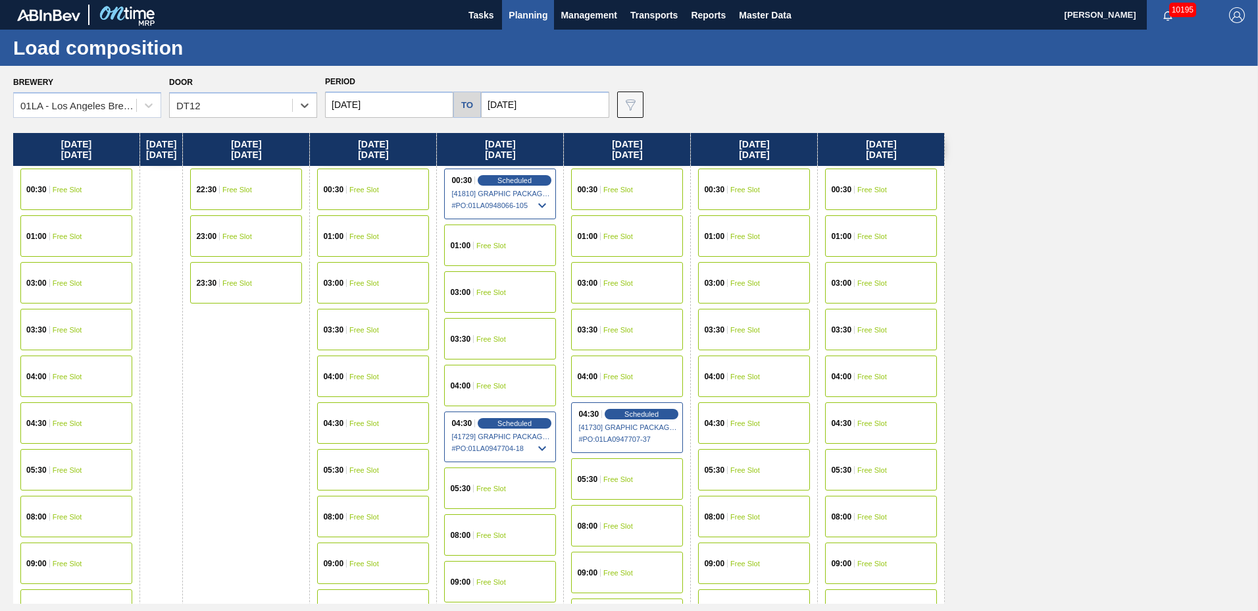
scroll to position [505, 0]
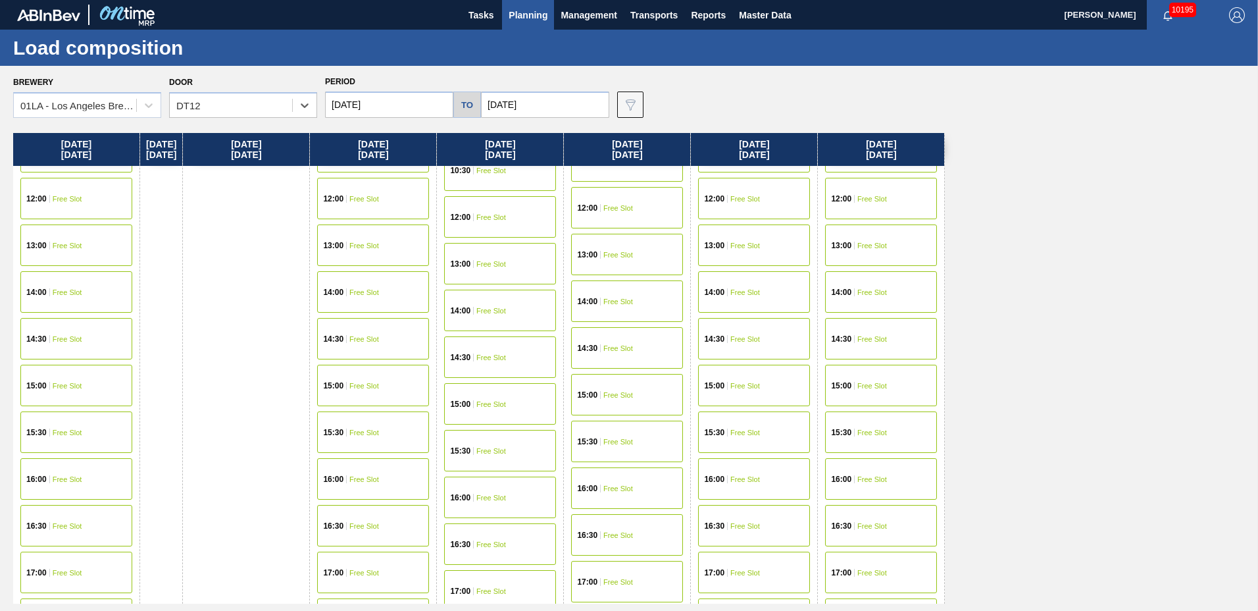
click at [636, 588] on div "17:00 Free Slot" at bounding box center [627, 581] width 112 height 41
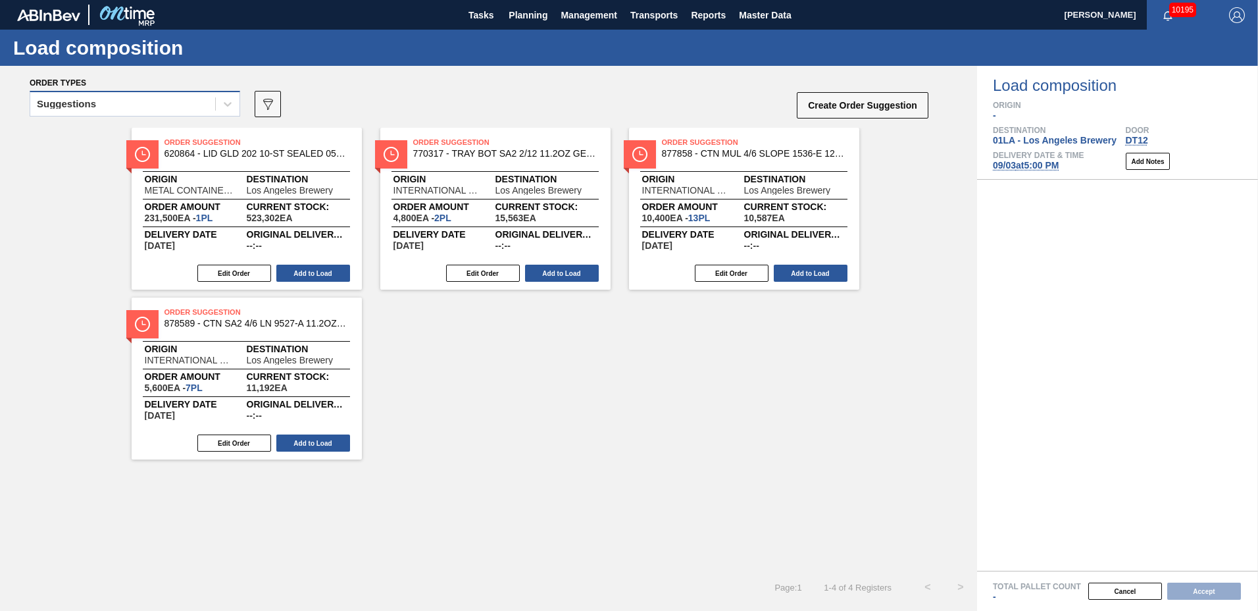
click at [139, 110] on div "Suggestions" at bounding box center [122, 104] width 185 height 19
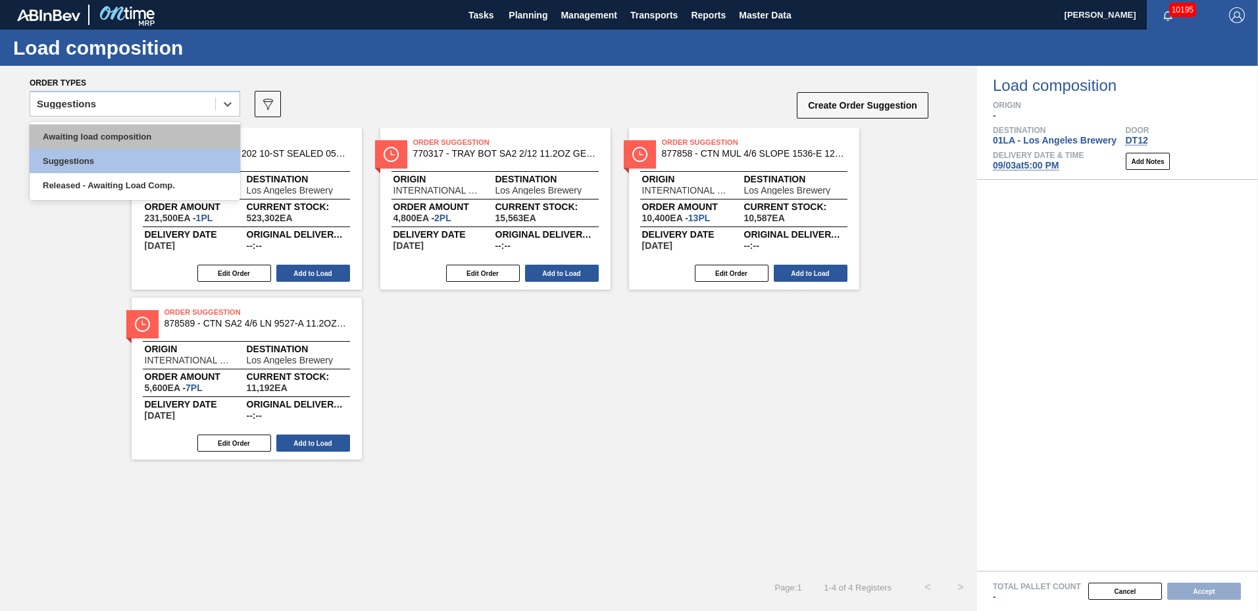
click at [125, 132] on div "Awaiting load composition" at bounding box center [135, 136] width 211 height 24
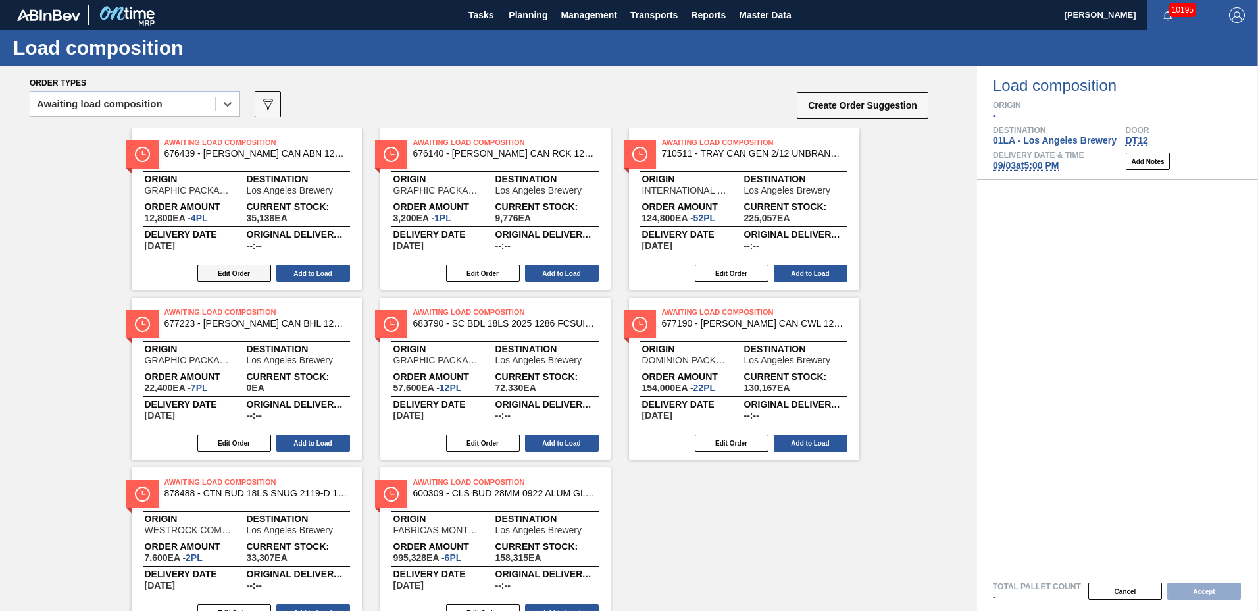
click at [221, 276] on button "Edit Order" at bounding box center [234, 273] width 74 height 17
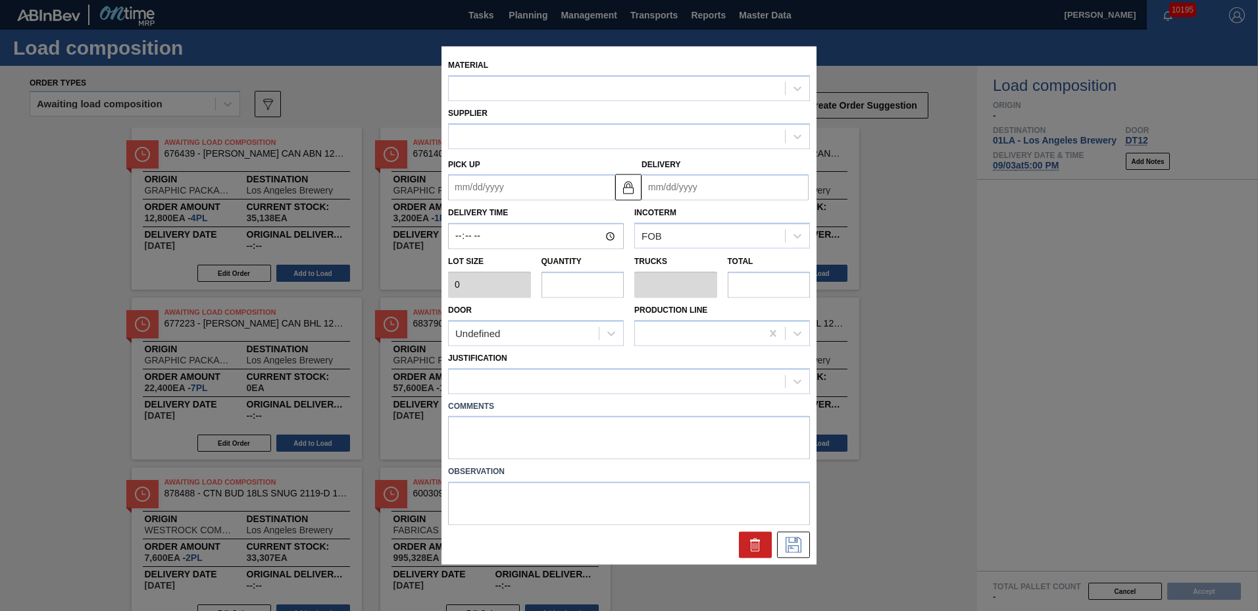
type input "3,200"
type input "4"
type input "0.154"
type input "12,800"
type up "[DATE]"
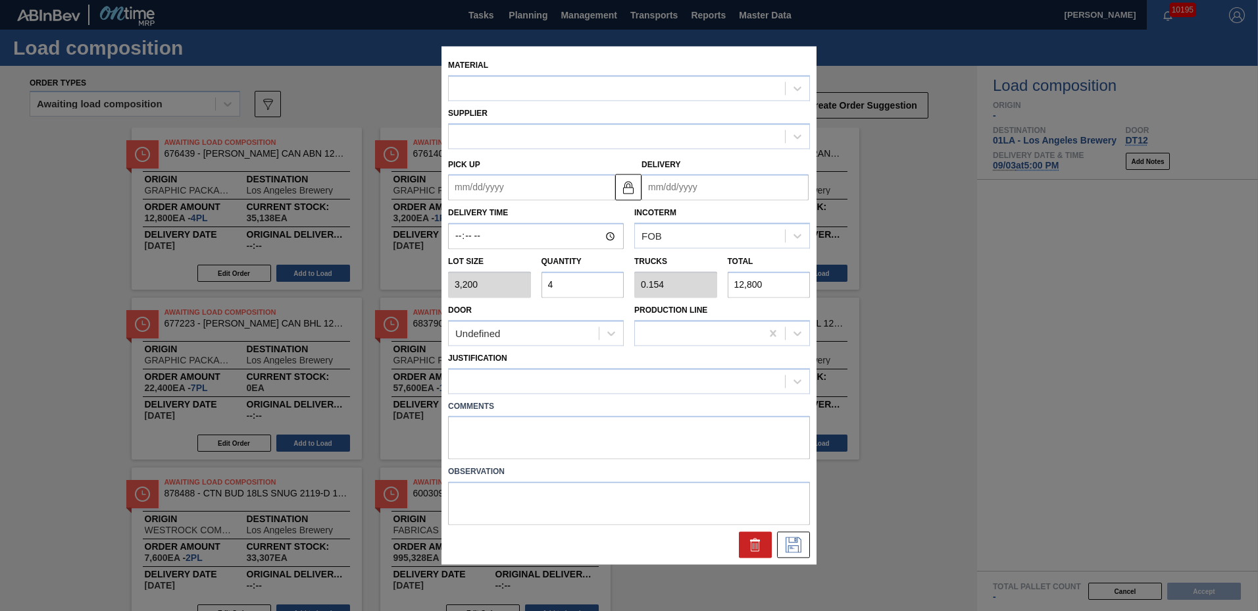
type input "09/08/2025"
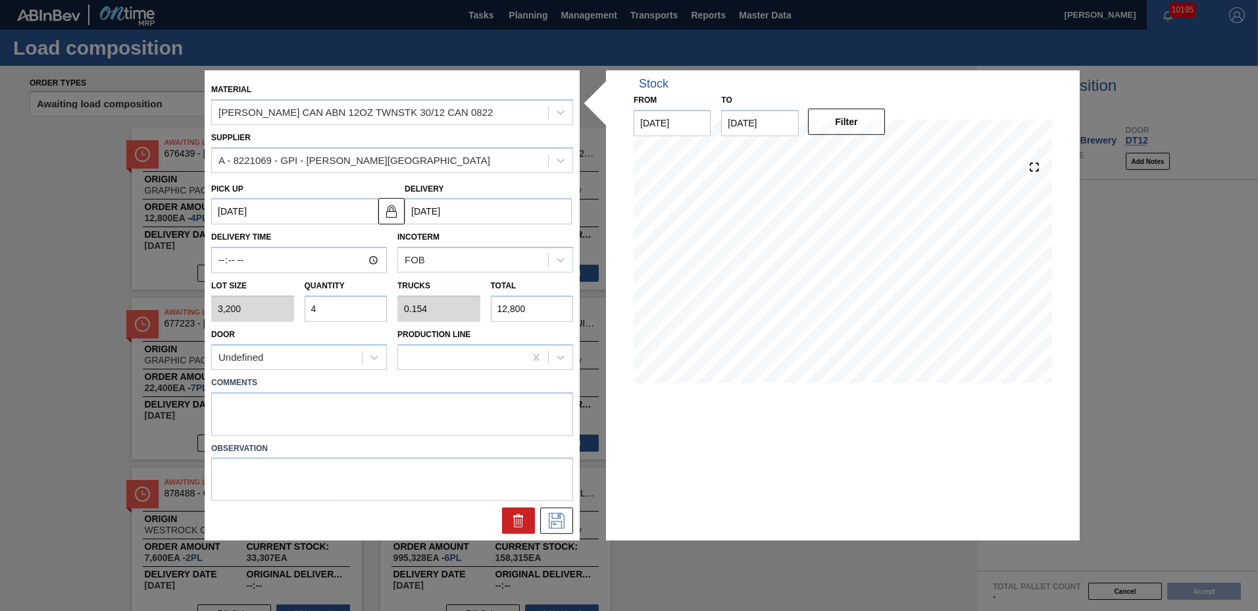
drag, startPoint x: 368, startPoint y: 306, endPoint x: 0, endPoint y: 272, distance: 370.0
click at [197, 303] on div "Material CARR CAN ABN 12OZ TWNSTK 30/12 CAN 0822 Supplier A - 8221069 - GPI - W…" at bounding box center [629, 305] width 1258 height 611
type input "2"
type input "0.077"
type input "6,400"
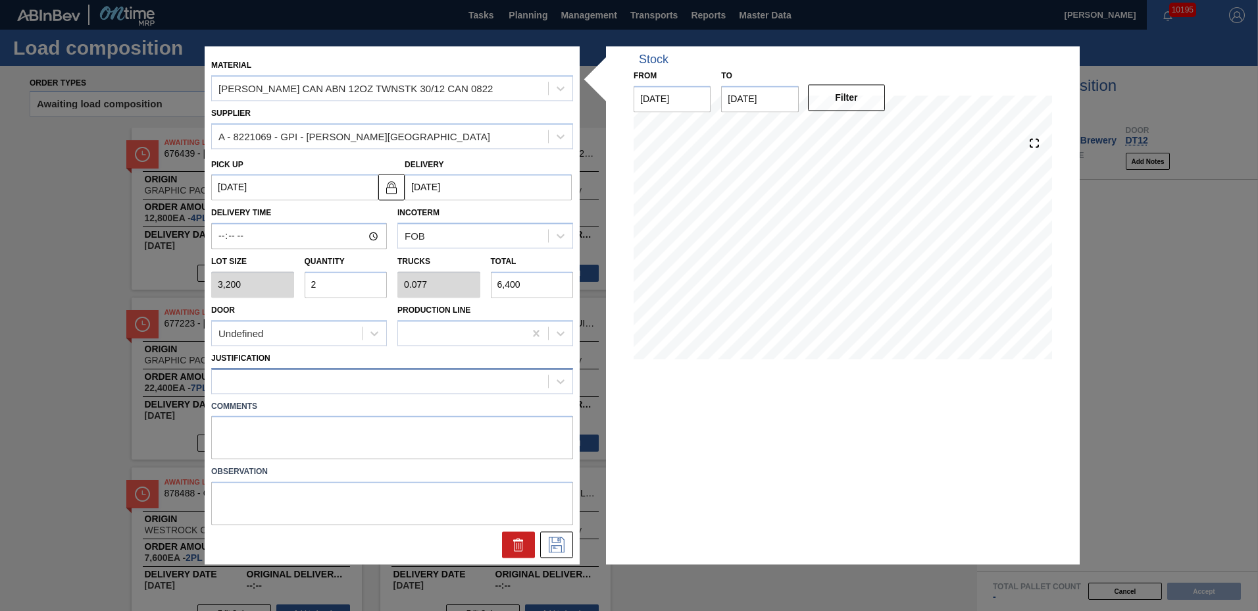
type input "2"
click at [232, 376] on div at bounding box center [380, 380] width 336 height 19
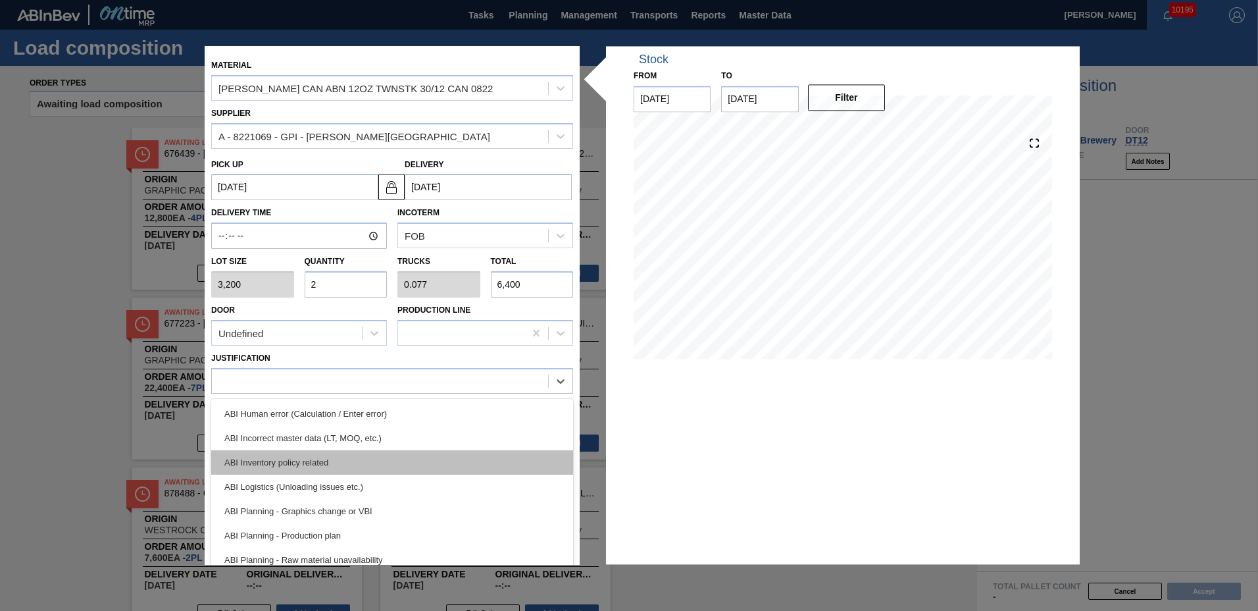
click at [291, 460] on div "ABI Inventory policy related" at bounding box center [392, 462] width 362 height 24
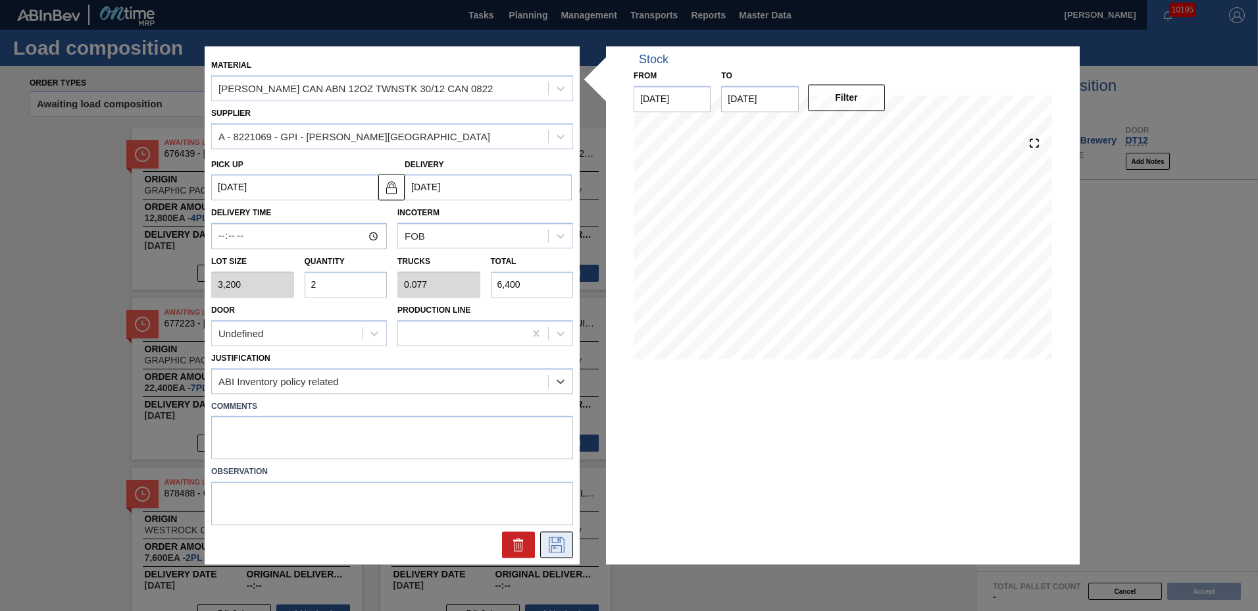
click at [547, 540] on icon at bounding box center [556, 545] width 21 height 16
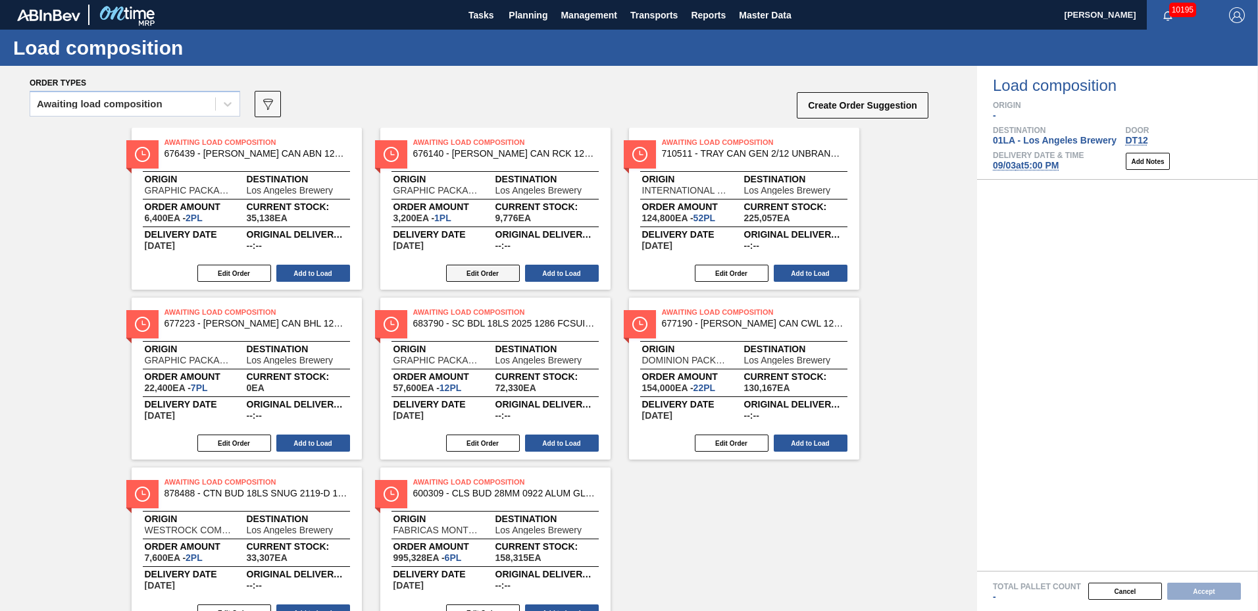
click at [467, 274] on button "Edit Order" at bounding box center [483, 273] width 74 height 17
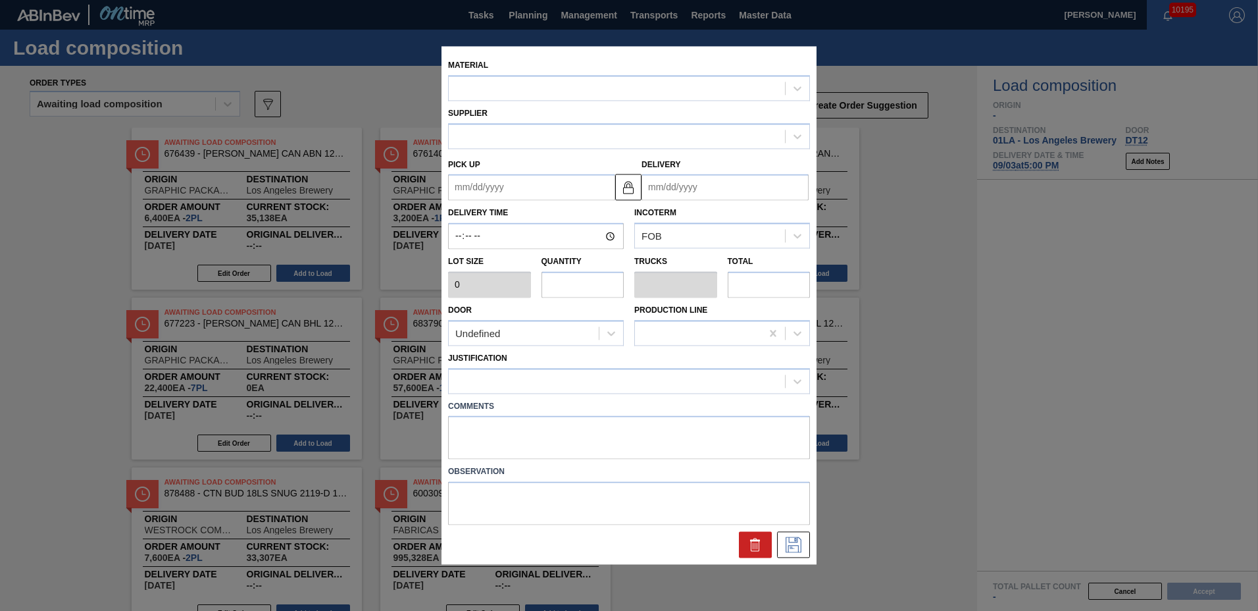
type input "3,200"
type input "1"
type input "0.042"
type input "3,200"
type up "[DATE]"
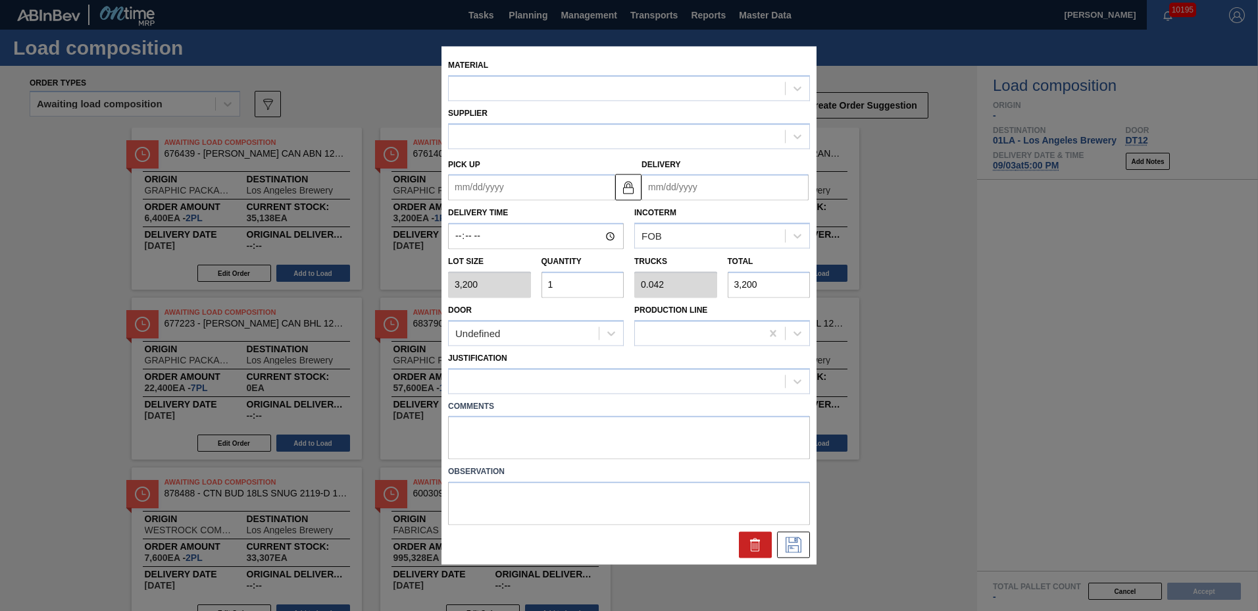
type input "09/08/2025"
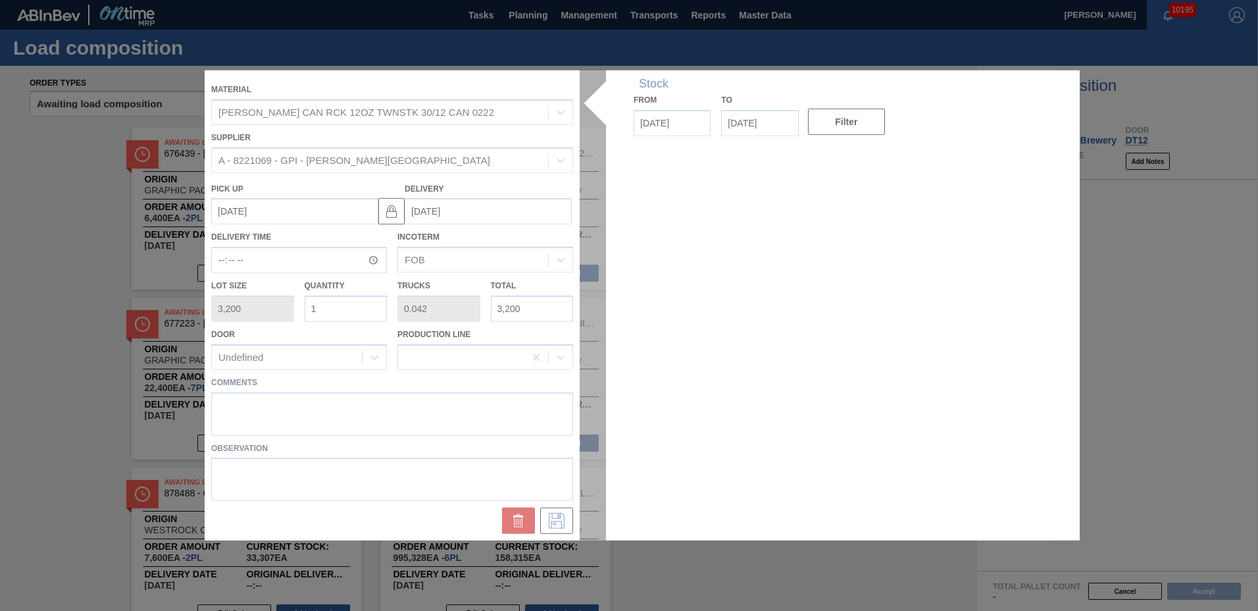
drag, startPoint x: 340, startPoint y: 309, endPoint x: 124, endPoint y: 286, distance: 217.8
click at [124, 286] on div "Material CARR CAN RCK 12OZ TWNSTK 30/12 CAN 0222 Supplier A - 8221069 - GPI - W…" at bounding box center [629, 305] width 1258 height 611
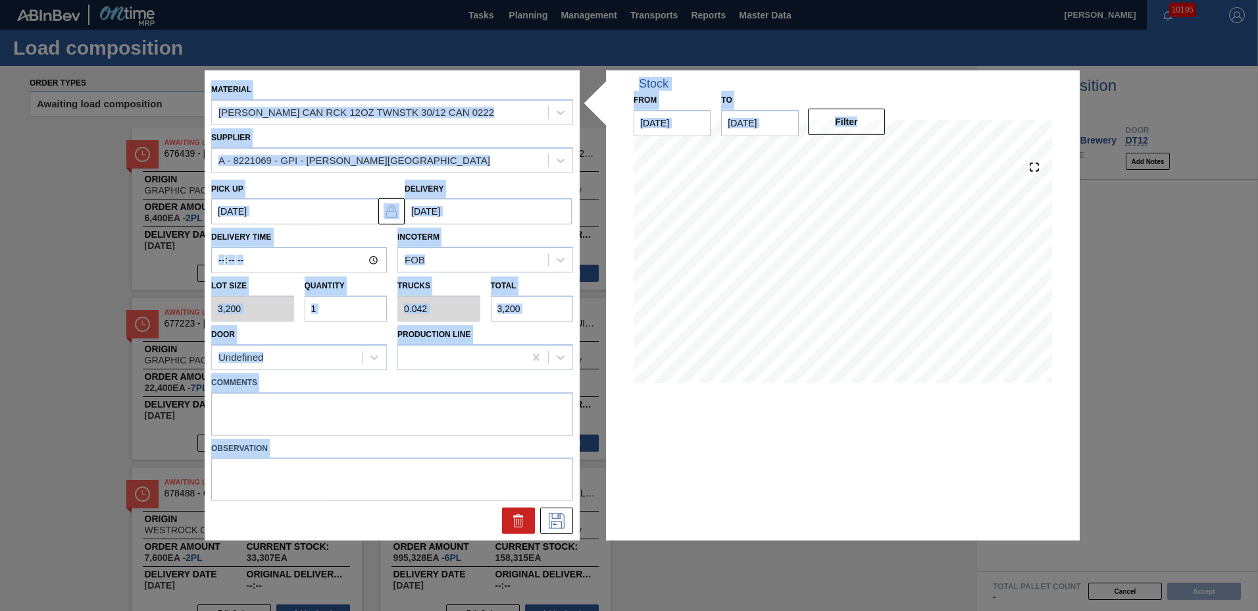
click at [347, 305] on input "1" at bounding box center [346, 308] width 83 height 26
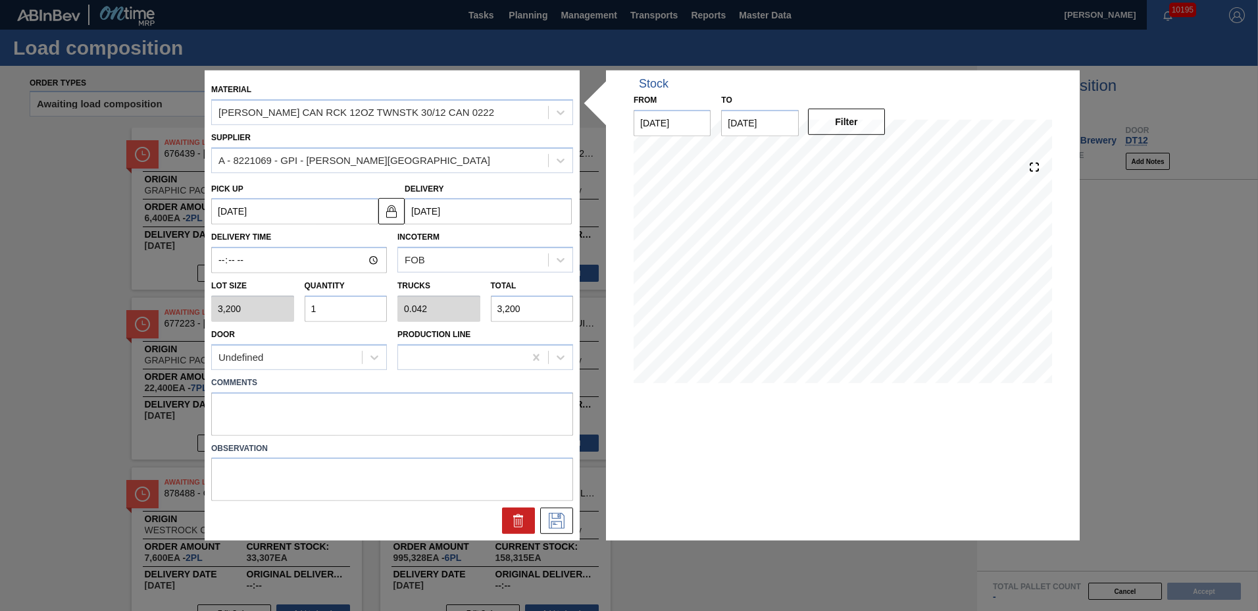
click at [347, 305] on input "1" at bounding box center [346, 308] width 83 height 26
type input "20"
type input "0.833"
type input "64,000"
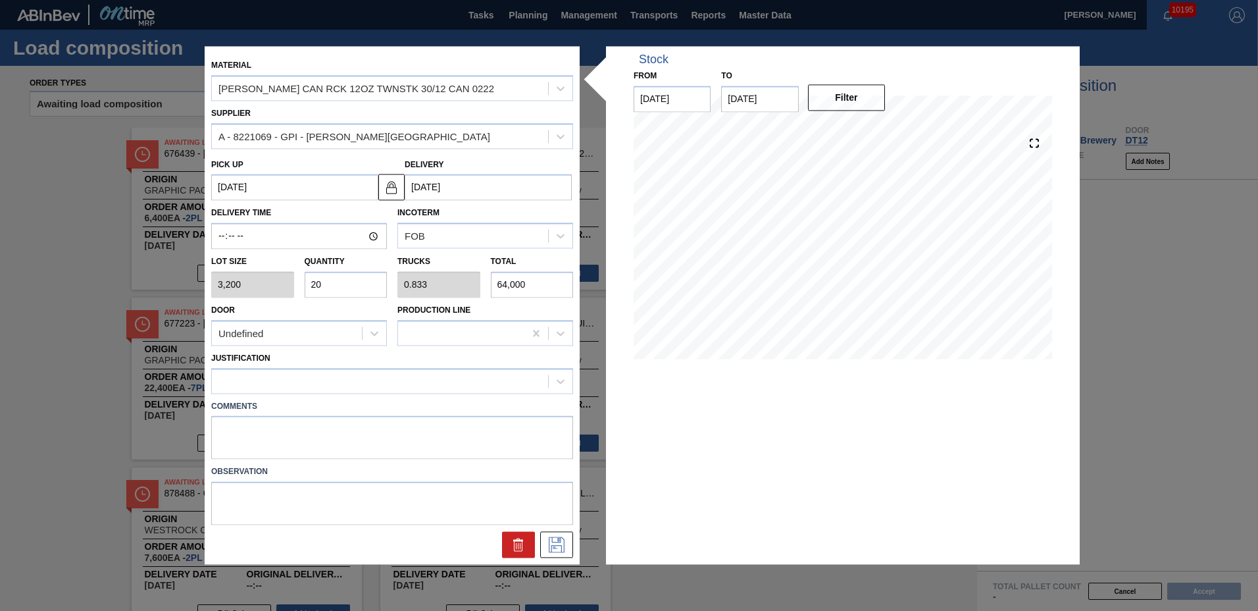
type input "2"
type input "0.083"
type input "6,400"
type input "2"
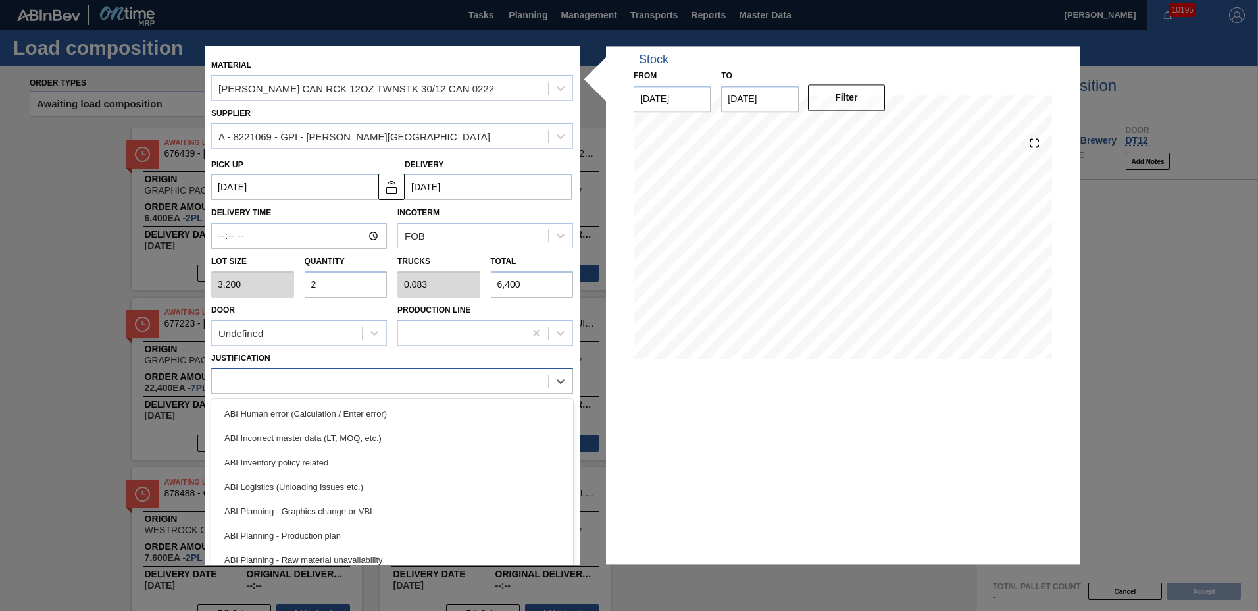
click at [263, 379] on div at bounding box center [380, 380] width 336 height 19
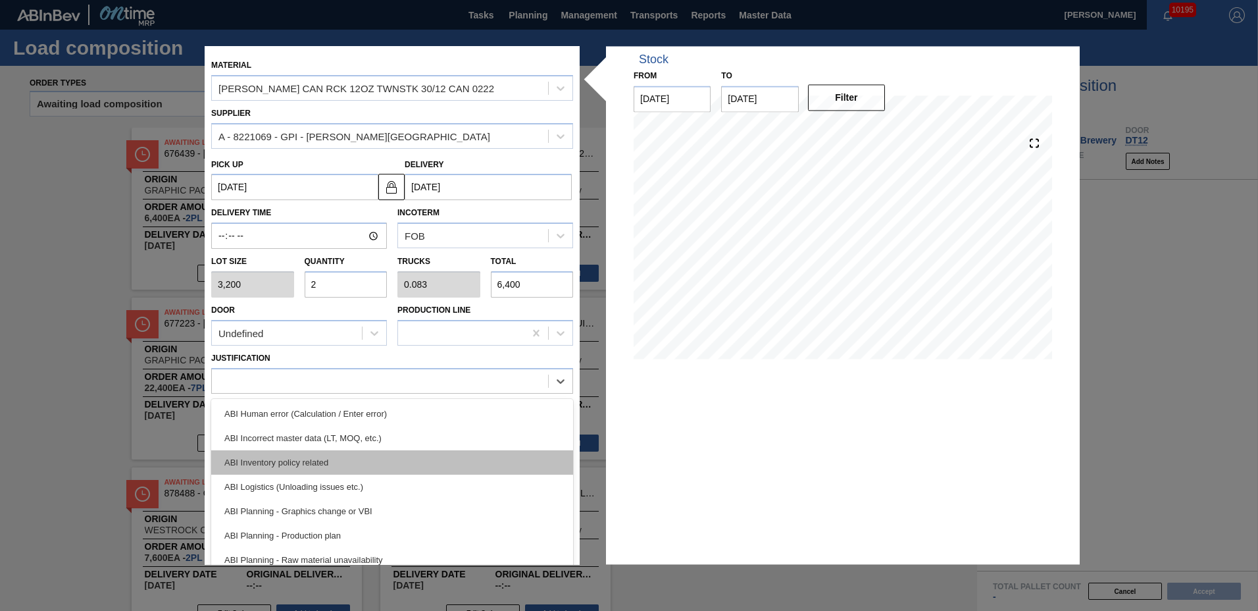
click at [270, 453] on div "ABI Inventory policy related" at bounding box center [392, 462] width 362 height 24
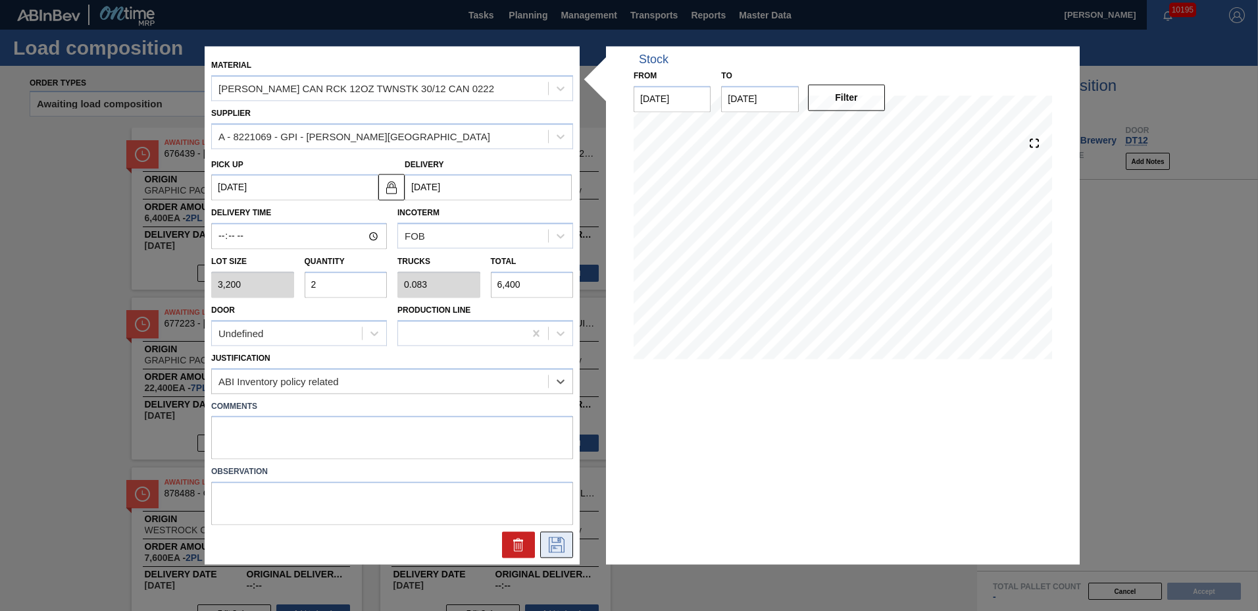
click at [549, 547] on icon at bounding box center [557, 545] width 16 height 16
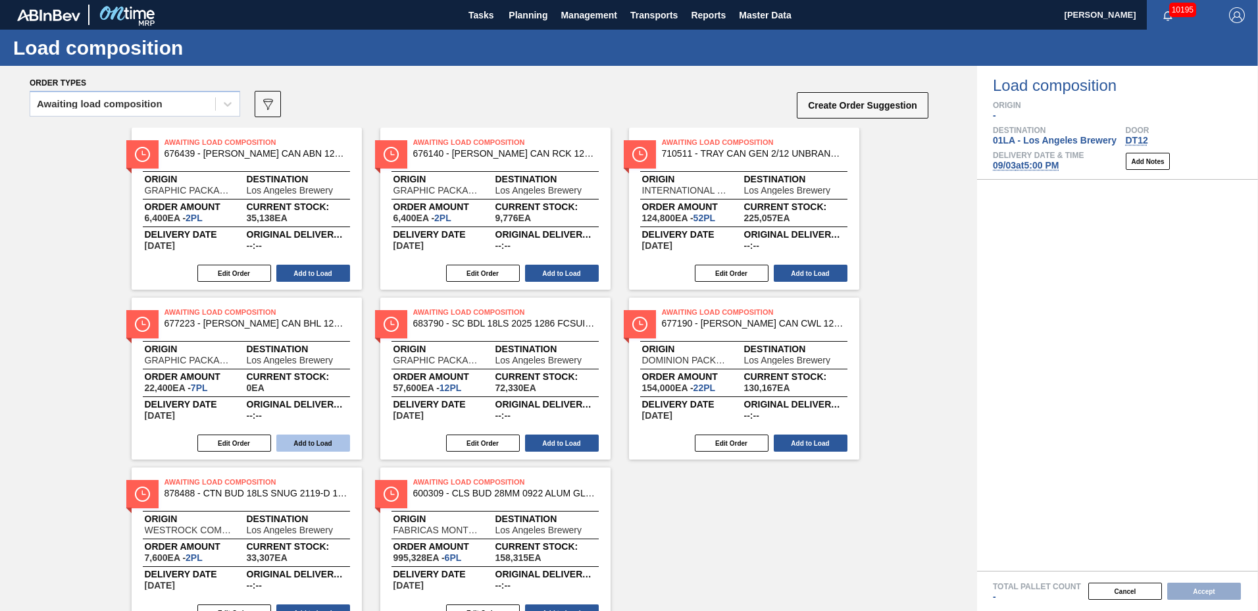
click at [302, 445] on button "Add to Load" at bounding box center [313, 442] width 74 height 17
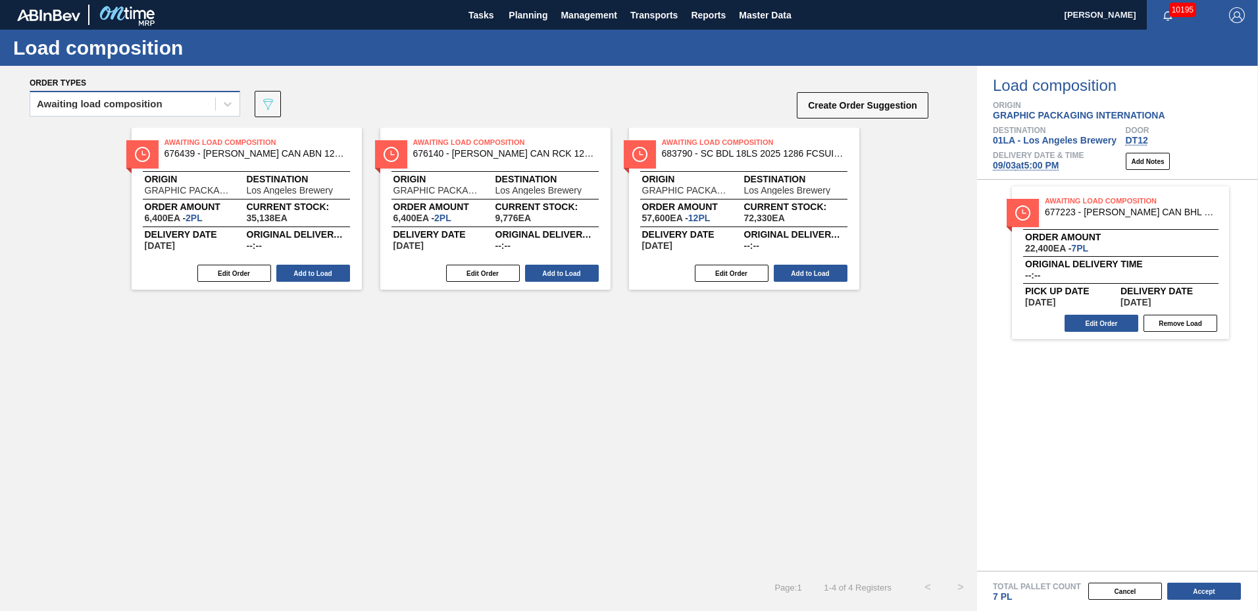
click at [118, 103] on div "Awaiting load composition" at bounding box center [100, 103] width 126 height 9
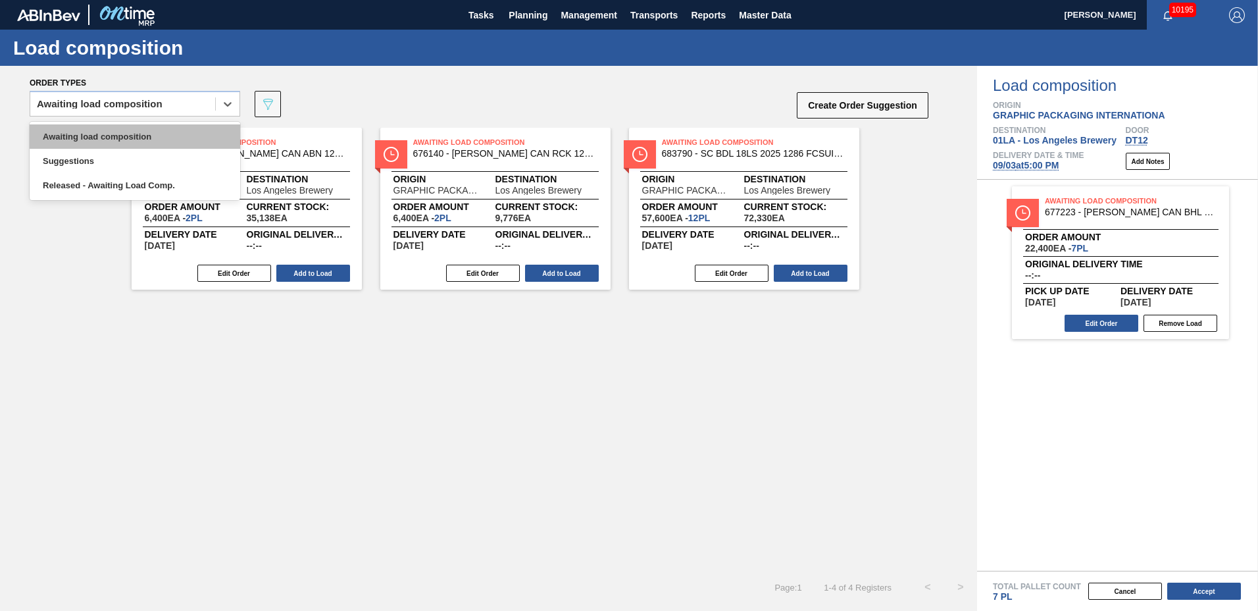
click at [113, 141] on div "Awaiting load composition" at bounding box center [135, 136] width 211 height 24
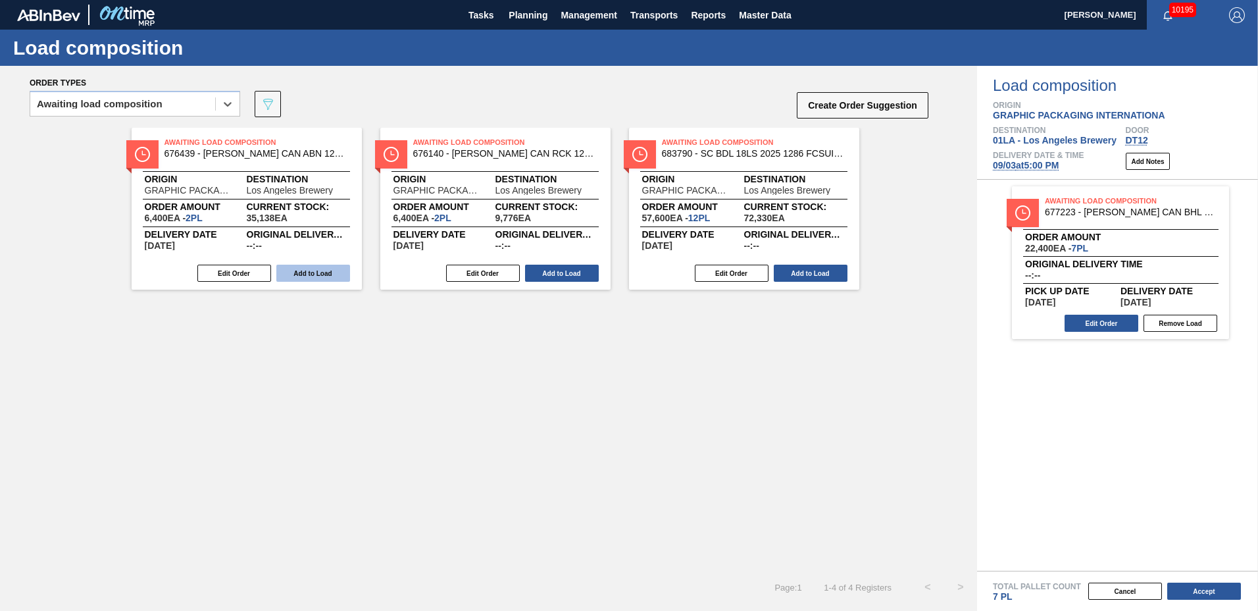
click at [342, 274] on button "Add to Load" at bounding box center [313, 273] width 74 height 17
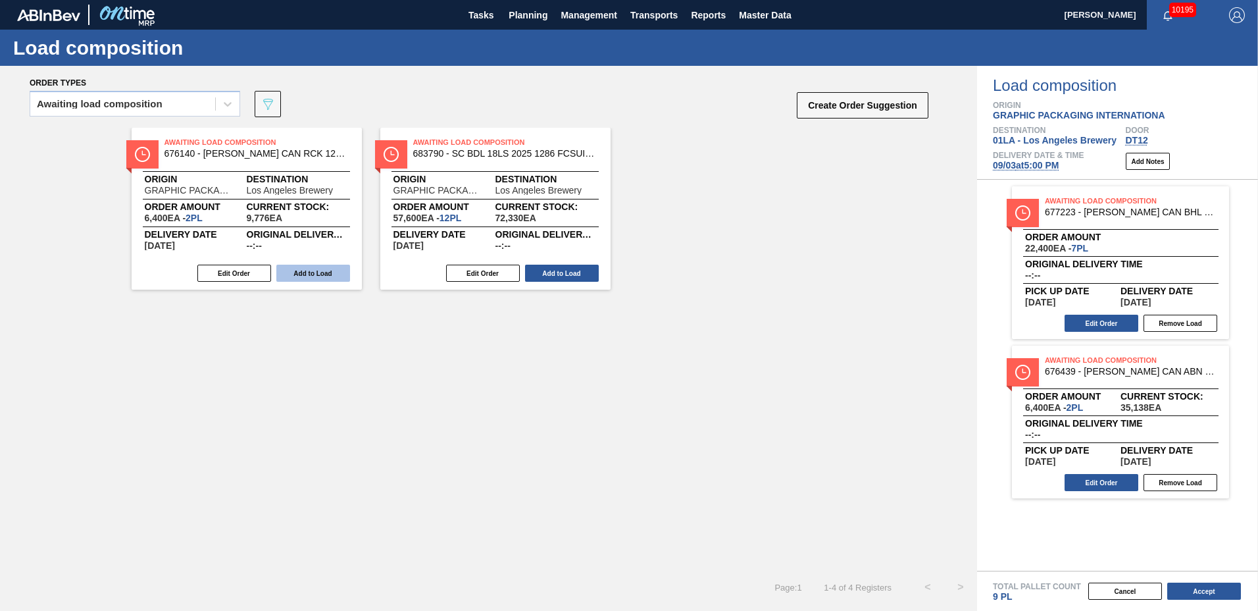
click at [339, 276] on button "Add to Load" at bounding box center [313, 273] width 74 height 17
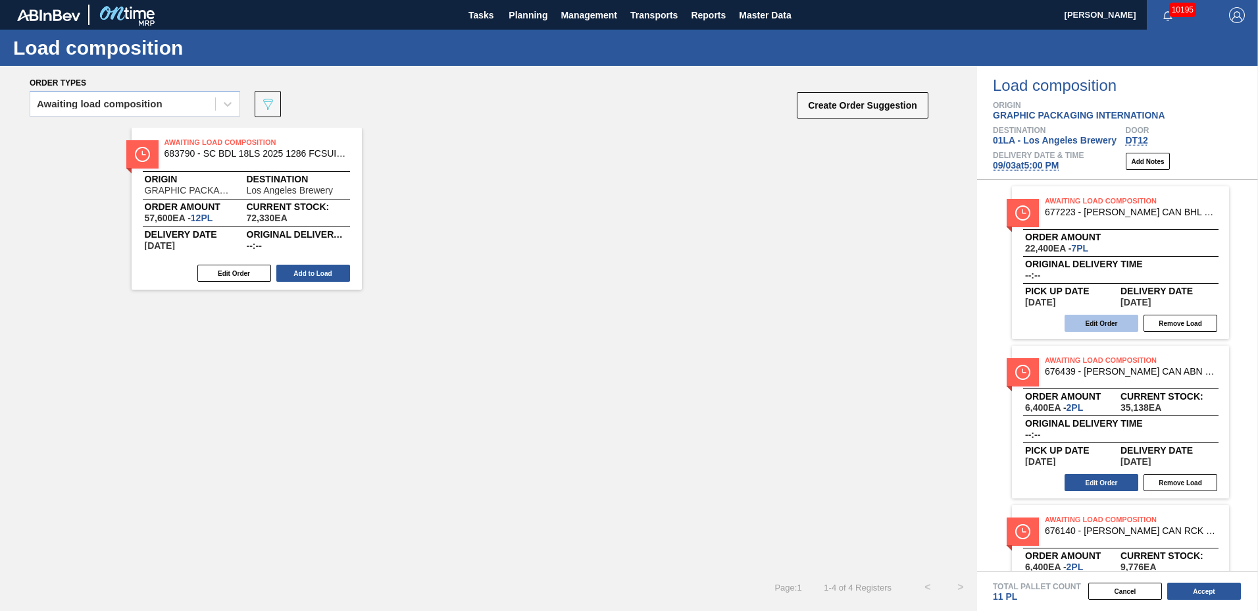
click at [1082, 317] on button "Edit Order" at bounding box center [1102, 323] width 74 height 17
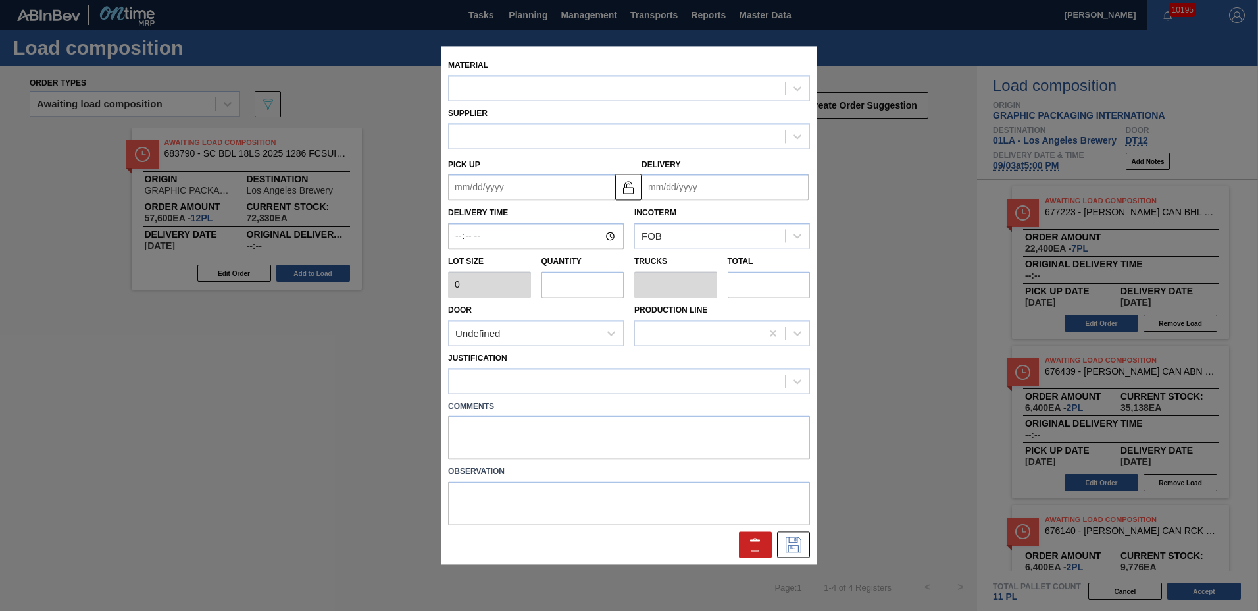
type input "3,200"
type input "7"
type input "0.269"
type input "22,400"
type up "[DATE]"
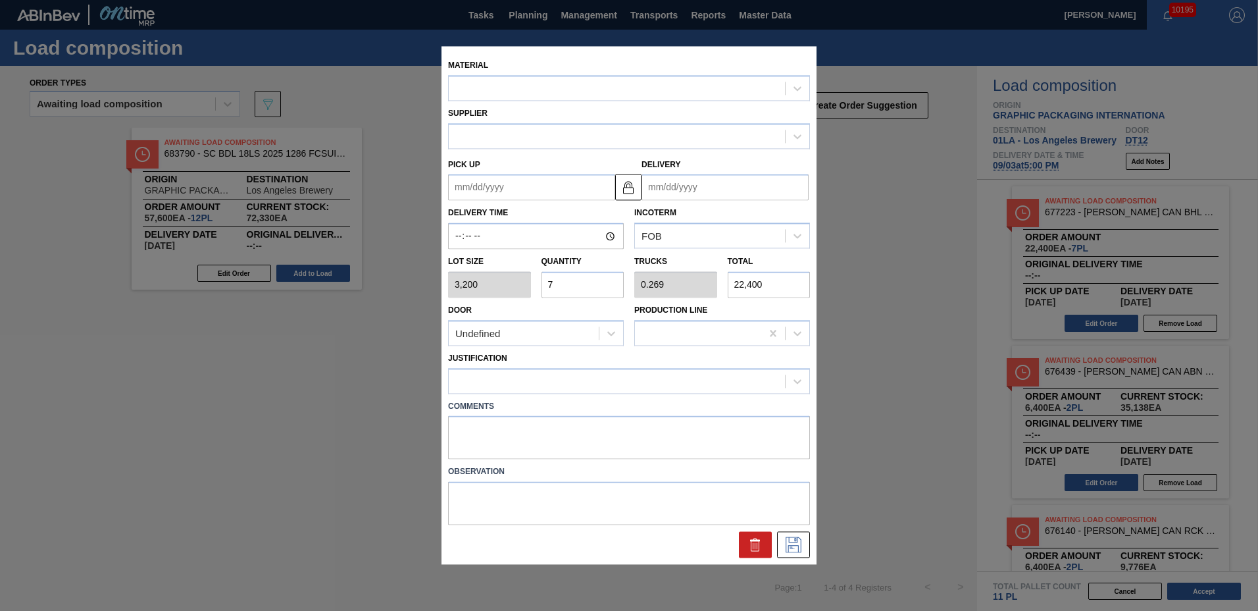
type input "[DATE]"
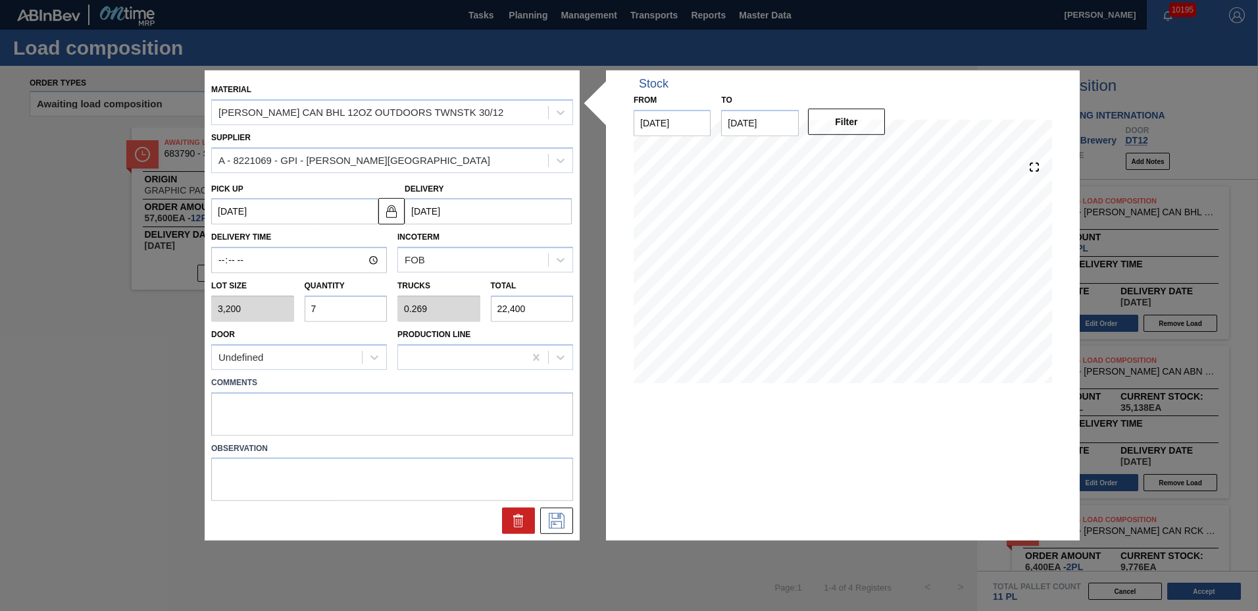
drag, startPoint x: 340, startPoint y: 311, endPoint x: 41, endPoint y: 288, distance: 299.6
click at [41, 288] on div "Material CARR CAN BHL 12OZ OUTDOORS TWNSTK 30/12 Supplier A - 8221069 - GPI - W…" at bounding box center [629, 305] width 1258 height 611
type input "4"
type input "0.154"
type input "12,800"
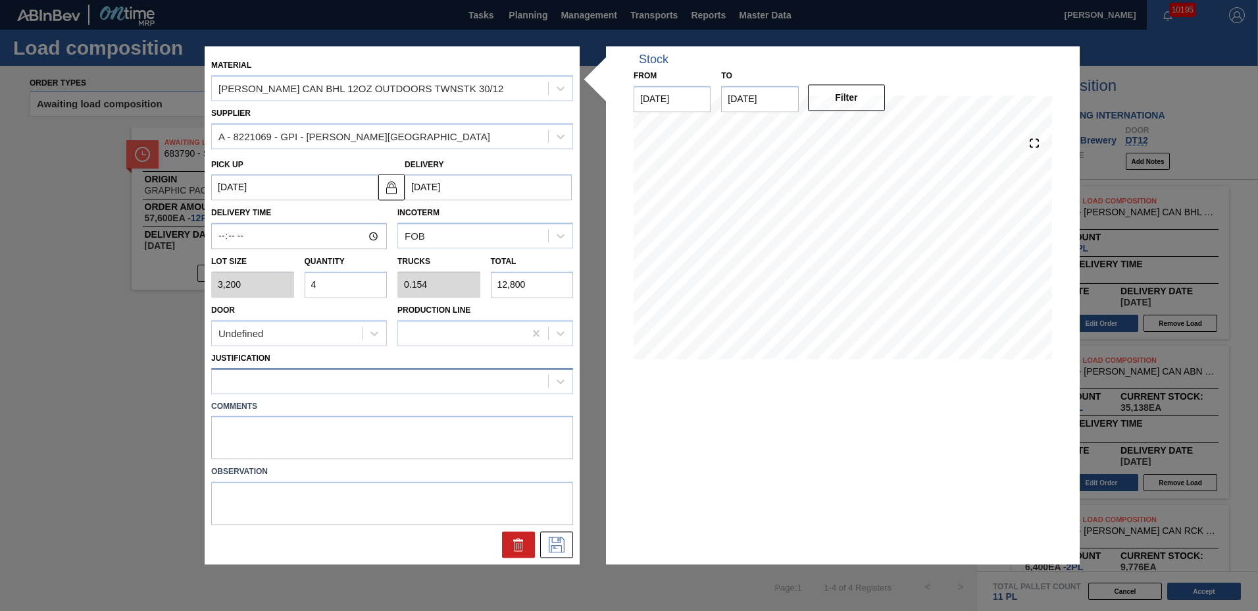
type input "4"
click at [242, 376] on div at bounding box center [380, 380] width 336 height 19
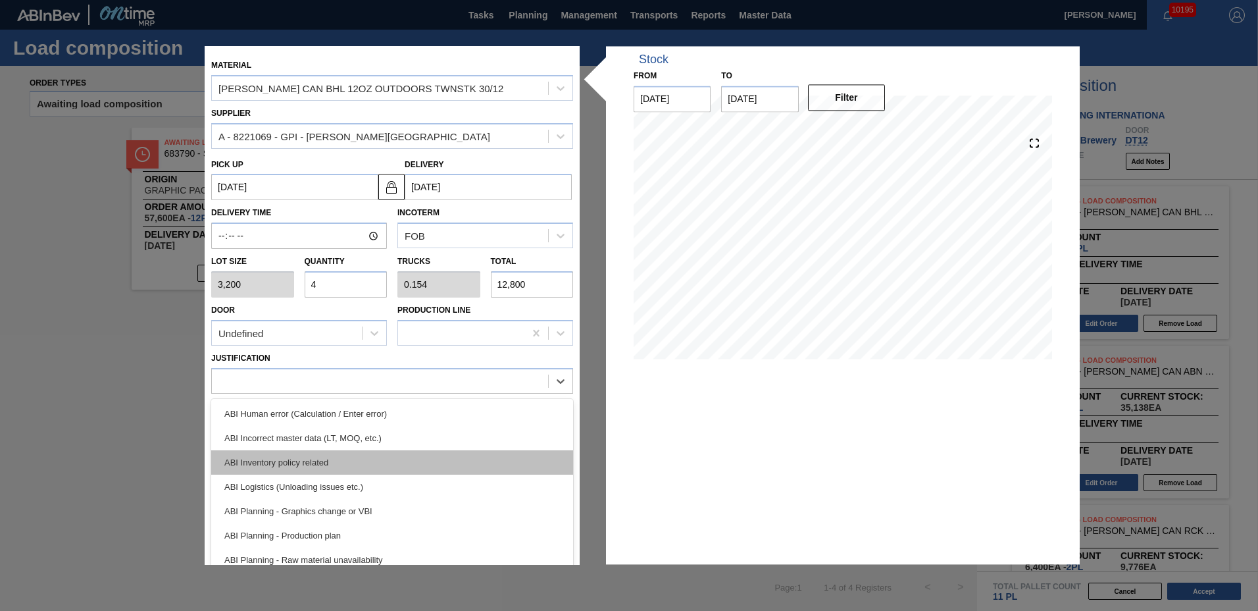
click at [265, 459] on div "ABI Inventory policy related" at bounding box center [392, 462] width 362 height 24
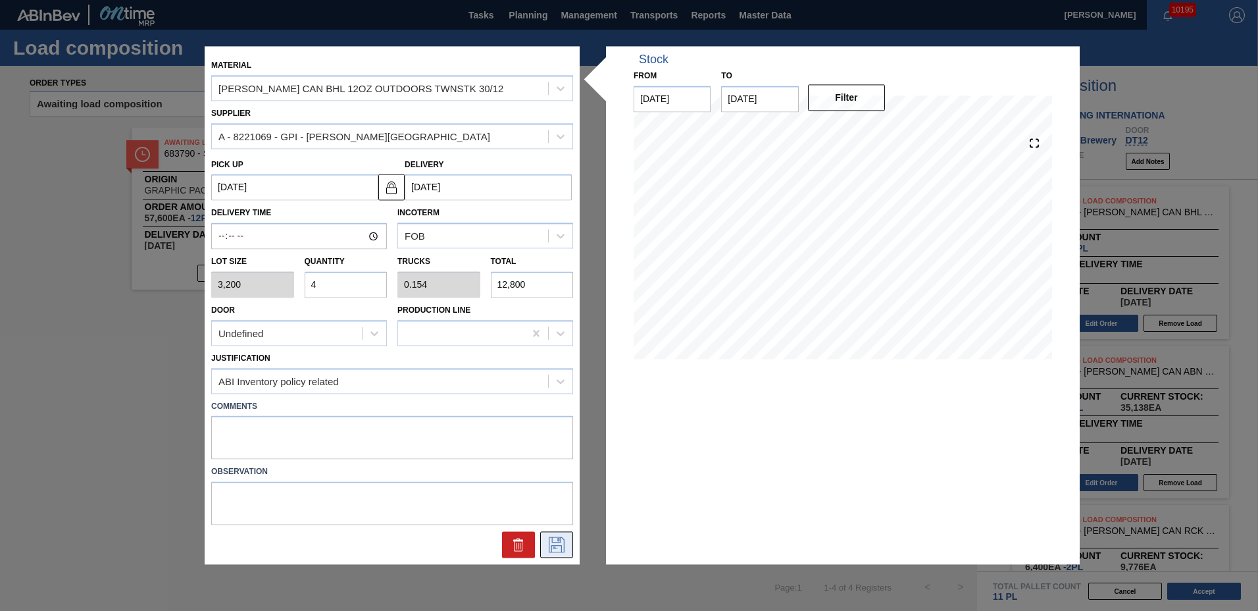
click at [564, 543] on icon at bounding box center [557, 545] width 16 height 16
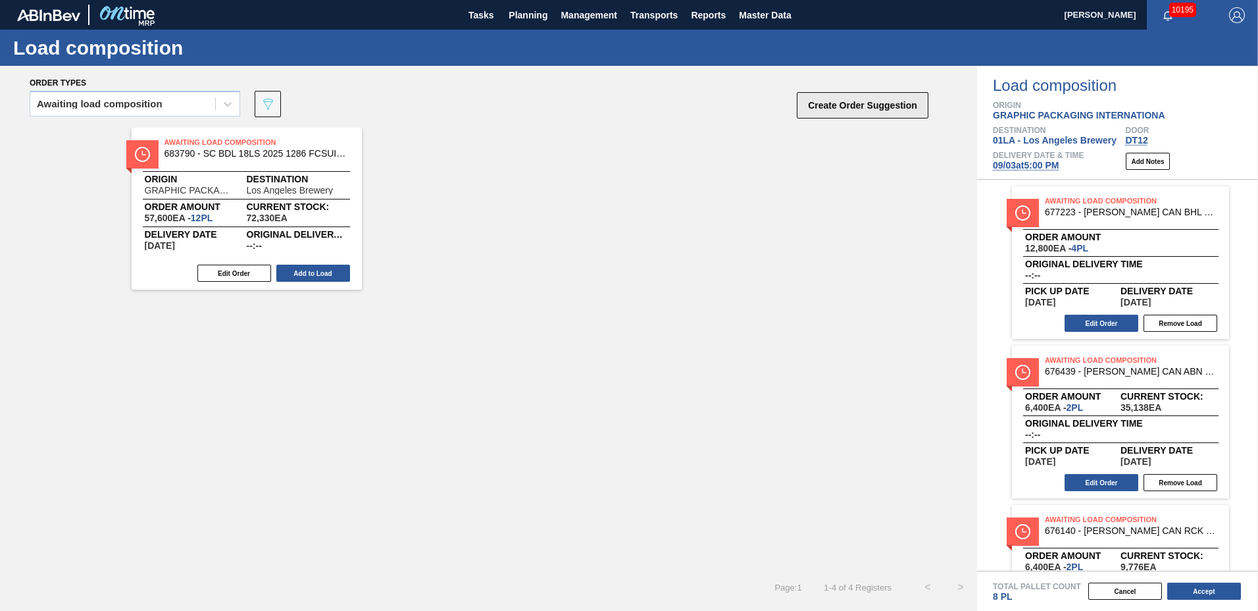
click at [854, 101] on button "Create Order Suggestion" at bounding box center [863, 105] width 132 height 26
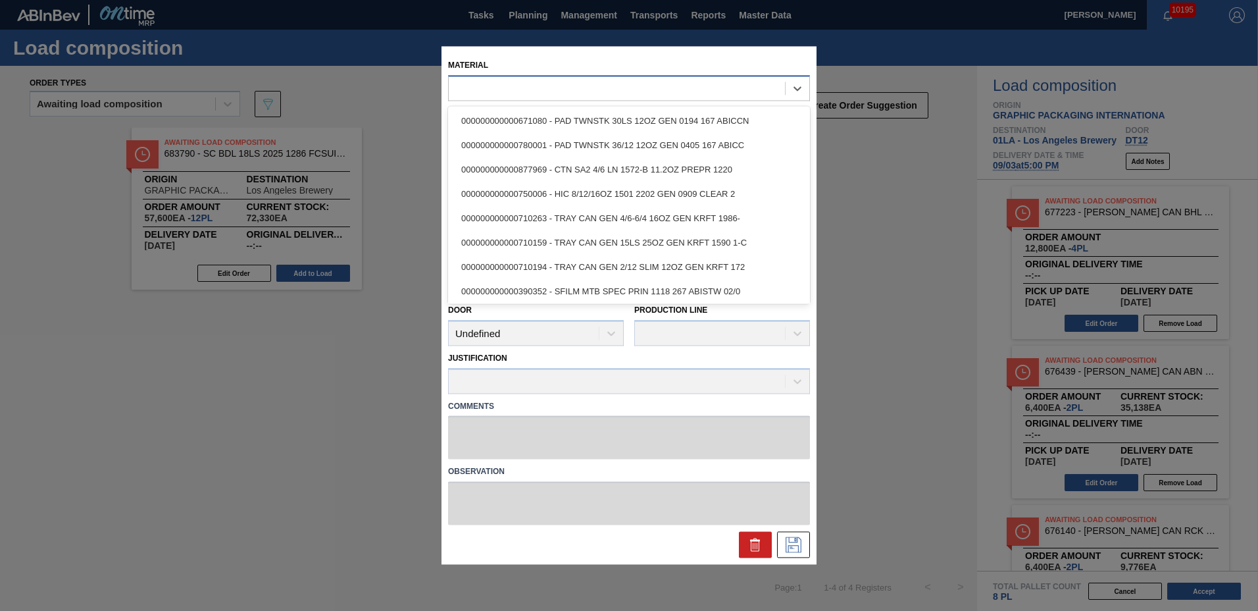
click at [571, 84] on div at bounding box center [617, 88] width 336 height 19
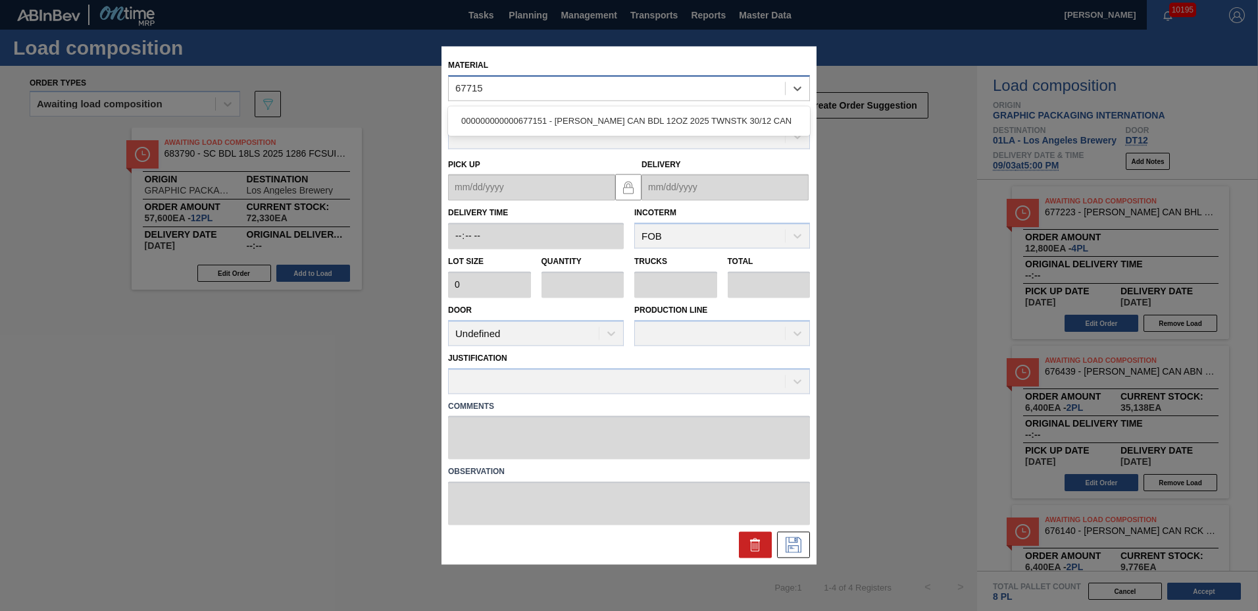
type input "677151"
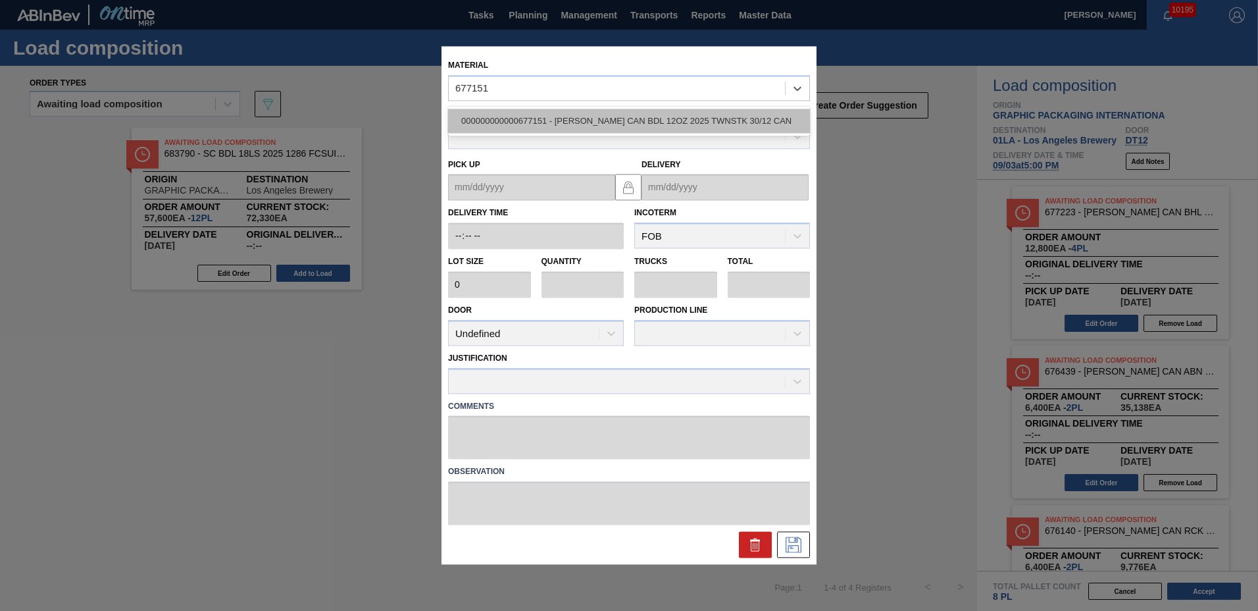
click at [588, 111] on div "000000000000677151 - CARR CAN BDL 12OZ 2025 TWNSTK 30/12 CAN" at bounding box center [629, 121] width 362 height 24
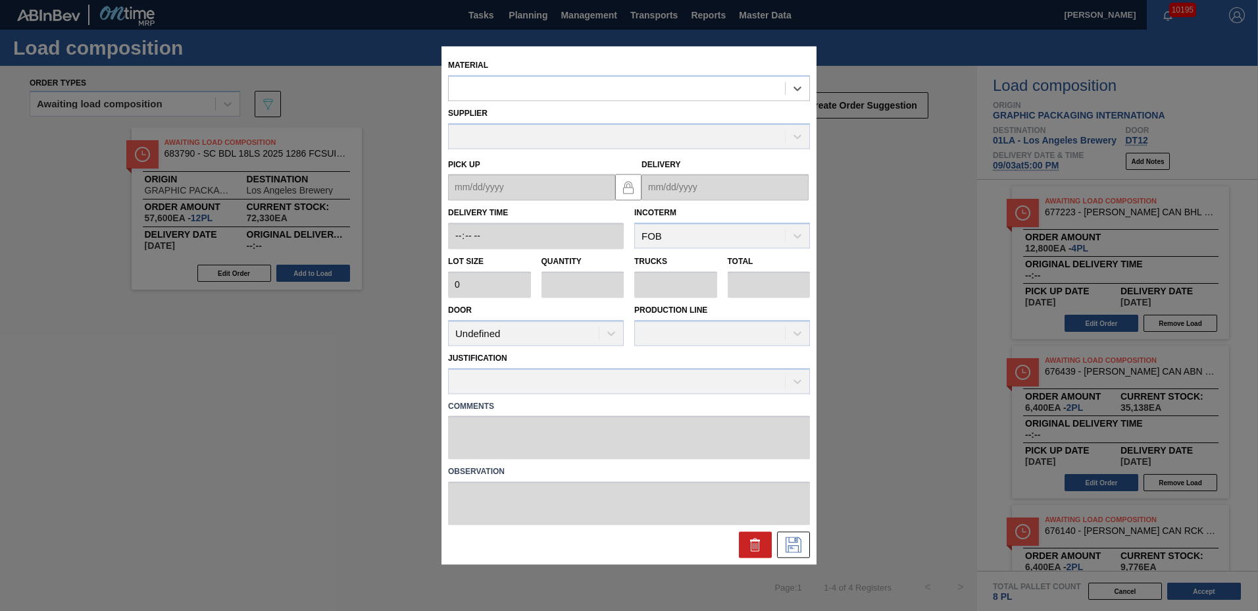
type input "3,200"
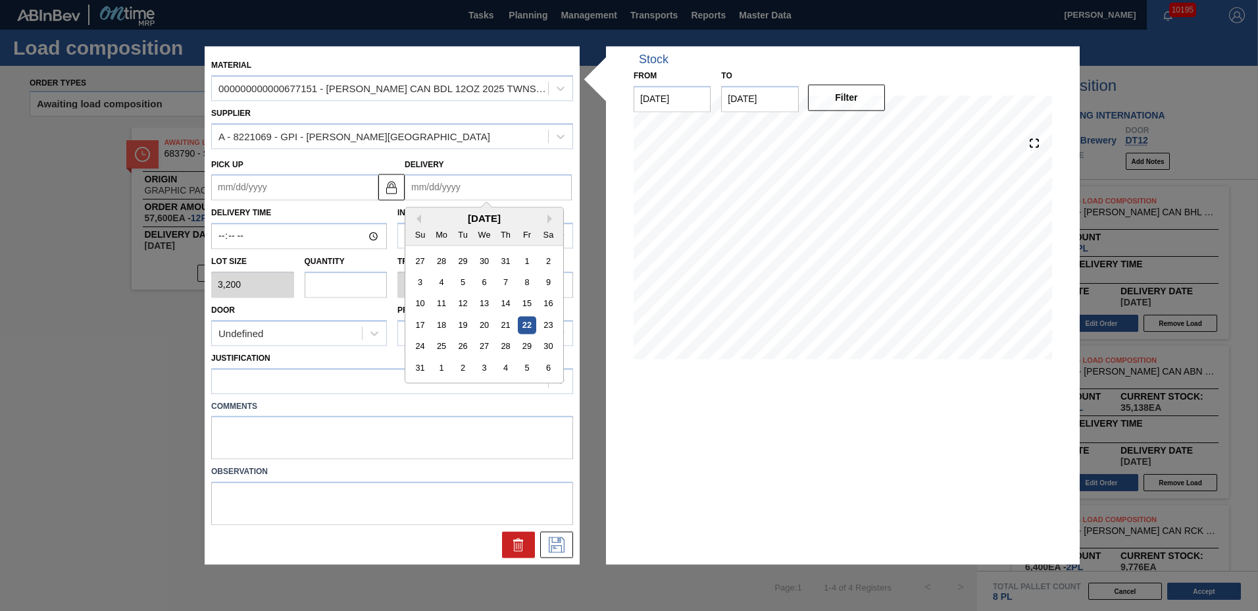
click at [463, 181] on input "Delivery" at bounding box center [488, 187] width 167 height 26
click at [481, 366] on div "3" at bounding box center [484, 368] width 18 height 18
type up "[DATE]"
type input "[DATE]"
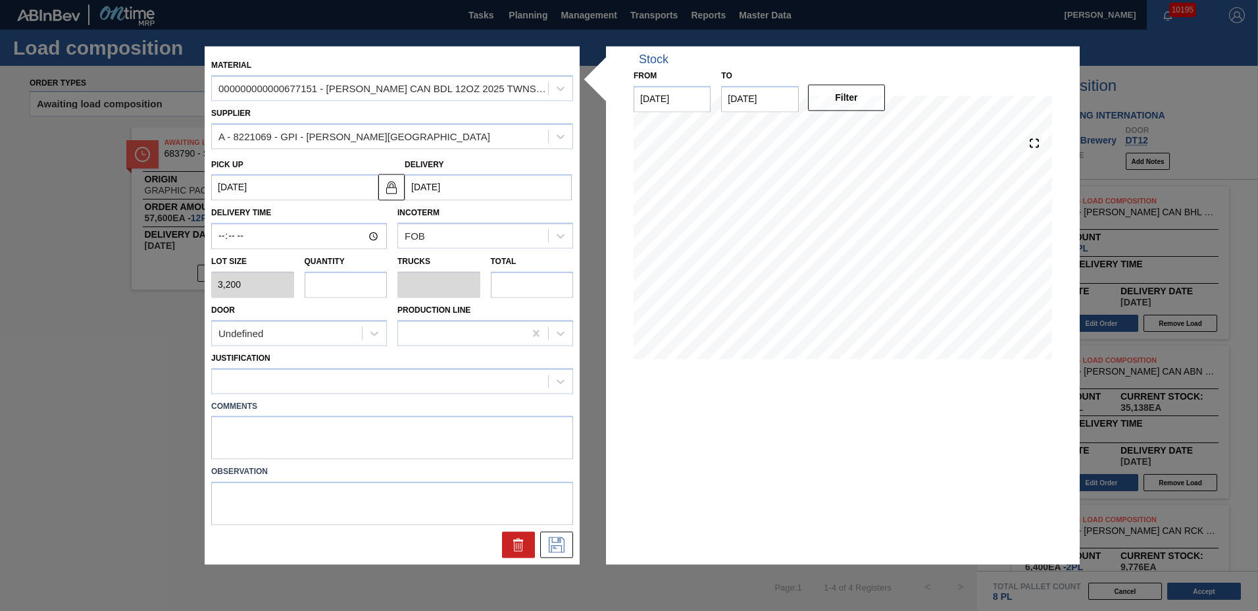
click at [330, 295] on input "text" at bounding box center [346, 284] width 83 height 26
type input "1"
type input "0.042"
type input "3,200"
type input "16"
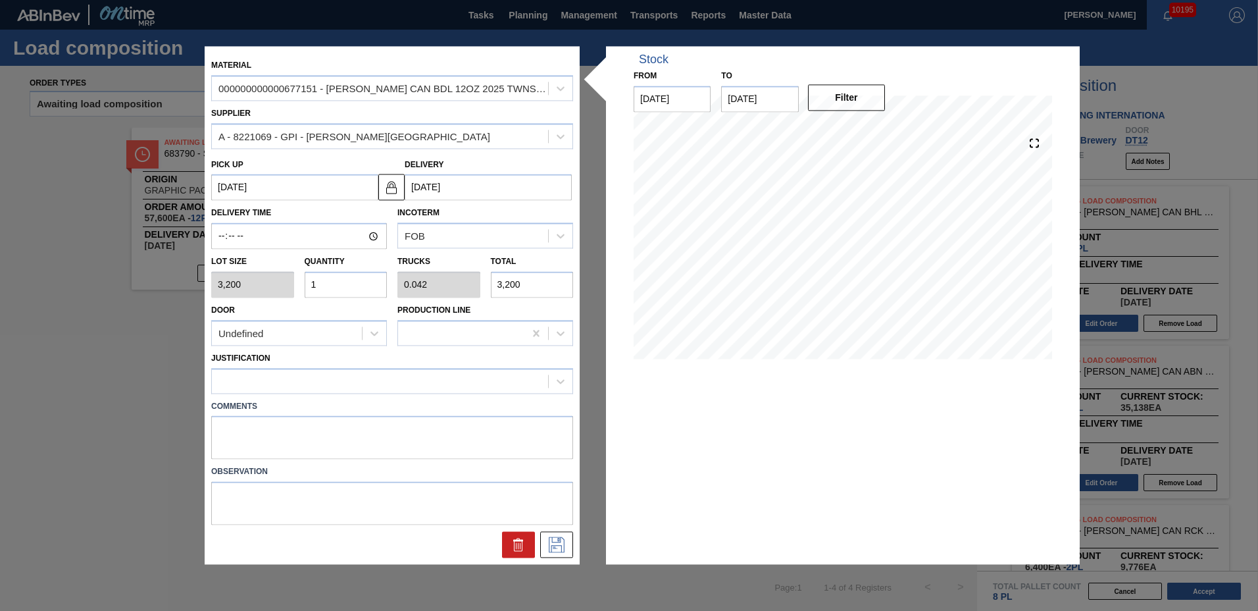
type input "0.667"
type input "51,200"
type input "16"
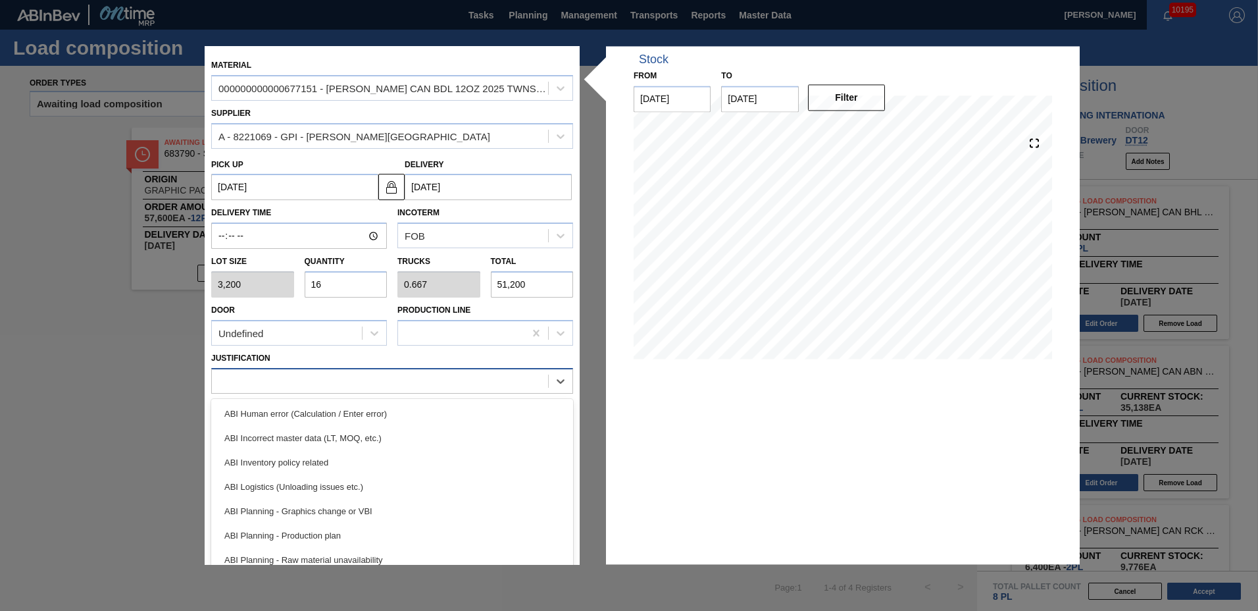
click at [299, 377] on div at bounding box center [380, 380] width 336 height 19
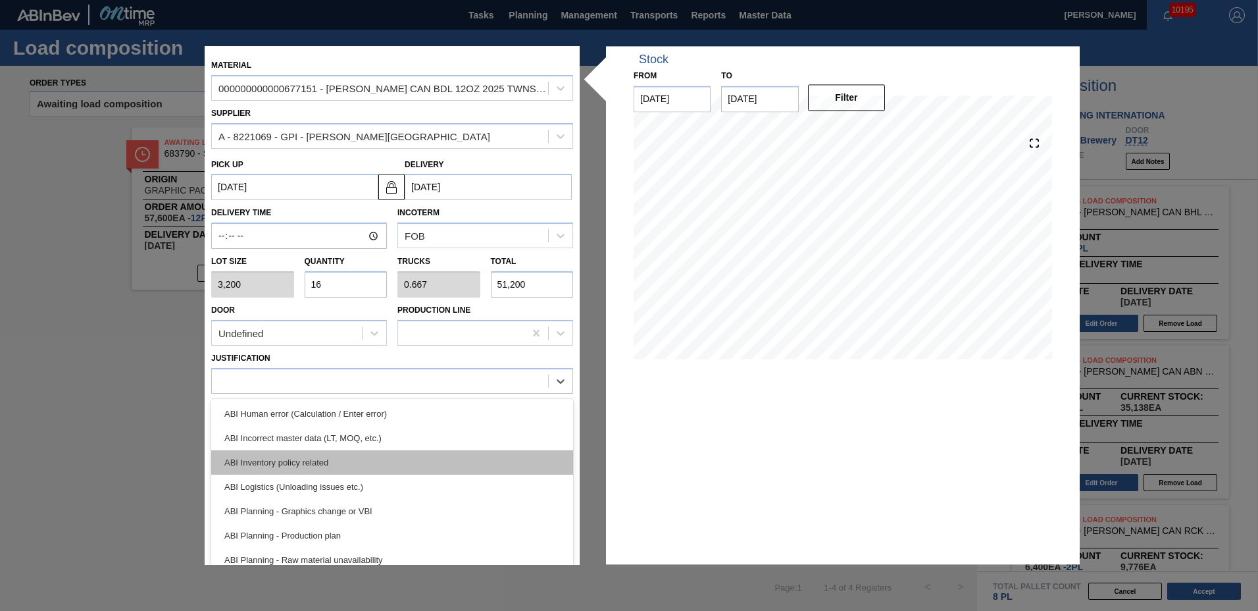
click at [282, 455] on div "ABI Inventory policy related" at bounding box center [392, 462] width 362 height 24
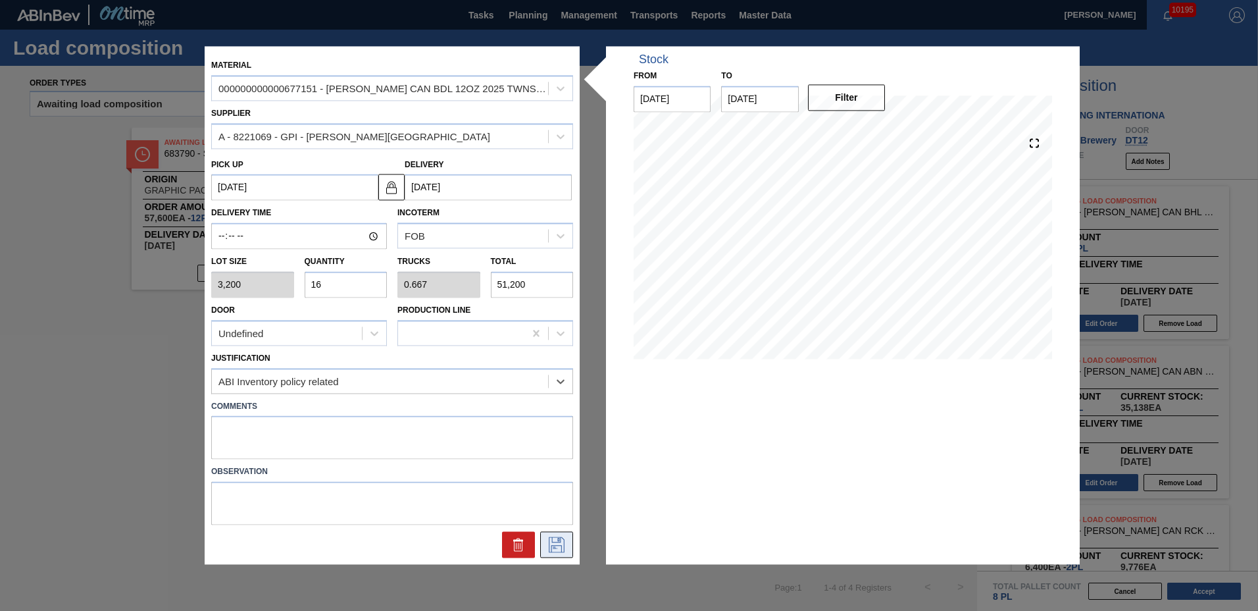
click at [565, 542] on icon at bounding box center [556, 545] width 21 height 16
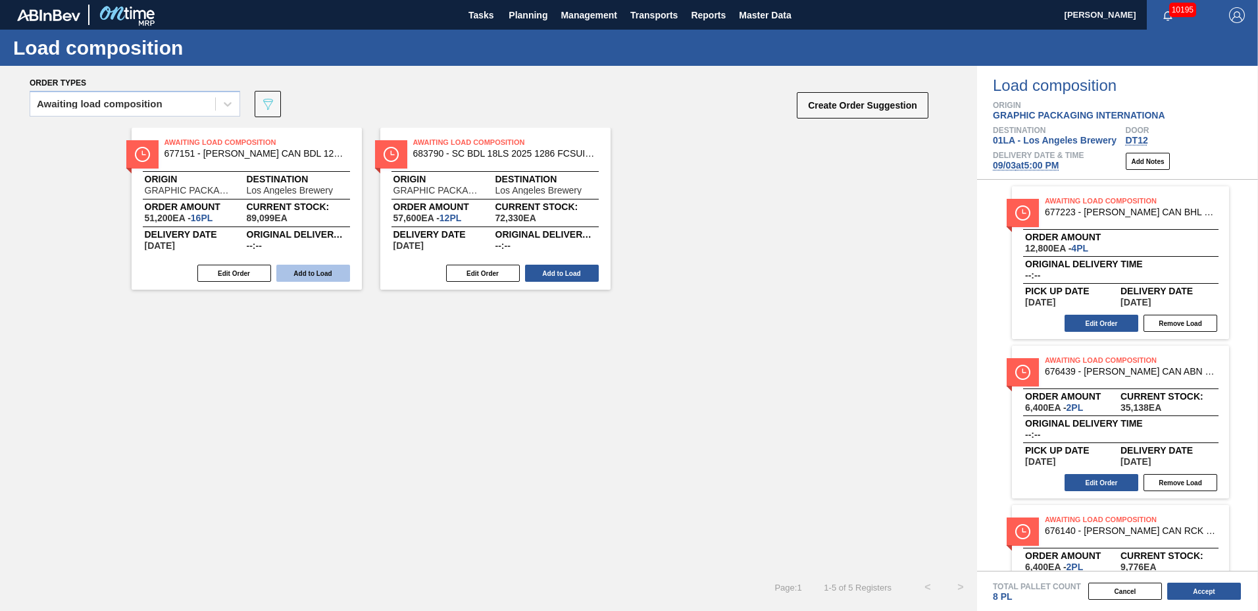
click at [324, 274] on button "Add to Load" at bounding box center [313, 273] width 74 height 17
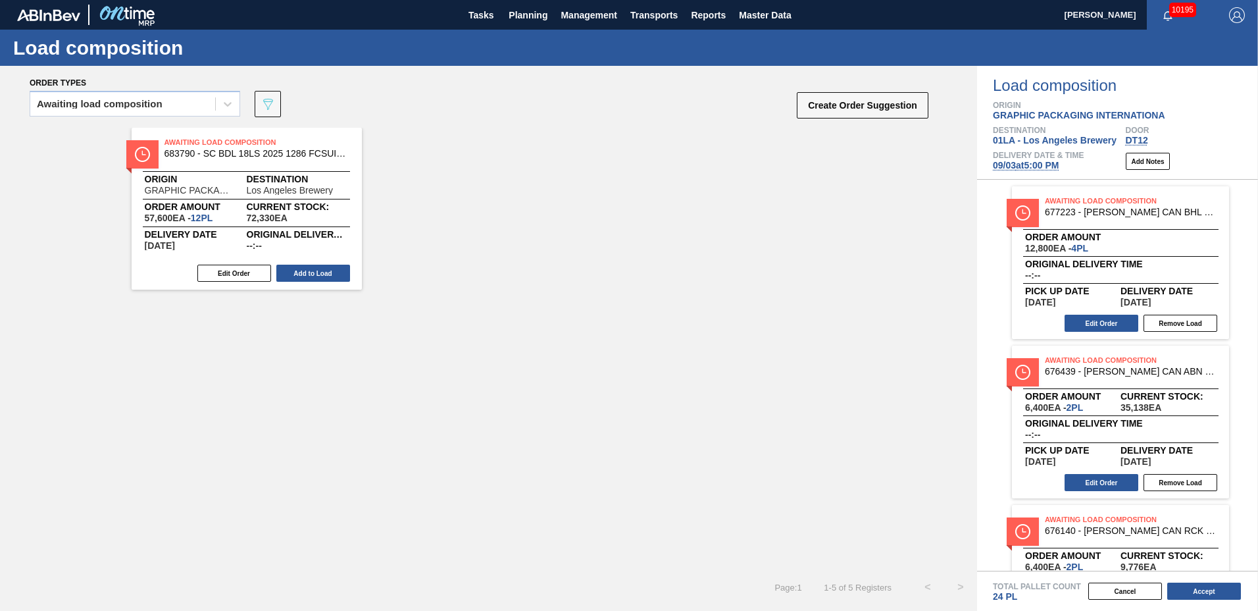
scroll to position [253, 0]
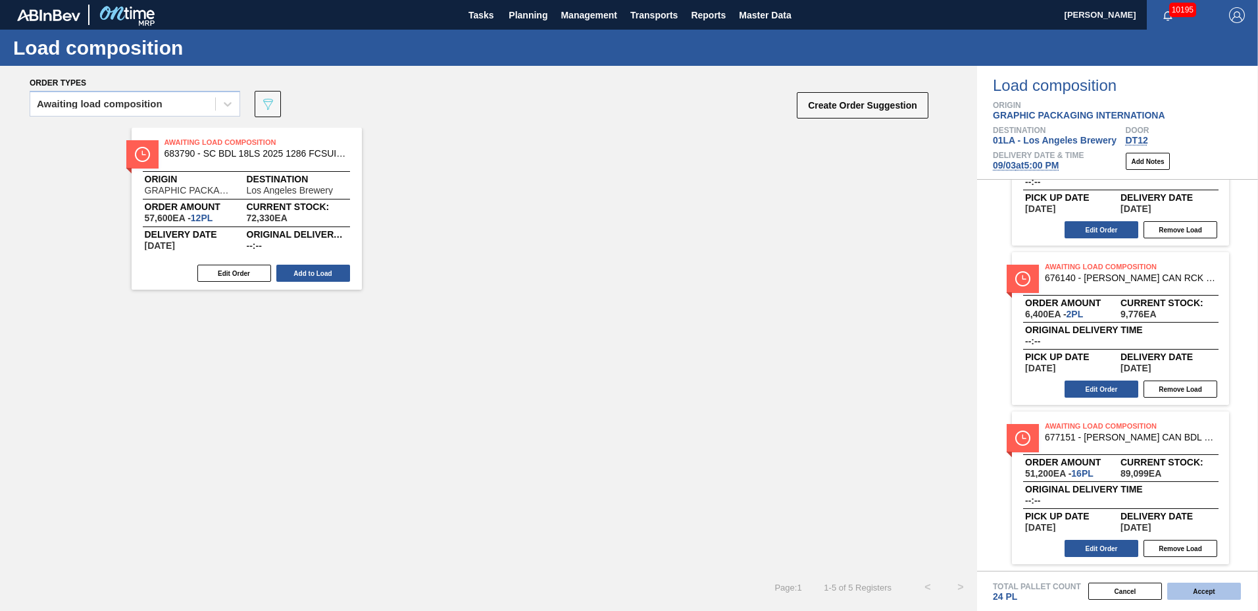
click at [1194, 593] on button "Accept" at bounding box center [1204, 590] width 74 height 17
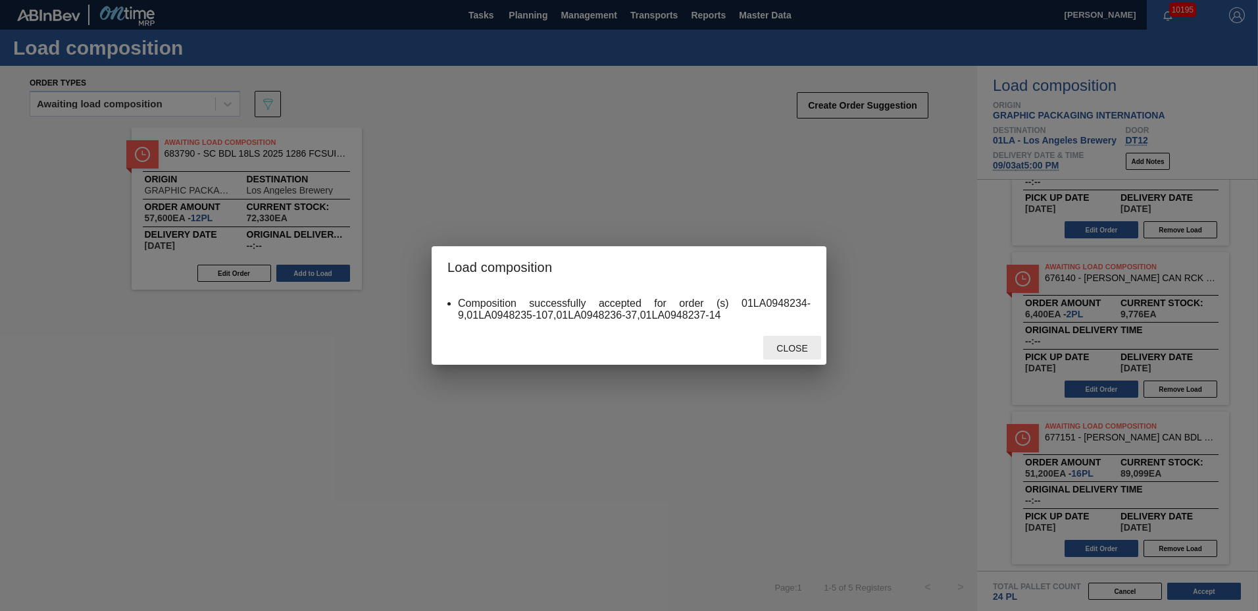
click at [795, 348] on span "Close" at bounding box center [792, 348] width 52 height 11
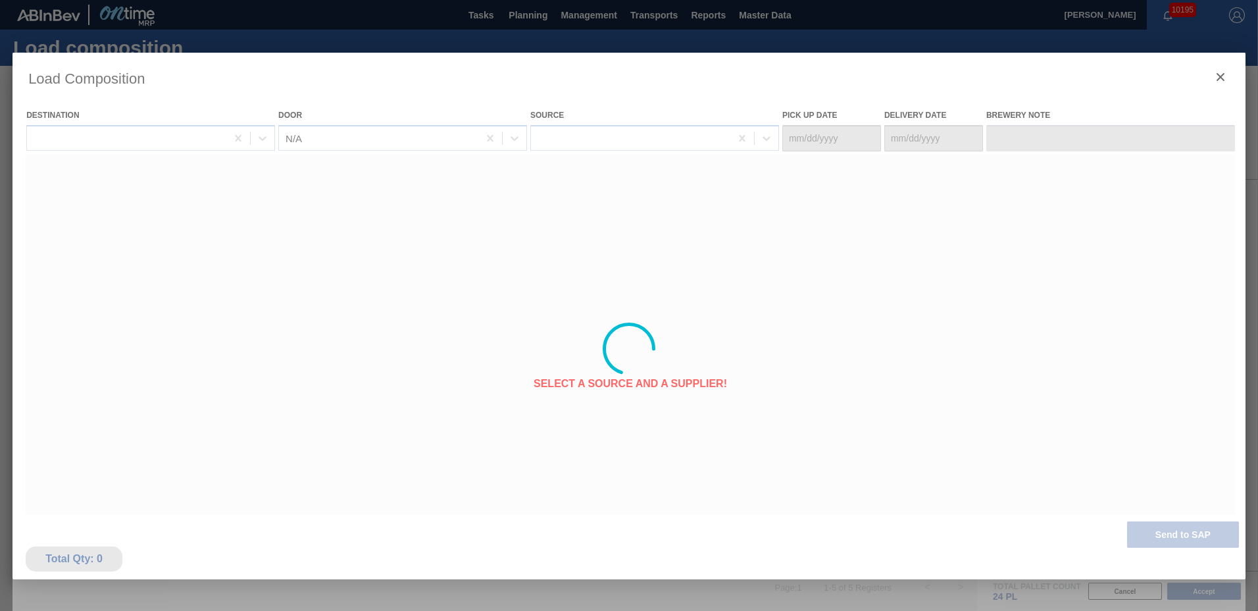
type Date "[DATE]"
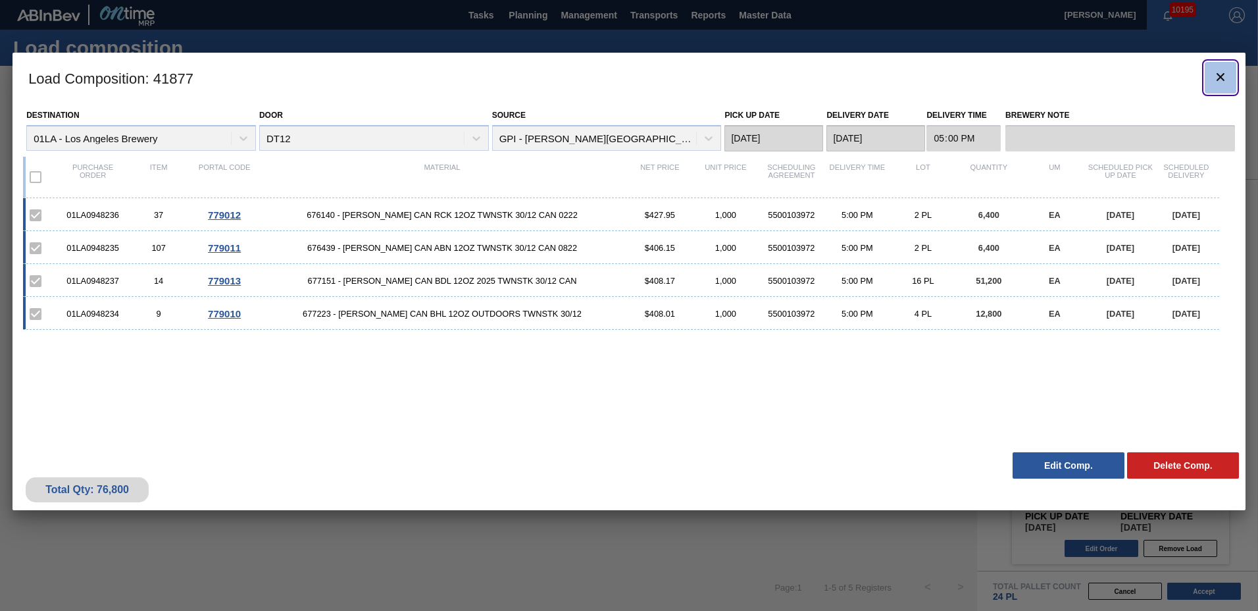
click at [1217, 82] on icon "botão de ícone" at bounding box center [1221, 77] width 16 height 16
